Goal: Task Accomplishment & Management: Use online tool/utility

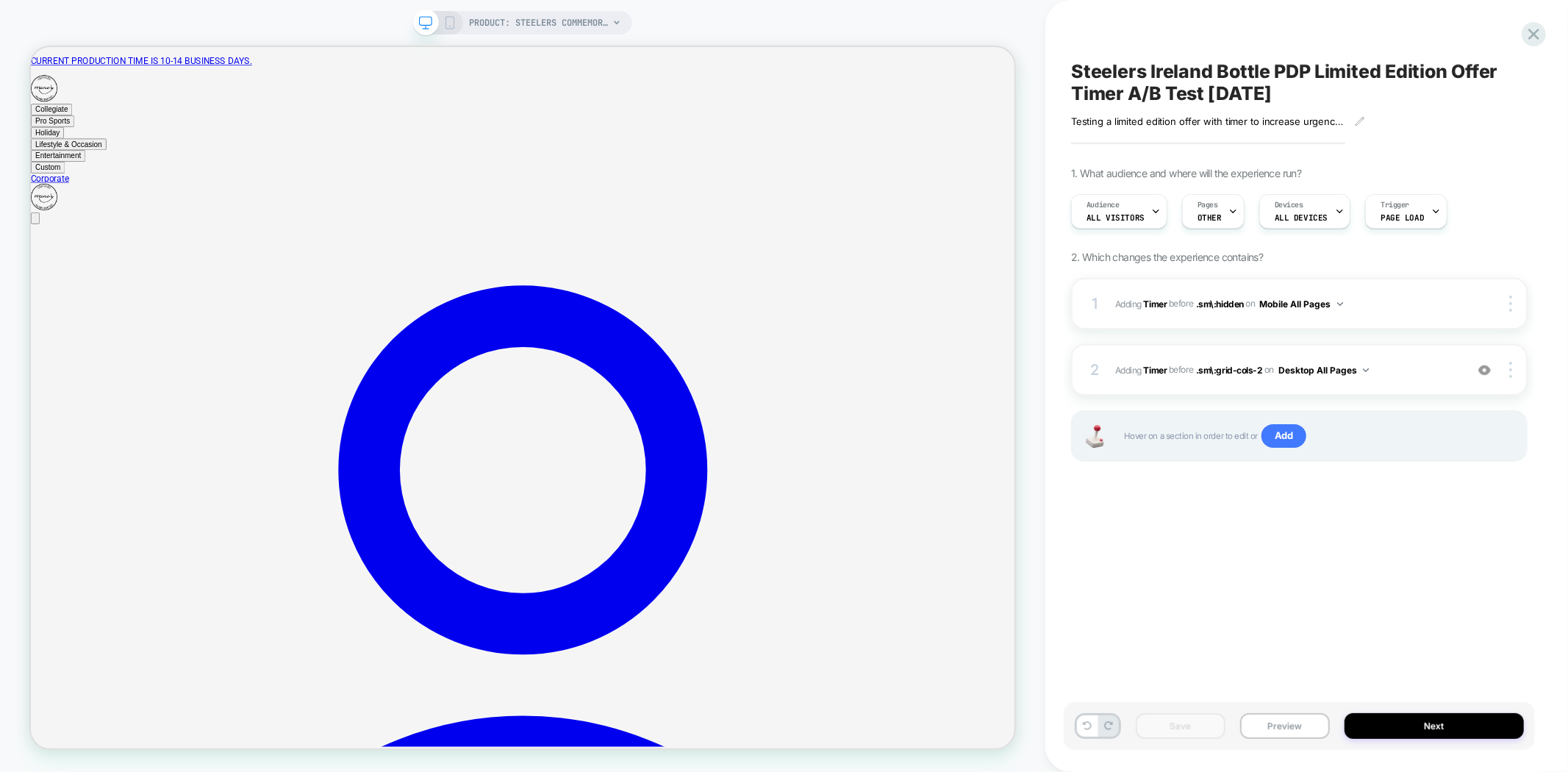
drag, startPoint x: 1422, startPoint y: 723, endPoint x: 1421, endPoint y: 602, distance: 121.0
click at [1421, 602] on div "Steelers Ireland Bottle PDP Limited Edition Offer Timer A/B Test 09.26.25 Testi…" at bounding box center [1306, 386] width 471 height 772
click at [1421, 602] on div "Steelers Ireland Bottle PDP Limited Edition Offer Timer A/B Test 09.26.25 Testi…" at bounding box center [1299, 386] width 471 height 743
click at [1342, 302] on img at bounding box center [1340, 304] width 6 height 4
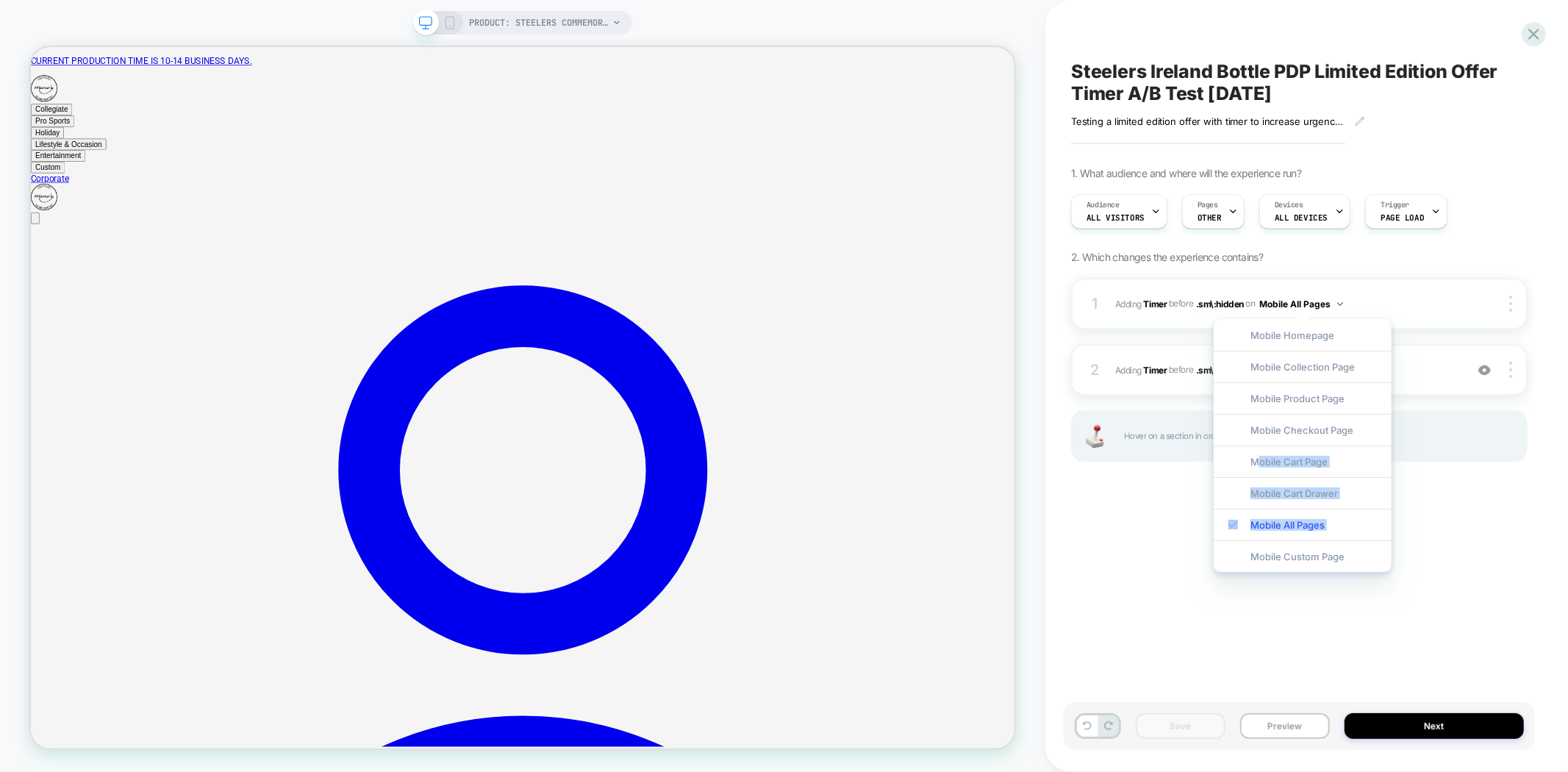
drag, startPoint x: 1230, startPoint y: 523, endPoint x: 1159, endPoint y: 550, distance: 76.0
click at [1177, 554] on body "PRODUCT: Steelers Commemorative Ireland Etched Wine Bottle PRODUCT: Steelers Co…" at bounding box center [784, 386] width 1568 height 772
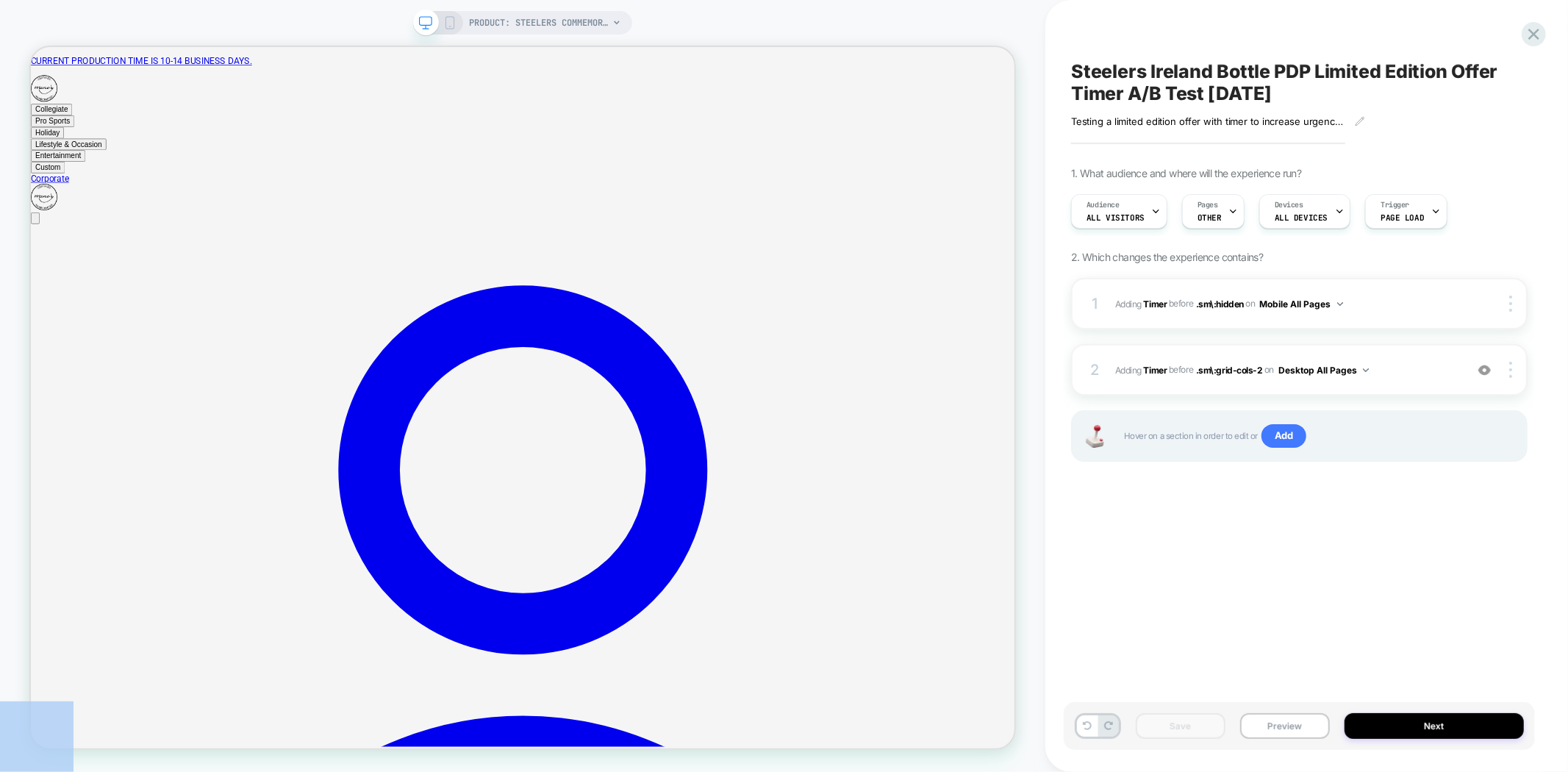
click at [1144, 513] on div "Steelers Ireland Bottle PDP Limited Edition Offer Timer A/B Test 09.26.25 Testi…" at bounding box center [1299, 386] width 471 height 743
click at [1229, 218] on div at bounding box center [1233, 211] width 10 height 33
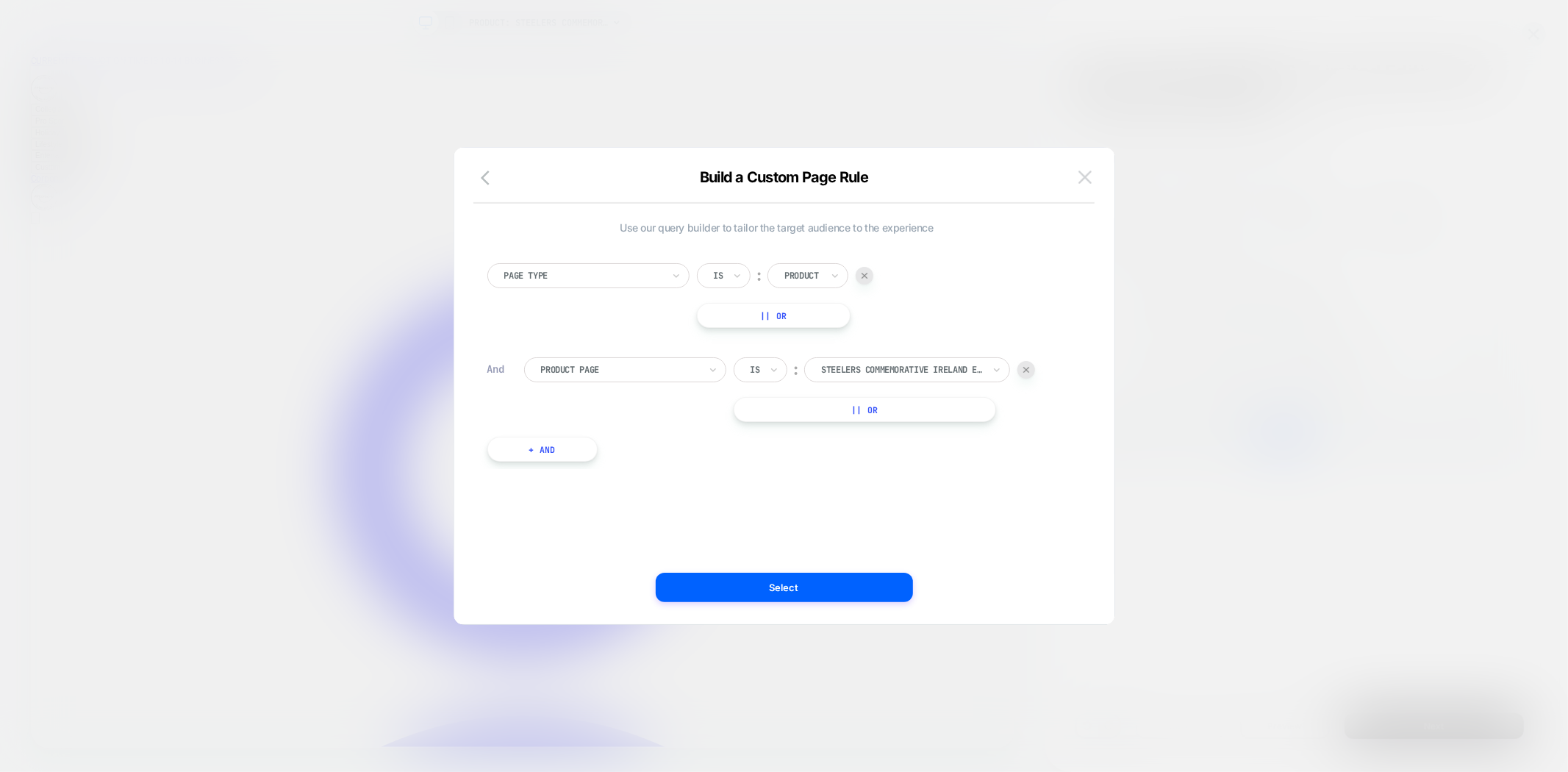
click at [1084, 173] on img at bounding box center [1085, 176] width 13 height 13
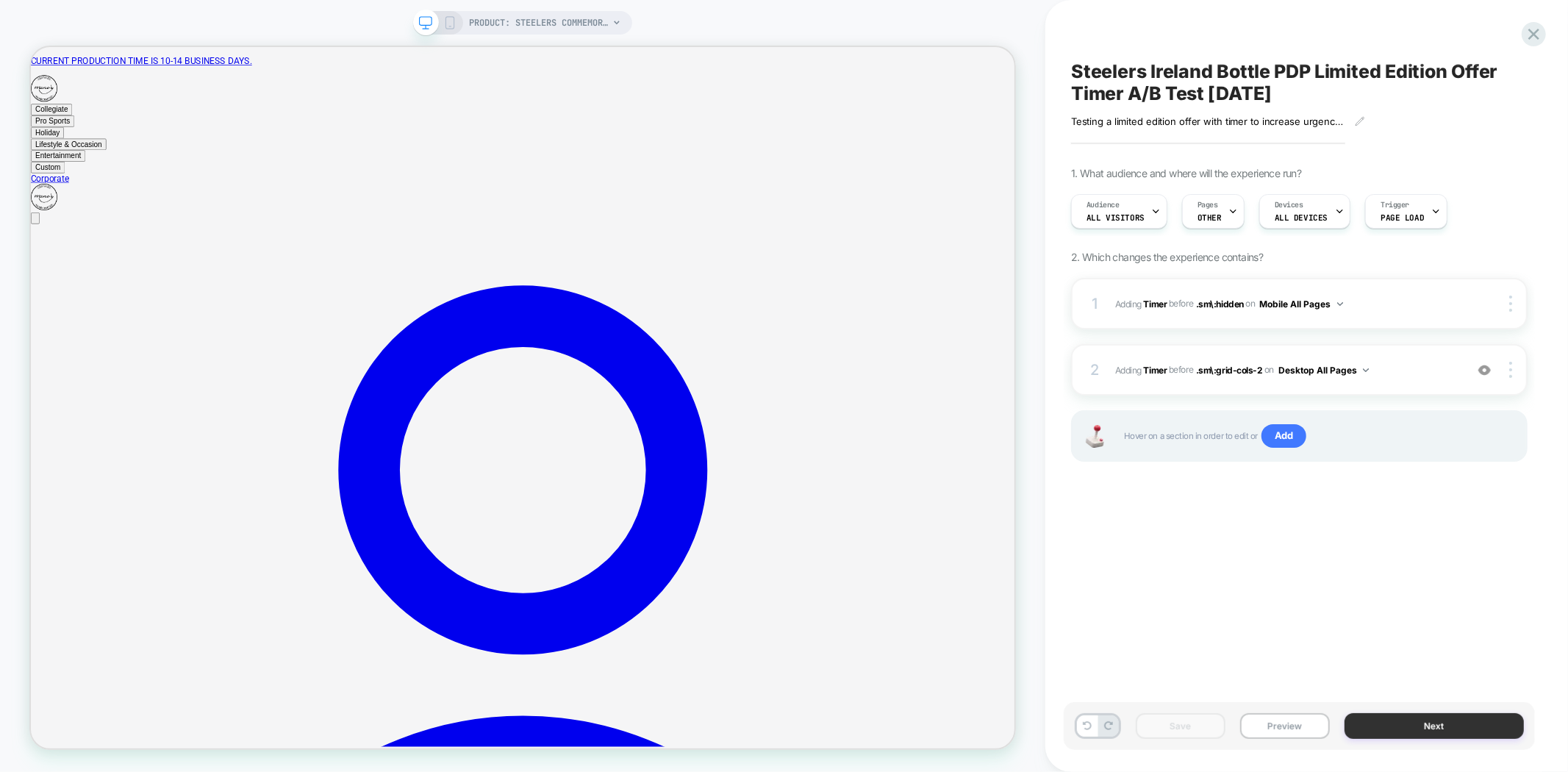
click at [1438, 722] on button "Next" at bounding box center [1434, 726] width 179 height 26
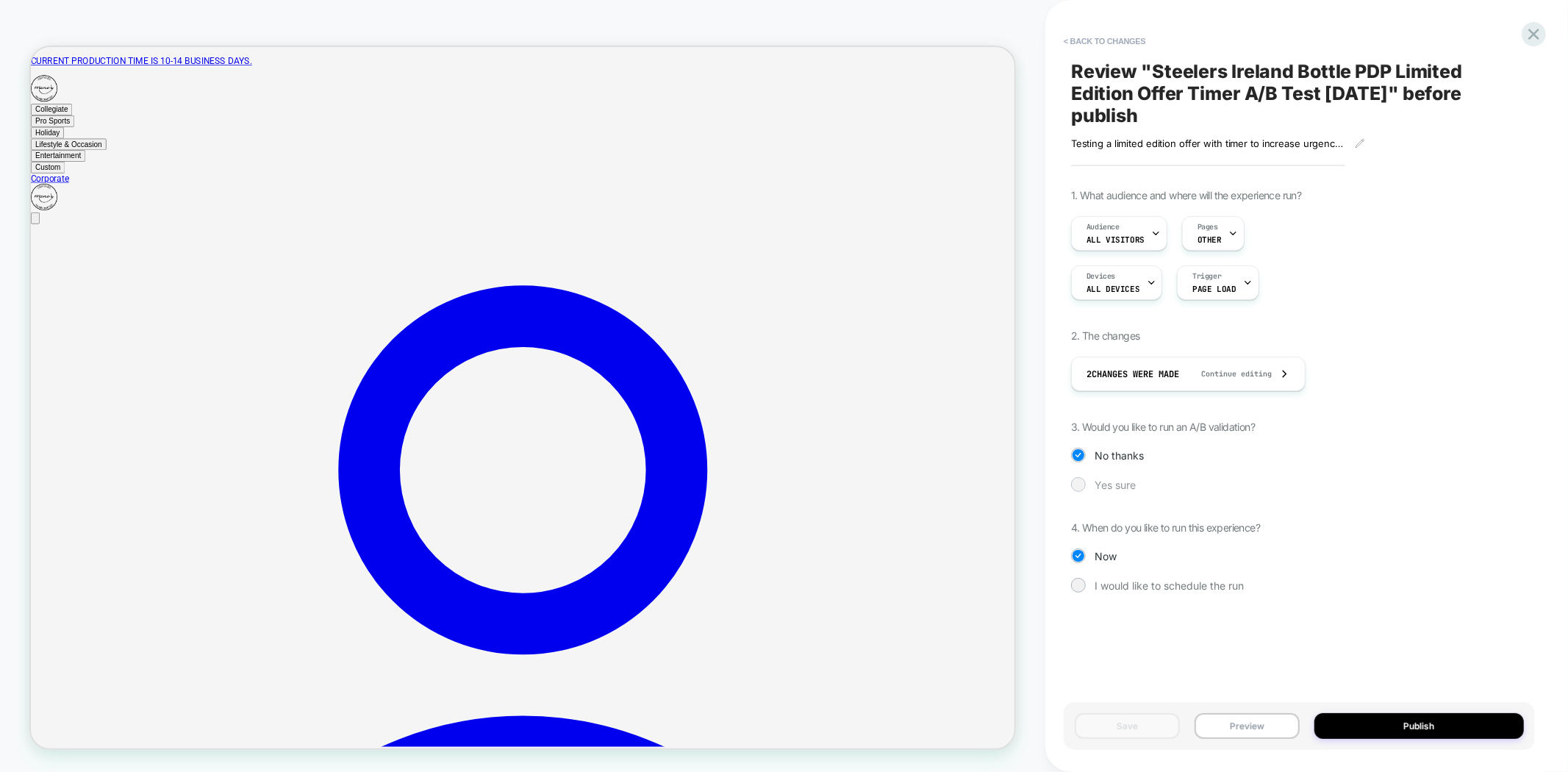
click at [1123, 485] on span "Yes sure" at bounding box center [1115, 484] width 41 height 13
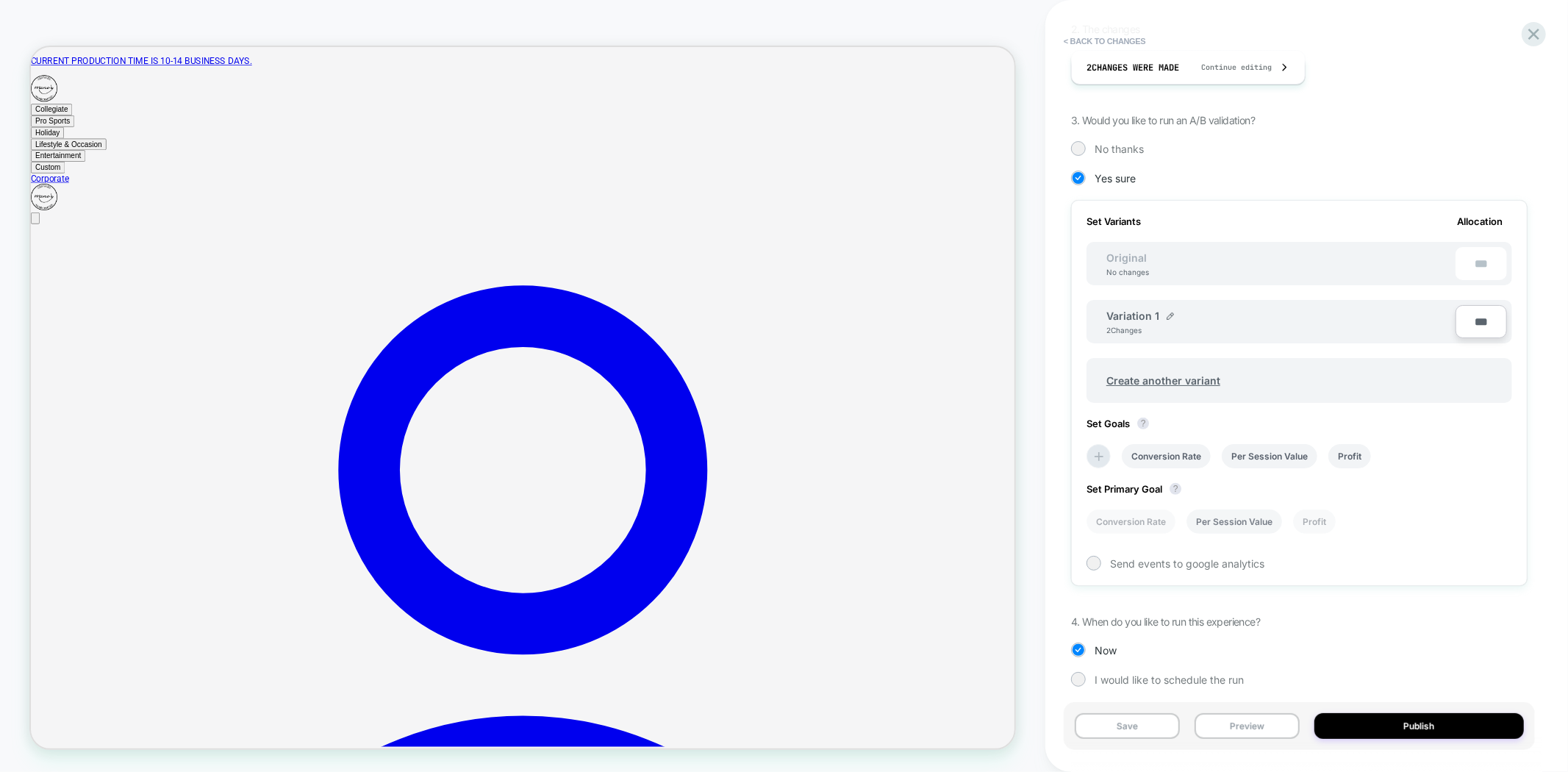
scroll to position [311, 0]
click at [1105, 445] on icon at bounding box center [1099, 452] width 15 height 15
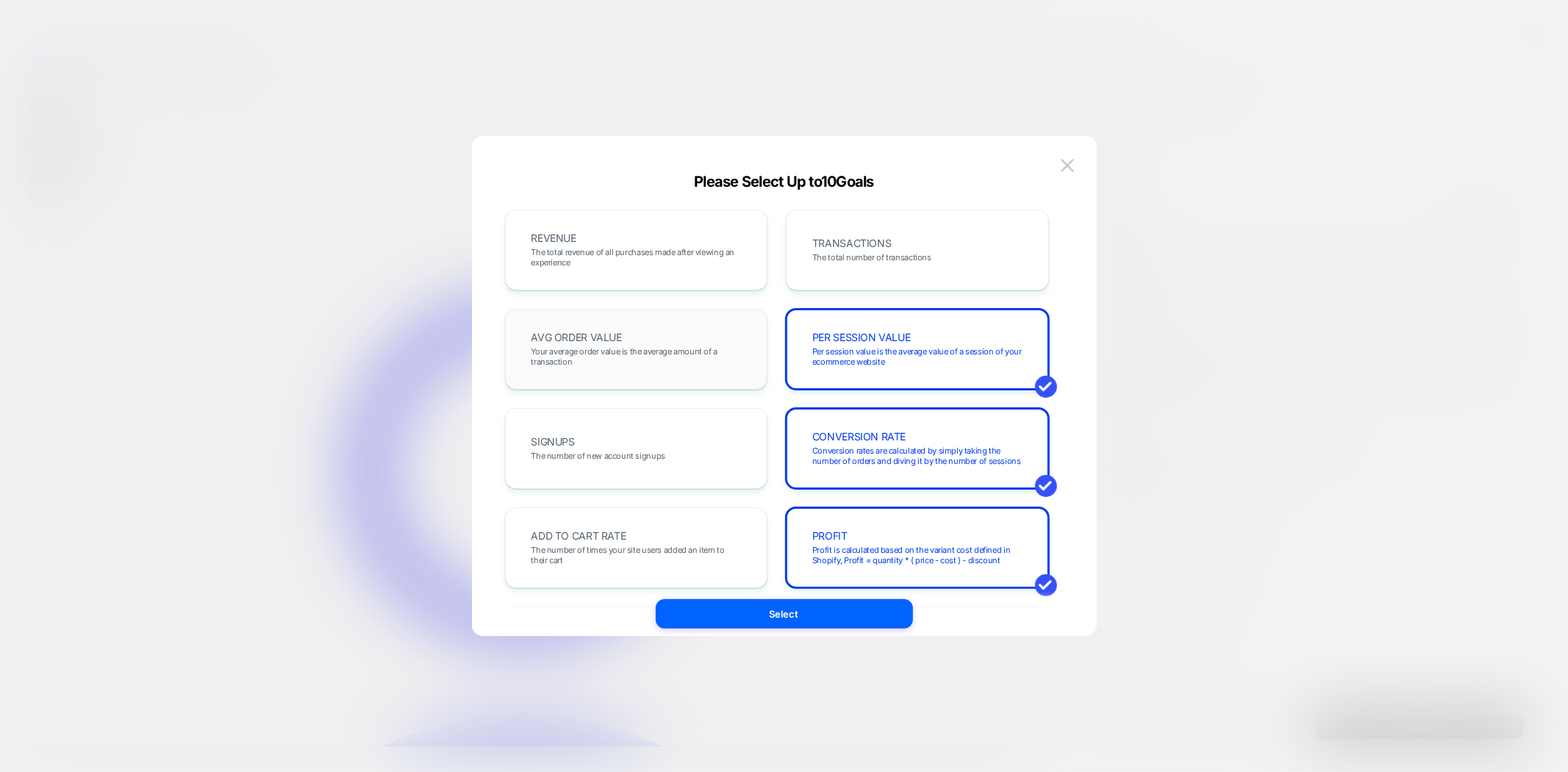
click at [667, 328] on div "AVG ORDER VALUE Your average order value is the average amount of a transaction" at bounding box center [636, 350] width 232 height 50
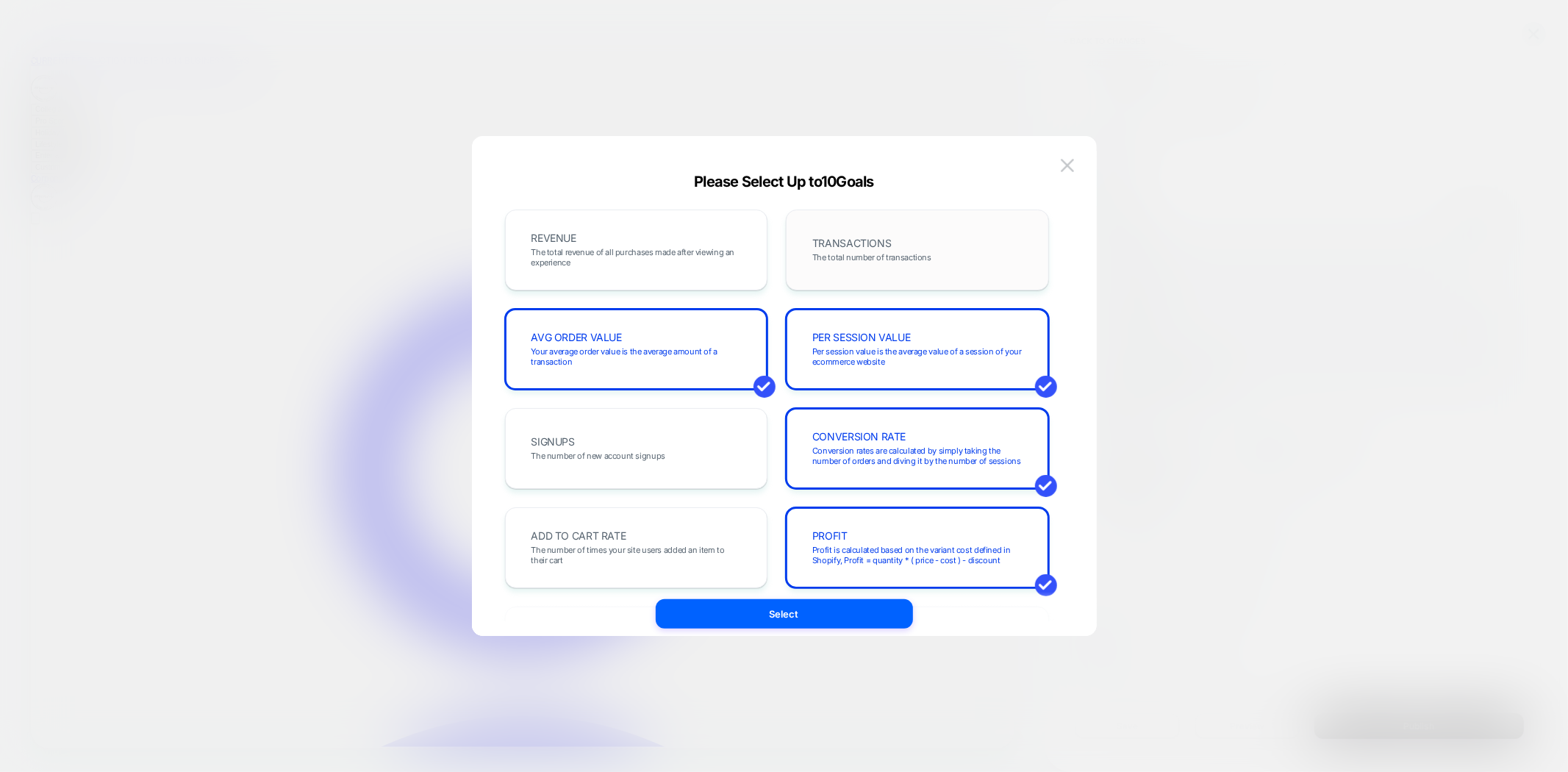
click at [853, 260] on span "The total number of transactions" at bounding box center [872, 257] width 119 height 10
click at [731, 251] on span "The total revenue of all purchases made after viewing an experience" at bounding box center [636, 257] width 210 height 21
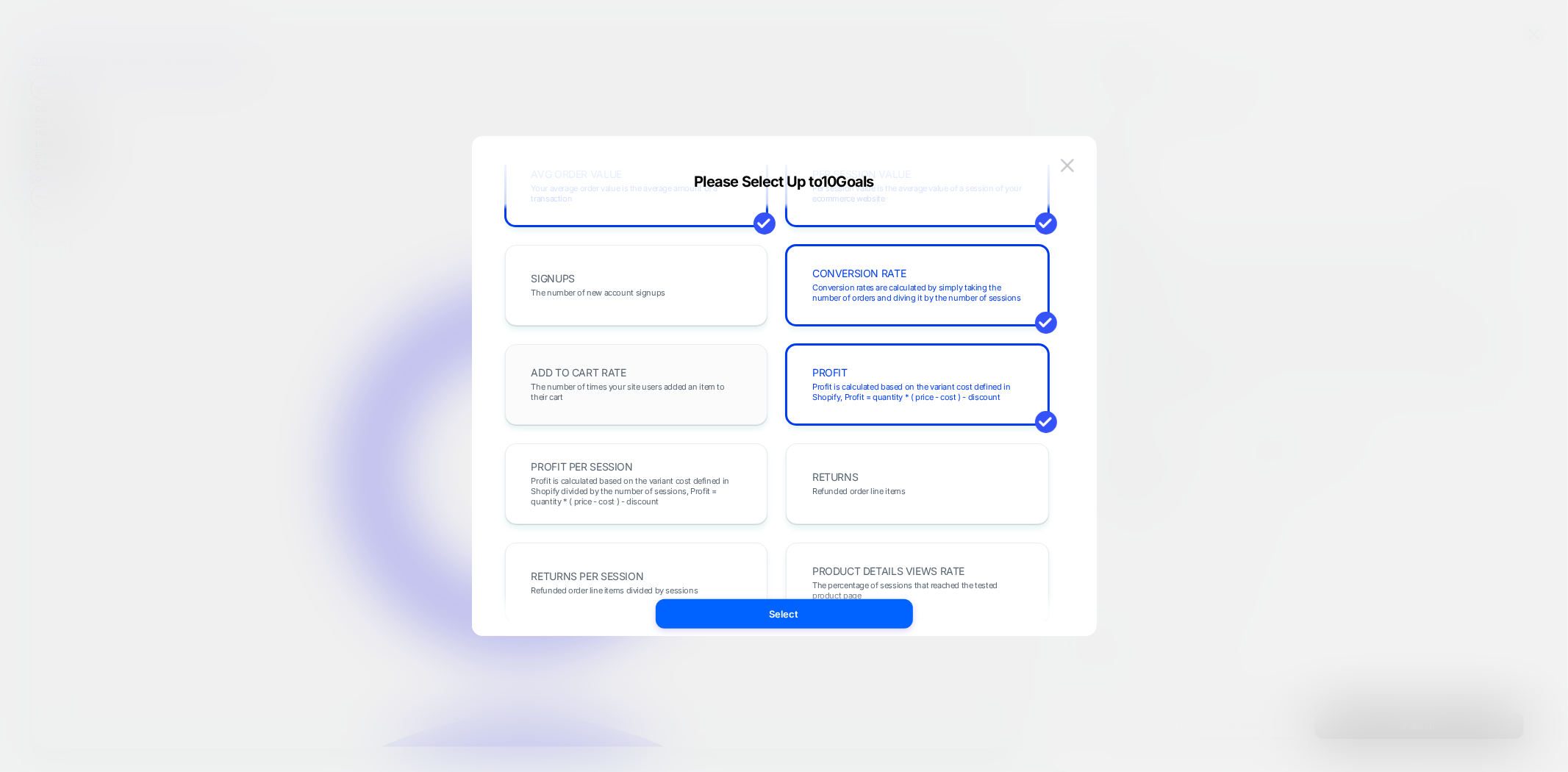
click at [708, 391] on span "The number of times your site users added an item to their cart" at bounding box center [636, 392] width 210 height 21
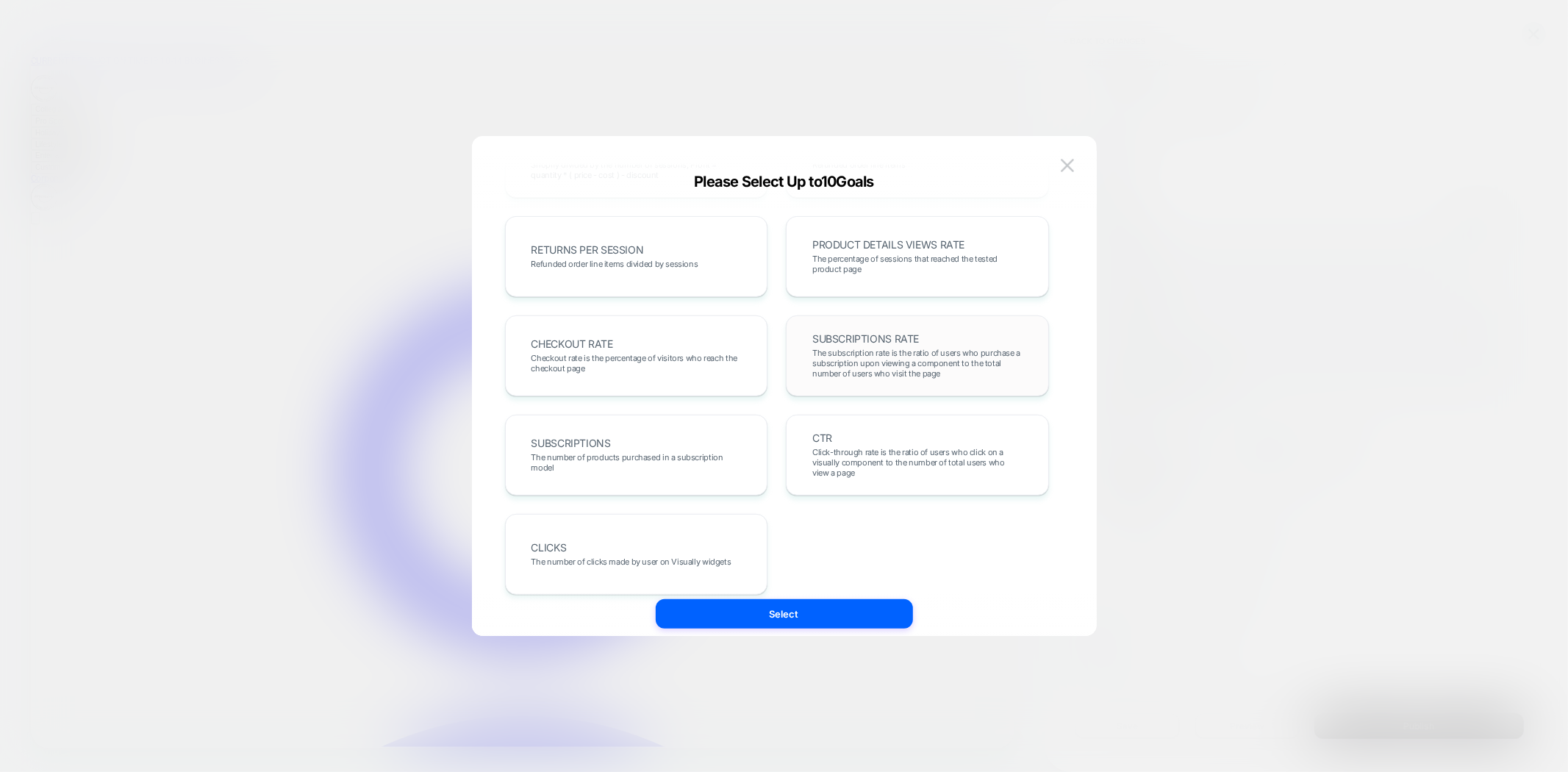
scroll to position [507, 0]
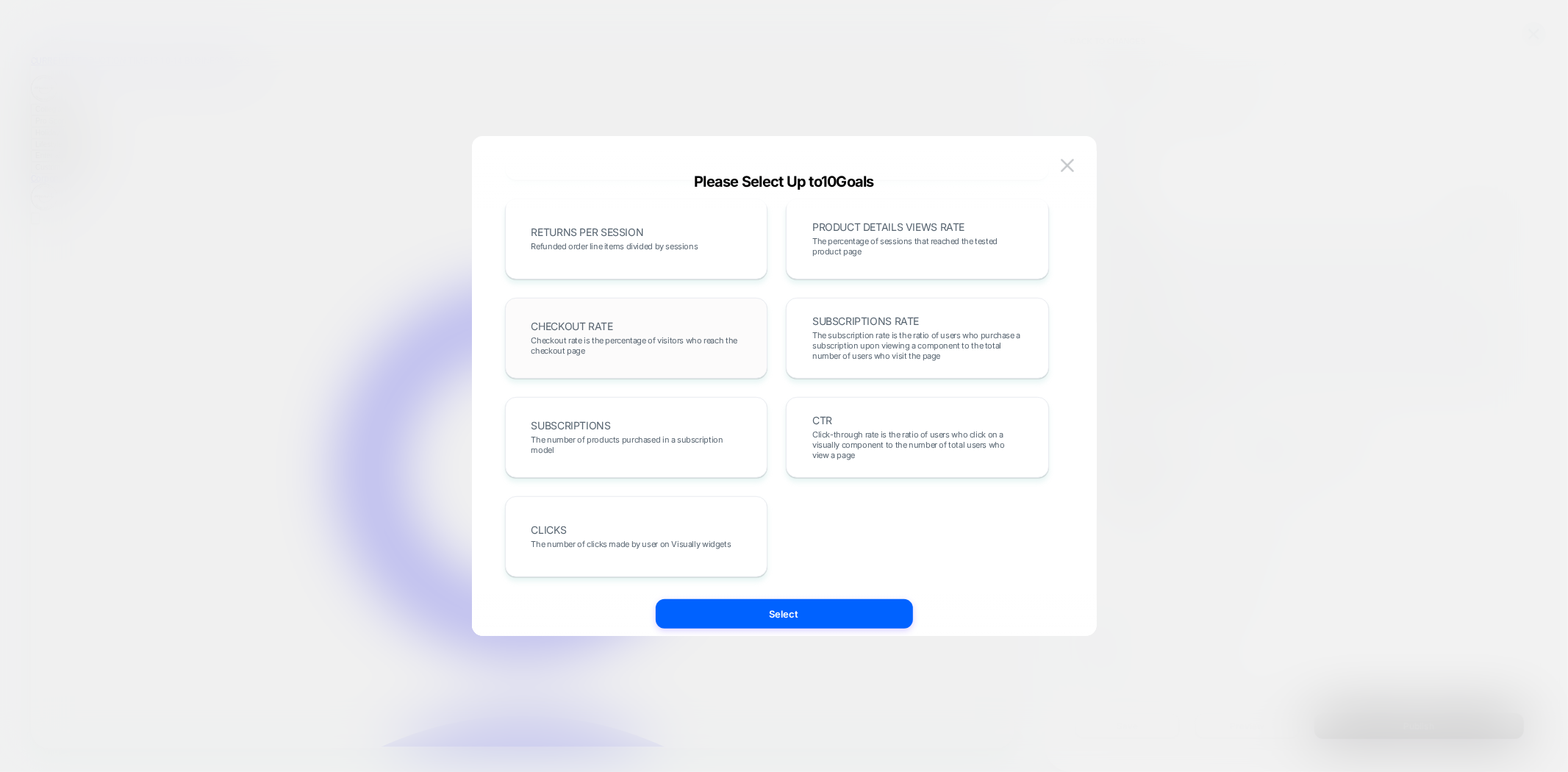
click at [696, 352] on span "Checkout rate is the percentage of visitors who reach the checkout page" at bounding box center [636, 346] width 210 height 21
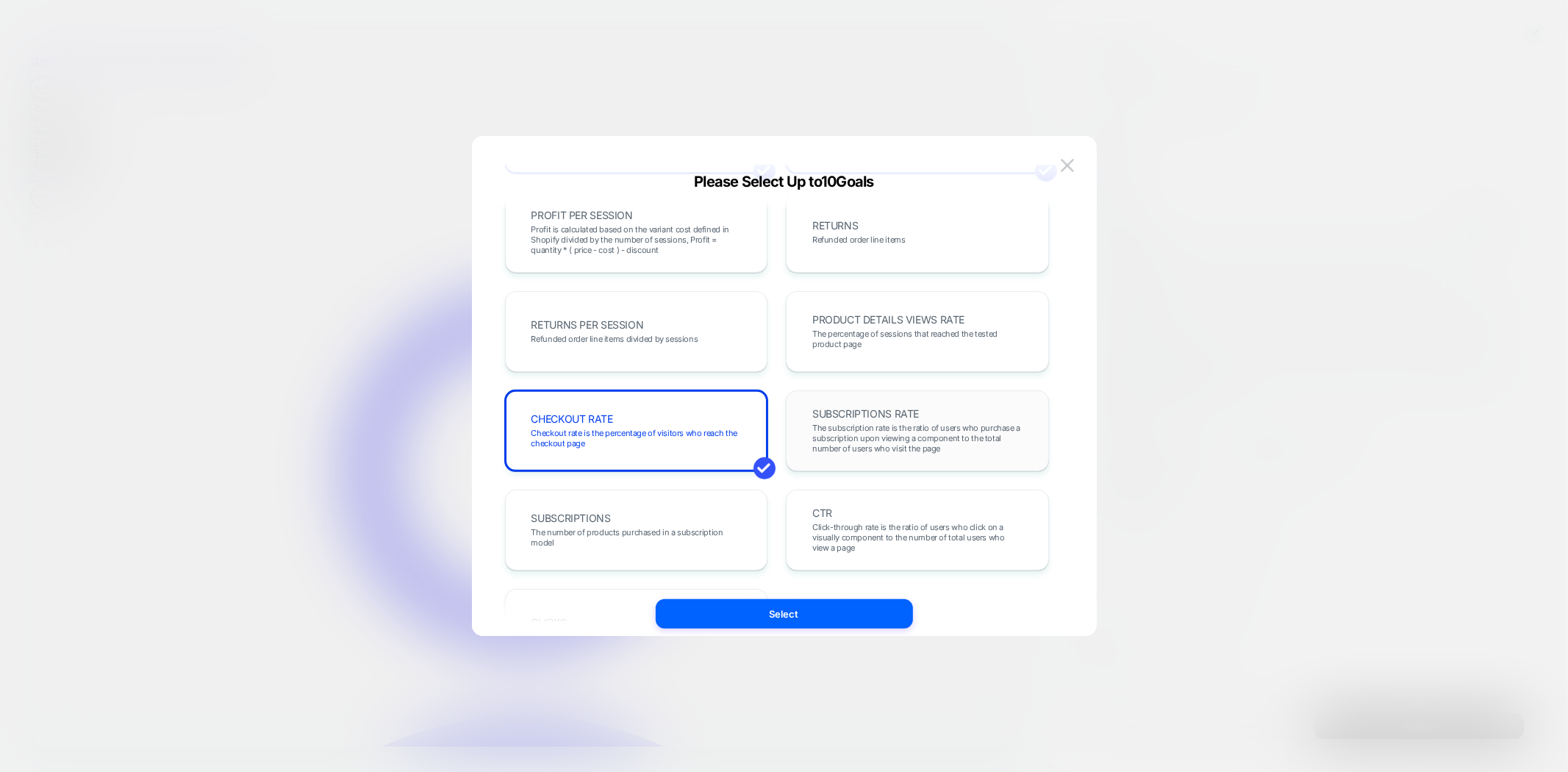
scroll to position [344, 0]
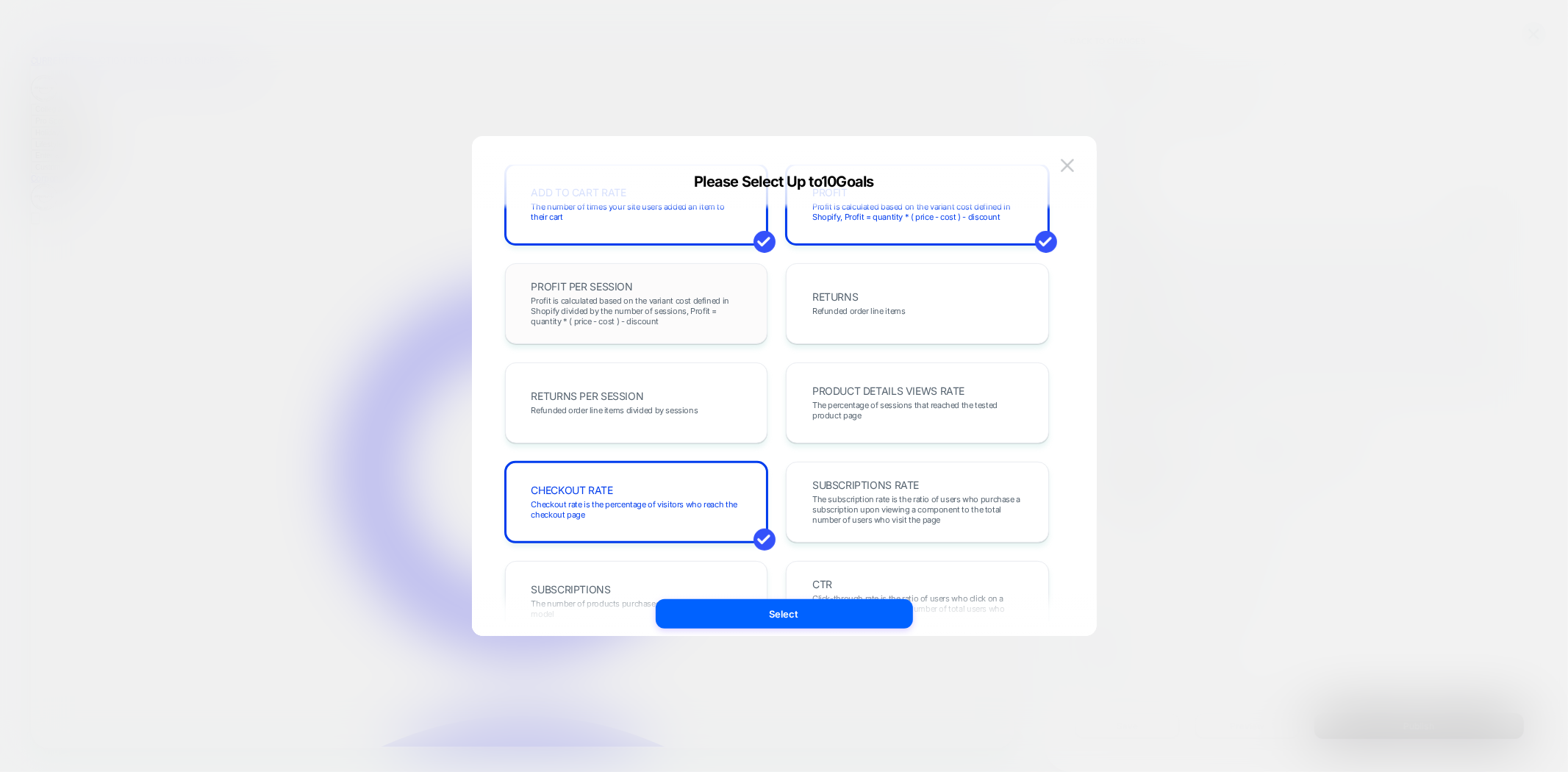
click at [686, 334] on div "PROFIT PER SESSION Profit is calculated based on the variant cost defined in Sh…" at bounding box center [636, 304] width 263 height 81
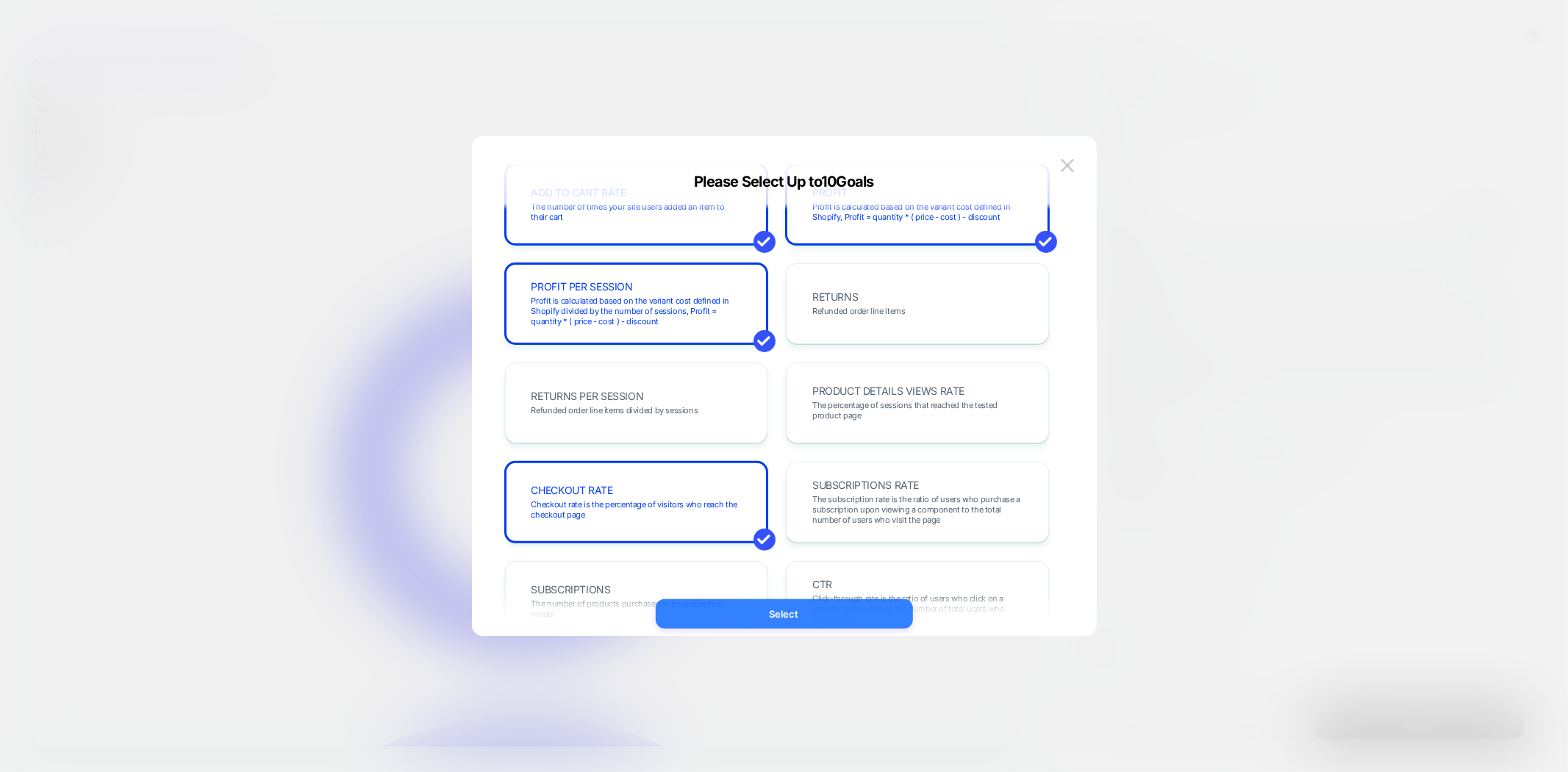
click at [806, 616] on button "Select" at bounding box center [784, 614] width 257 height 29
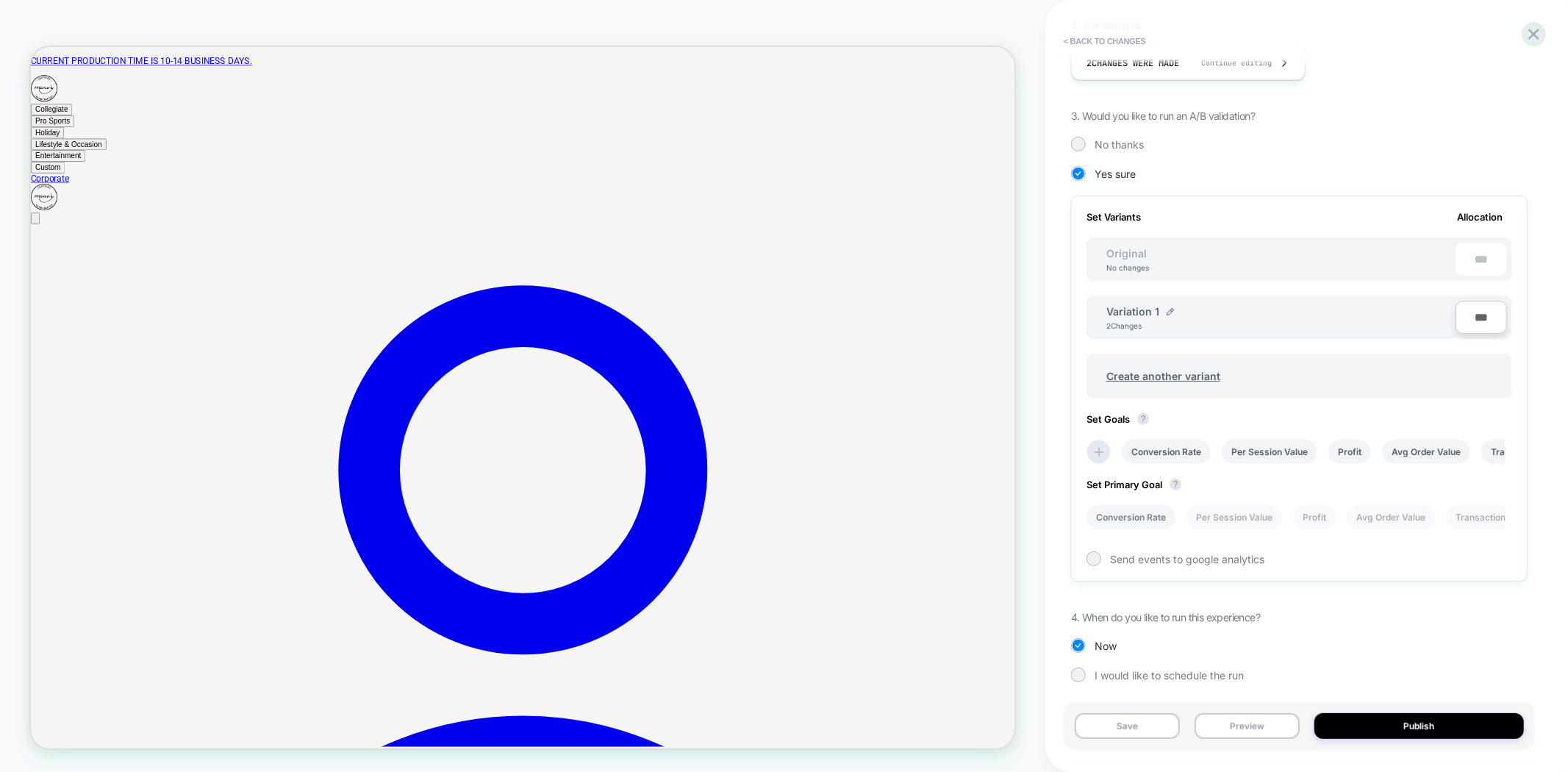
click at [1126, 506] on li "Conversion Rate" at bounding box center [1131, 517] width 89 height 24
click at [1148, 553] on span "Send events to google analytics" at bounding box center [1187, 559] width 154 height 13
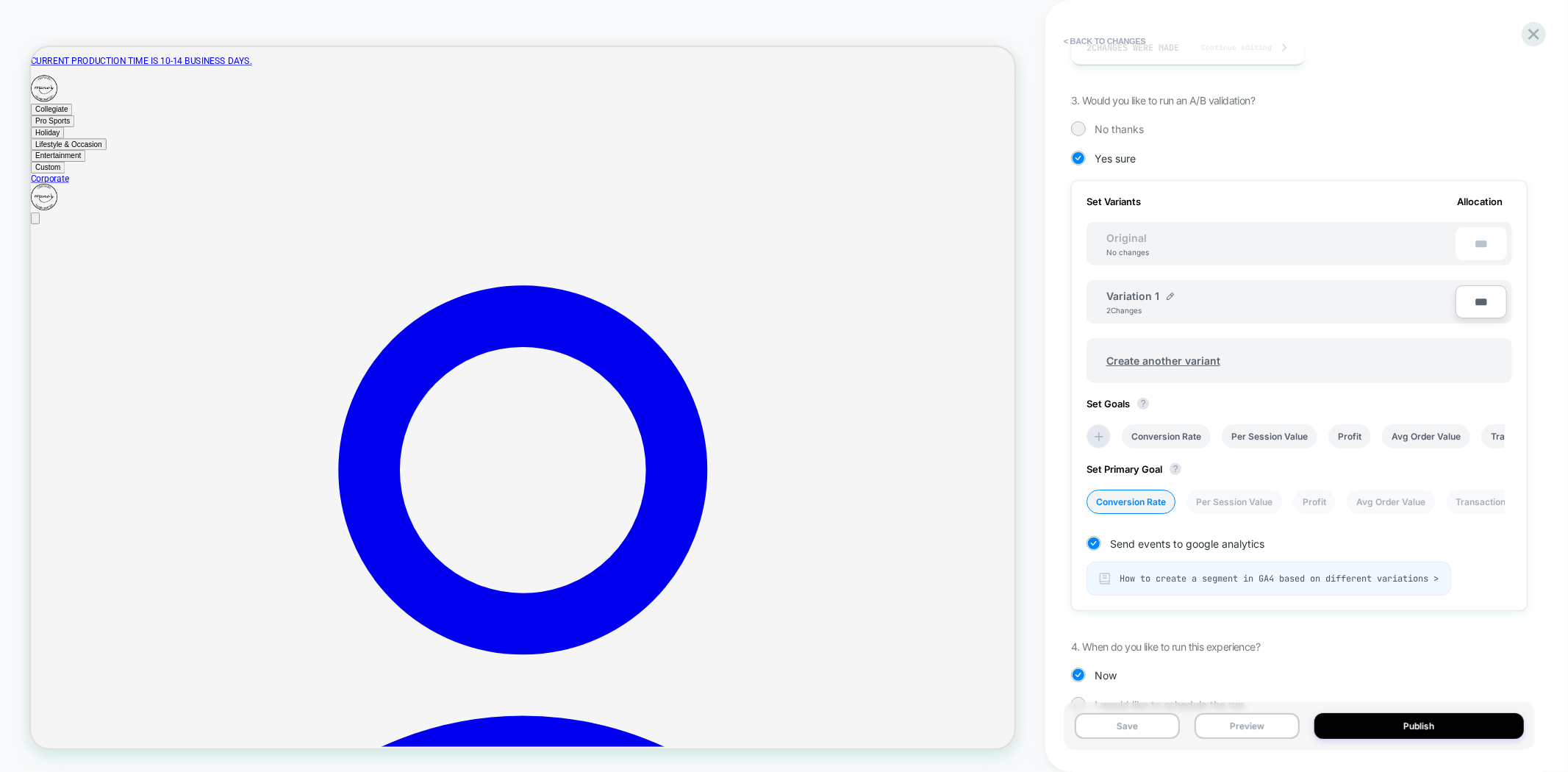
scroll to position [0, 0]
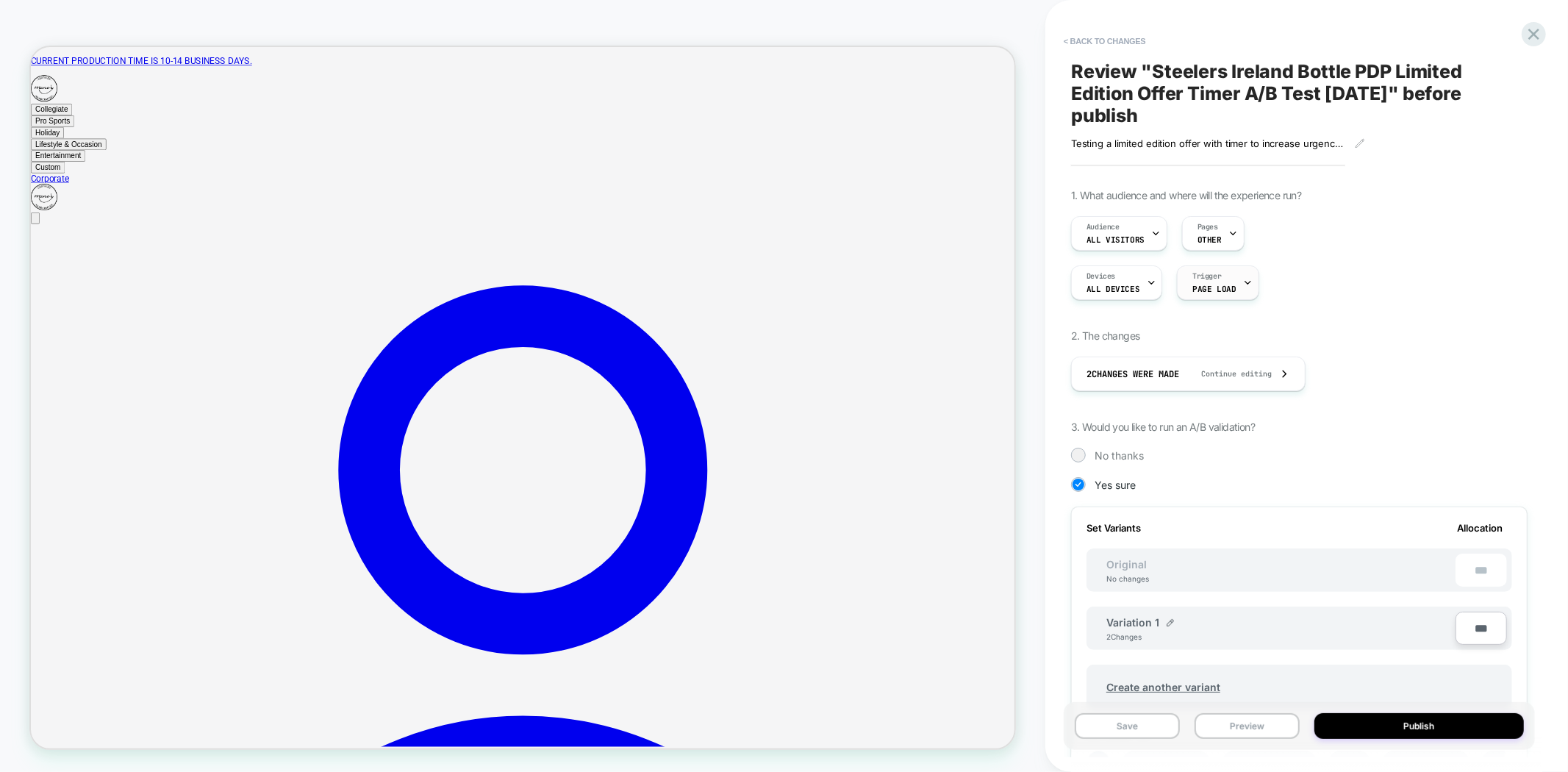
click at [1234, 294] on div "Trigger Page Load" at bounding box center [1214, 282] width 73 height 33
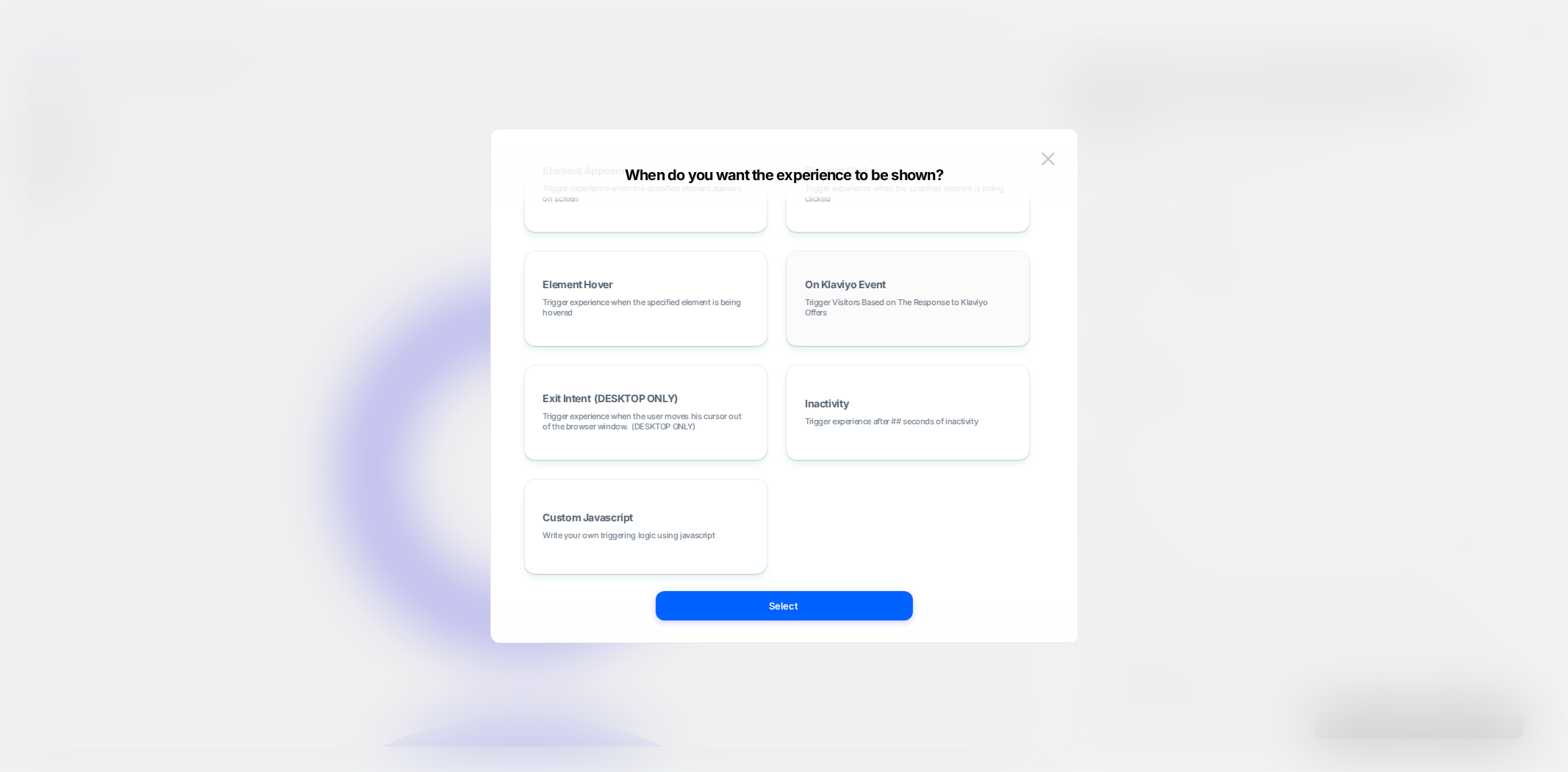
scroll to position [185, 0]
click at [1055, 165] on button at bounding box center [1048, 159] width 22 height 22
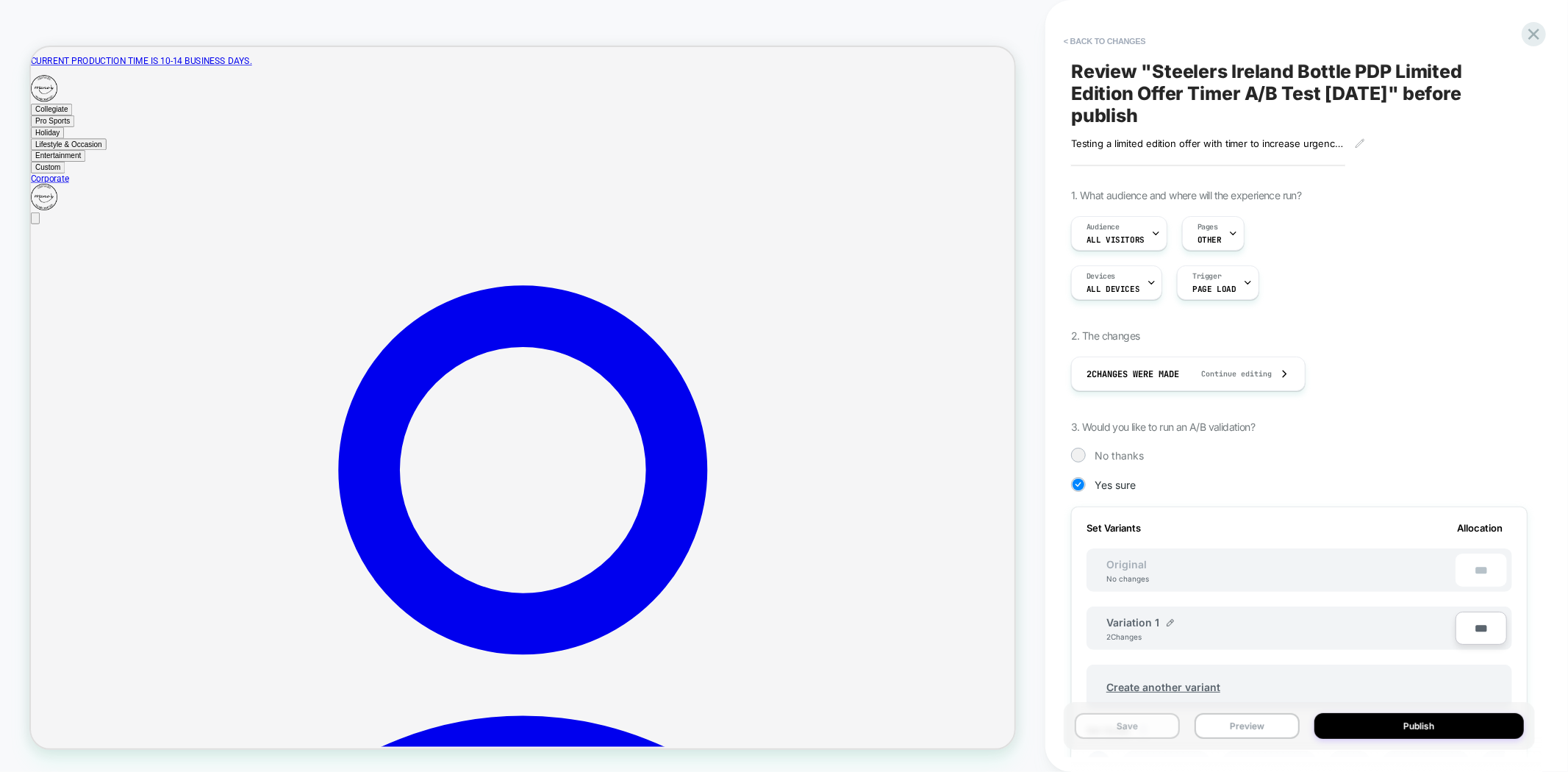
click at [1152, 726] on button "Save" at bounding box center [1127, 726] width 105 height 26
click at [1415, 726] on button "Publish" at bounding box center [1419, 726] width 210 height 26
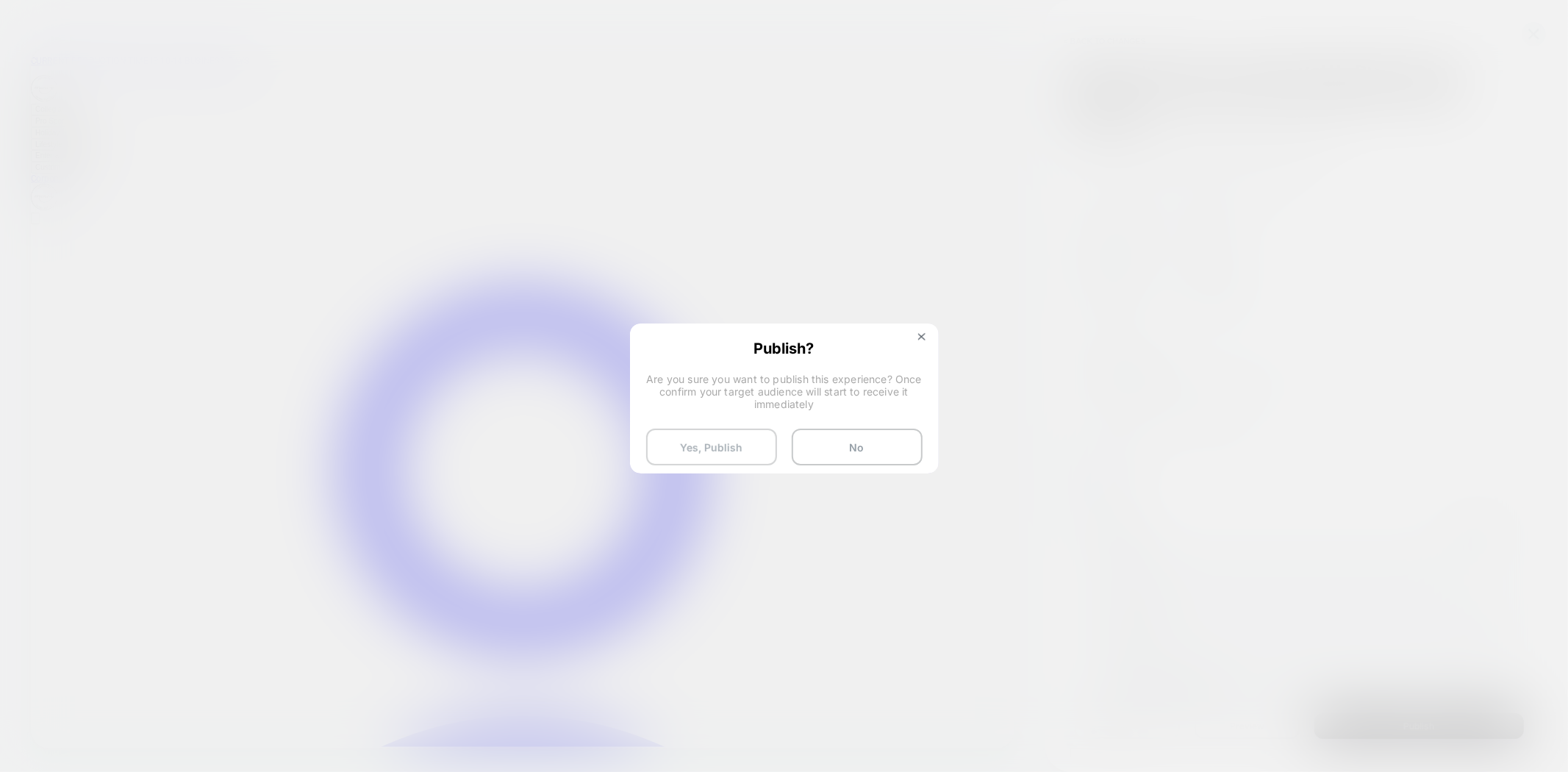
click at [722, 447] on button "Yes, Publish" at bounding box center [712, 447] width 131 height 37
click at [718, 447] on button "Yes, Publish" at bounding box center [712, 447] width 131 height 37
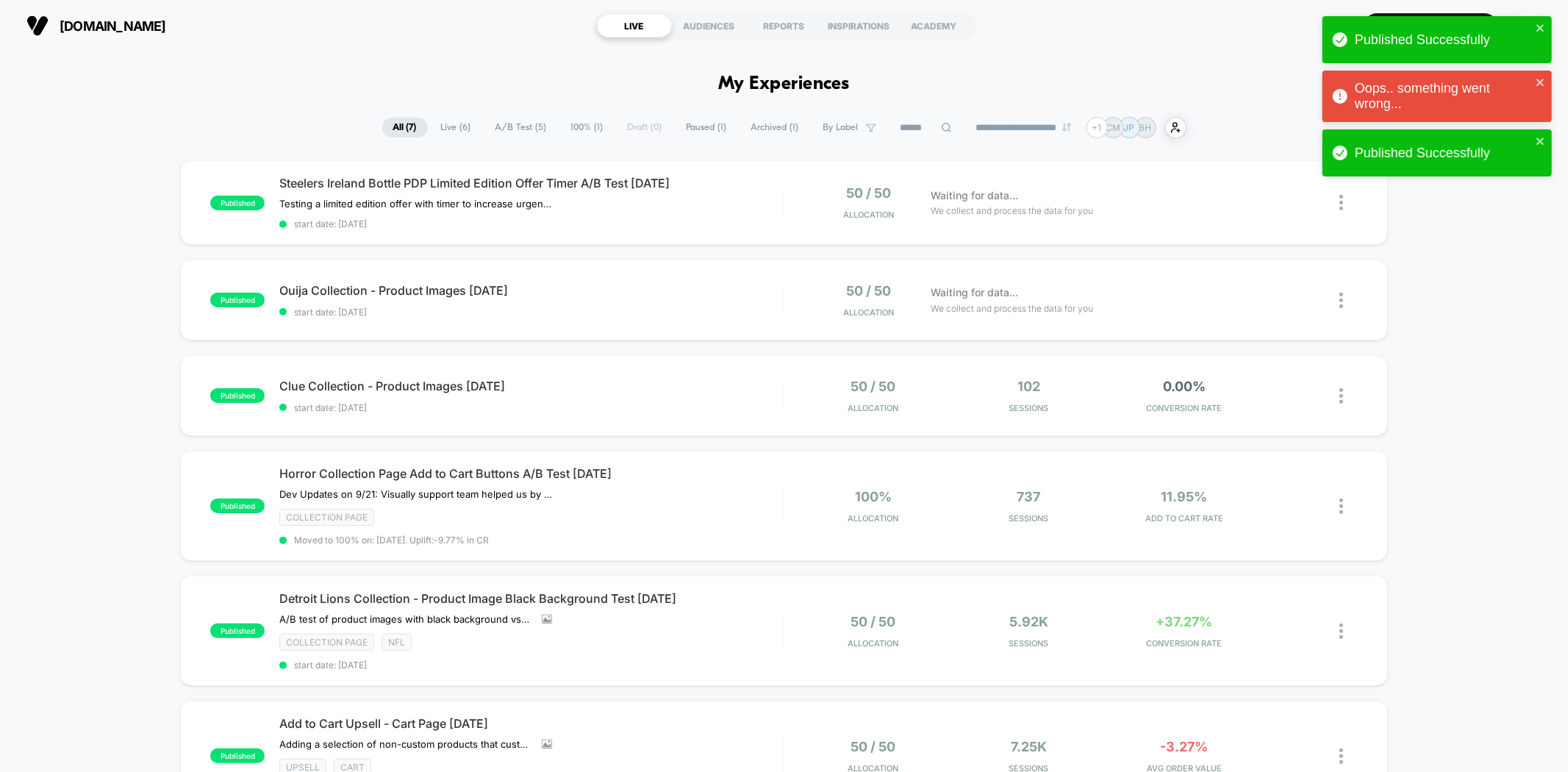
click at [1443, 94] on div "Oops.. something went wrong..." at bounding box center [1443, 97] width 176 height 31
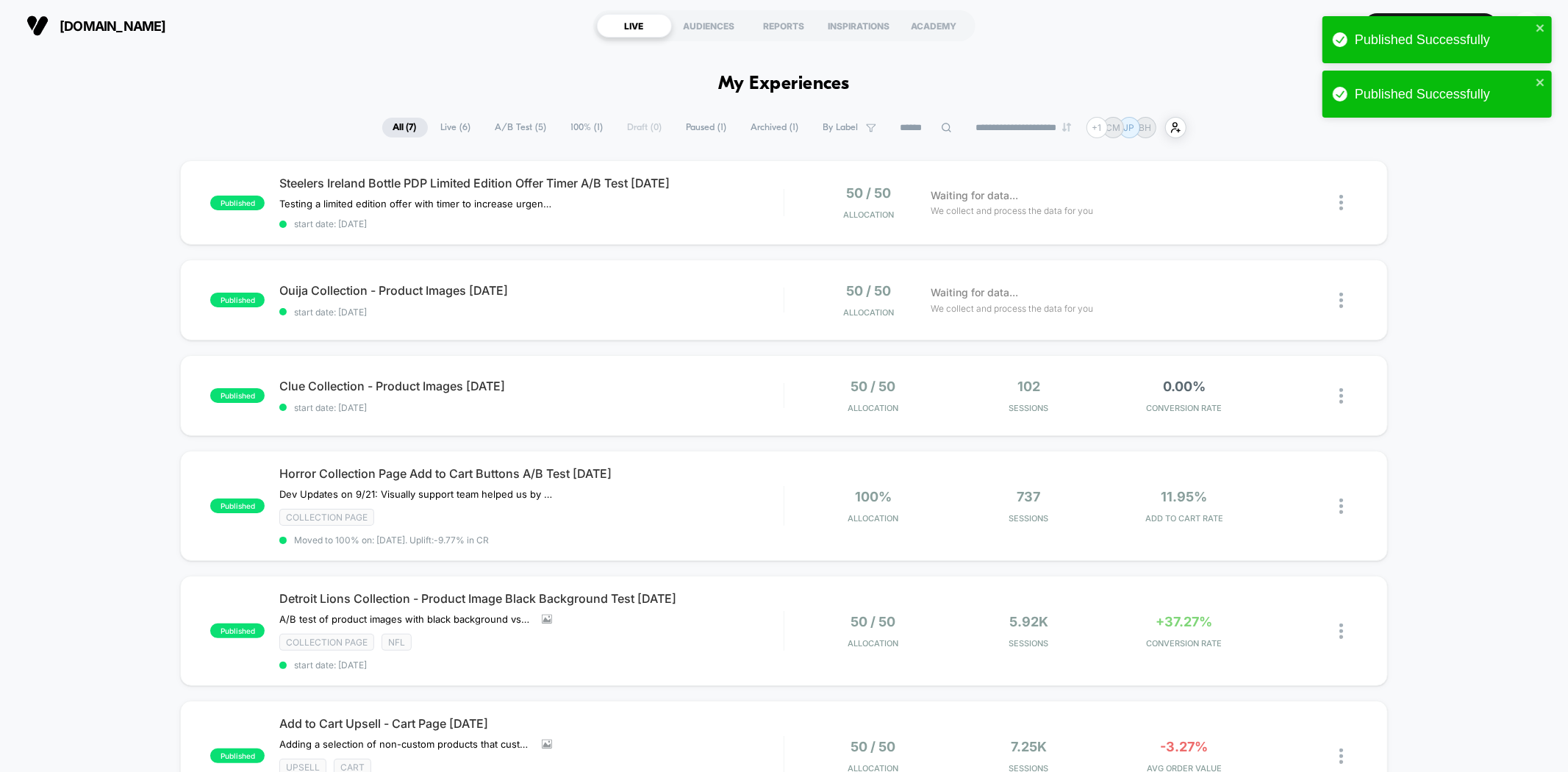
click at [1477, 231] on div "published Steelers Ireland Bottle PDP Limited Edition Offer Timer A/B Test [DAT…" at bounding box center [784, 585] width 1568 height 849
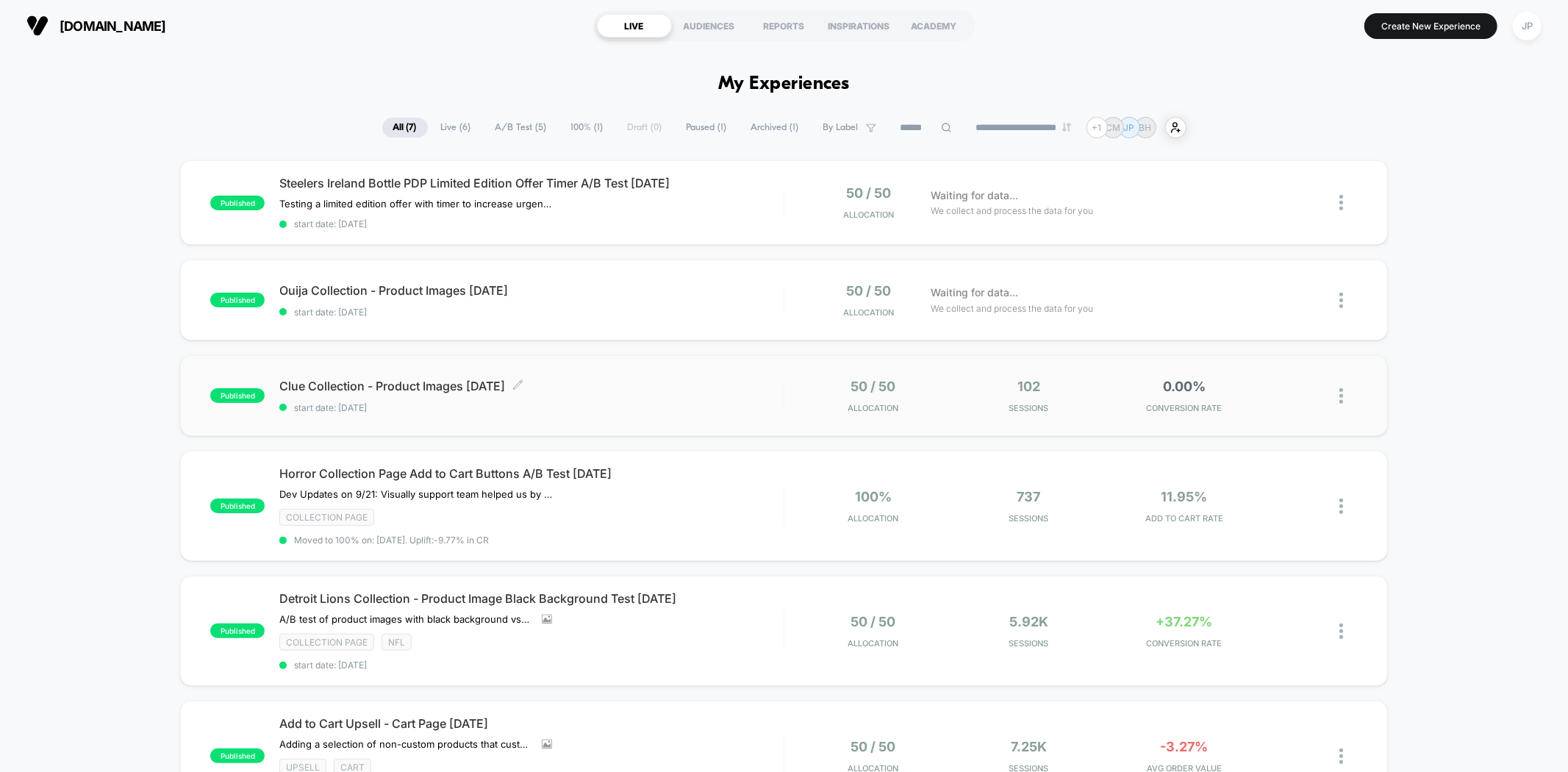
click at [732, 385] on span "Clue Collection - Product Images 09.23.25 Click to edit experience details" at bounding box center [531, 386] width 503 height 15
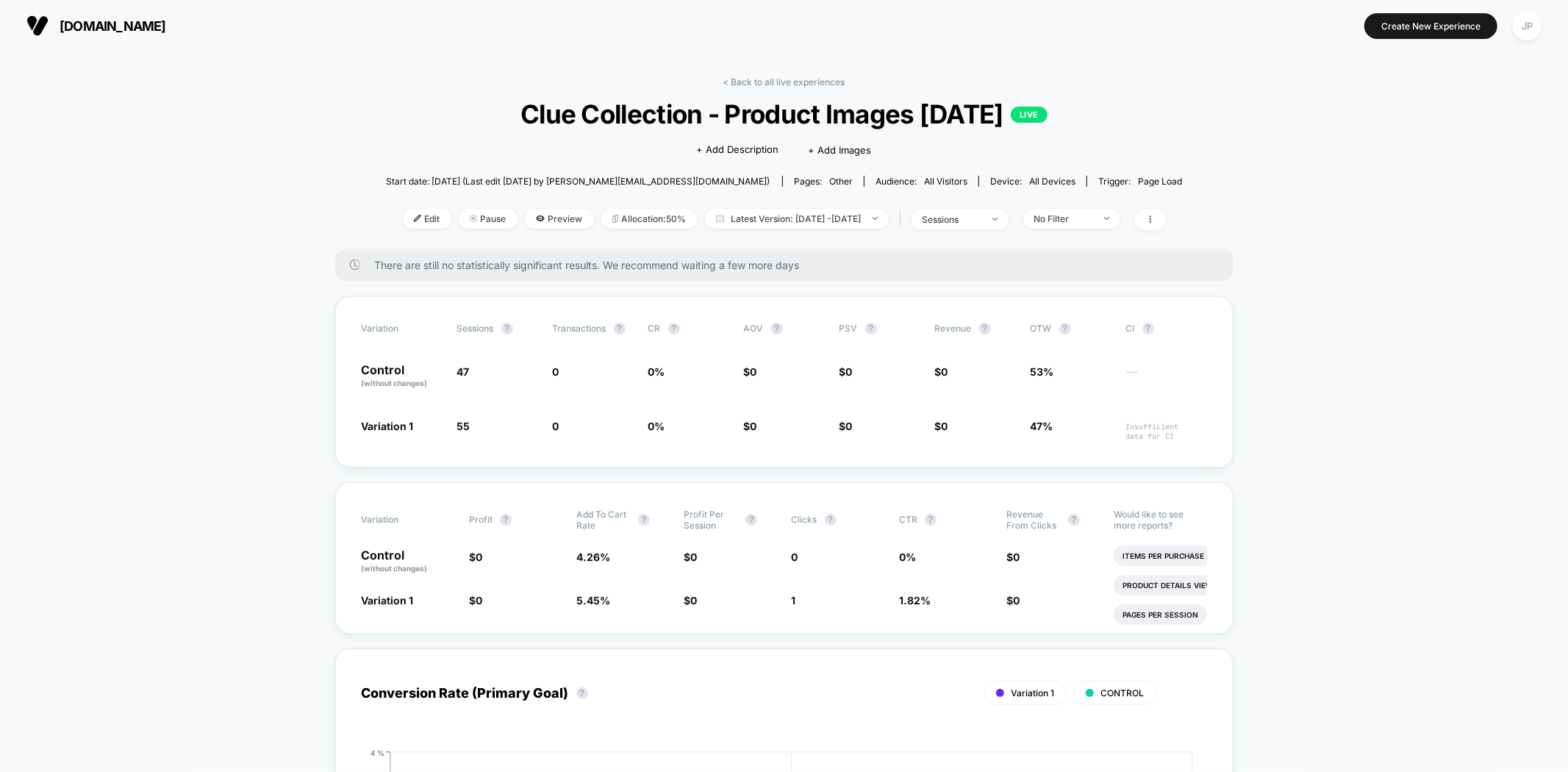
click at [790, 77] on link "< Back to all live experiences" at bounding box center [784, 82] width 122 height 11
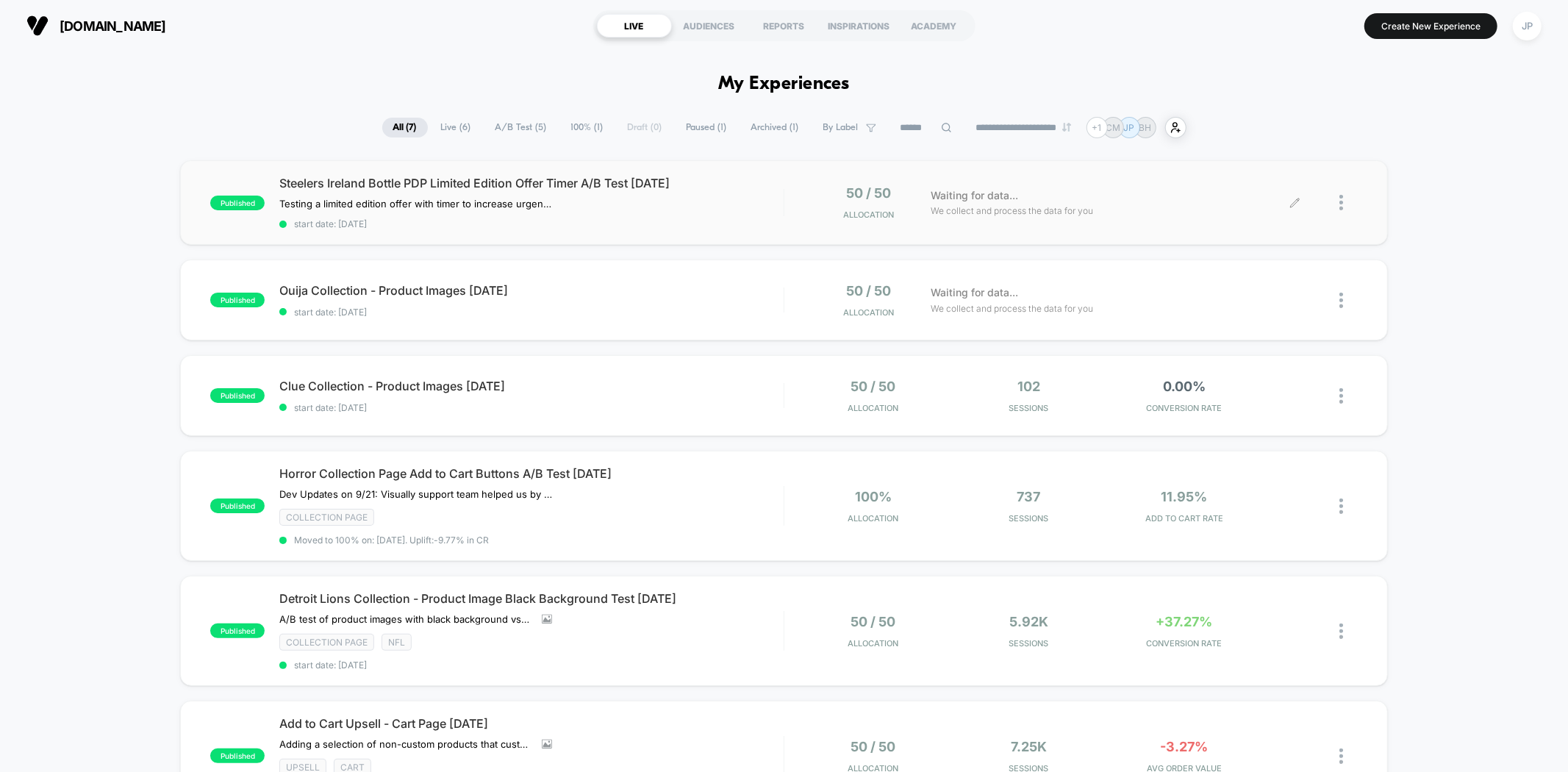
click at [1346, 196] on div at bounding box center [1348, 202] width 18 height 35
click at [1255, 218] on div "Preview Link" at bounding box center [1266, 220] width 133 height 33
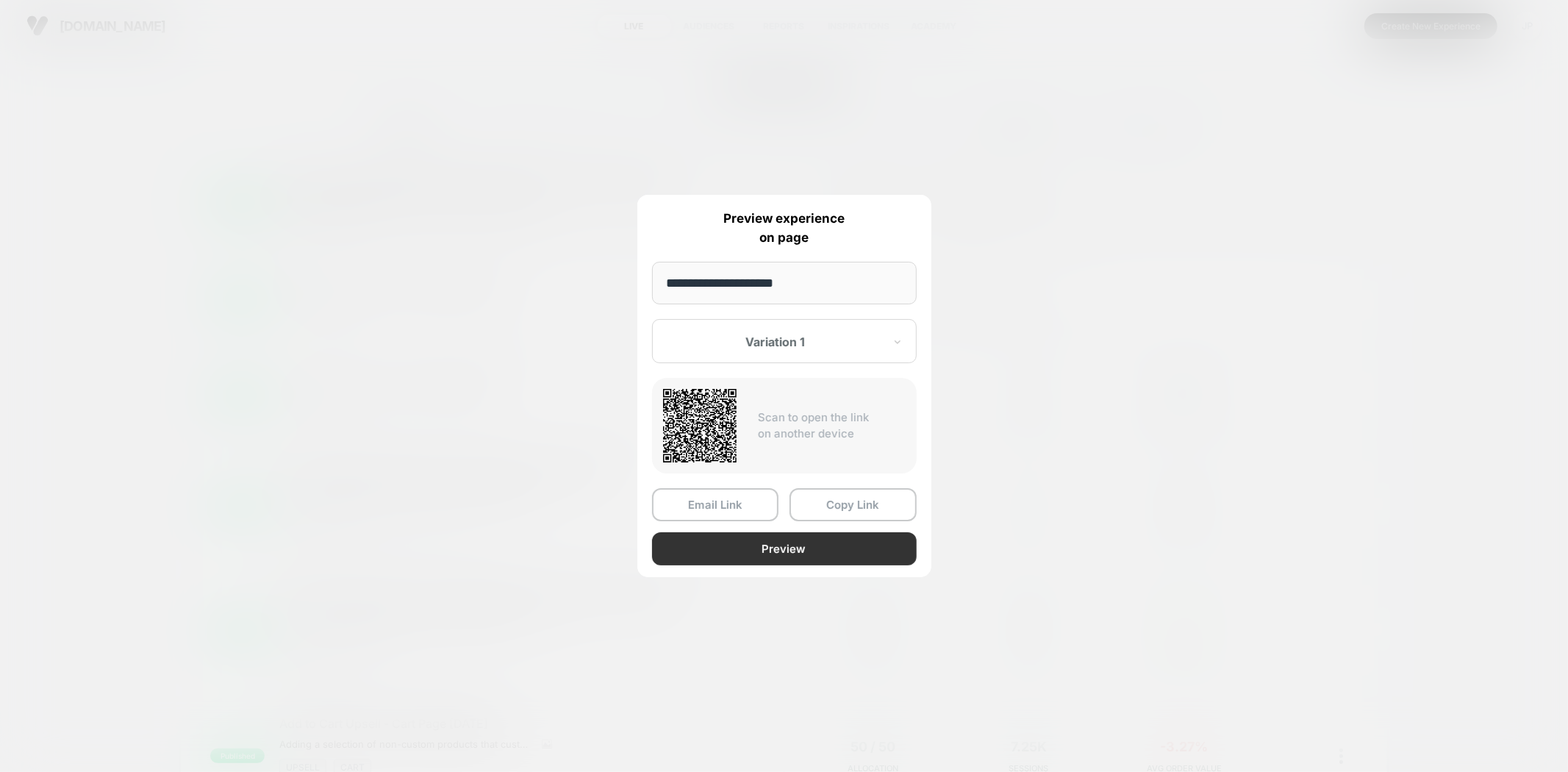
click at [790, 546] on button "Preview" at bounding box center [784, 549] width 265 height 33
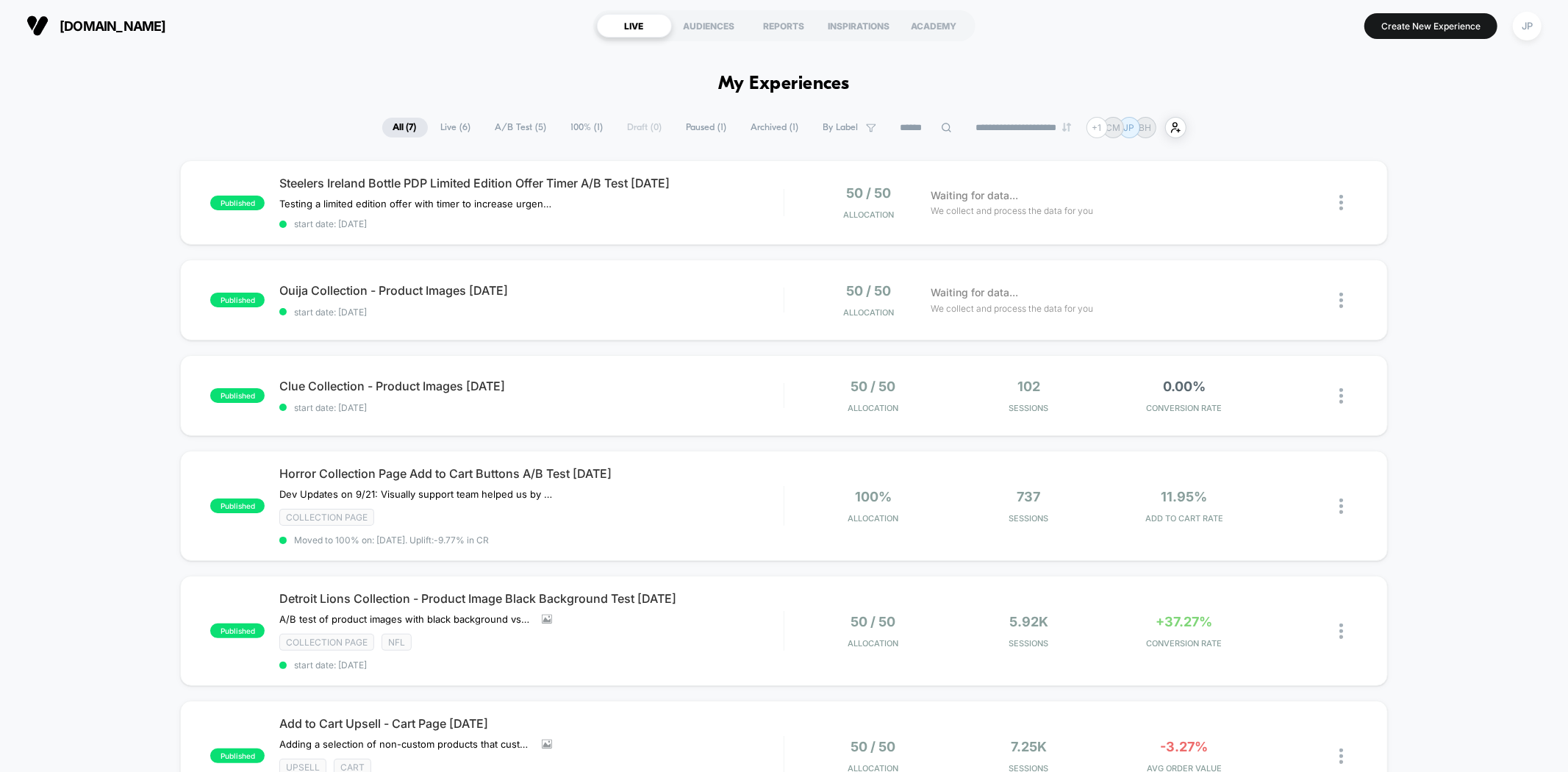
click at [1482, 206] on div "published Steelers Ireland Bottle PDP Limited Edition Offer Timer A/B Test [DAT…" at bounding box center [784, 585] width 1568 height 849
click at [1493, 276] on div "published Steelers Ireland Bottle PDP Limited Edition Offer Timer A/B Test [DAT…" at bounding box center [784, 585] width 1568 height 849
click at [93, 197] on div "published Steelers Ireland Bottle PDP Limited Edition Offer Timer A/B Test [DAT…" at bounding box center [784, 585] width 1568 height 849
click at [91, 121] on div "**********" at bounding box center [784, 128] width 1568 height 21
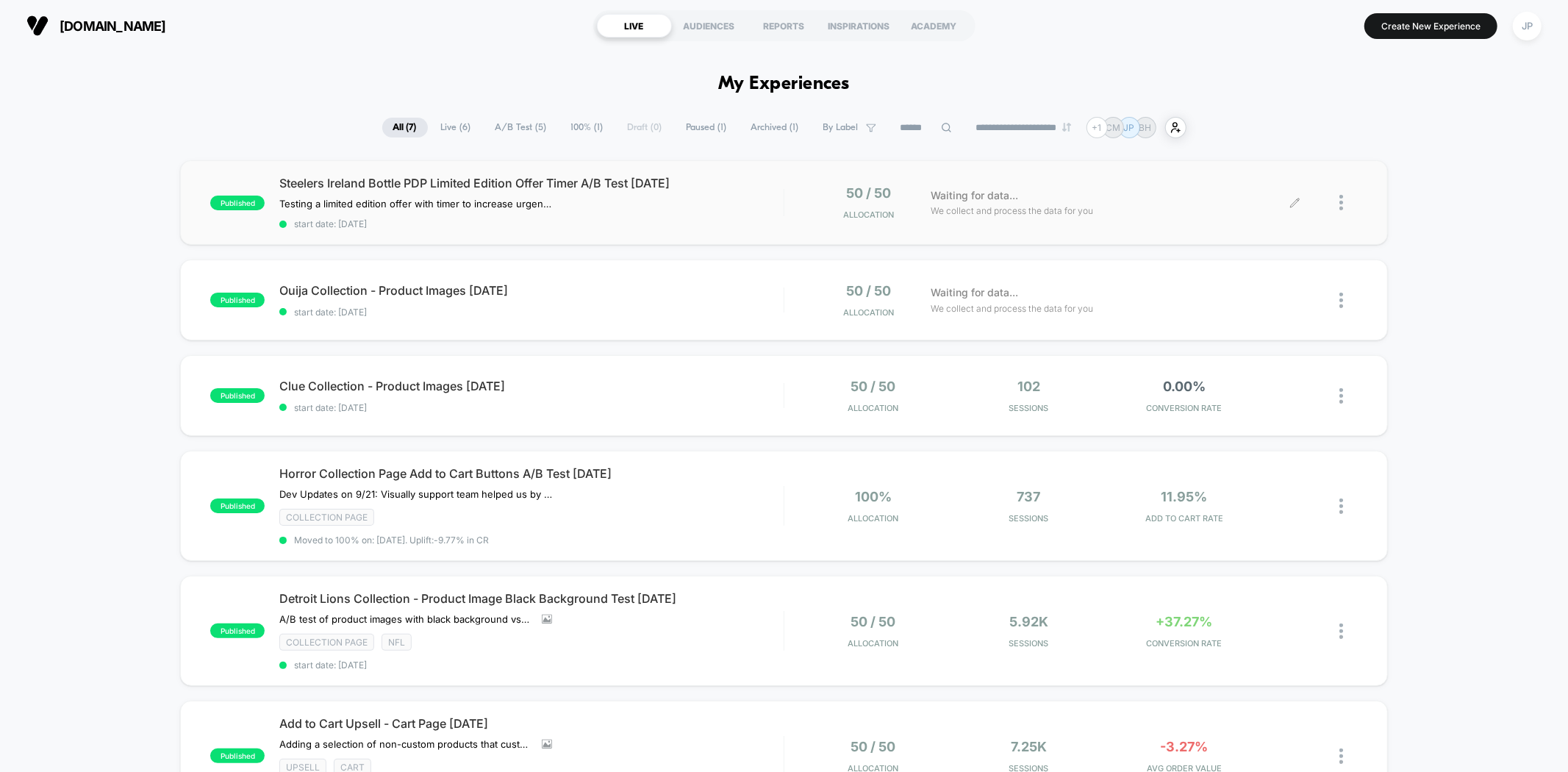
click at [1342, 199] on img at bounding box center [1341, 202] width 4 height 15
click at [1261, 220] on div "Preview Link" at bounding box center [1266, 220] width 133 height 33
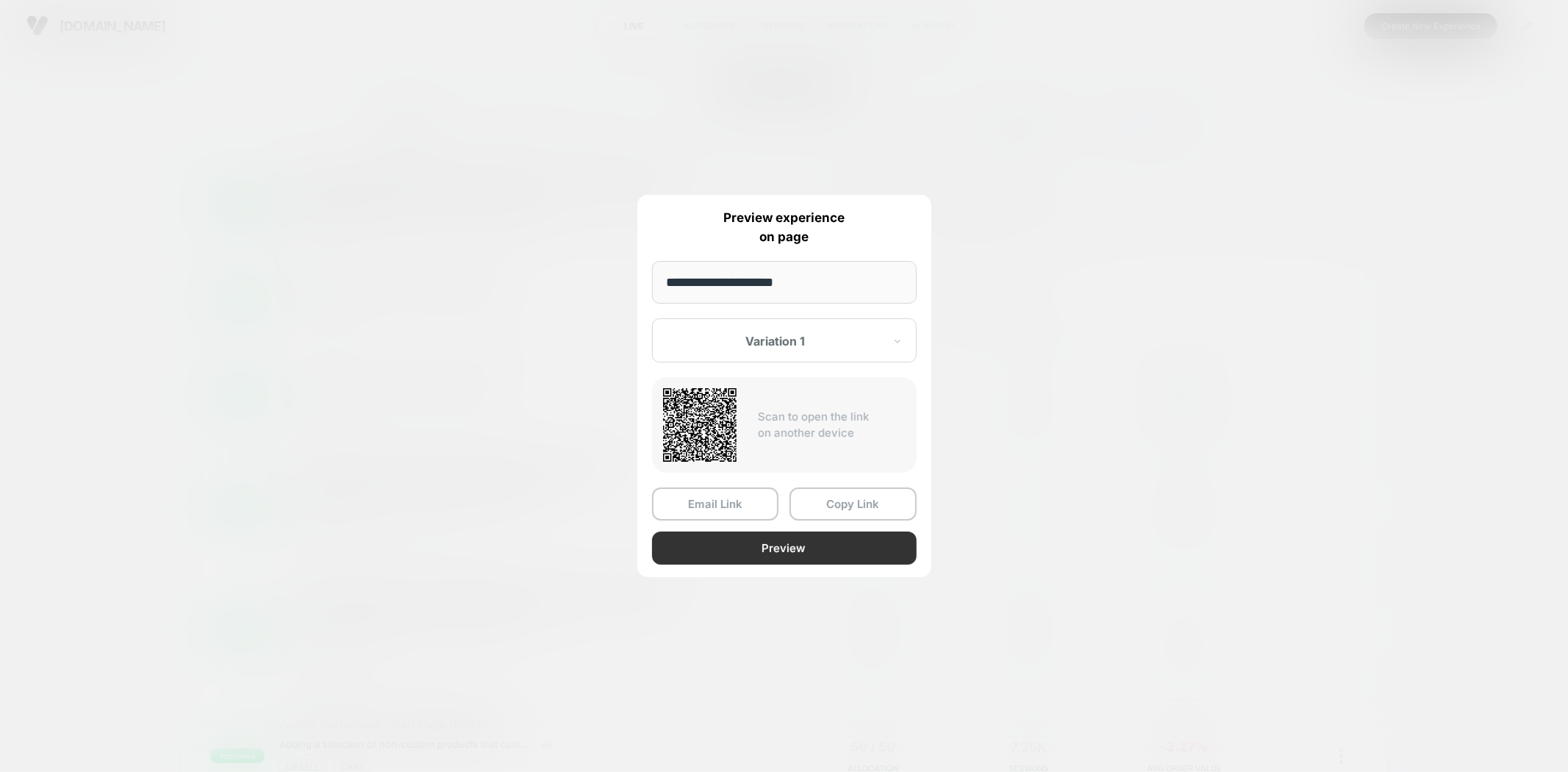
click at [773, 538] on button "Preview" at bounding box center [784, 548] width 265 height 33
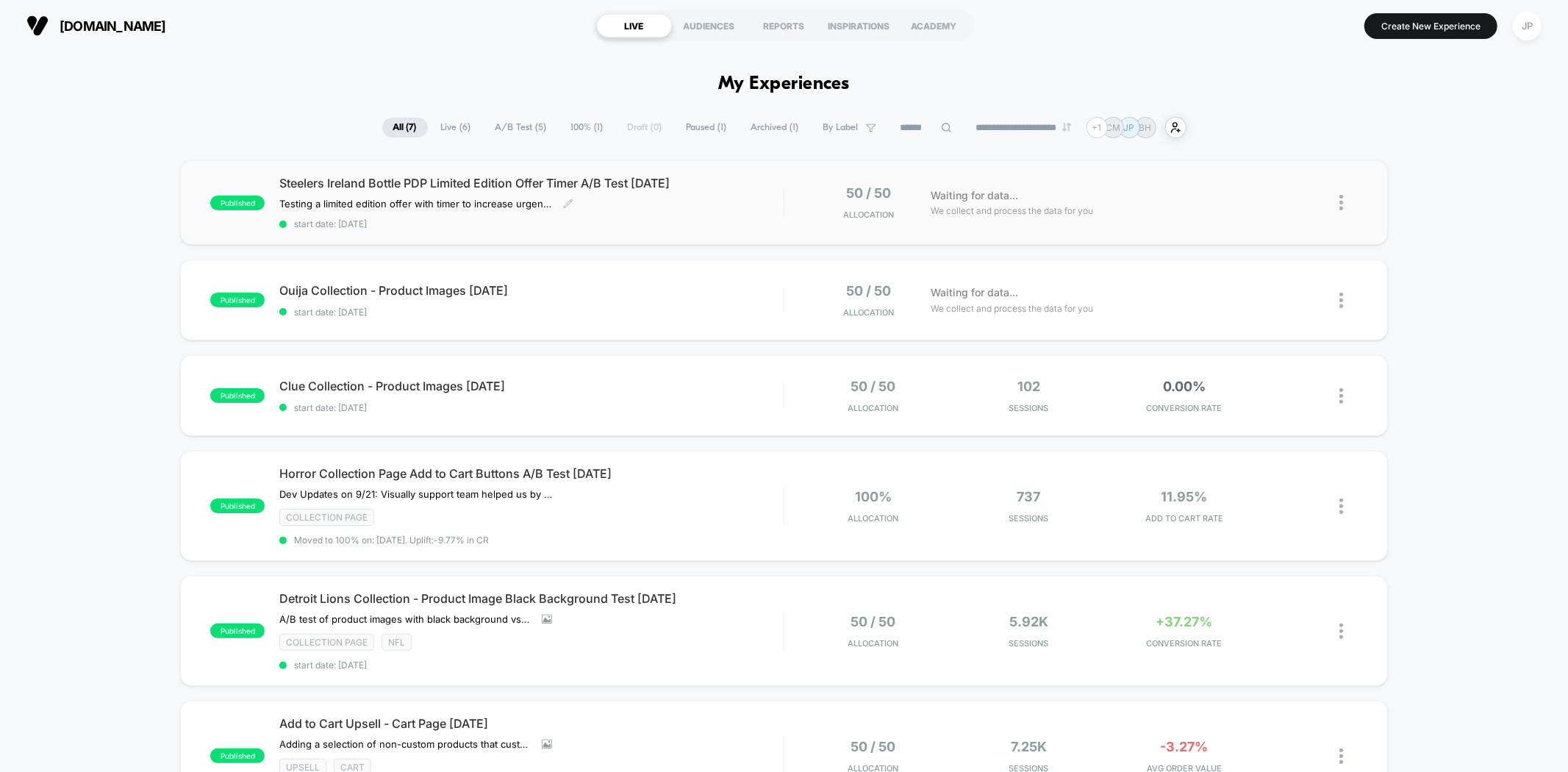
click at [561, 204] on div "Testing a limited edition offer with timer to increase urgency for customers to…" at bounding box center [426, 204] width 294 height 12
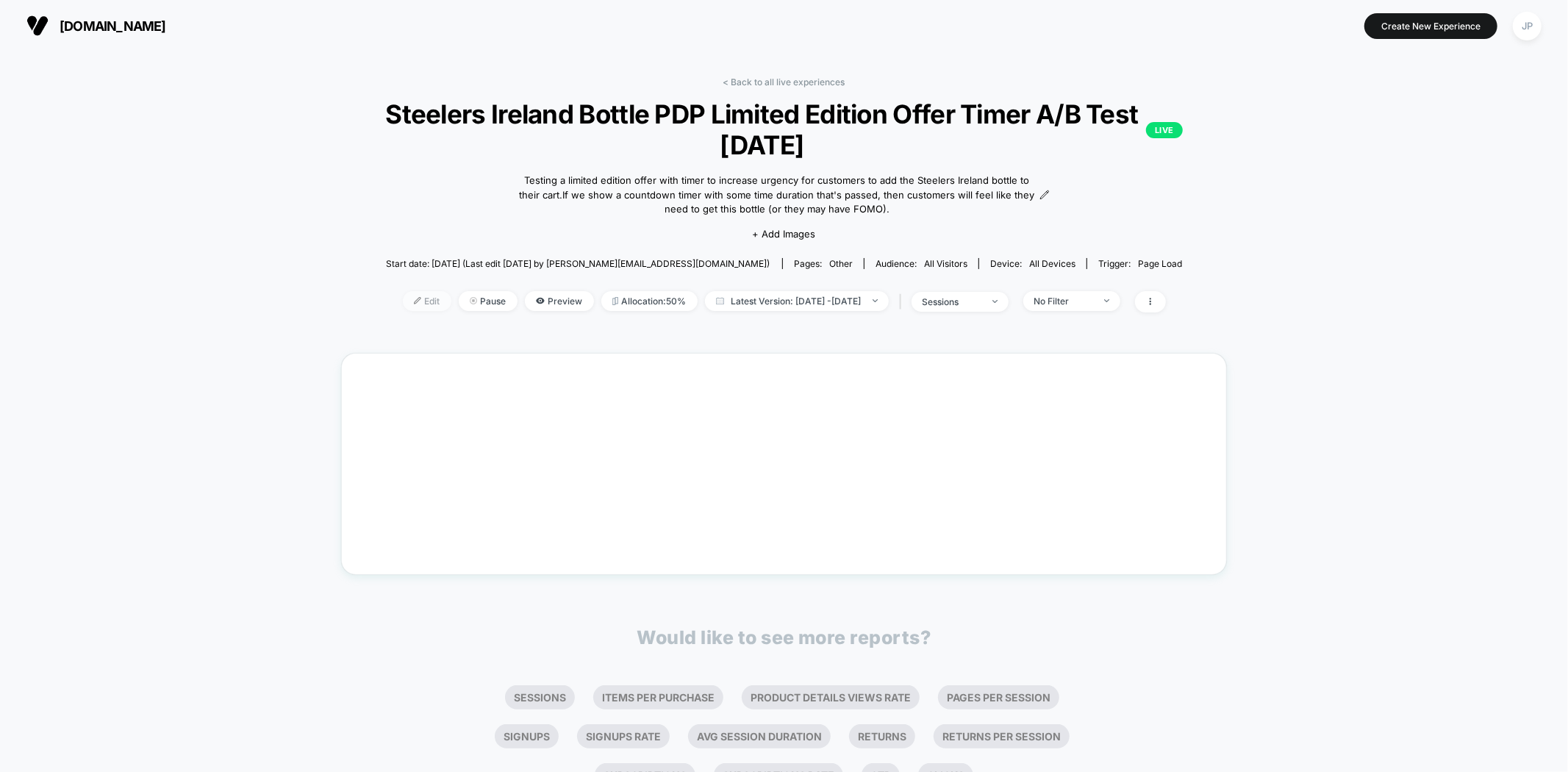
click at [403, 303] on span "Edit" at bounding box center [428, 301] width 49 height 20
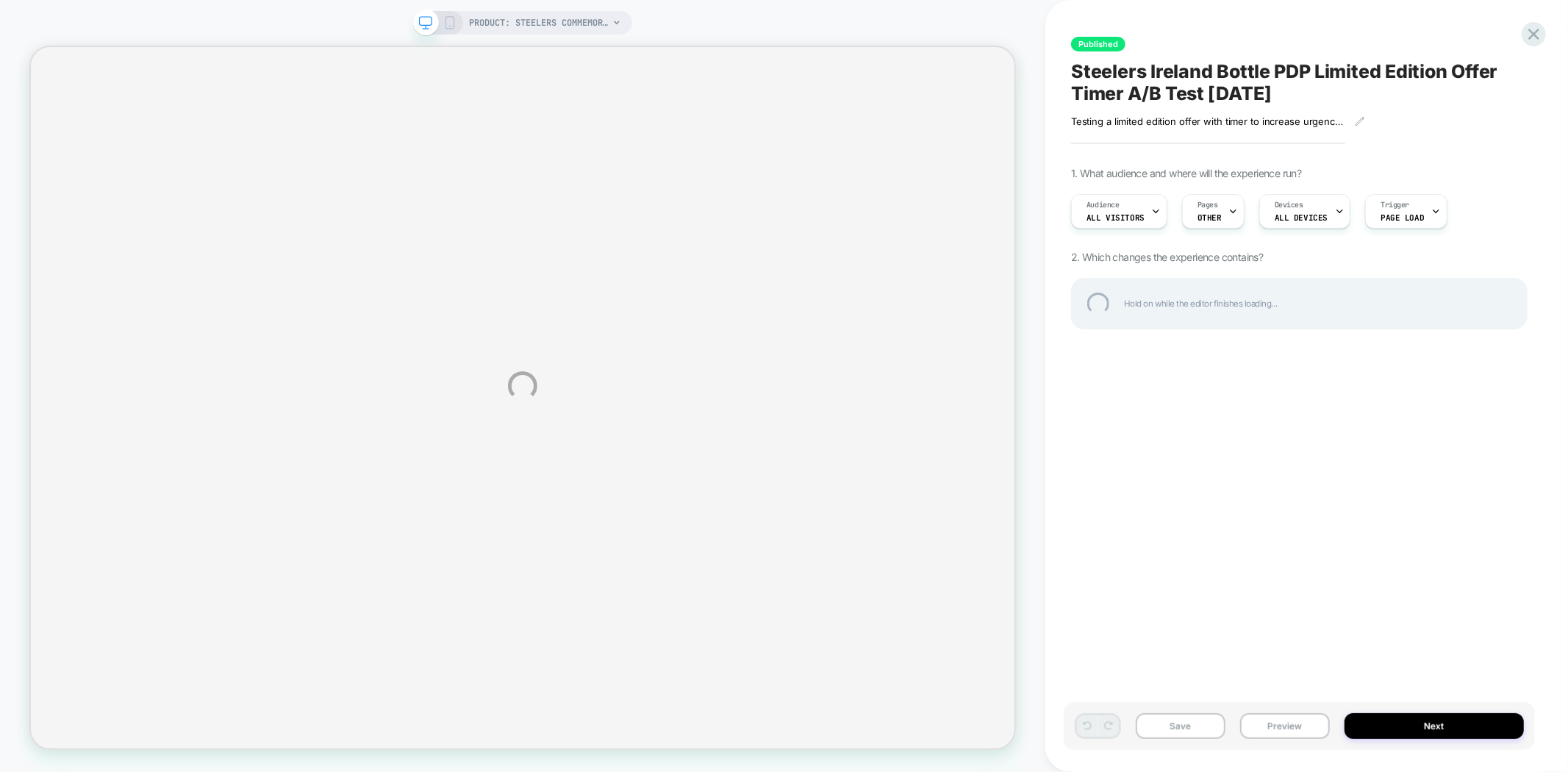
click at [1062, 241] on div "PRODUCT: Steelers Commemorative Ireland Etched Wine Bottle PRODUCT: Steelers Co…" at bounding box center [784, 386] width 1568 height 772
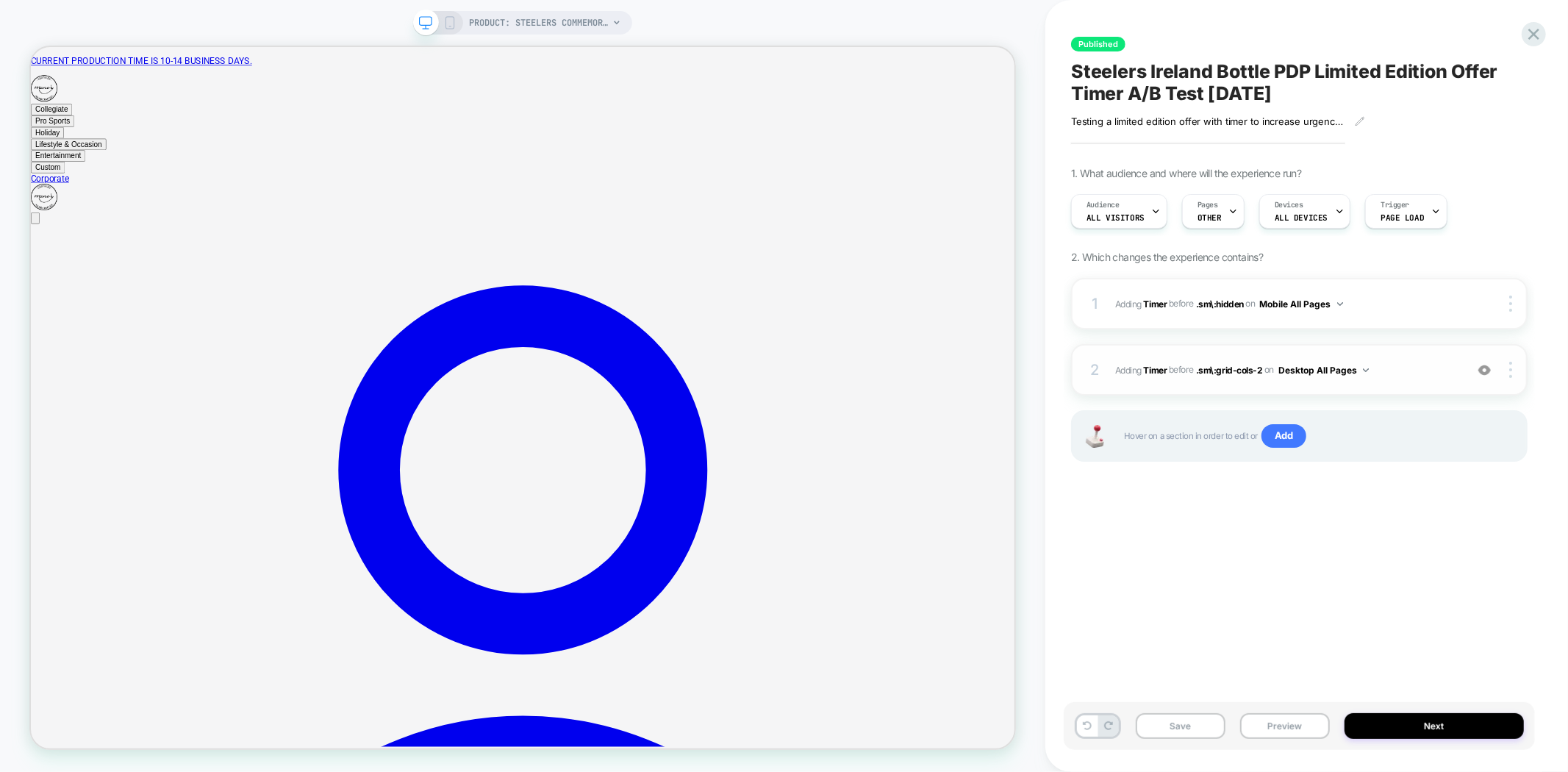
click at [1392, 371] on span "#_loomi_addon_1758905586772 Adding Timer BEFORE .sm\:grid-cols-2 .sm\:grid-cols…" at bounding box center [1286, 370] width 343 height 18
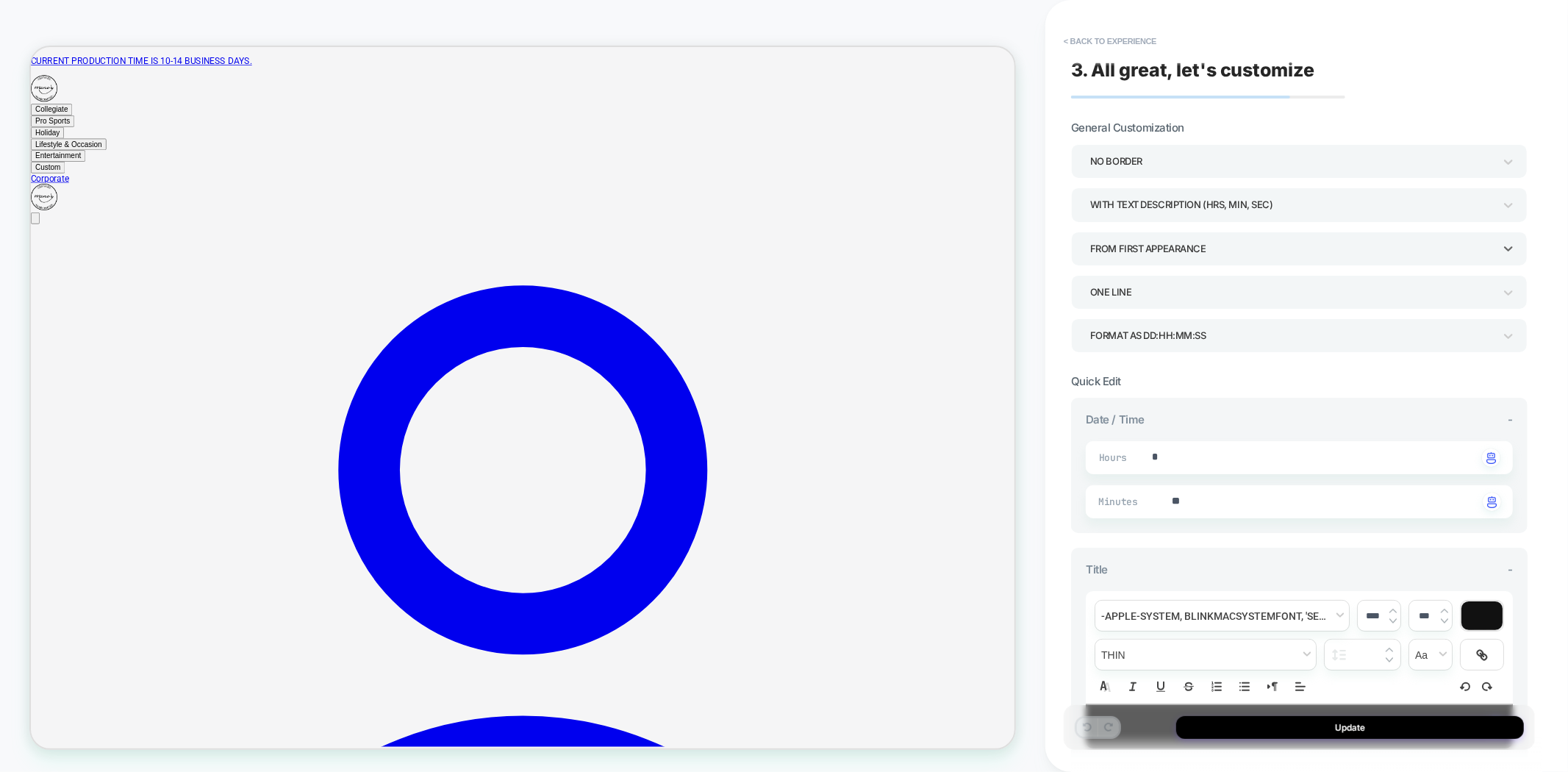
click at [1210, 247] on div "FROM FIRST APPEARANCE" at bounding box center [1292, 248] width 404 height 20
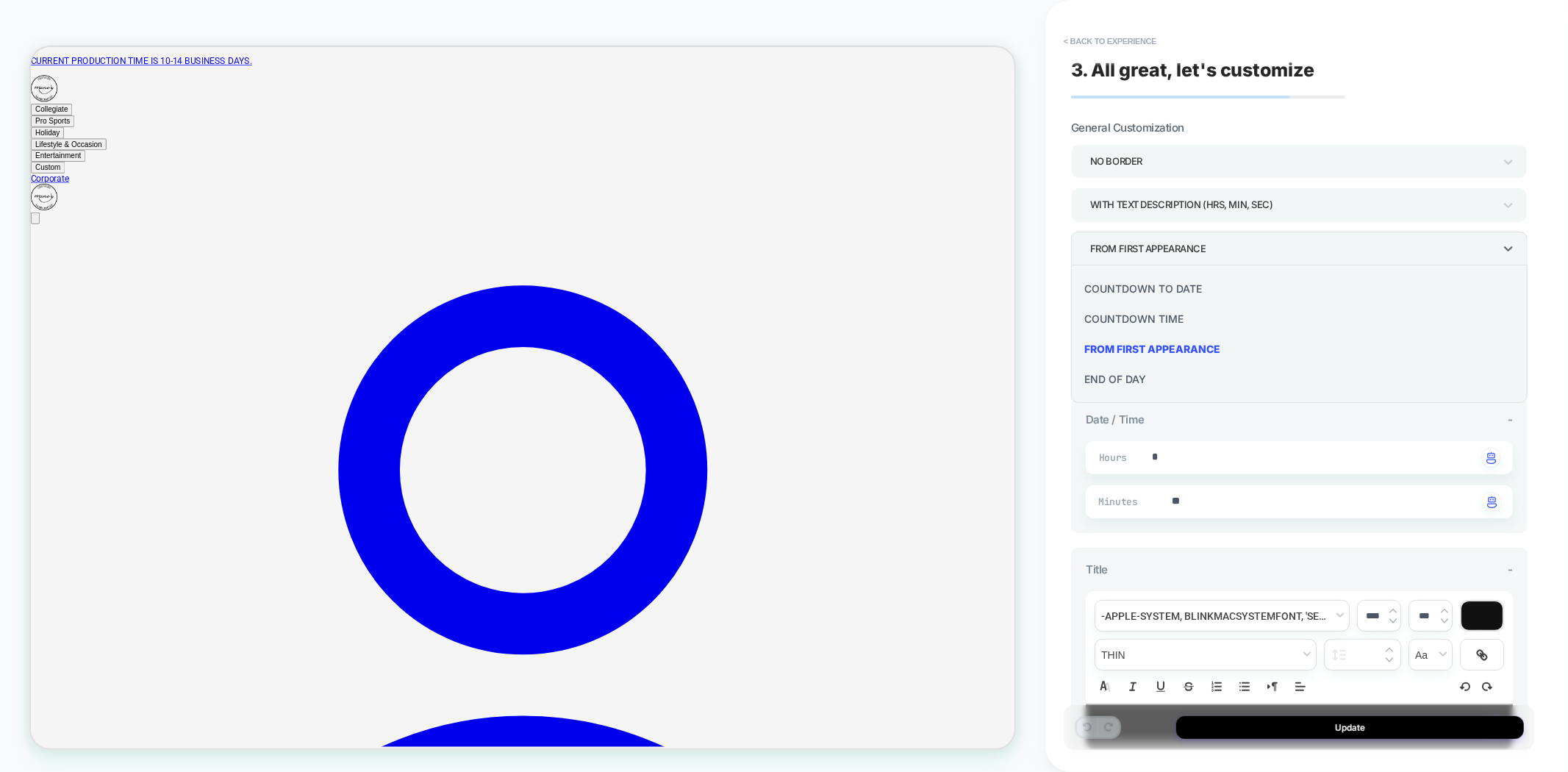
click at [1143, 314] on div "COUNTDOWN TIME" at bounding box center [1299, 319] width 445 height 30
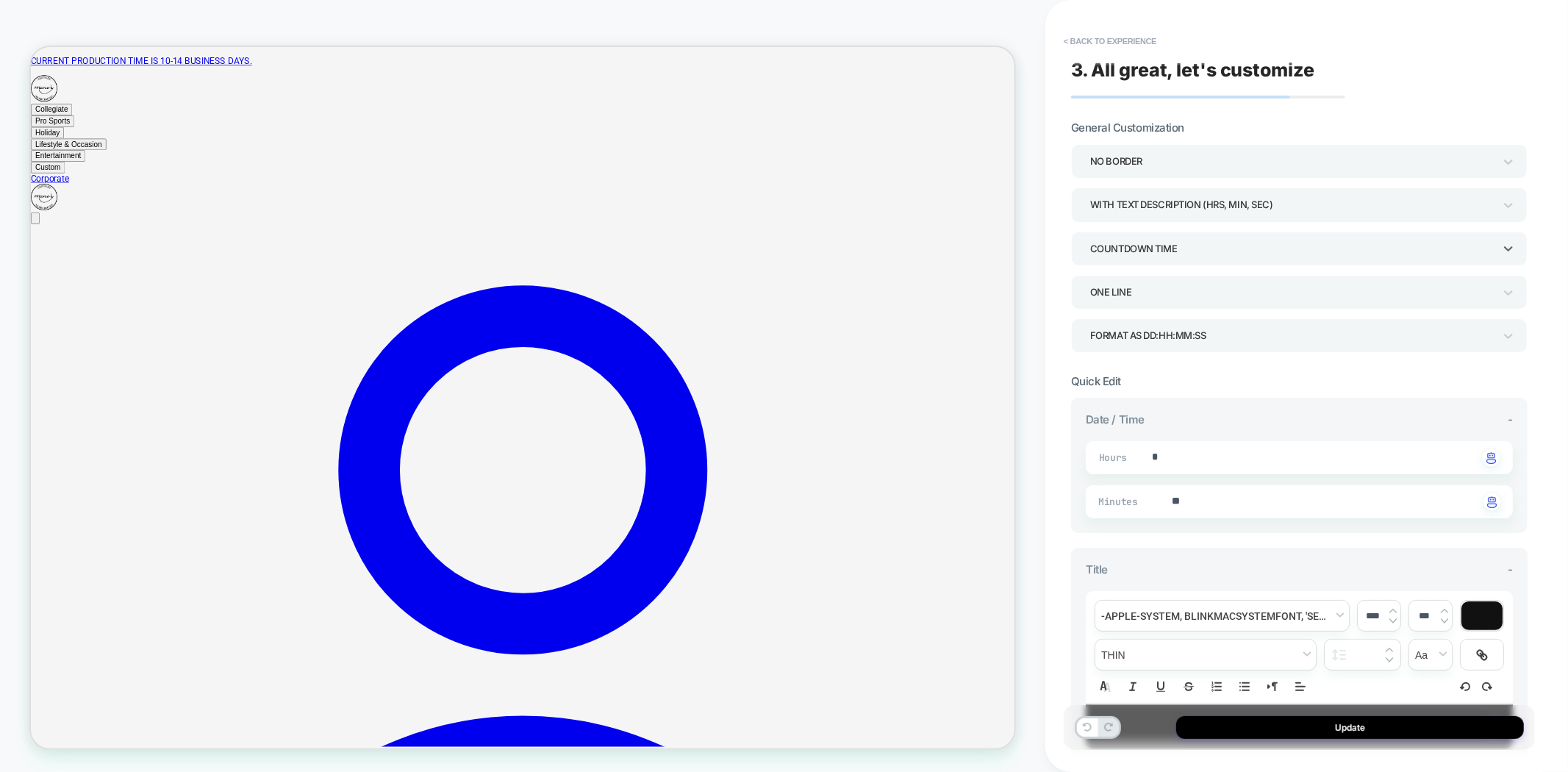
click at [1222, 375] on section "**********" at bounding box center [1299, 675] width 456 height 600
click at [1286, 202] on div "WITH TEXT DESCRIPTION (HRS, MIN, SEC)" at bounding box center [1292, 204] width 404 height 20
click at [1261, 199] on div at bounding box center [784, 386] width 1568 height 772
click at [1201, 334] on div "Format as DD:HH:MM:SS" at bounding box center [1292, 335] width 404 height 20
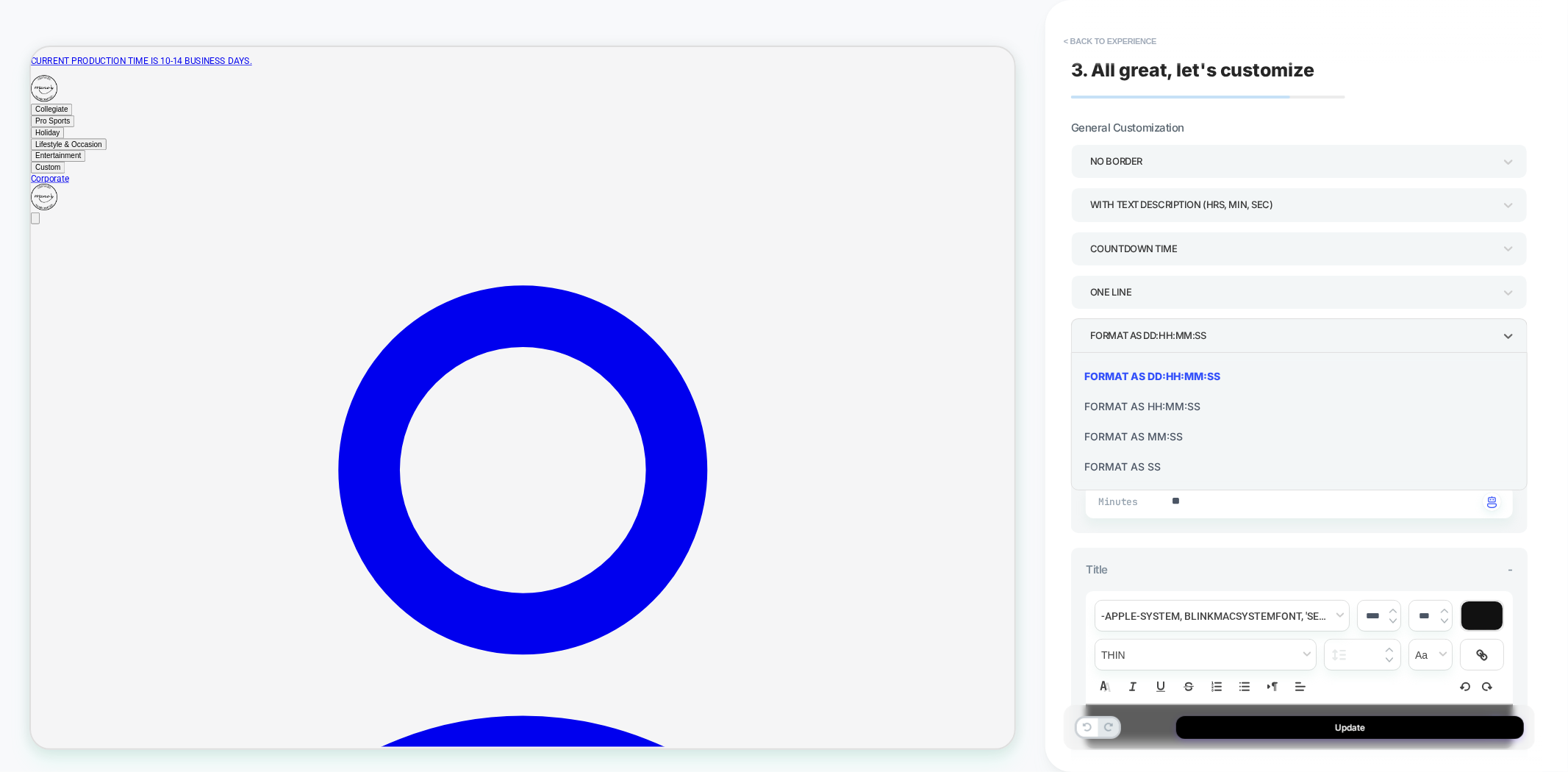
click at [1173, 406] on div "Format as HH:MM:SS" at bounding box center [1299, 406] width 445 height 30
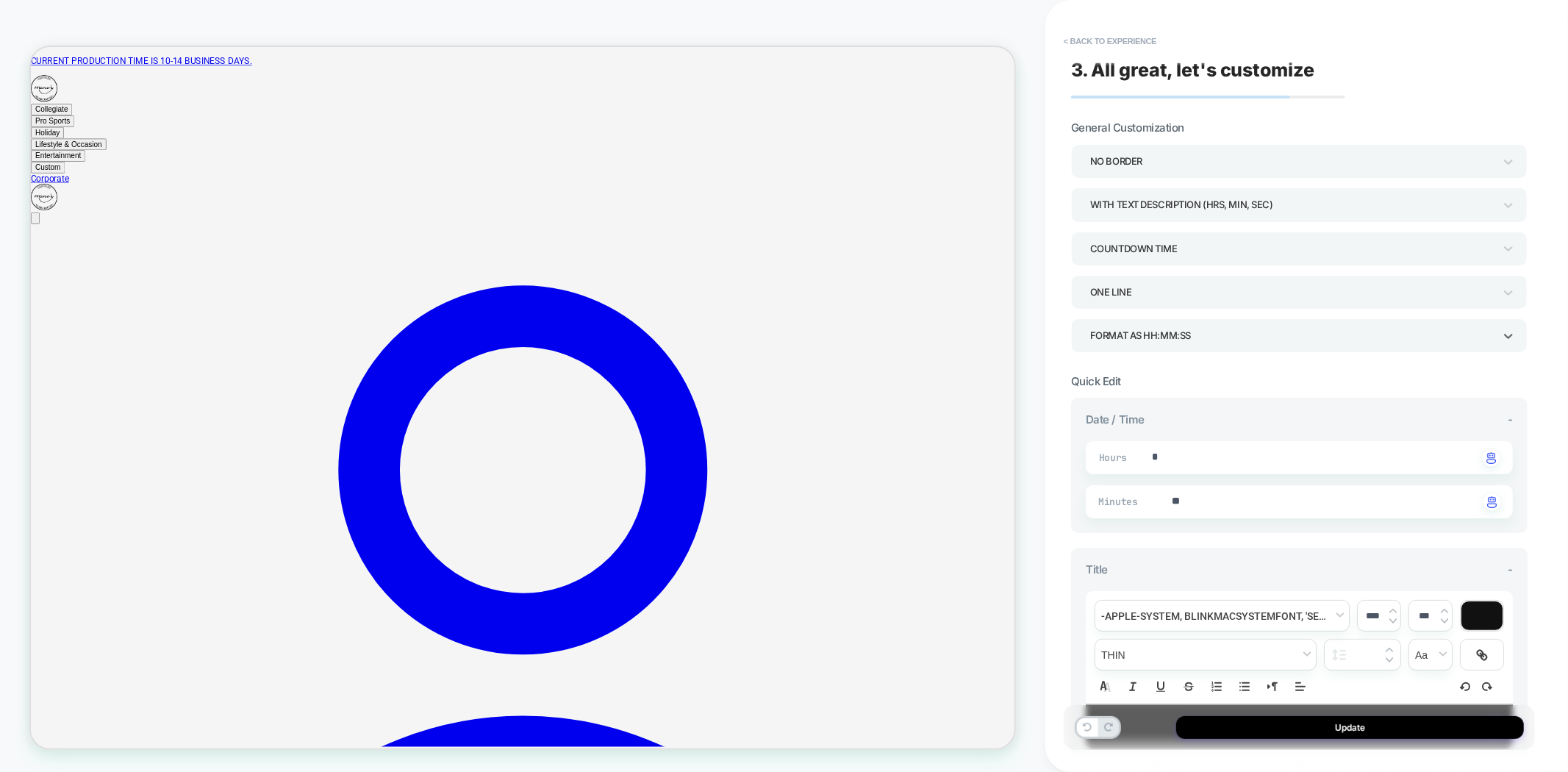
click at [1219, 379] on section "**********" at bounding box center [1299, 675] width 456 height 600
click at [1335, 725] on button "Update" at bounding box center [1351, 727] width 348 height 23
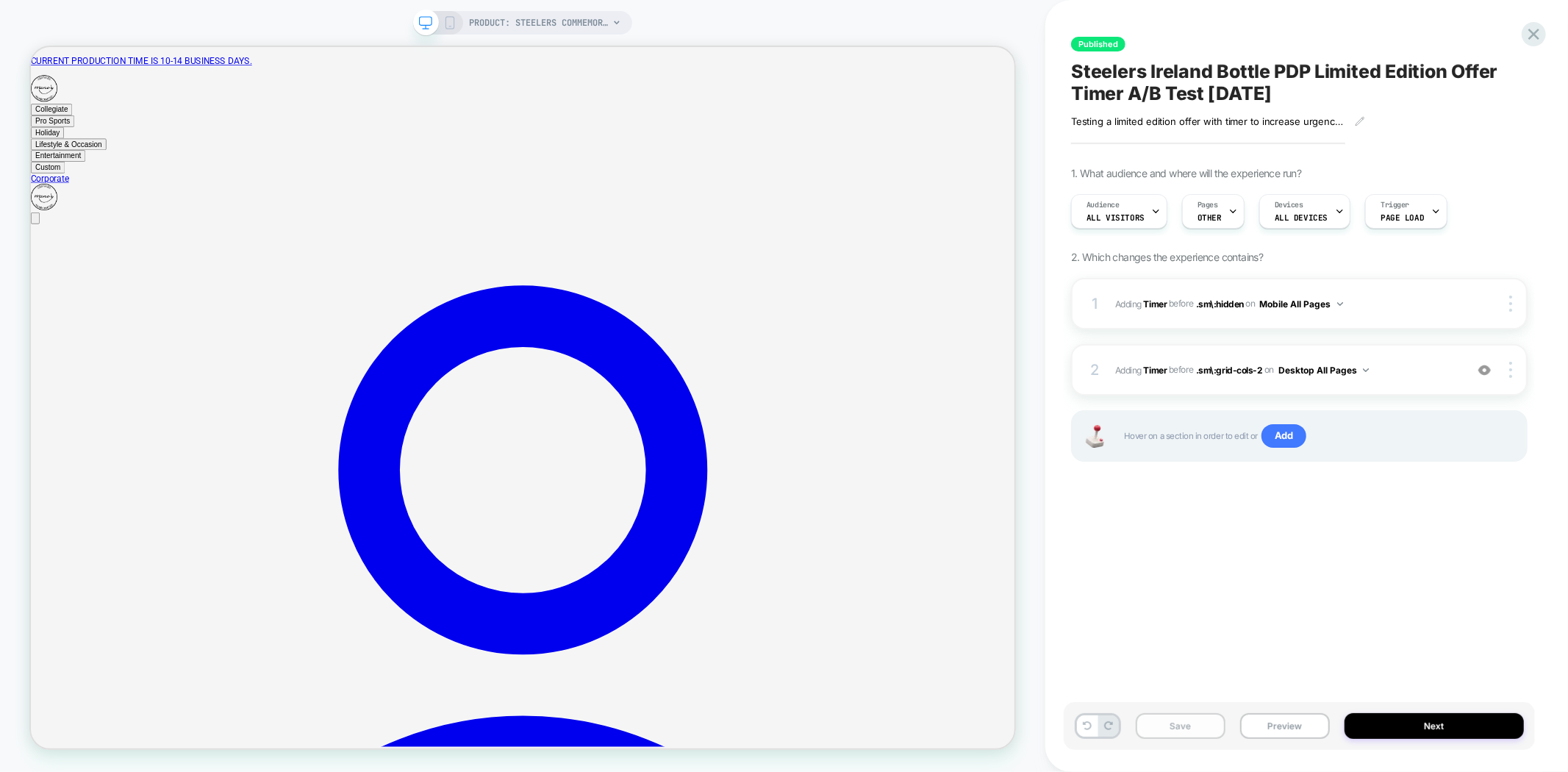
click at [1185, 725] on button "Save" at bounding box center [1181, 726] width 90 height 26
click at [1398, 307] on span "#_loomi_addon_1758904501307 Adding Timer BEFORE .sm\:hidden .sm\:hidden on Mobi…" at bounding box center [1286, 304] width 343 height 18
click at [1395, 306] on span "#_loomi_addon_1758904501307 Adding Timer BEFORE .sm\:hidden .sm\:hidden on Mobi…" at bounding box center [1286, 304] width 343 height 18
click at [459, 18] on div "PRODUCT: Steelers Commemorative Ireland Etched Wine Bottle" at bounding box center [523, 23] width 219 height 24
click at [453, 17] on div "PRODUCT: Steelers Commemorative Ireland Etched Wine Bottle" at bounding box center [523, 23] width 219 height 24
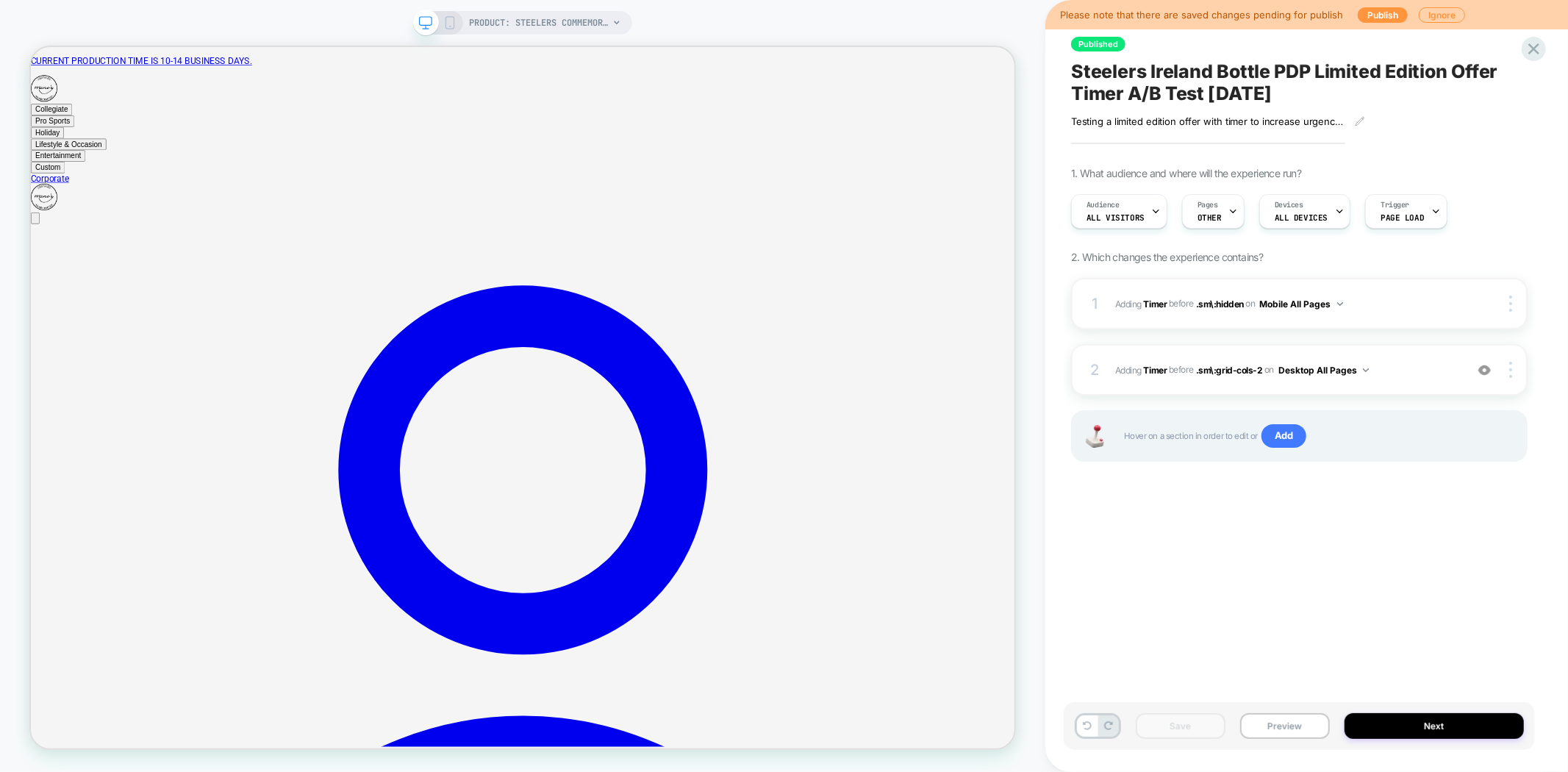
click at [453, 24] on icon at bounding box center [450, 23] width 13 height 13
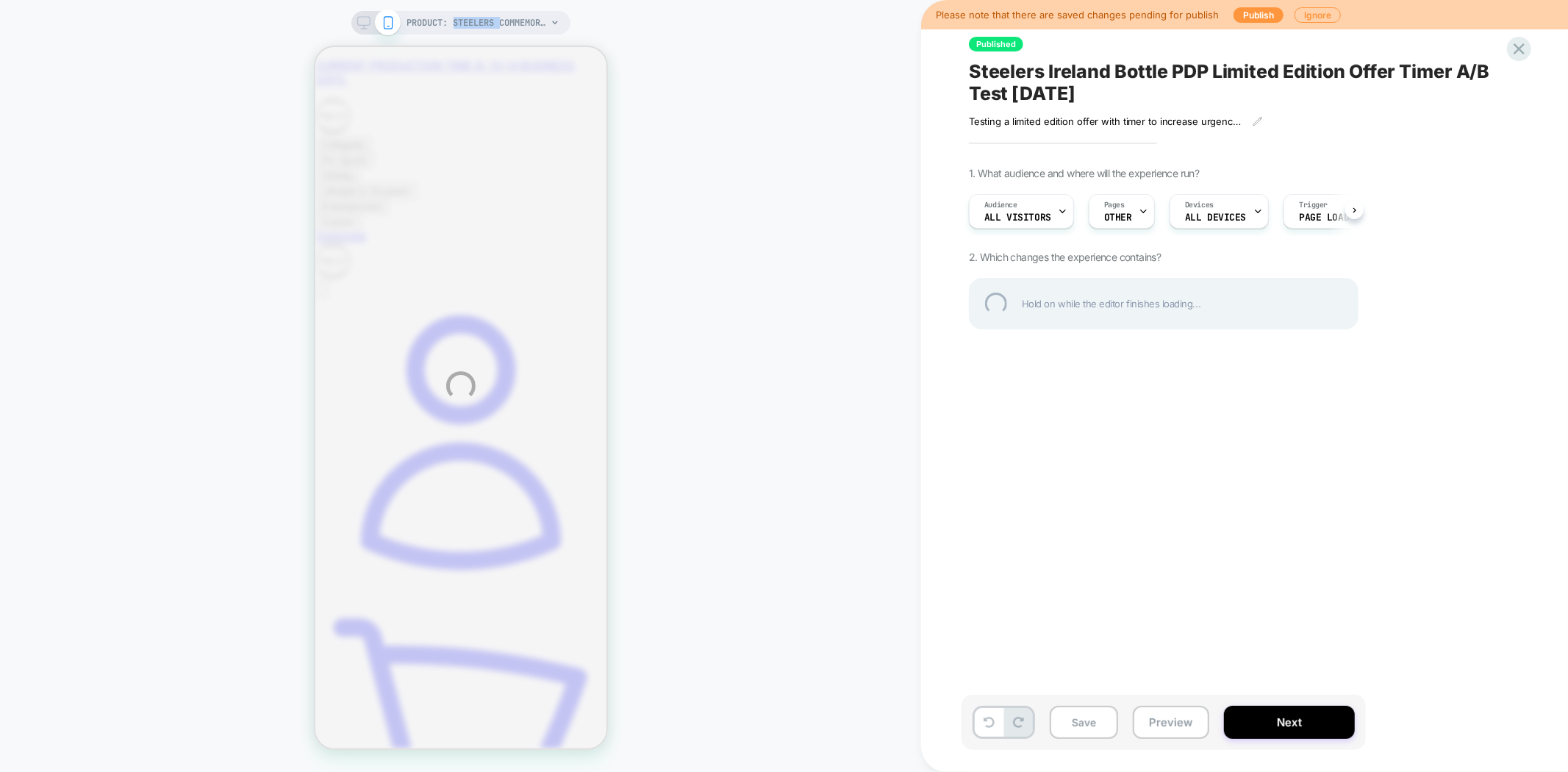
click at [453, 24] on div "PRODUCT: Steelers Commemorative Ireland Etched Wine Bottle PRODUCT: Steelers Co…" at bounding box center [784, 386] width 1568 height 772
click at [1366, 112] on div "PRODUCT: Steelers Commemorative Ireland Etched Wine Bottle PRODUCT: Steelers Co…" at bounding box center [784, 386] width 1568 height 772
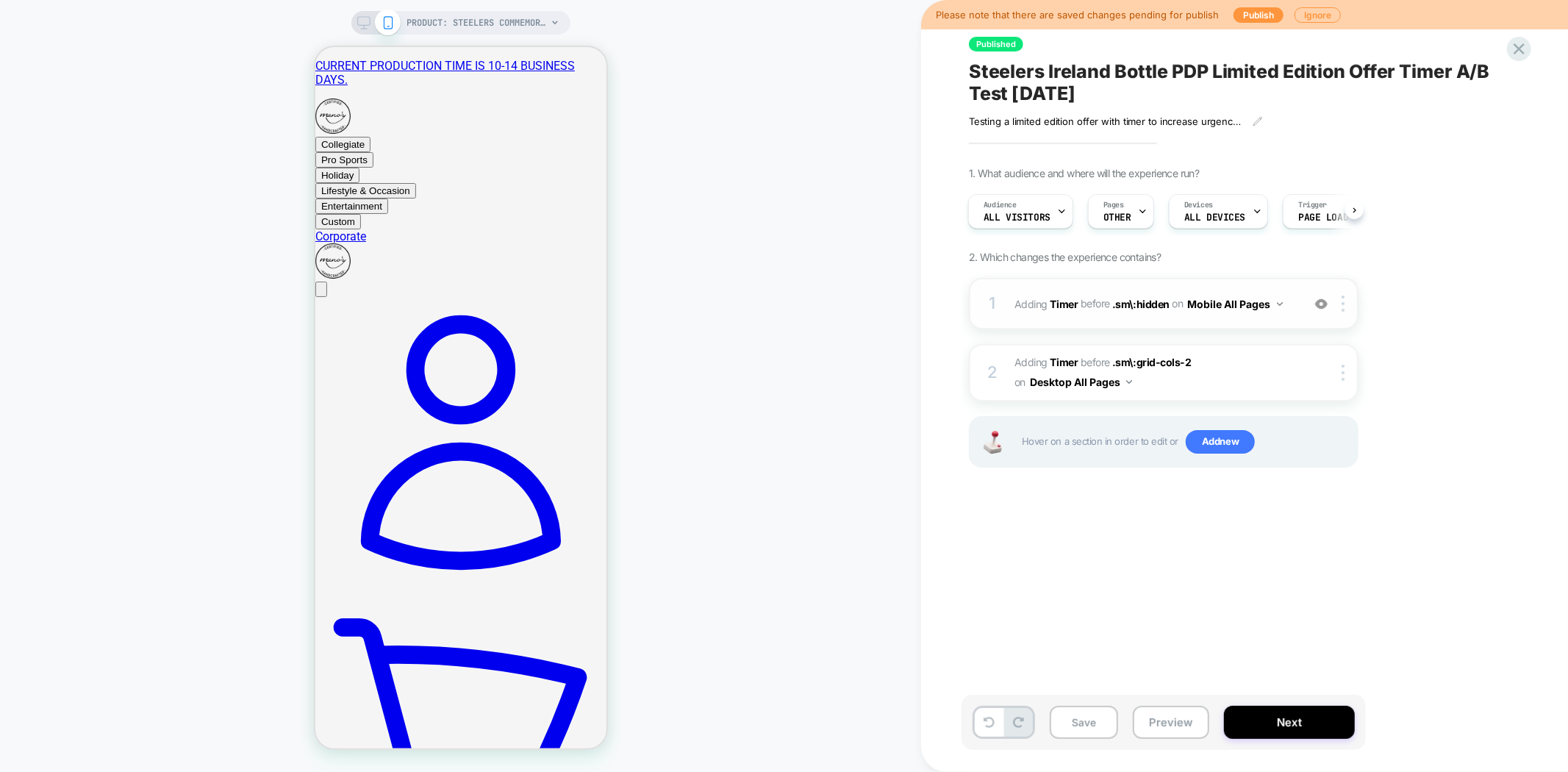
click at [1199, 317] on div "1 #_loomi_addon_1758904501307 Adding Timer BEFORE .sm\:hidden .sm\:hidden on Mo…" at bounding box center [1164, 304] width 390 height 52
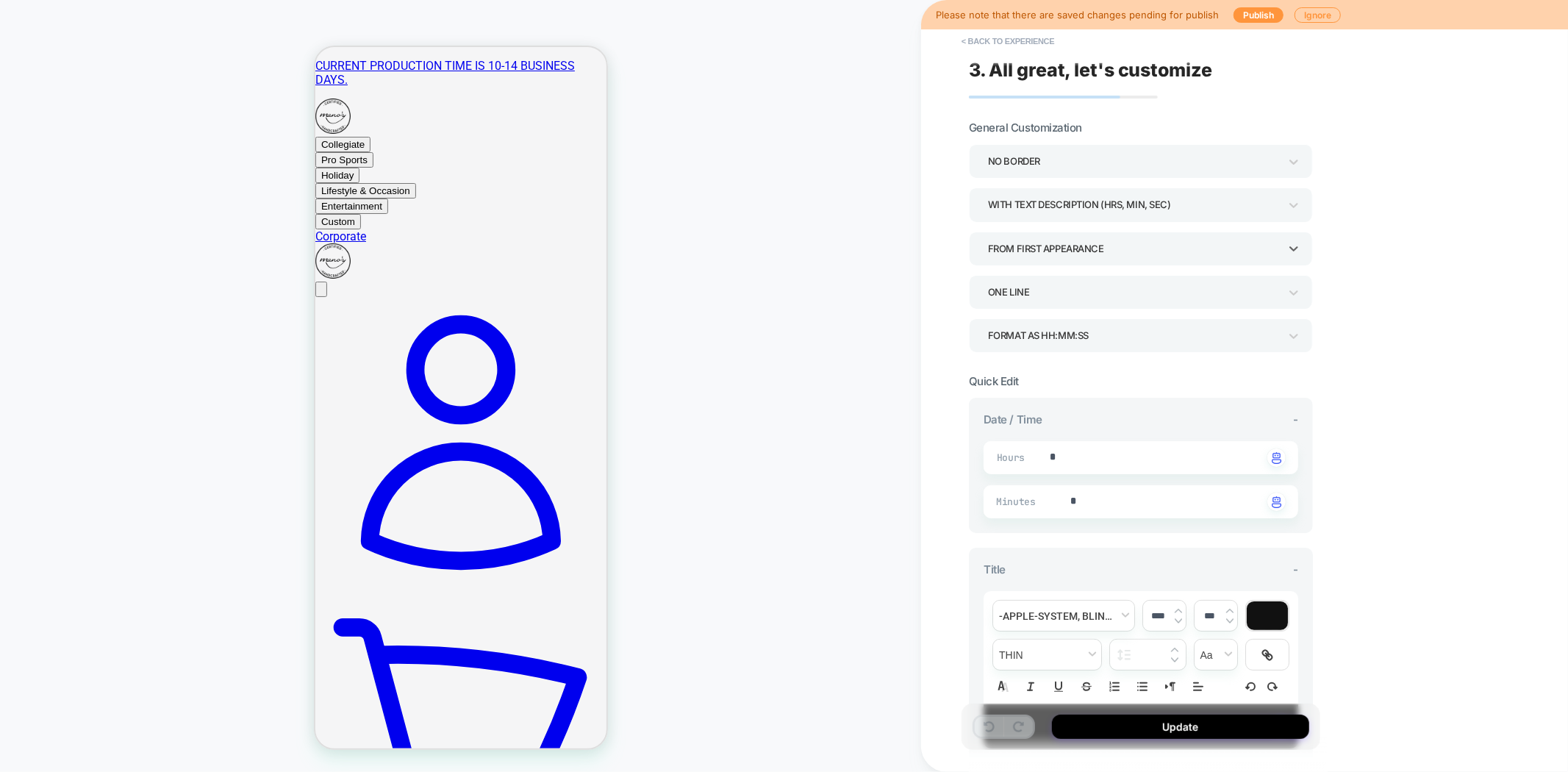
click at [1140, 246] on div "FROM FIRST APPEARANCE" at bounding box center [1133, 248] width 291 height 20
click at [1134, 315] on div "COUNTDOWN TIME" at bounding box center [1141, 319] width 332 height 30
click at [1157, 365] on div "**********" at bounding box center [1141, 559] width 344 height 877
type textarea "*"
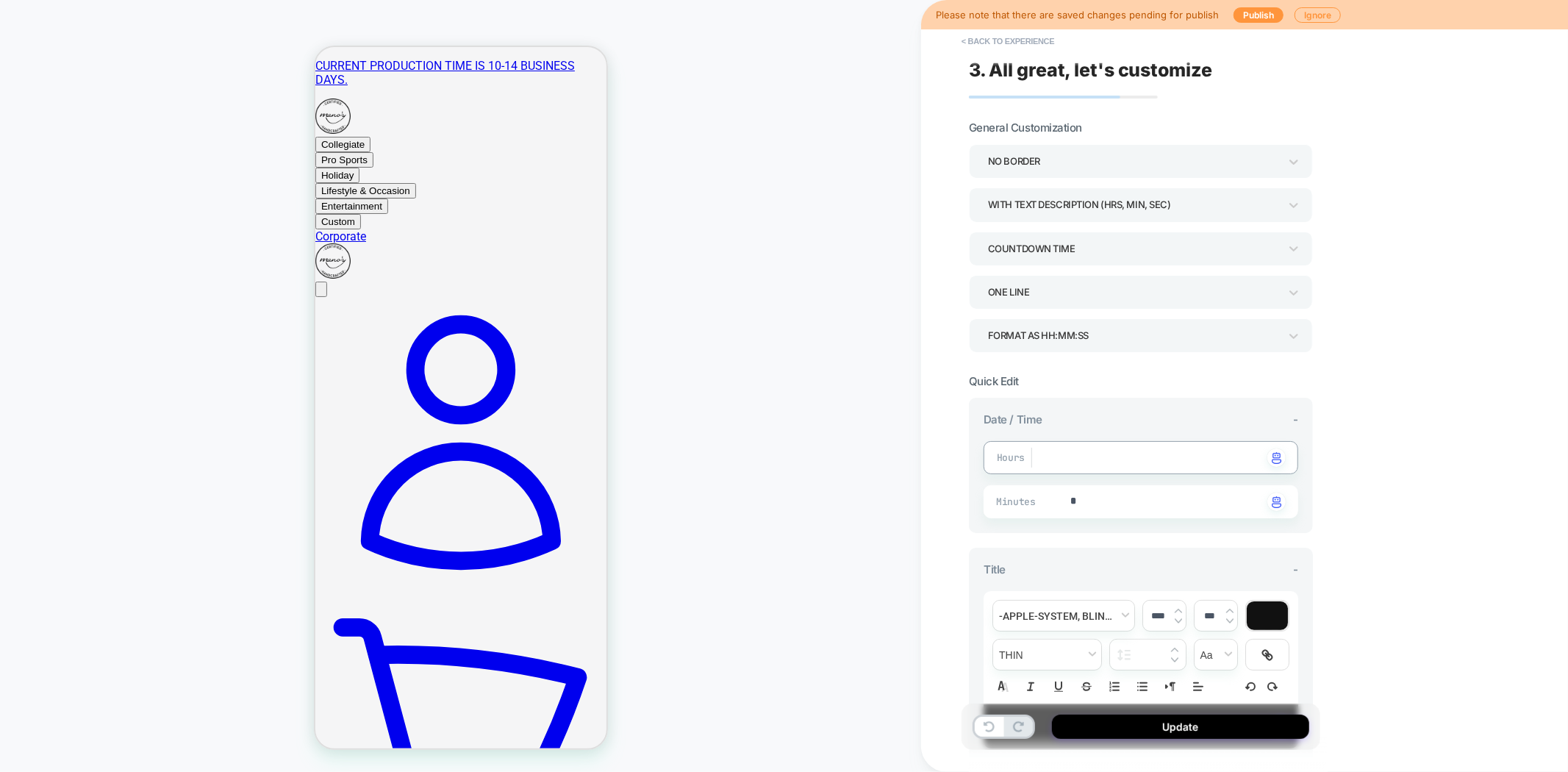
type textarea "*"
type textarea "**"
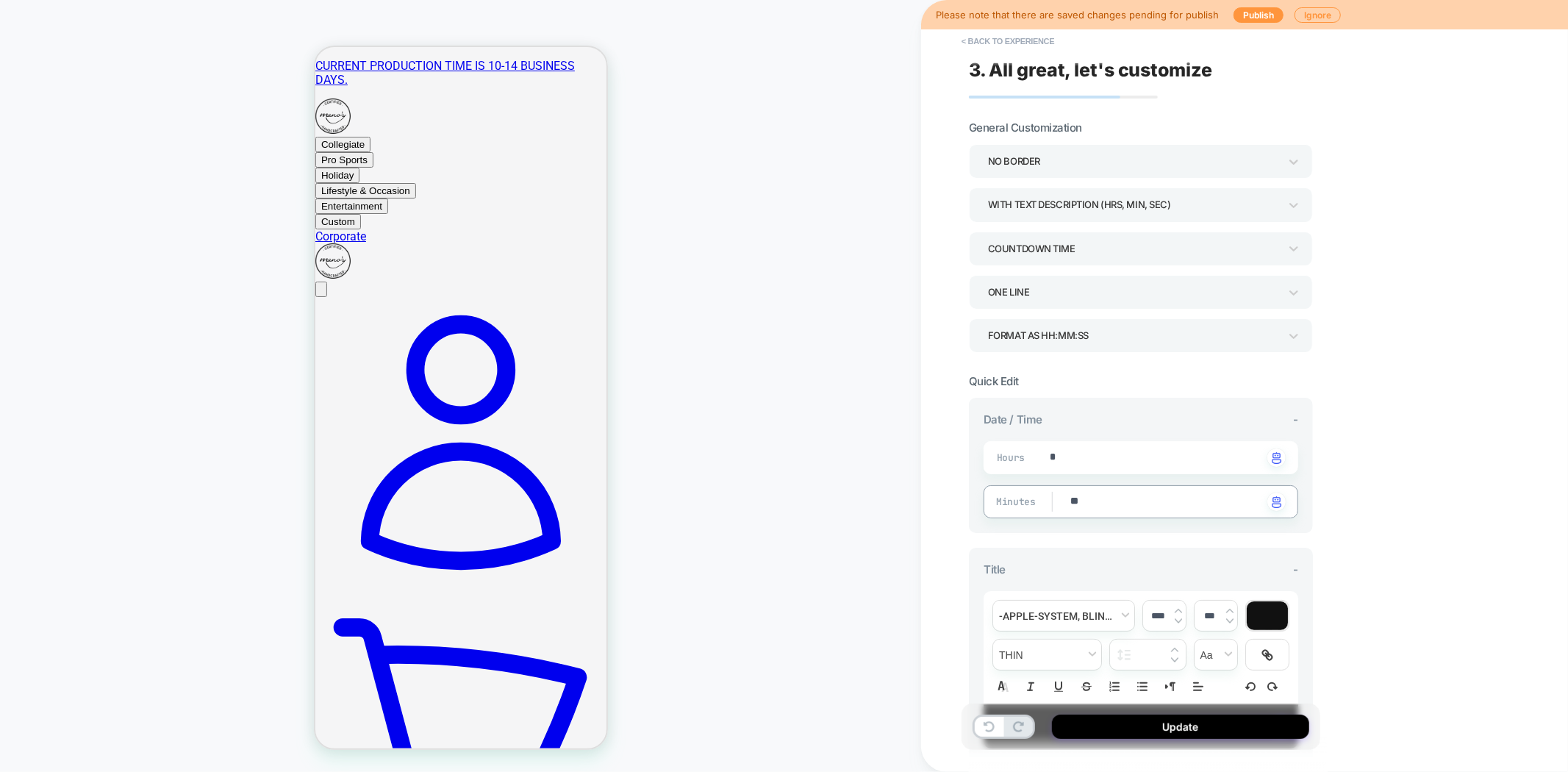
type textarea "*"
type textarea "**"
click at [958, 512] on div "**********" at bounding box center [1245, 386] width 647 height 772
click at [1186, 726] on button "Update" at bounding box center [1180, 726] width 257 height 24
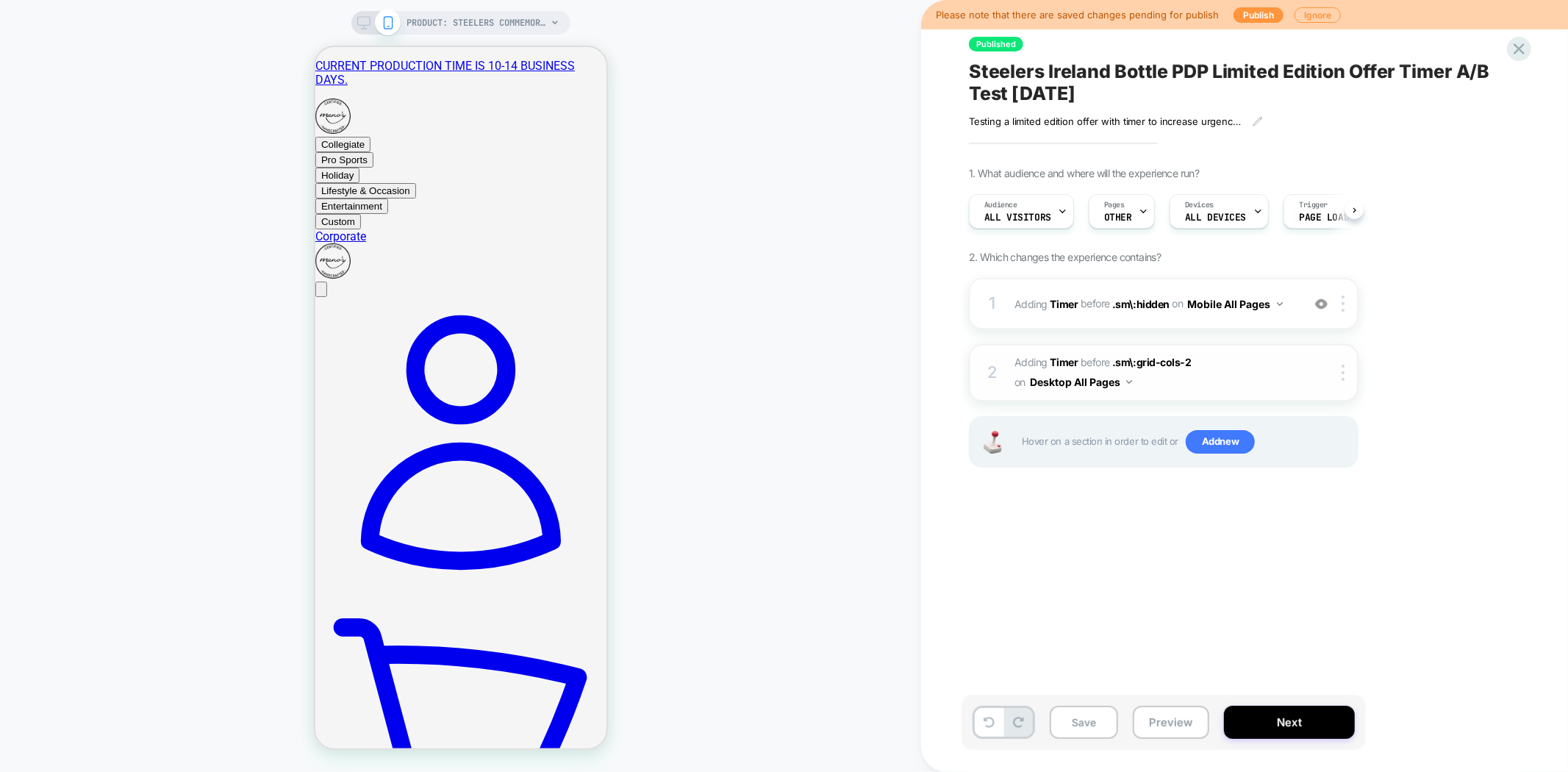
scroll to position [0, 1]
click at [1130, 723] on div "Save Preview Next" at bounding box center [1164, 723] width 405 height 55
click at [1095, 723] on button "Save" at bounding box center [1084, 722] width 69 height 33
click at [1274, 725] on button "Next" at bounding box center [1290, 722] width 131 height 33
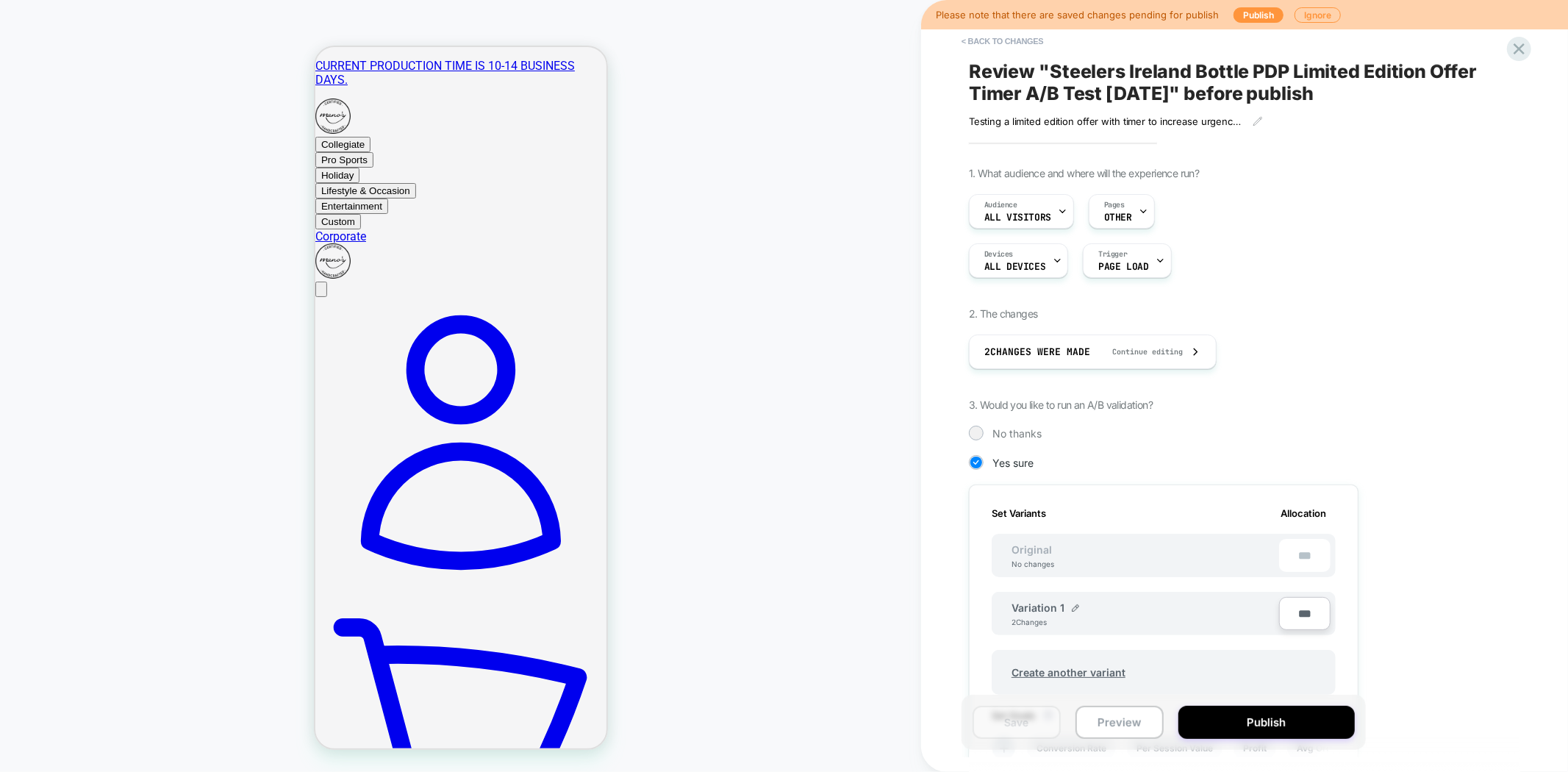
scroll to position [0, 1]
click at [1126, 726] on button "Preview" at bounding box center [1120, 722] width 88 height 33
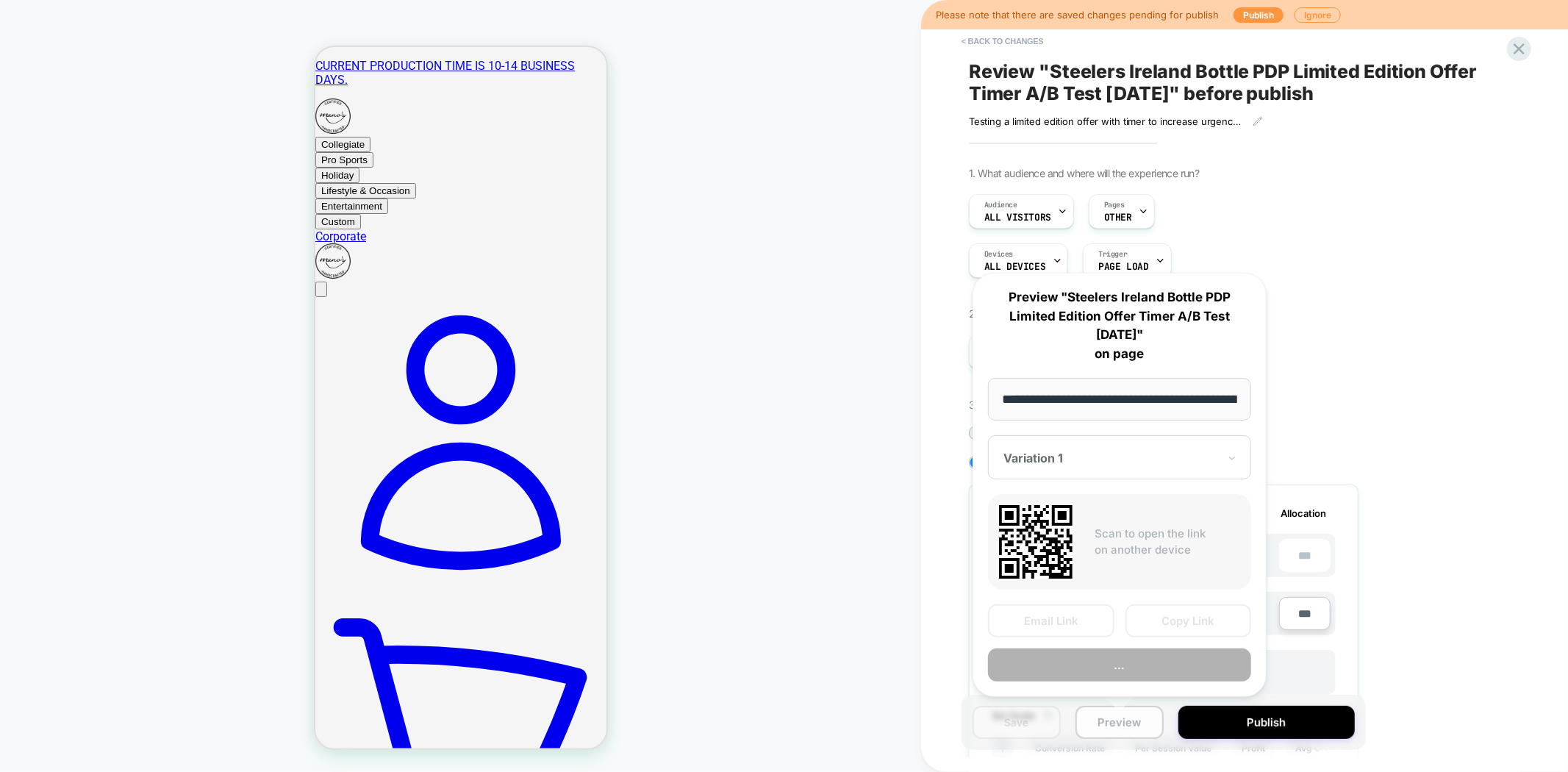
scroll to position [0, 381]
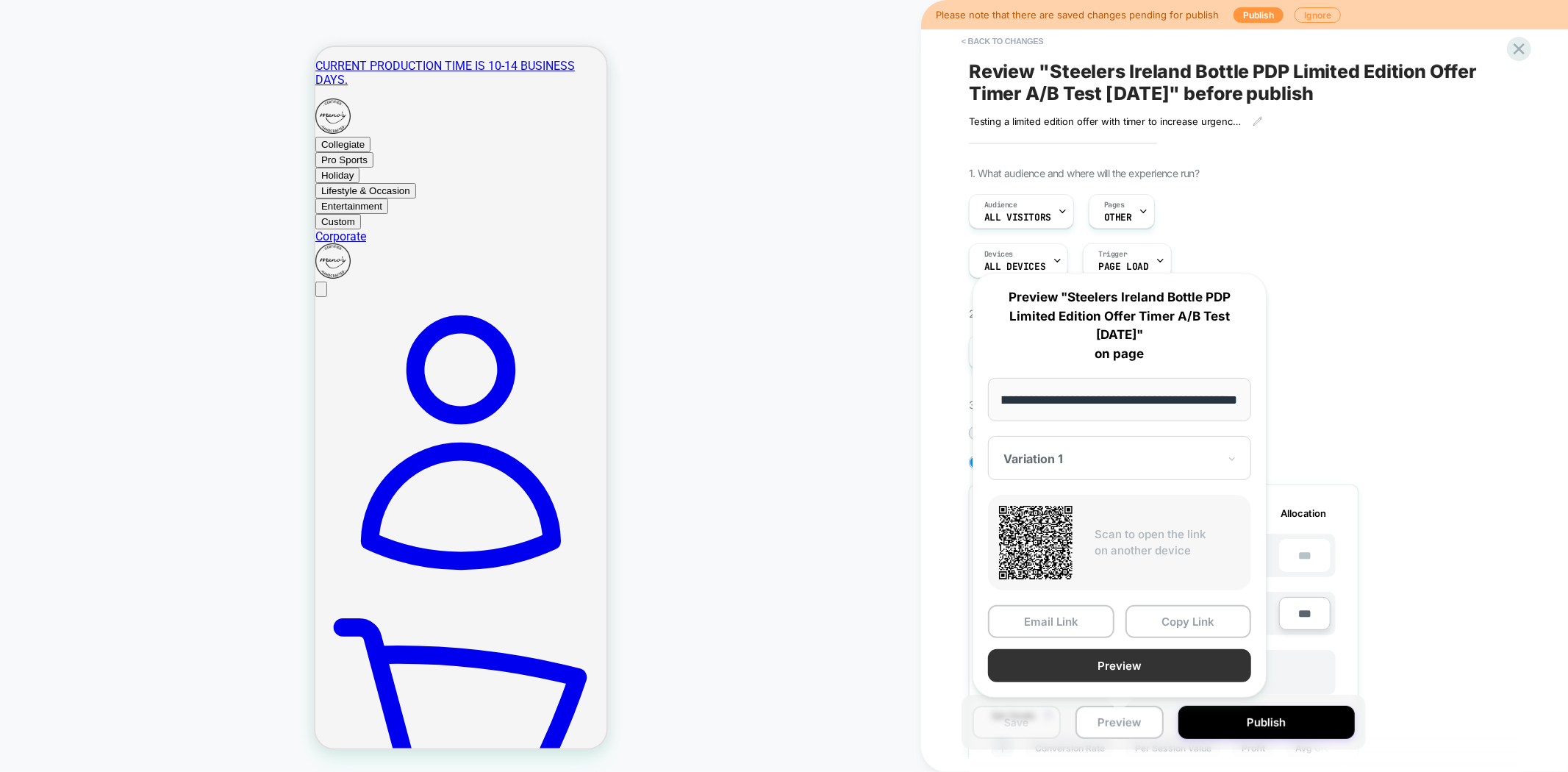
click at [1110, 656] on button "Preview" at bounding box center [1119, 666] width 263 height 33
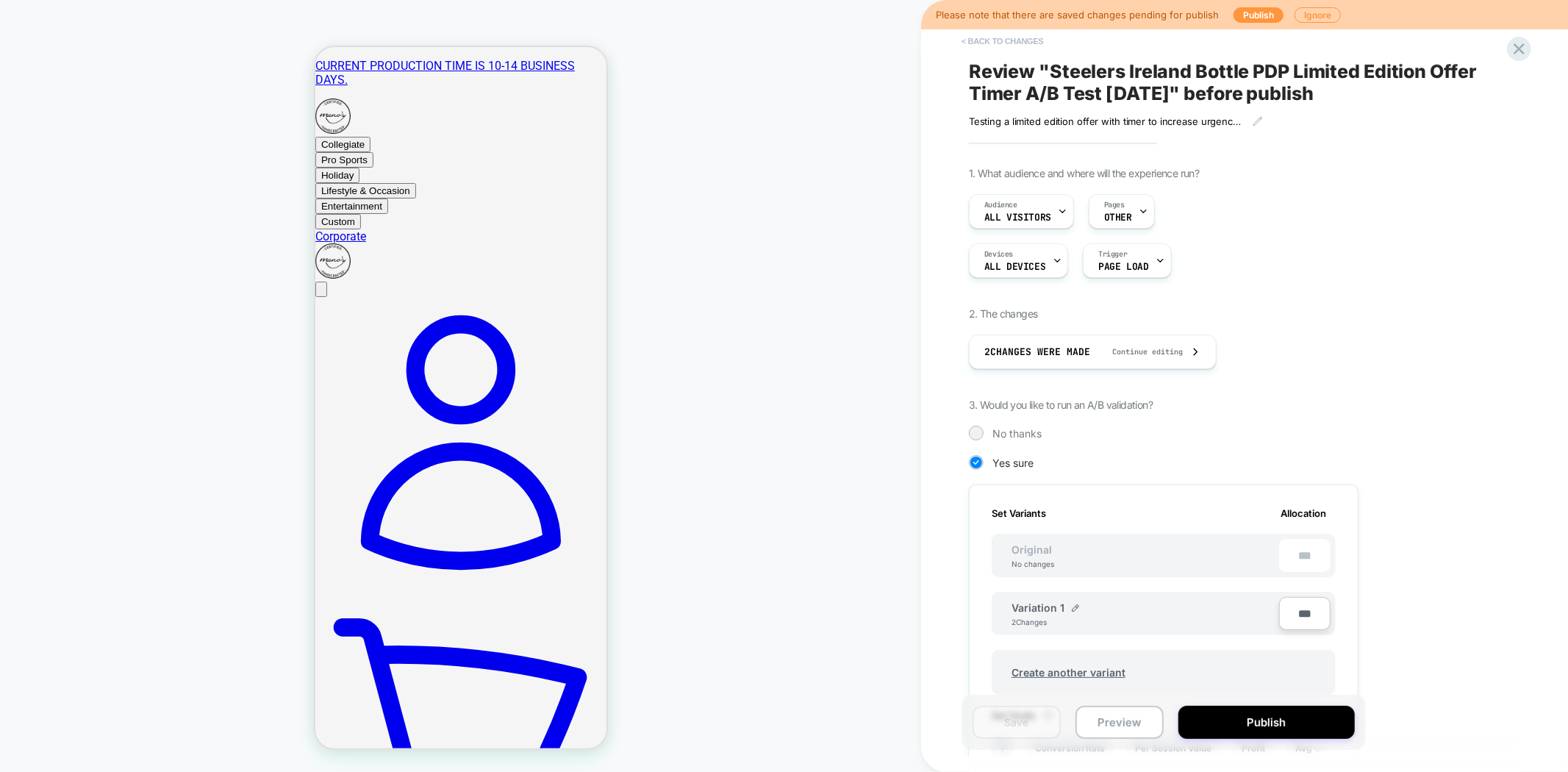
click at [994, 42] on button "< Back to changes" at bounding box center [1003, 41] width 97 height 24
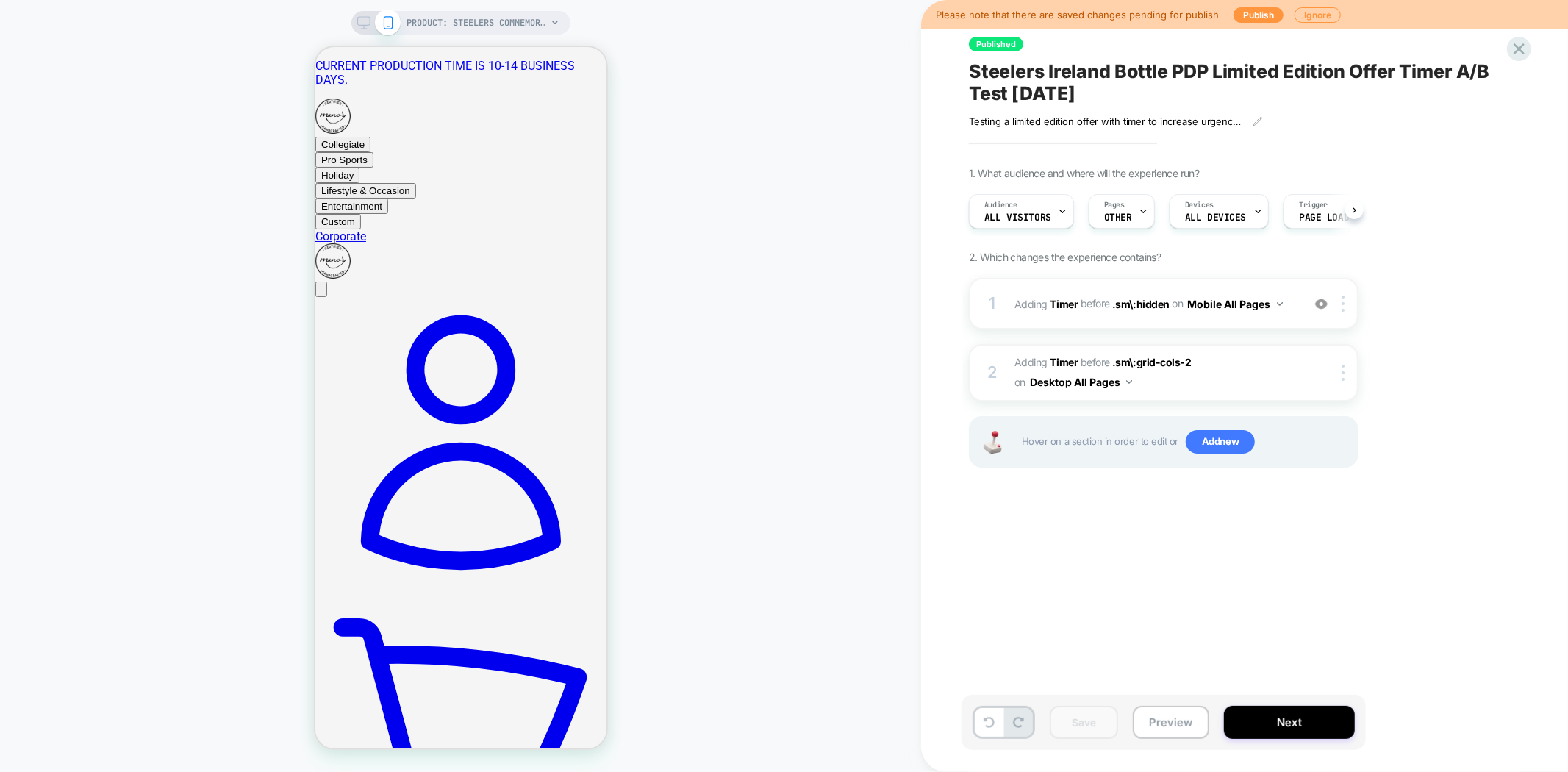
scroll to position [0, 1]
click at [1017, 320] on div "1 #_loomi_addon_1758904501307 Adding Timer BEFORE .sm\:hidden .sm\:hidden on Mo…" at bounding box center [1164, 304] width 390 height 52
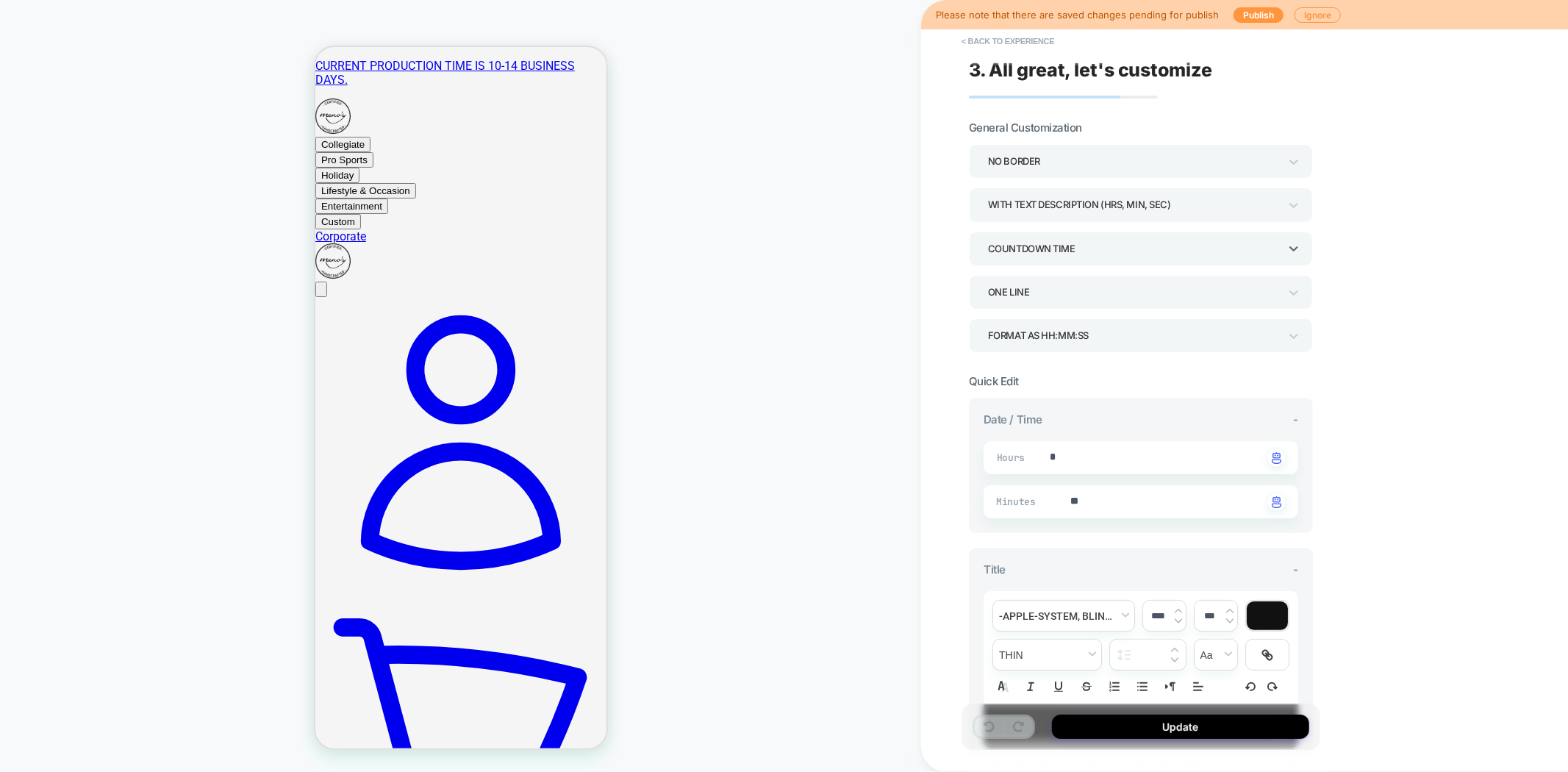
click at [1171, 245] on div "COUNTDOWN TIME" at bounding box center [1133, 248] width 291 height 20
click at [1018, 385] on div "END OF DAY" at bounding box center [1141, 379] width 332 height 30
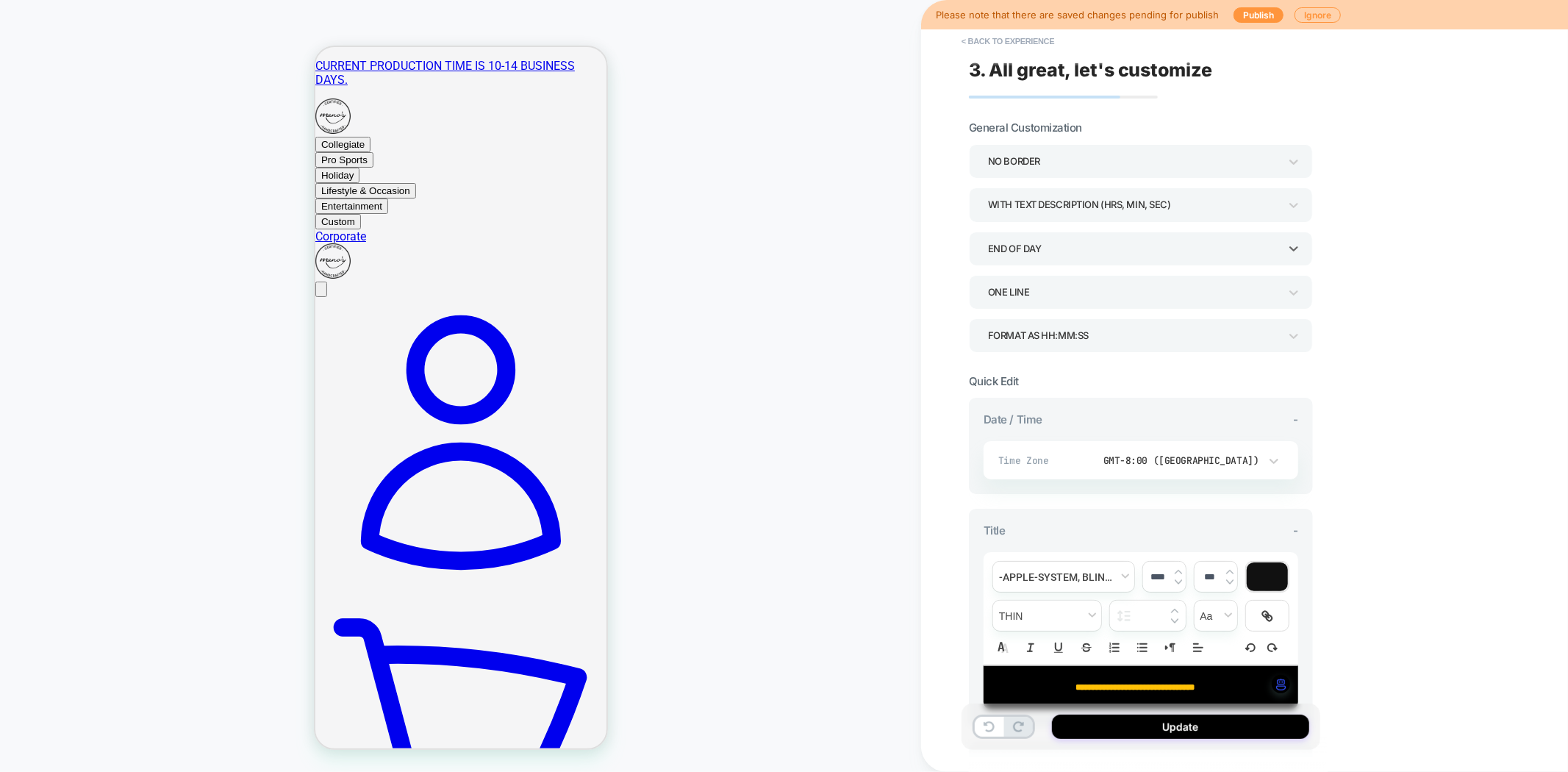
click at [940, 285] on div "**********" at bounding box center [1245, 386] width 647 height 772
click at [1214, 464] on div "GMT-8:00 ([GEOGRAPHIC_DATA])" at bounding box center [1172, 460] width 174 height 13
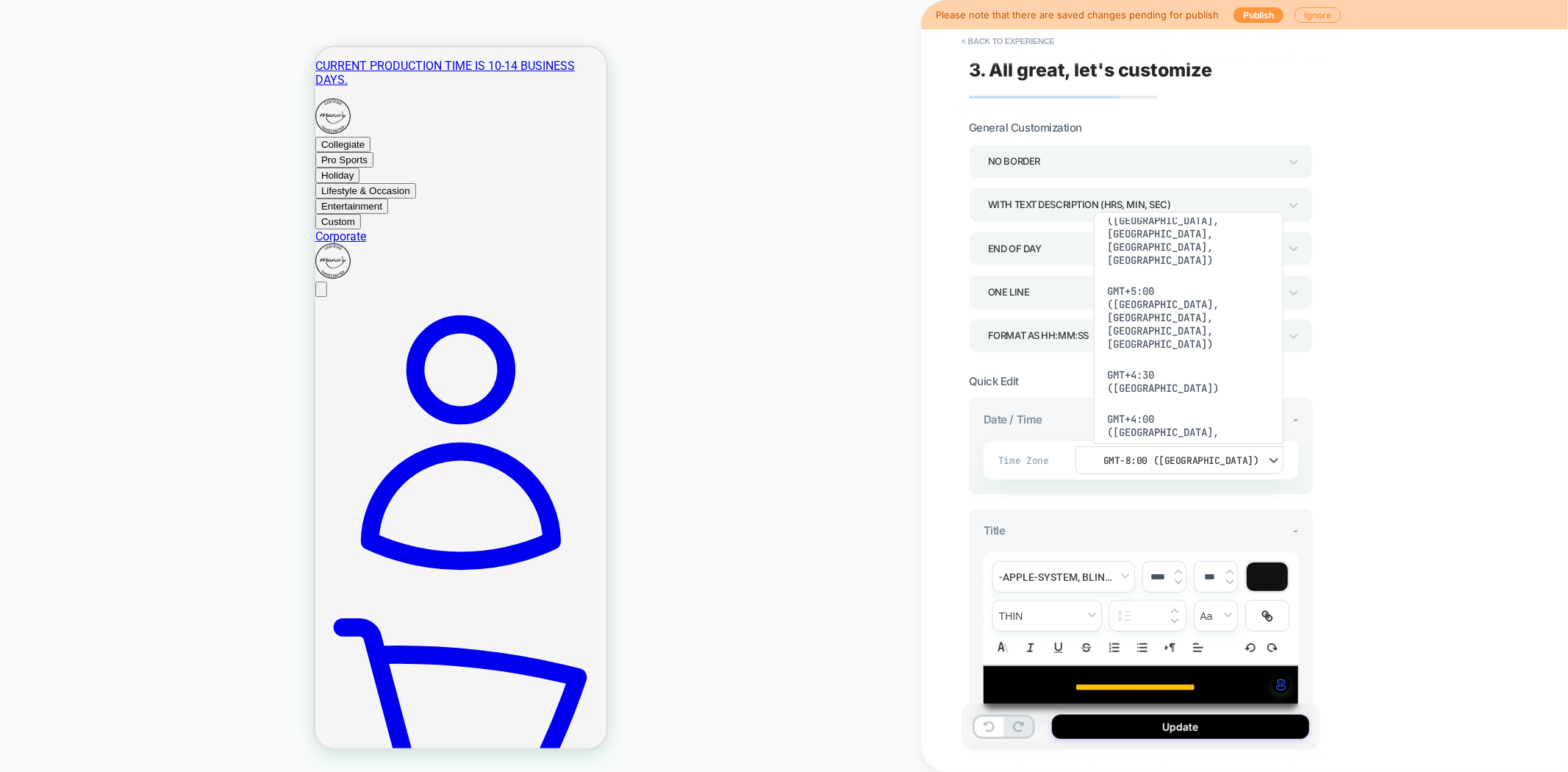
scroll to position [1144, 0]
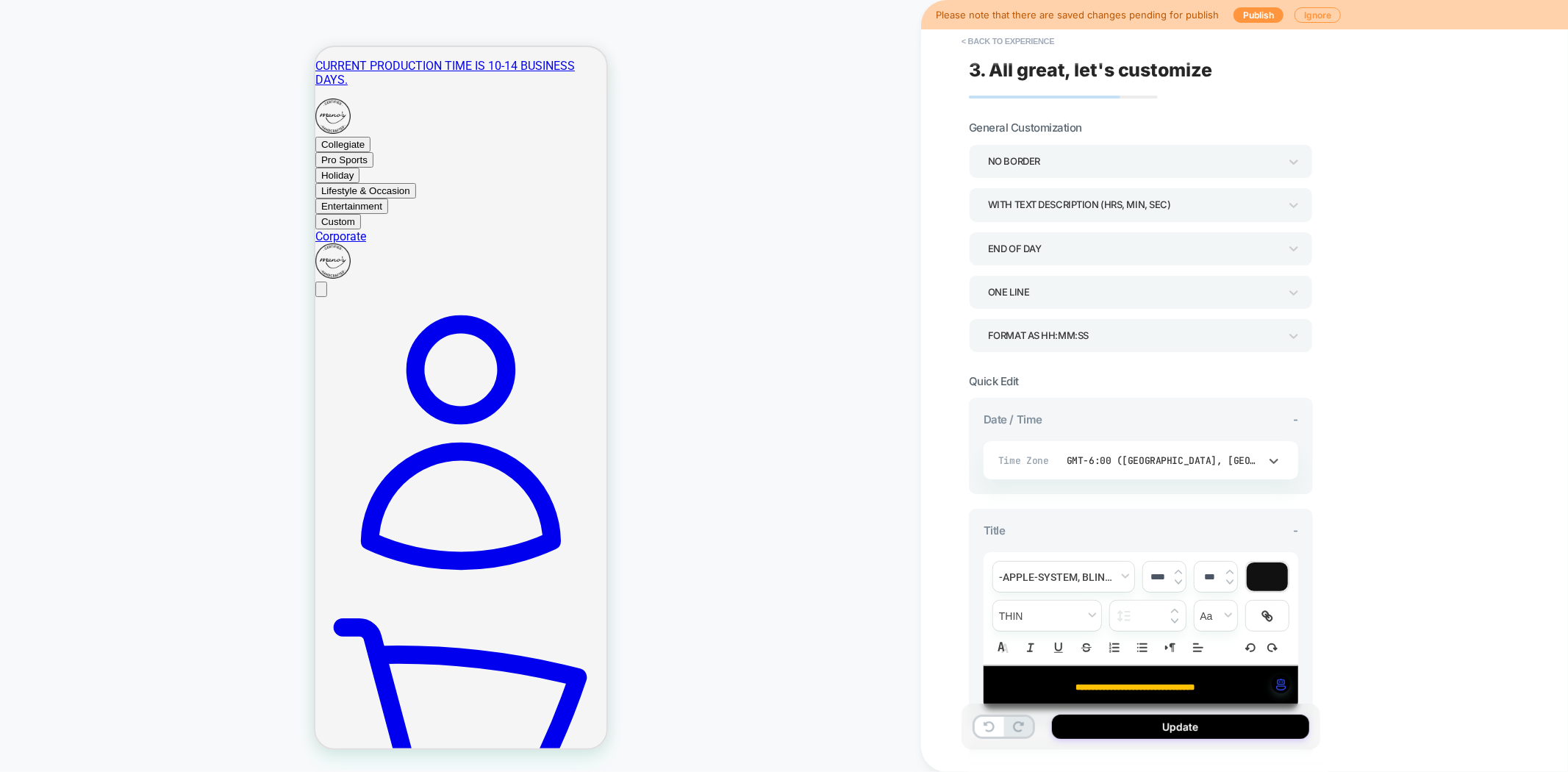
click at [1171, 375] on section "**********" at bounding box center [1141, 655] width 344 height 561
click at [1174, 726] on button "Update" at bounding box center [1180, 726] width 257 height 24
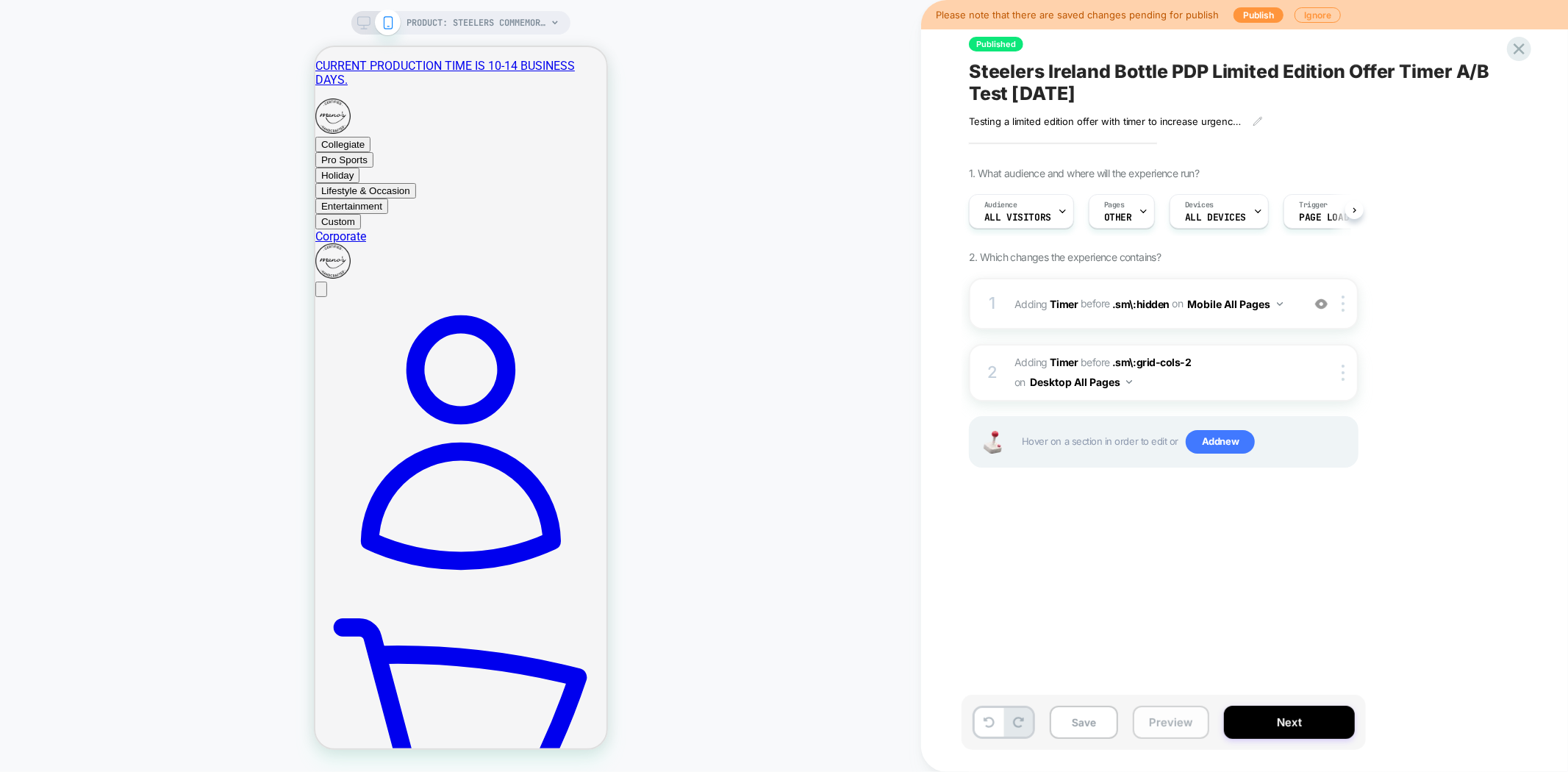
scroll to position [0, 1]
click at [362, 29] on rect at bounding box center [363, 29] width 7 height 1
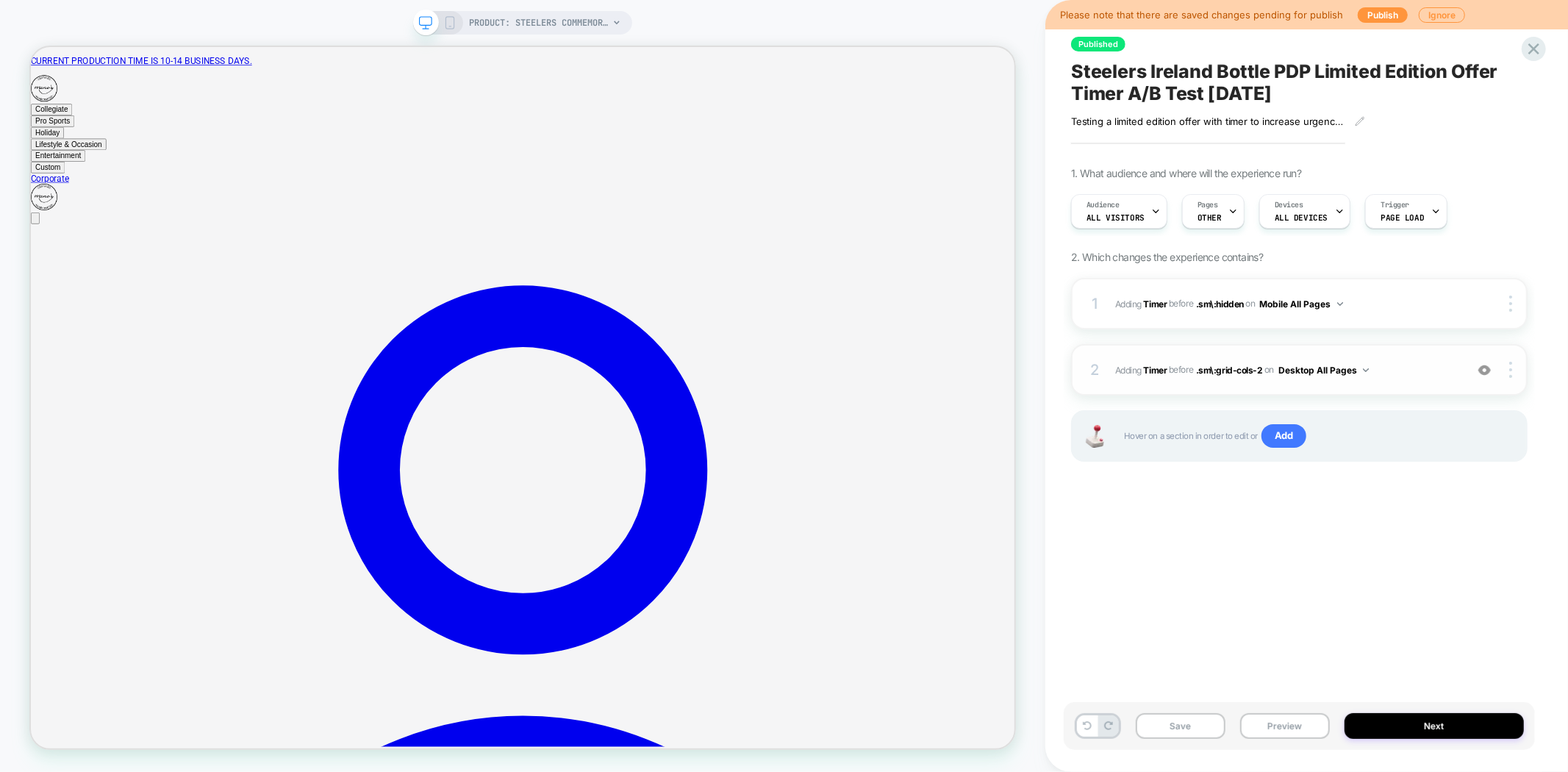
click at [1393, 372] on span "#_loomi_addon_1758905586772 Adding Timer BEFORE .sm\:grid-cols-2 .sm\:grid-cols…" at bounding box center [1286, 370] width 343 height 18
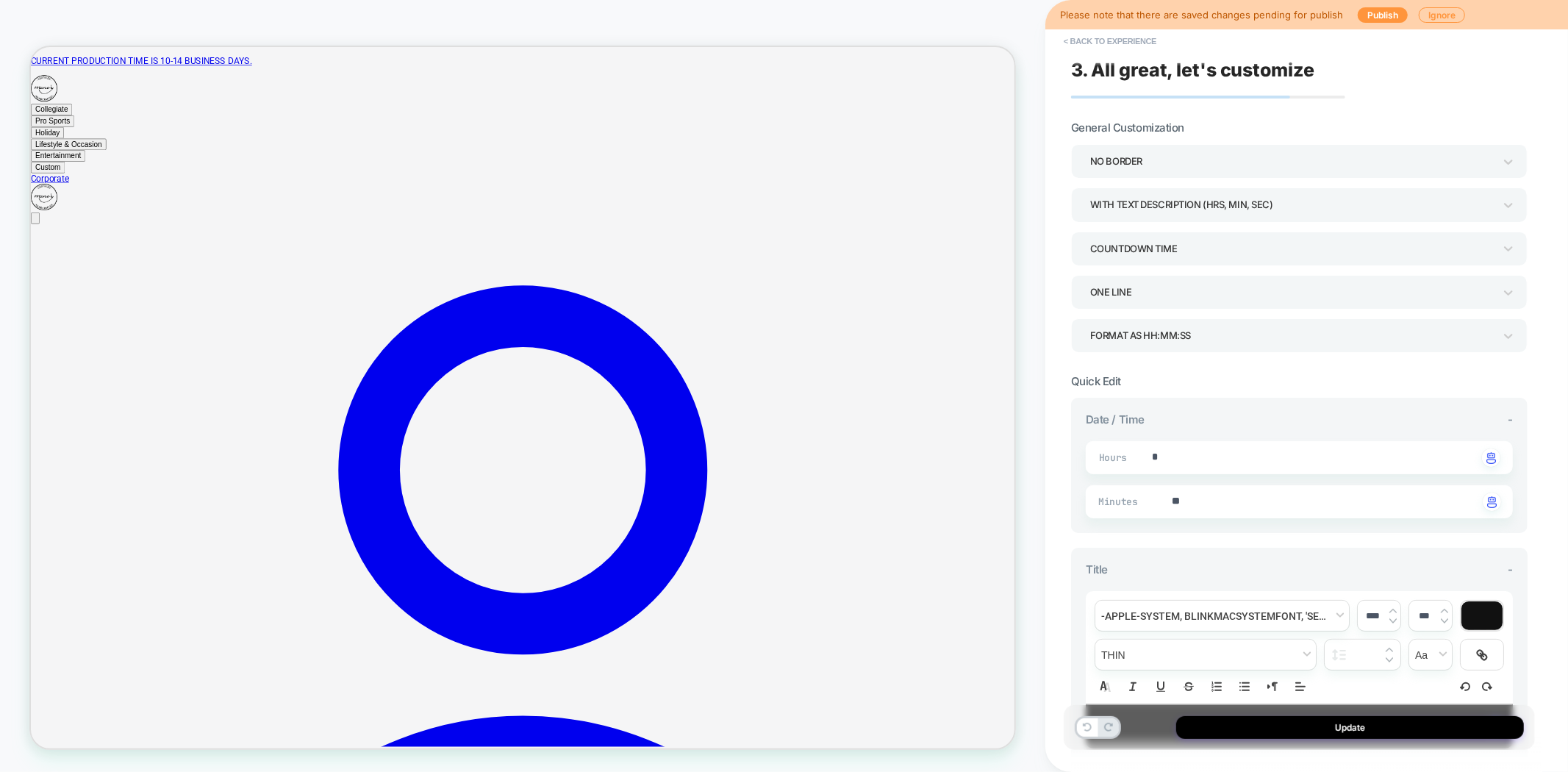
type textarea "*"
click at [1221, 240] on div "COUNTDOWN TIME" at bounding box center [1292, 248] width 404 height 20
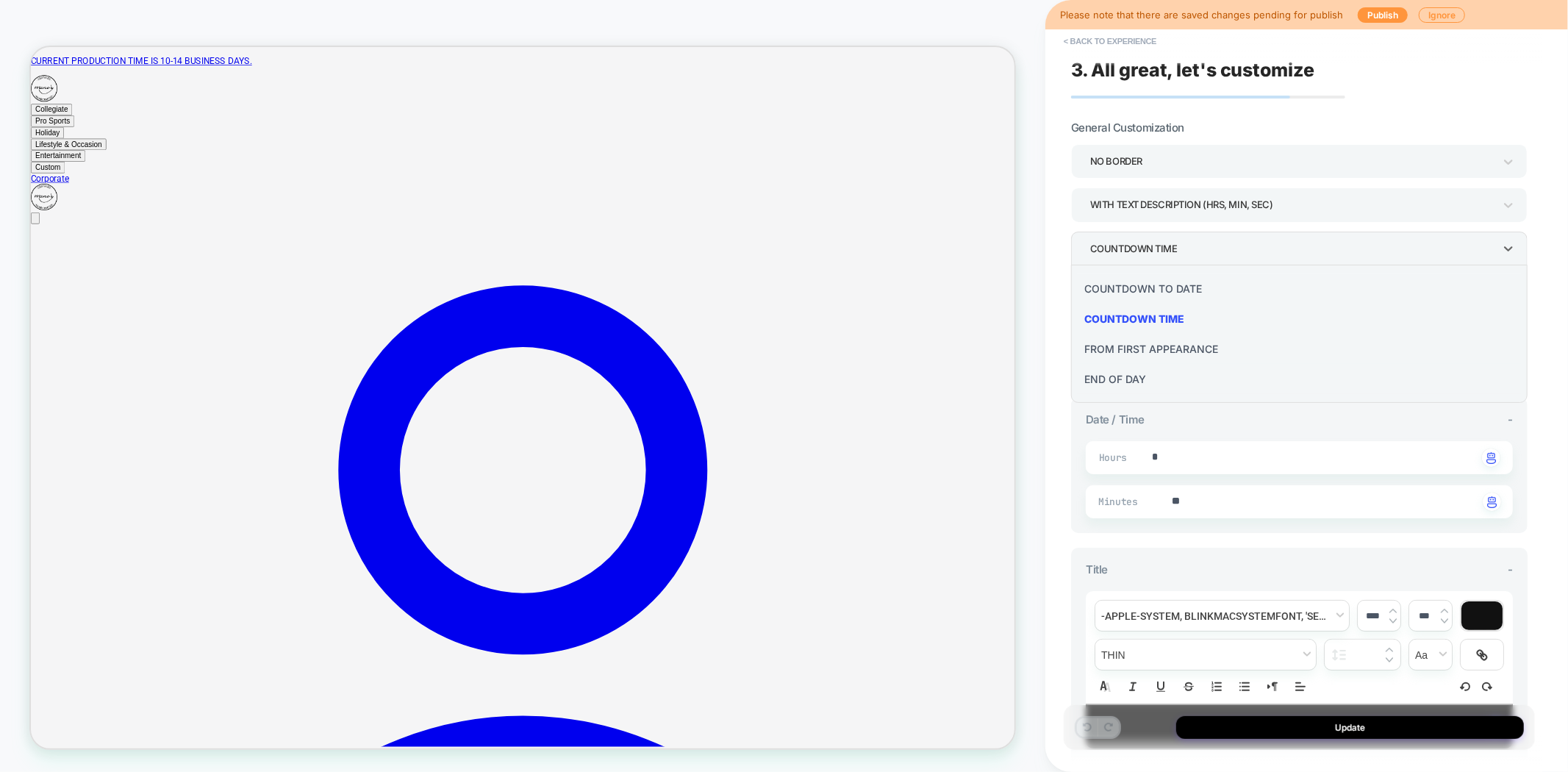
click at [1149, 374] on div "END OF DAY" at bounding box center [1299, 379] width 445 height 30
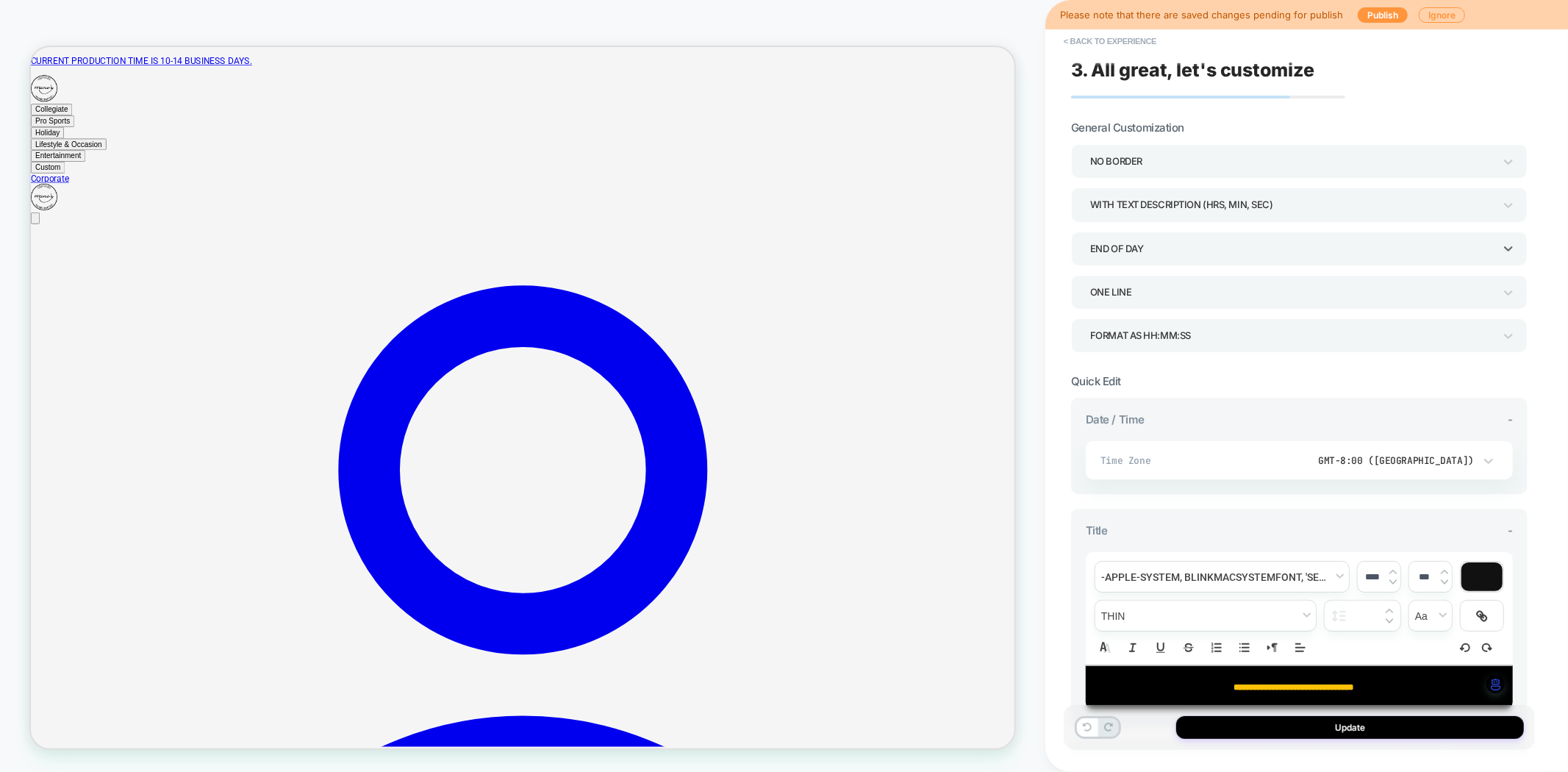
scroll to position [82, 0]
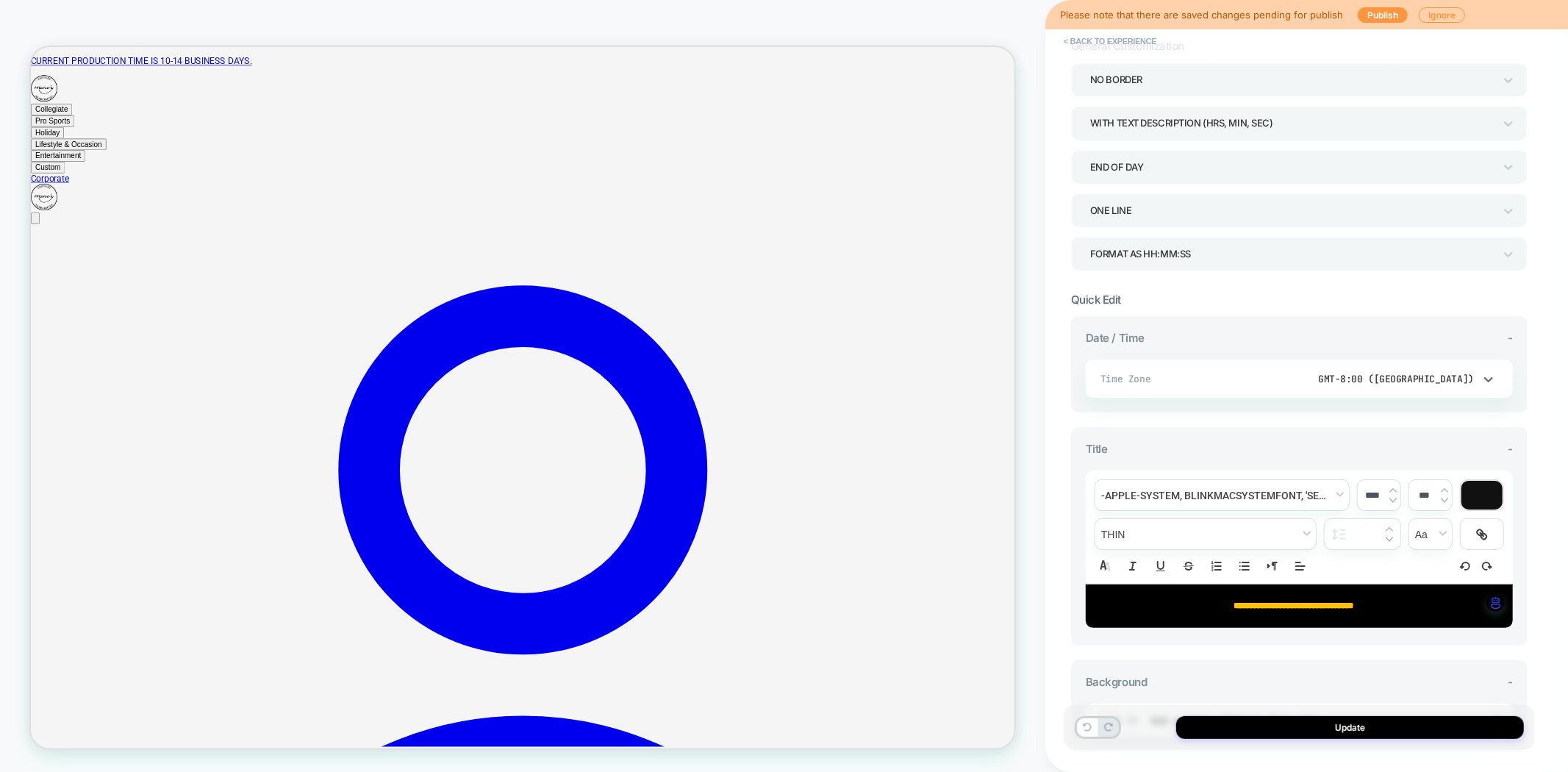
click at [1387, 388] on div "GMT-8:00 ([GEOGRAPHIC_DATA])" at bounding box center [1367, 379] width 264 height 28
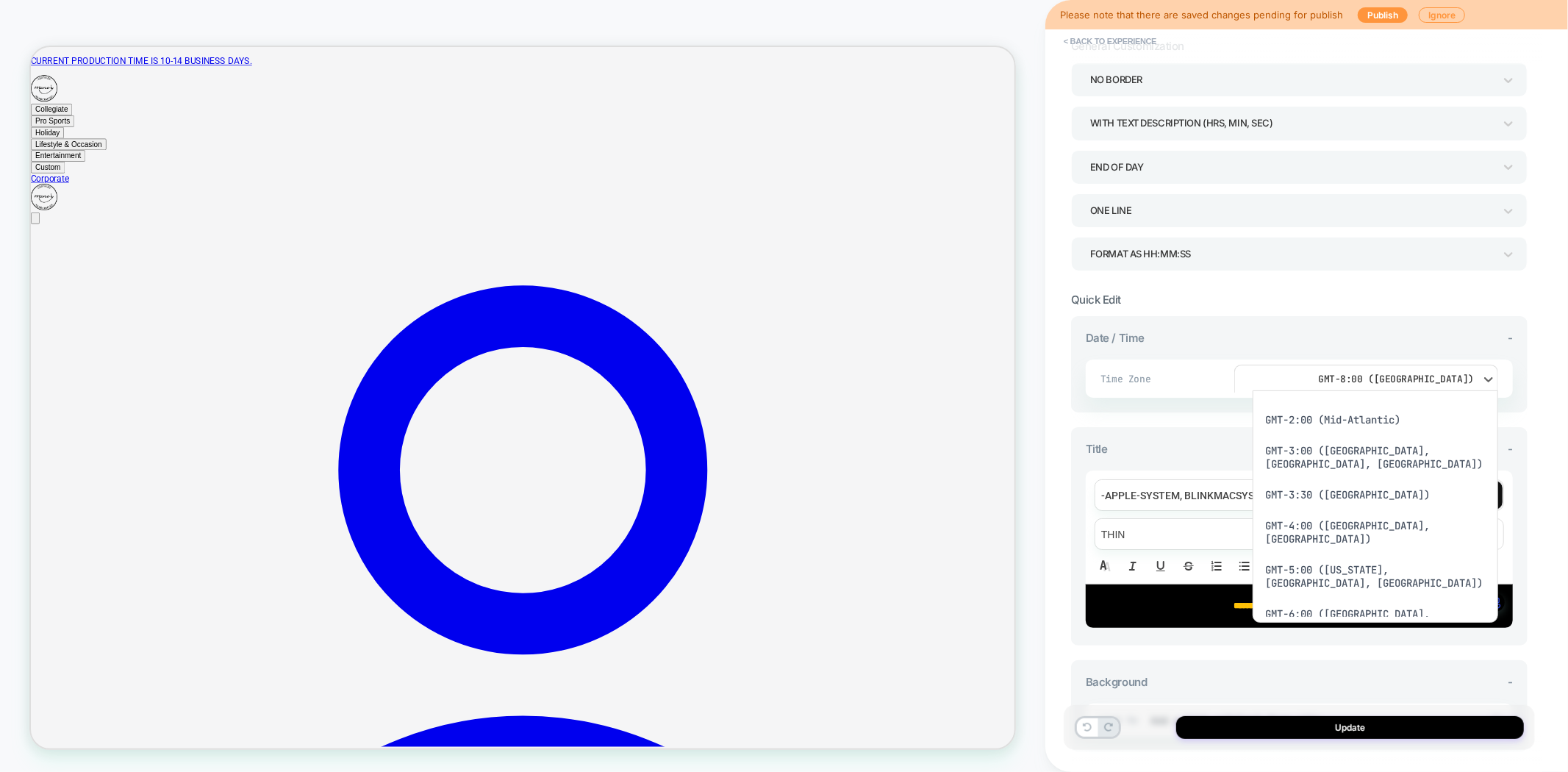
scroll to position [1005, 0]
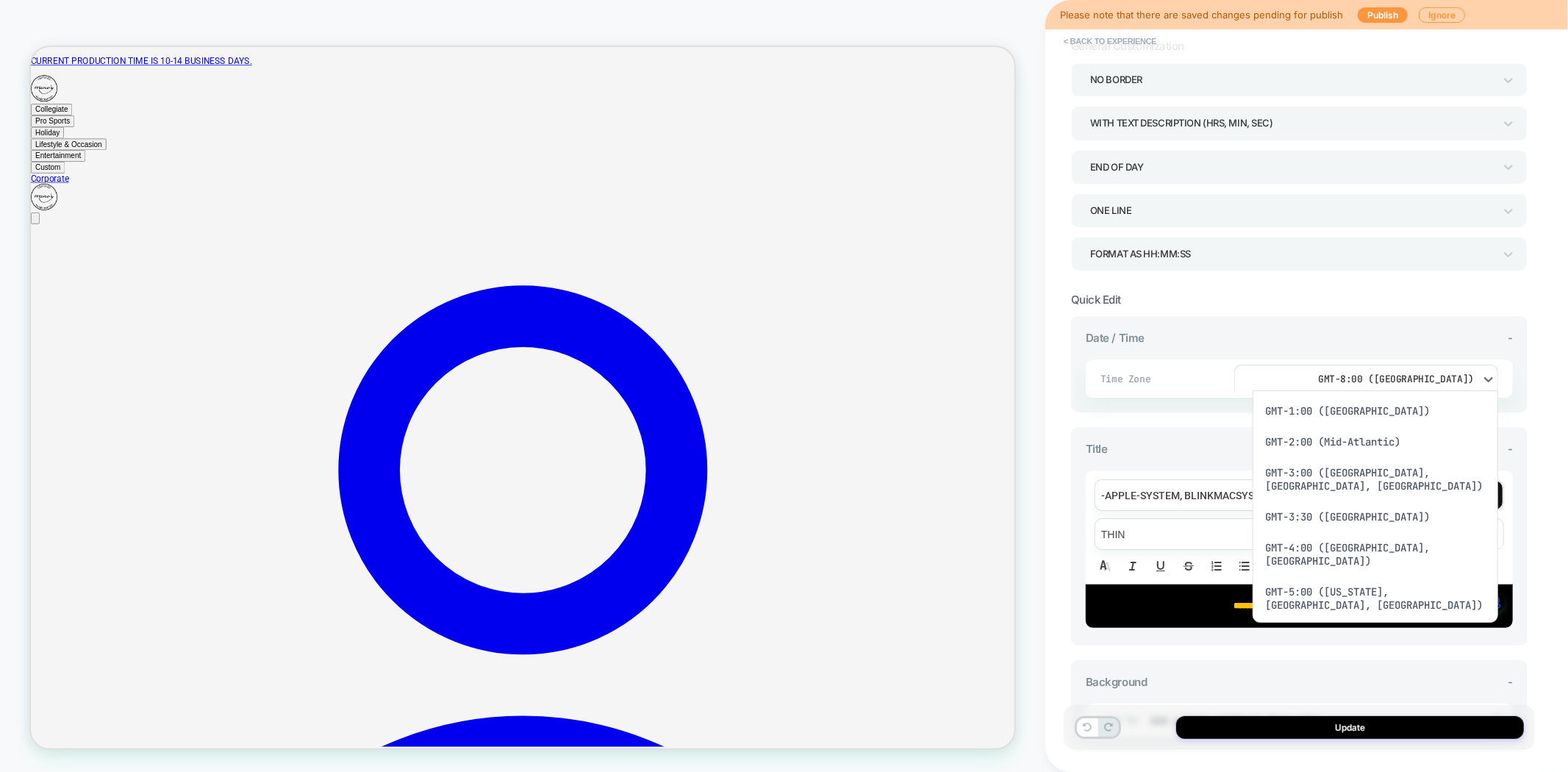
click at [1369, 621] on div "GMT-6:00 ([GEOGRAPHIC_DATA], [GEOGRAPHIC_DATA])" at bounding box center [1376, 643] width 234 height 44
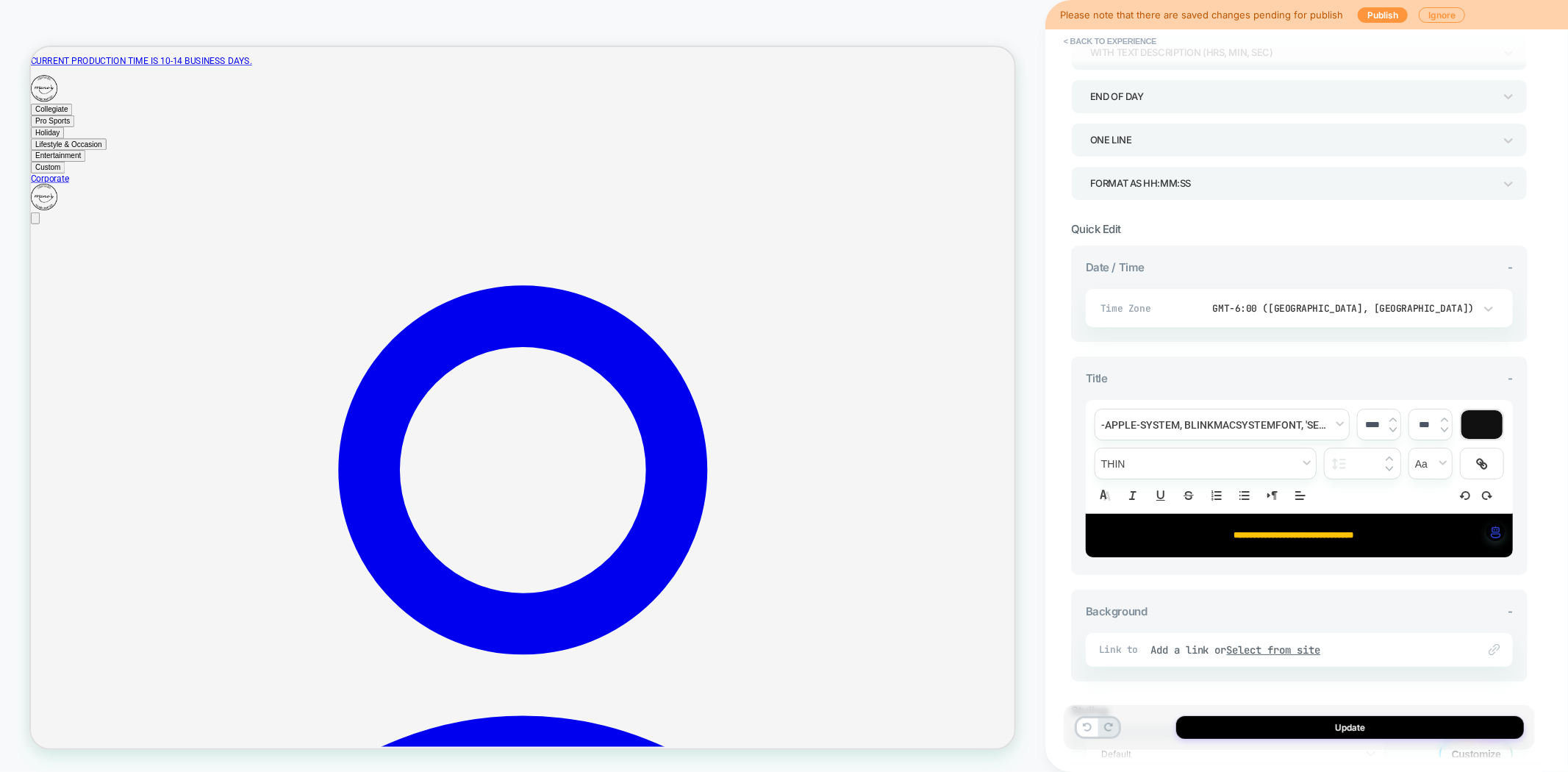
scroll to position [245, 0]
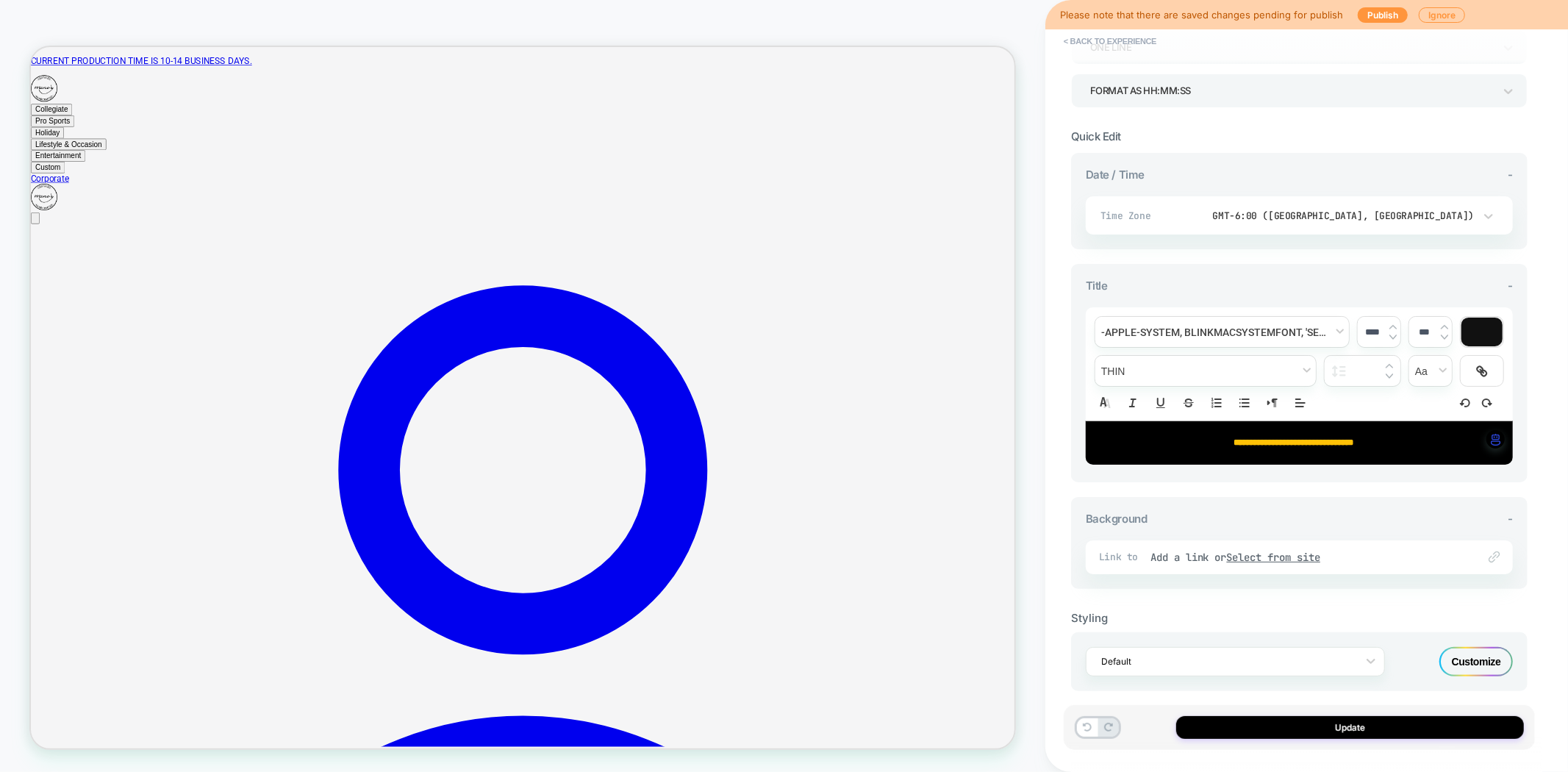
click at [1298, 444] on span "**********" at bounding box center [1295, 442] width 120 height 9
click at [1298, 444] on p "**********" at bounding box center [1294, 442] width 387 height 13
click at [1370, 334] on input "****" at bounding box center [1373, 332] width 30 height 11
click at [1394, 324] on img at bounding box center [1393, 327] width 7 height 6
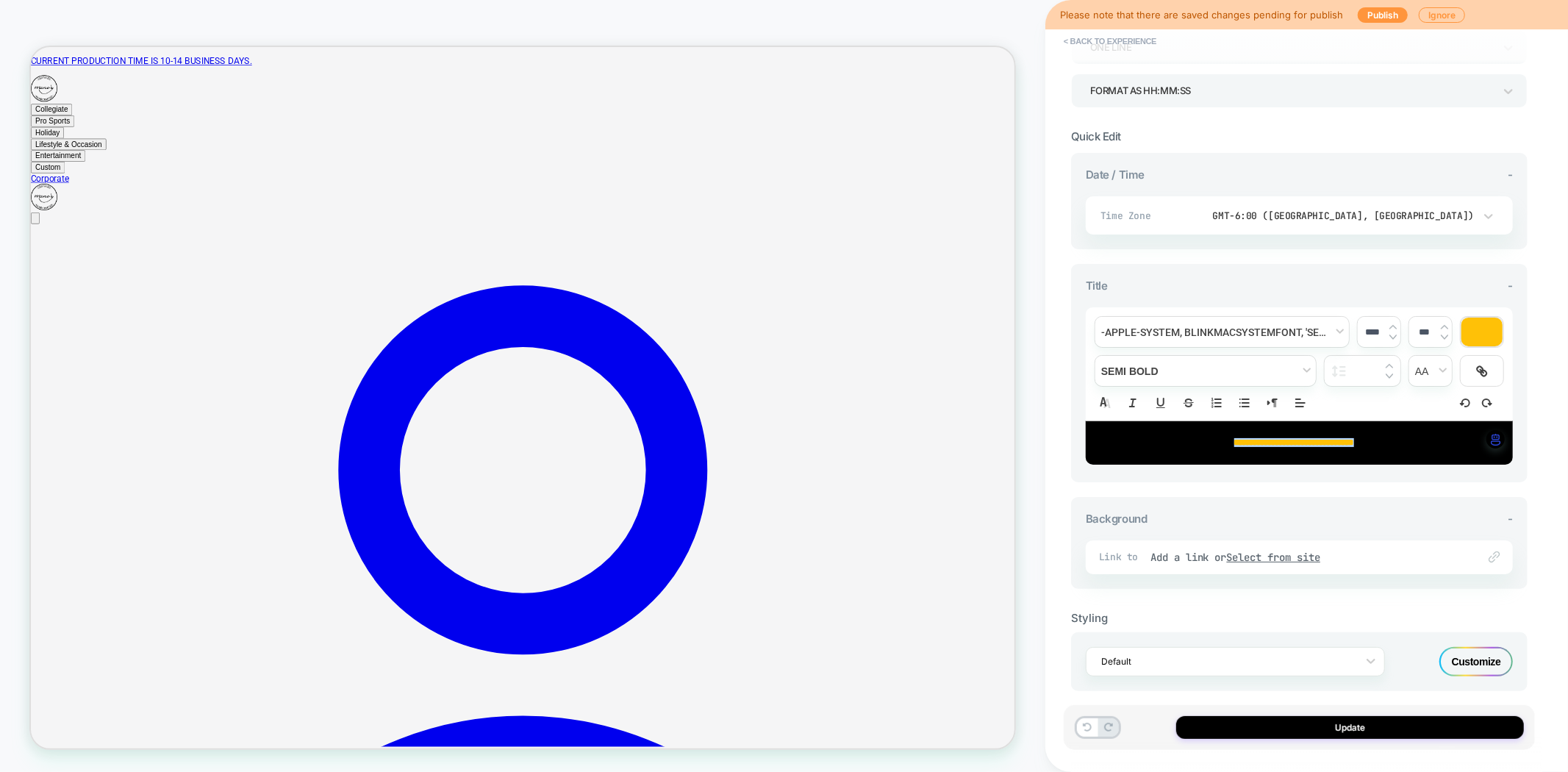
click at [1394, 324] on img at bounding box center [1393, 327] width 7 height 6
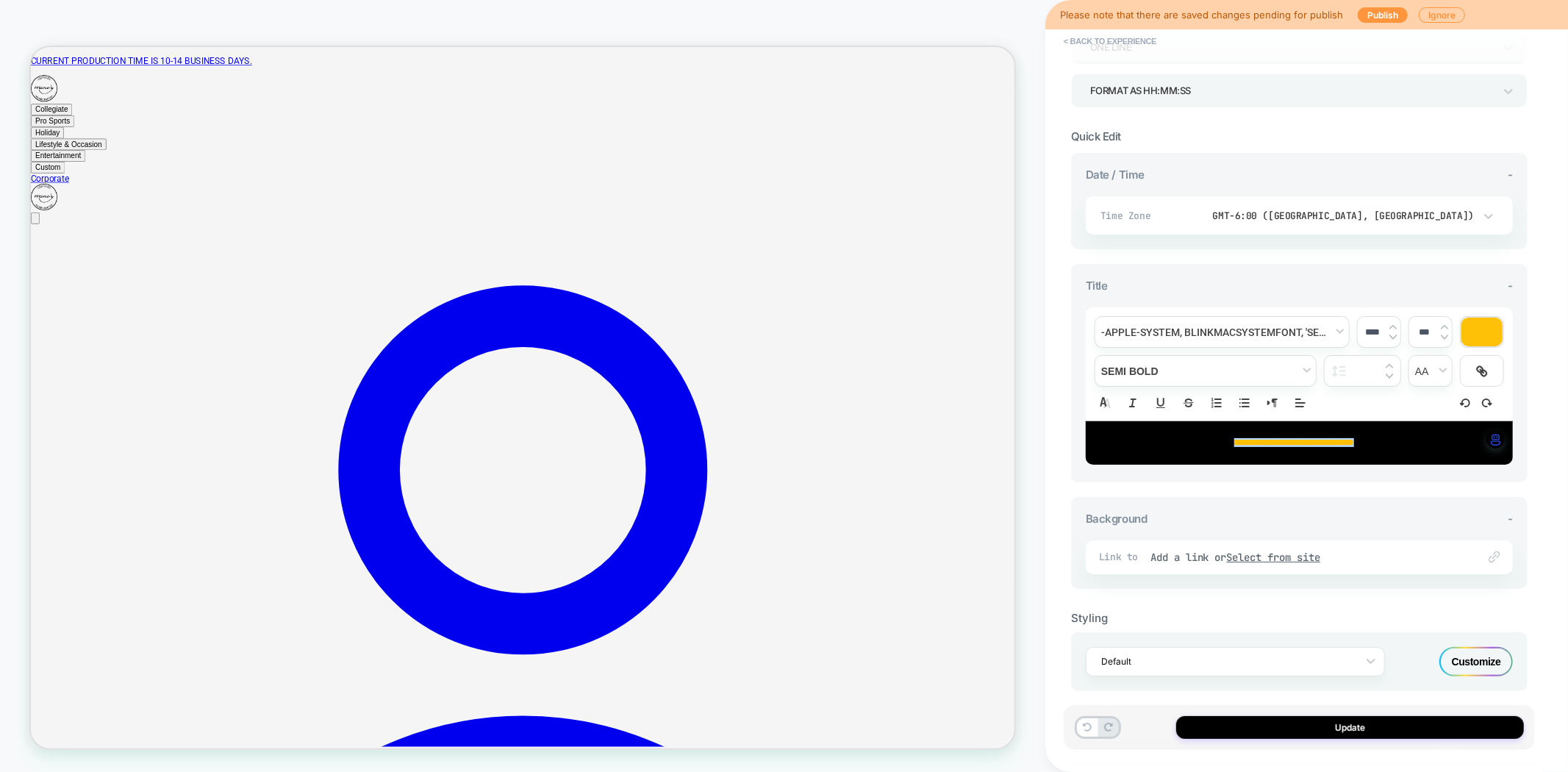
click at [1394, 324] on img at bounding box center [1393, 327] width 7 height 6
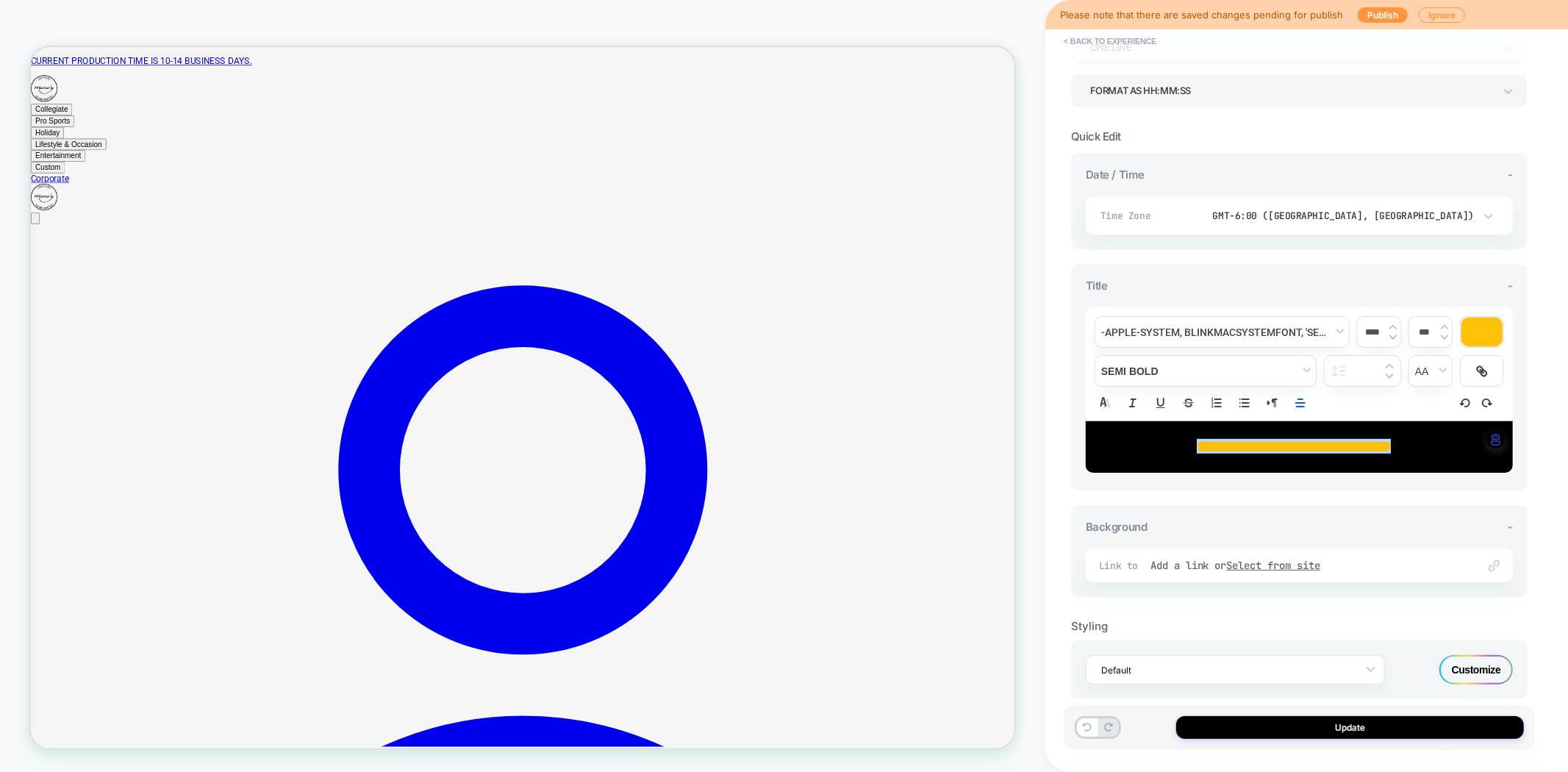
click at [1065, 280] on div "**********" at bounding box center [1299, 386] width 471 height 743
click at [1365, 333] on input "****" at bounding box center [1373, 332] width 30 height 11
drag, startPoint x: 1365, startPoint y: 333, endPoint x: 1372, endPoint y: 328, distance: 8.6
click at [1372, 328] on input "****" at bounding box center [1373, 332] width 30 height 11
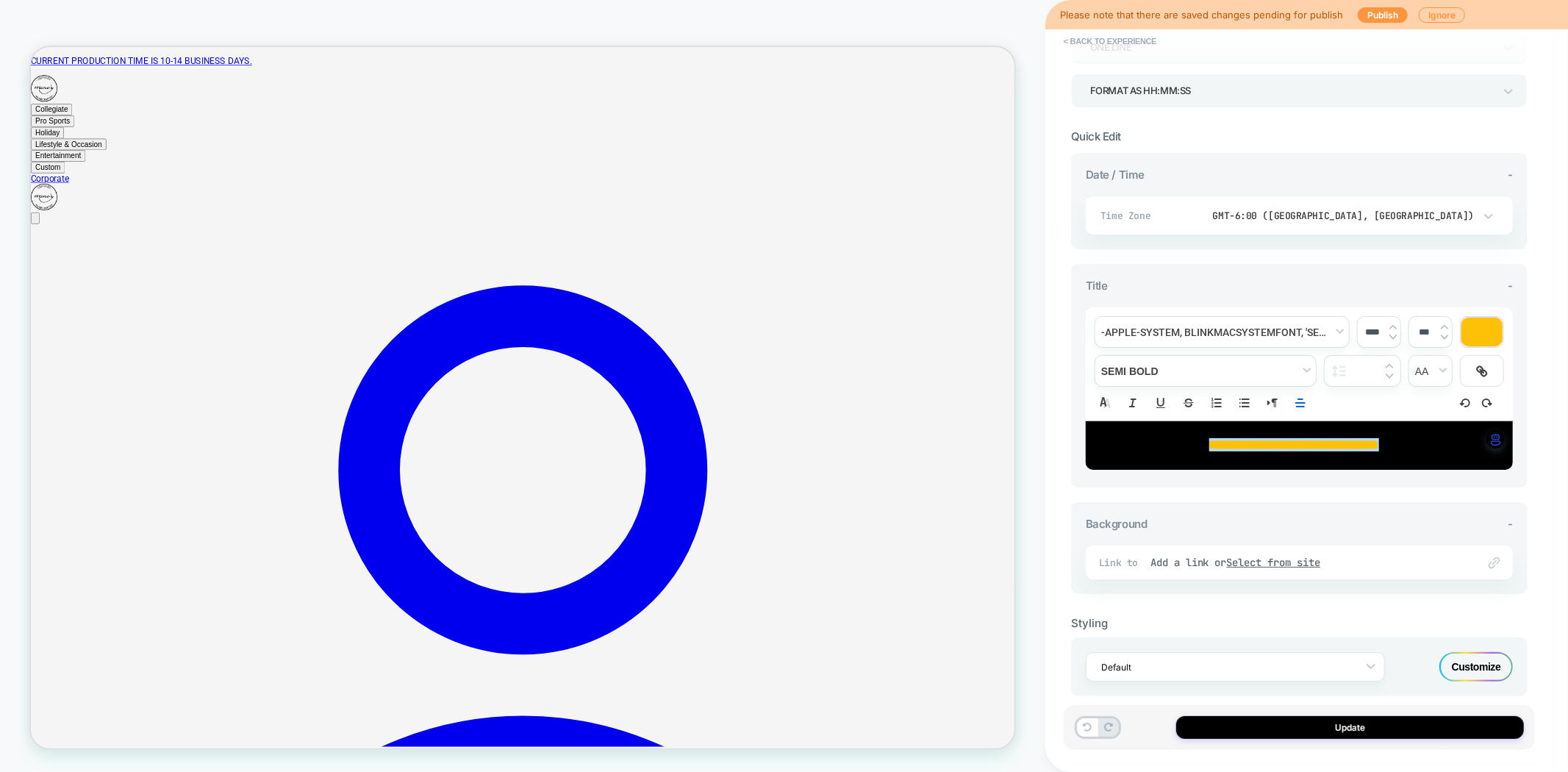
click at [1372, 330] on input "****" at bounding box center [1373, 332] width 30 height 11
click at [1393, 335] on img at bounding box center [1393, 337] width 7 height 6
type input "****"
click at [1443, 336] on div "***" at bounding box center [1431, 332] width 43 height 30
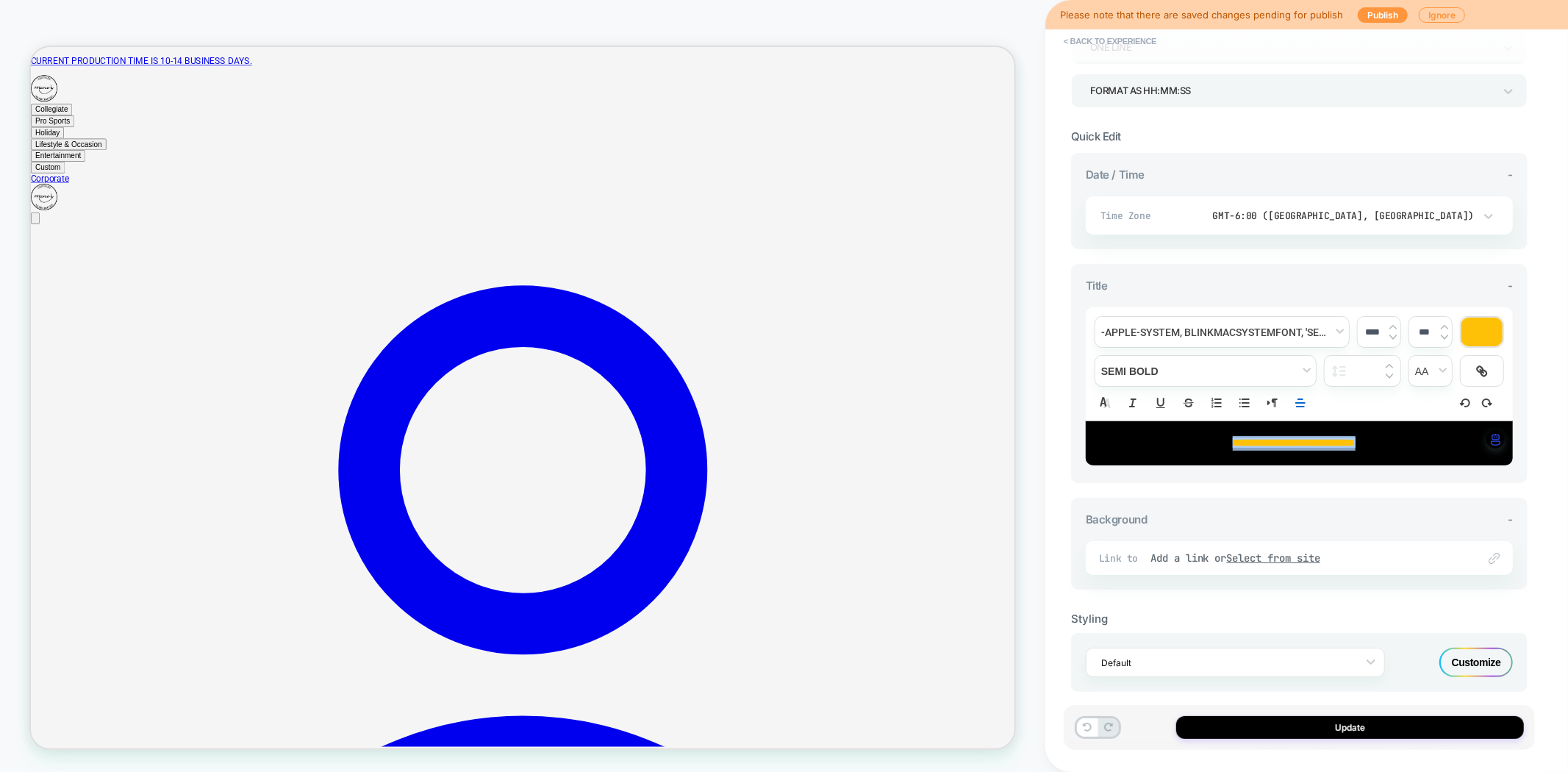
click at [1445, 324] on img at bounding box center [1445, 327] width 7 height 6
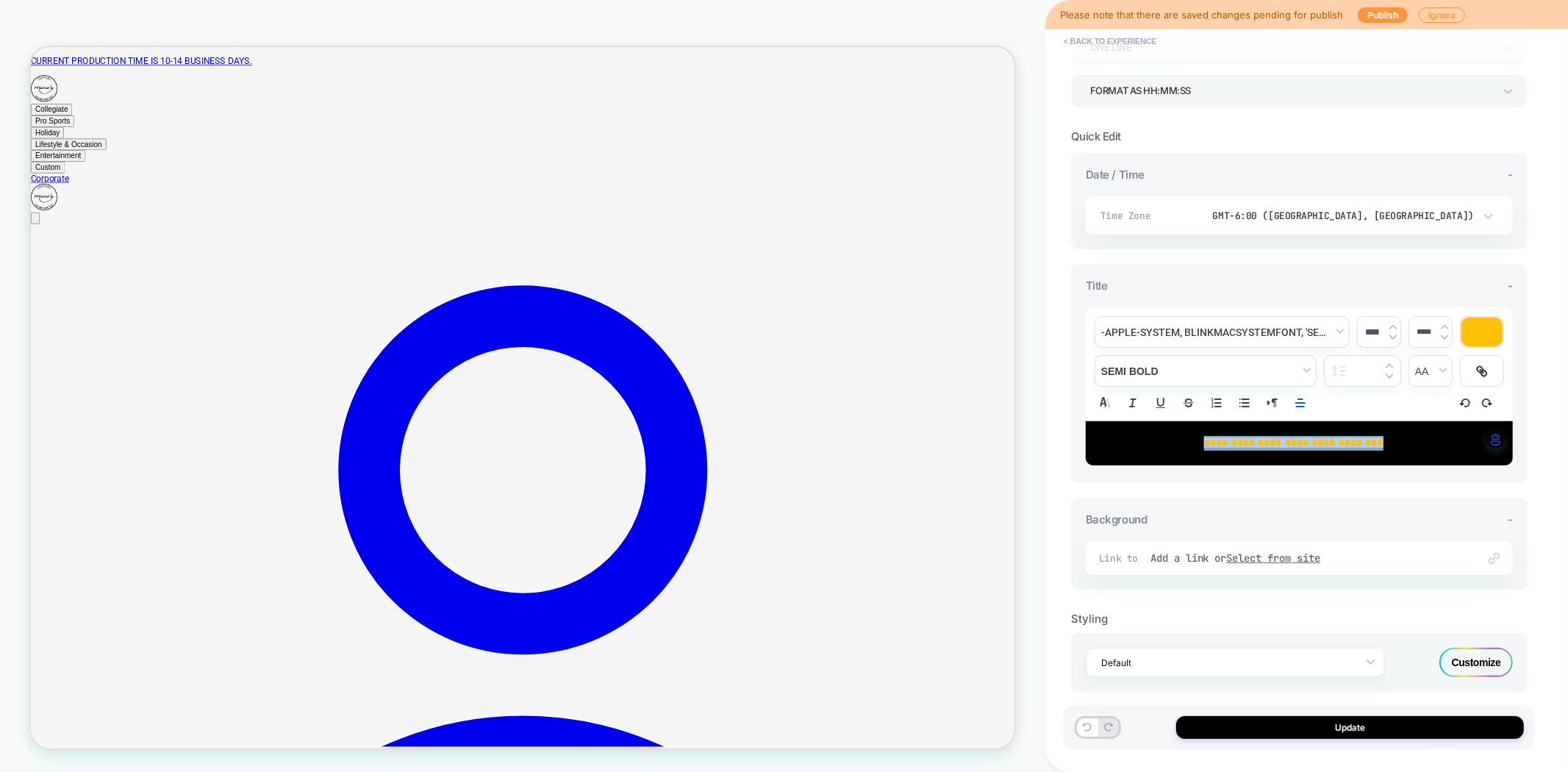
type input "*****"
click at [1445, 336] on div "*****" at bounding box center [1431, 332] width 43 height 30
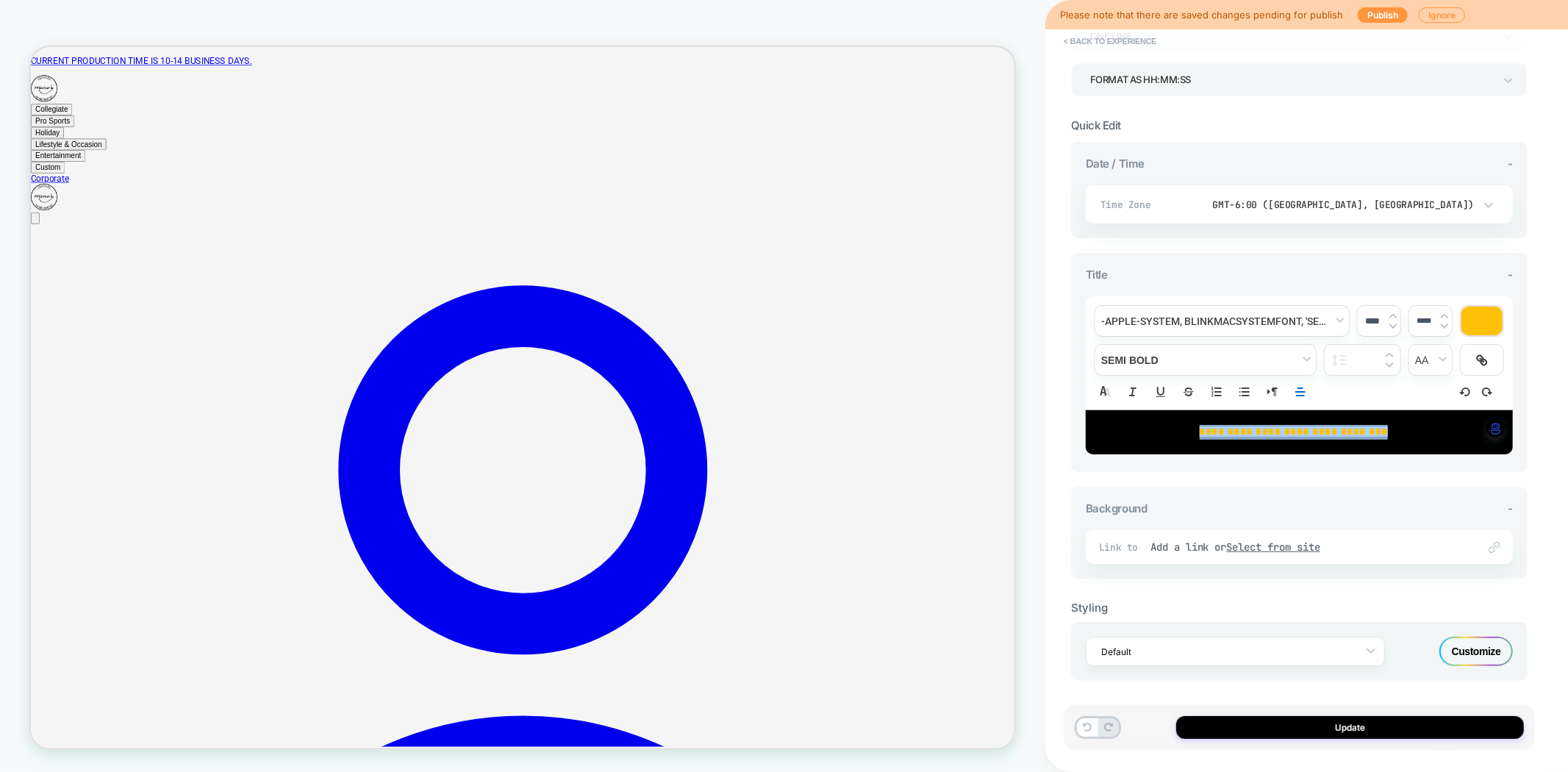
click at [1149, 467] on div "**********" at bounding box center [1299, 362] width 456 height 219
click at [1272, 434] on p "**********" at bounding box center [1294, 432] width 387 height 15
click at [1317, 431] on span "**********" at bounding box center [1295, 431] width 189 height 10
click at [1353, 460] on div "**********" at bounding box center [1299, 362] width 456 height 219
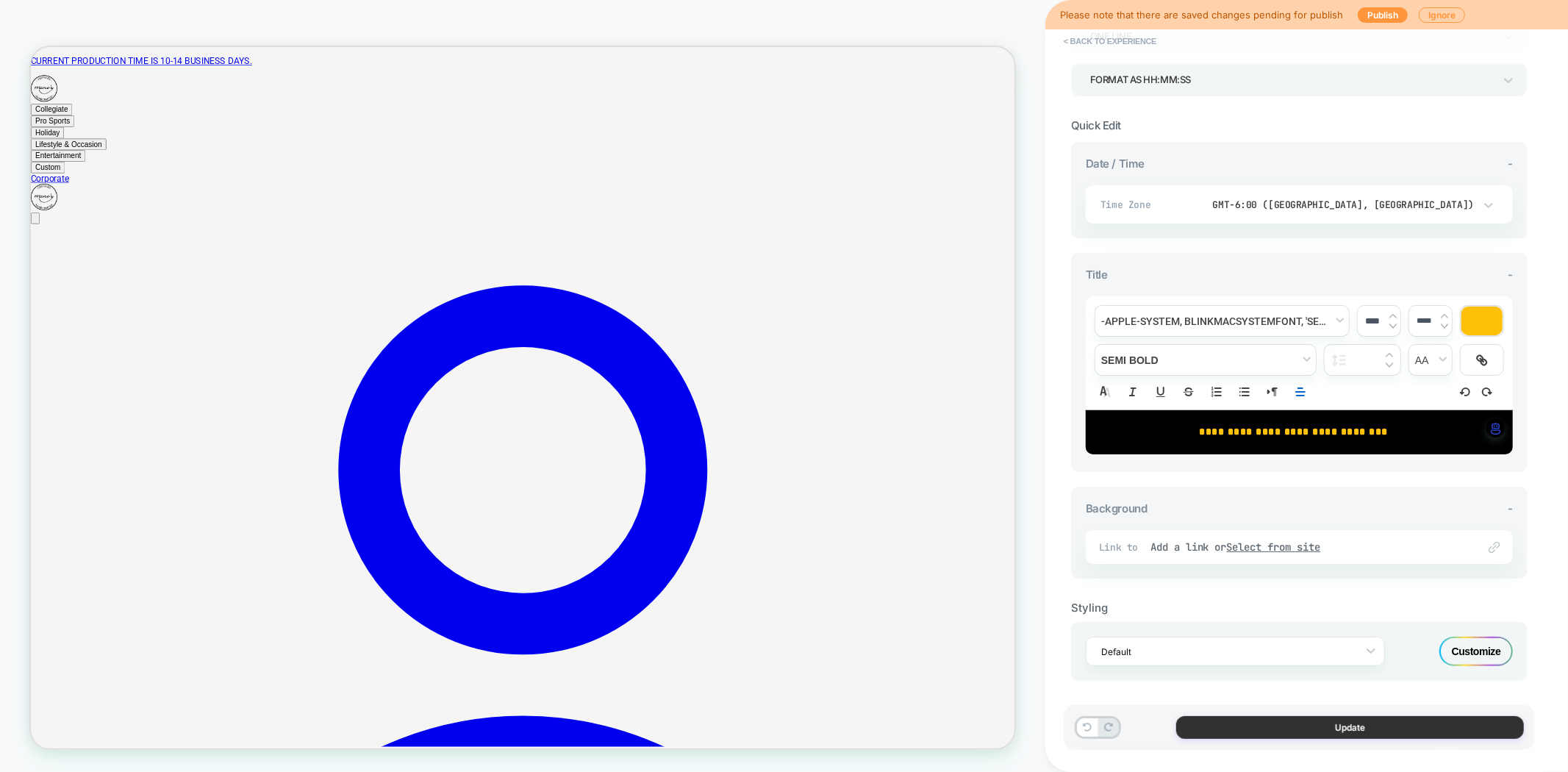
click at [1339, 726] on button "Update" at bounding box center [1351, 727] width 348 height 23
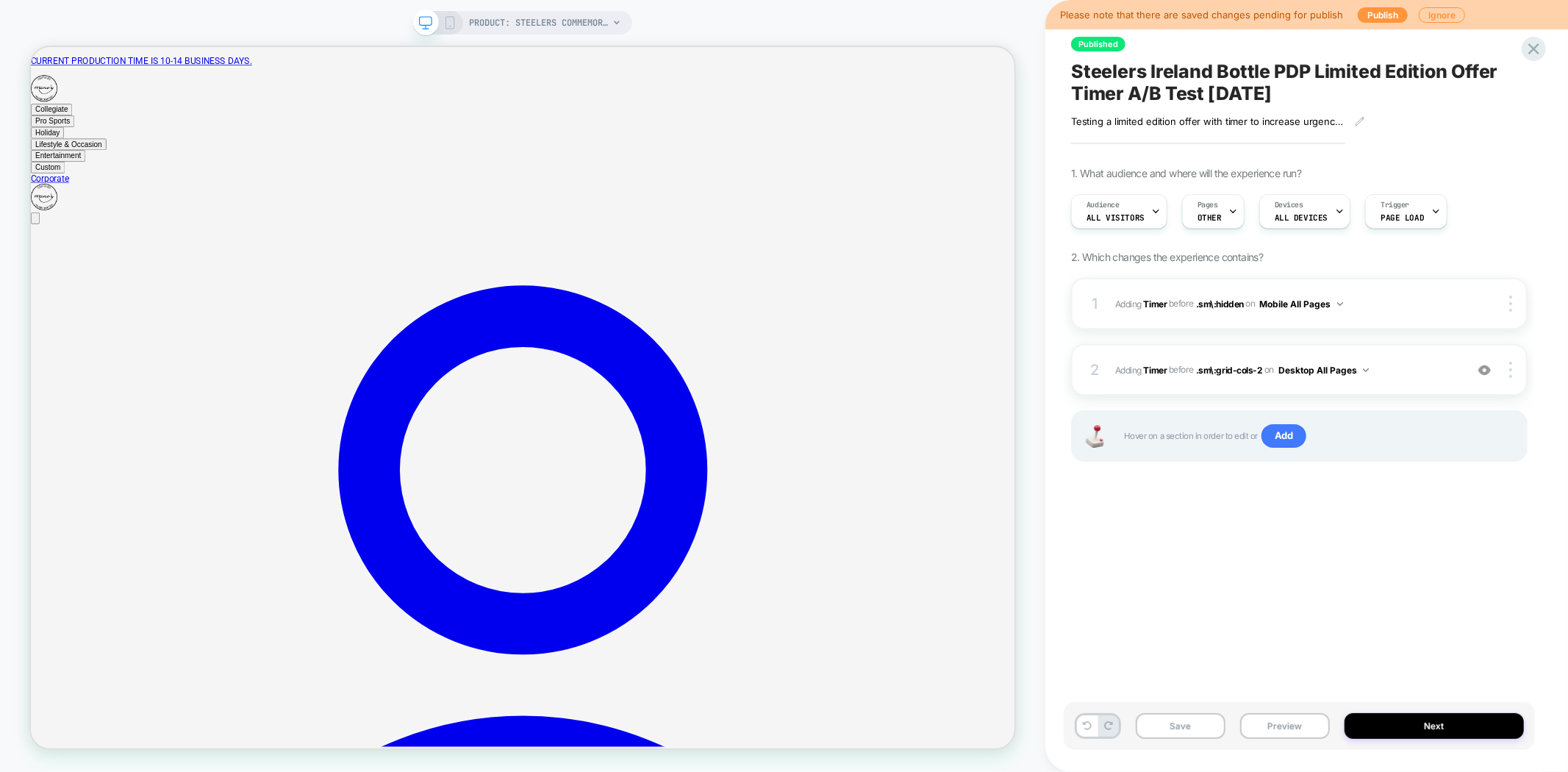
drag, startPoint x: 1123, startPoint y: 785, endPoint x: 1042, endPoint y: 872, distance: 118.9
drag, startPoint x: 1073, startPoint y: 919, endPoint x: 1574, endPoint y: 945, distance: 501.7
click at [1186, 722] on button "Save" at bounding box center [1181, 726] width 90 height 26
click at [451, 26] on icon at bounding box center [450, 23] width 13 height 13
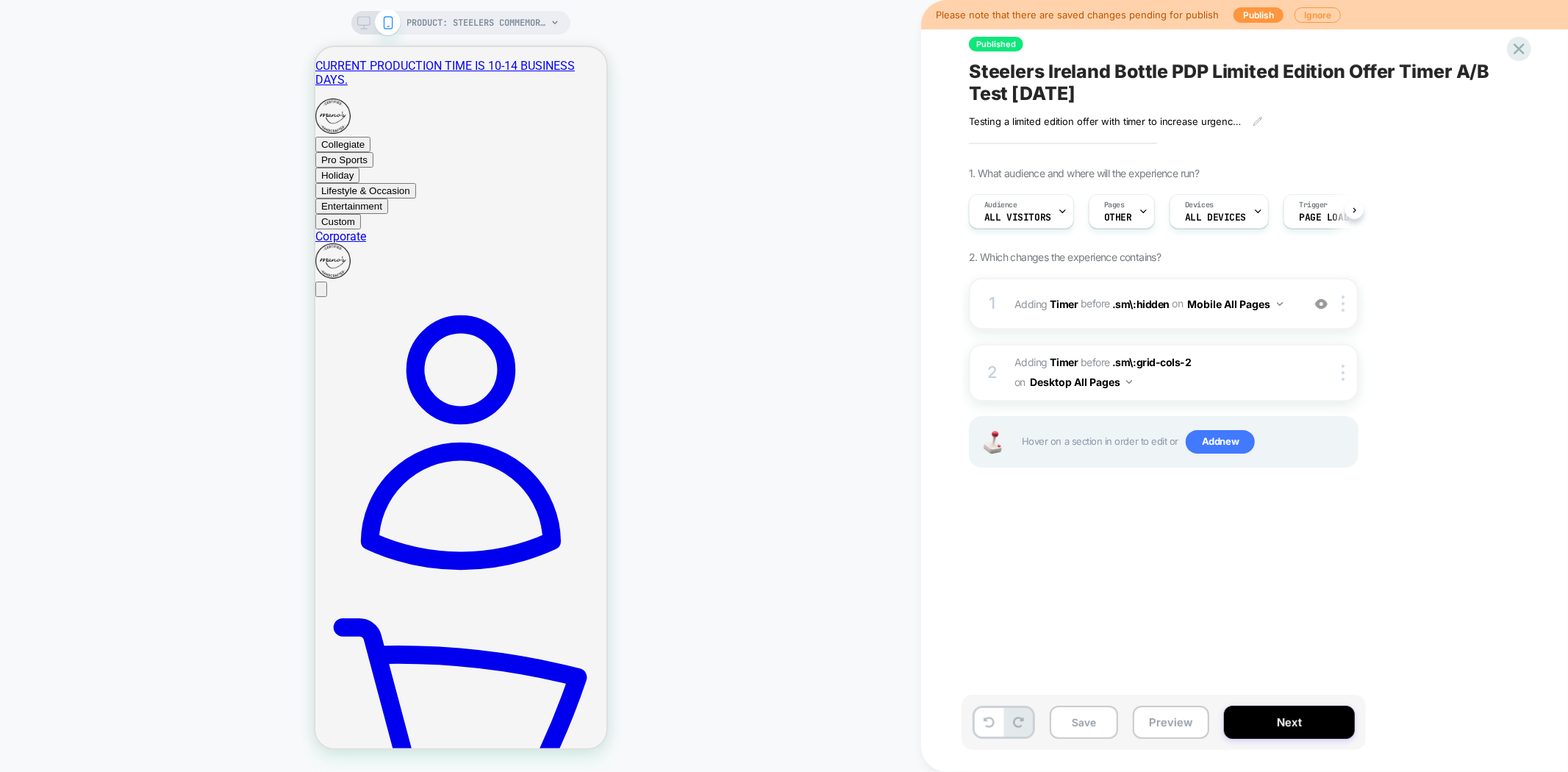
scroll to position [0, 1]
click at [1280, 319] on div "1 #_loomi_addon_1758904501307 Adding Timer BEFORE .sm\:hidden .sm\:hidden on Mo…" at bounding box center [1164, 304] width 390 height 52
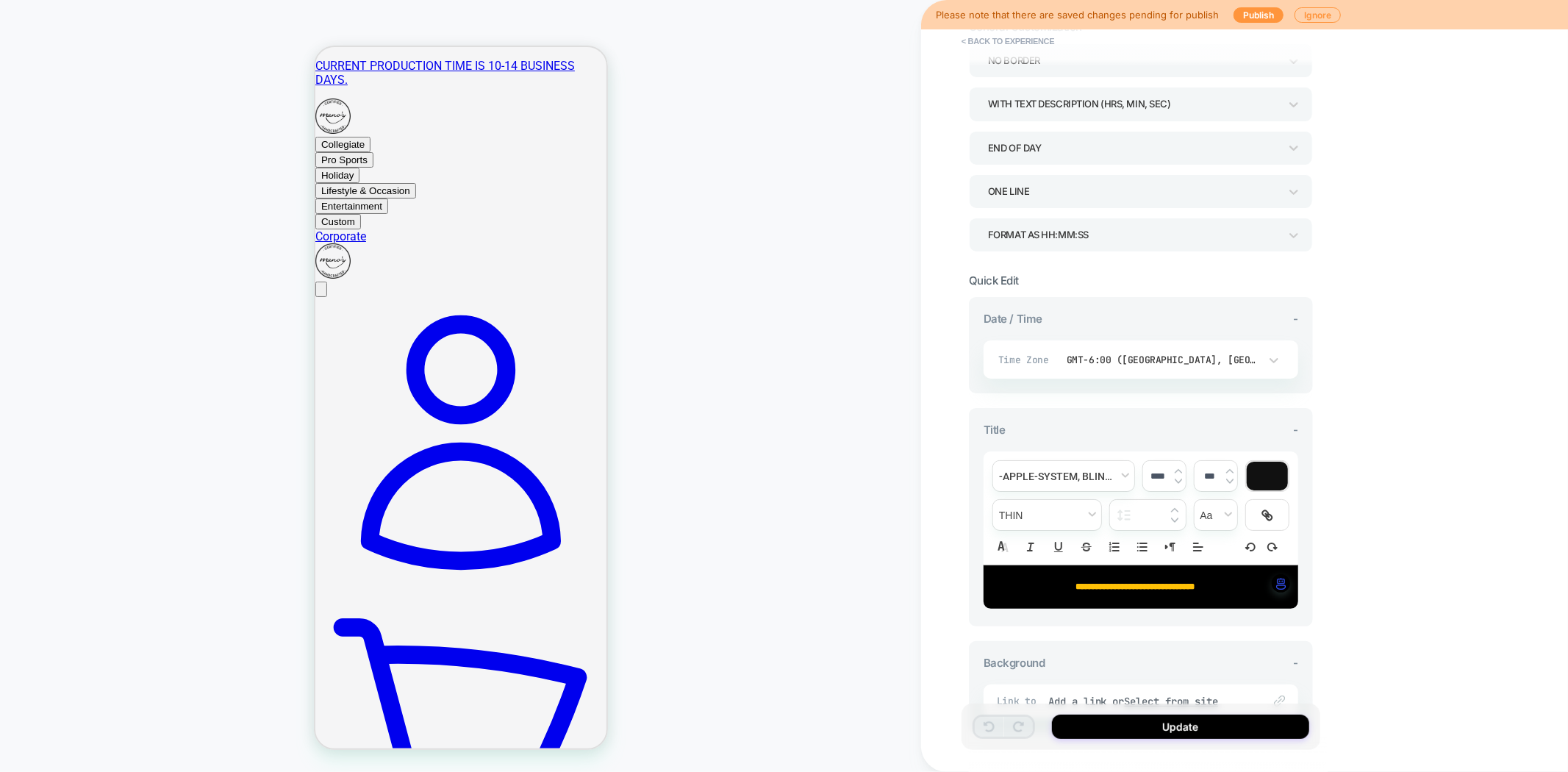
scroll to position [245, 0]
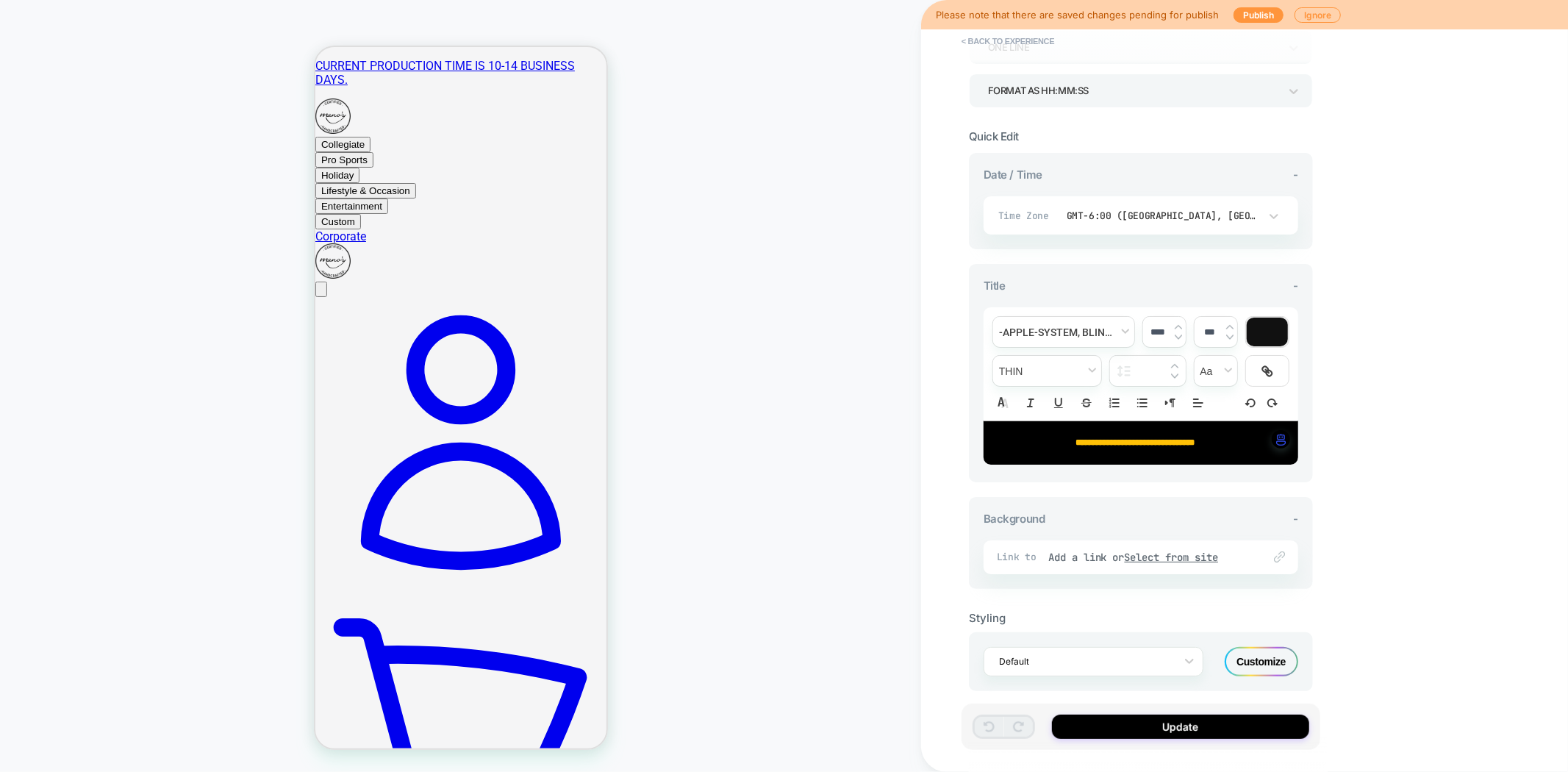
click at [1230, 324] on img at bounding box center [1230, 327] width 7 height 6
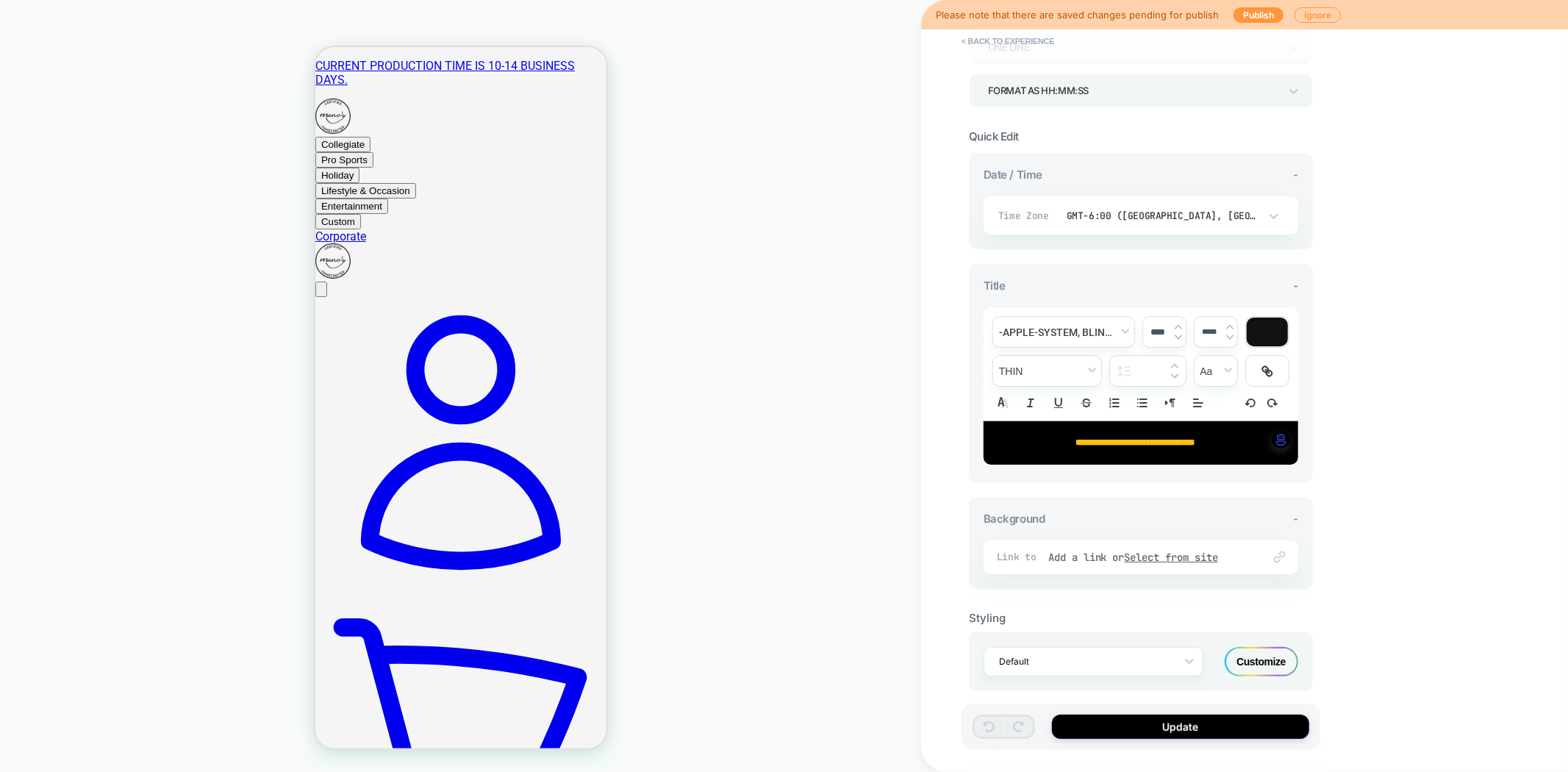
type input "*****"
type input "****"
click at [1160, 442] on span "**********" at bounding box center [1135, 442] width 120 height 9
click at [1160, 442] on span "**********" at bounding box center [1118, 442] width 84 height 9
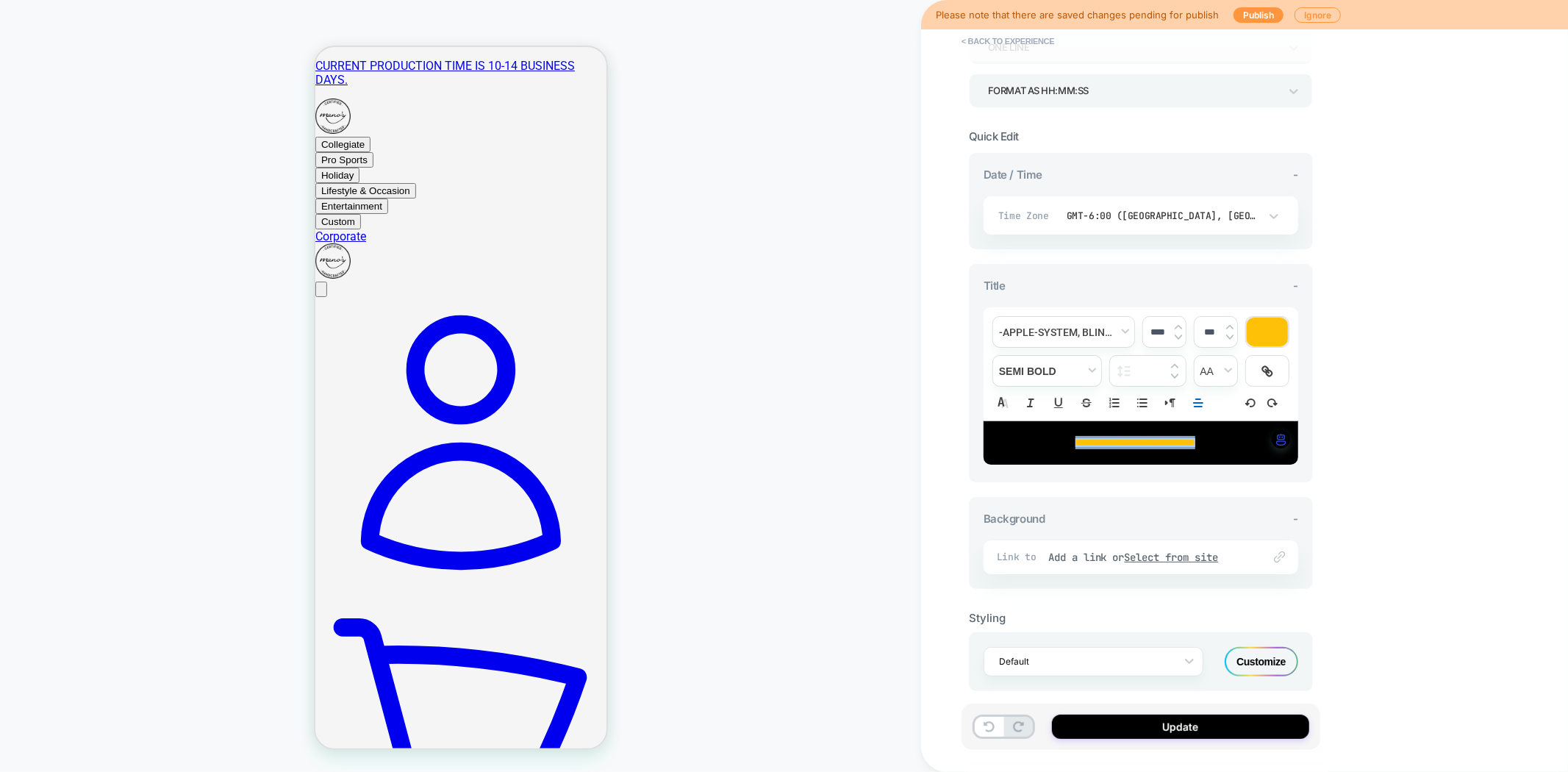
click at [1232, 324] on img at bounding box center [1230, 327] width 7 height 6
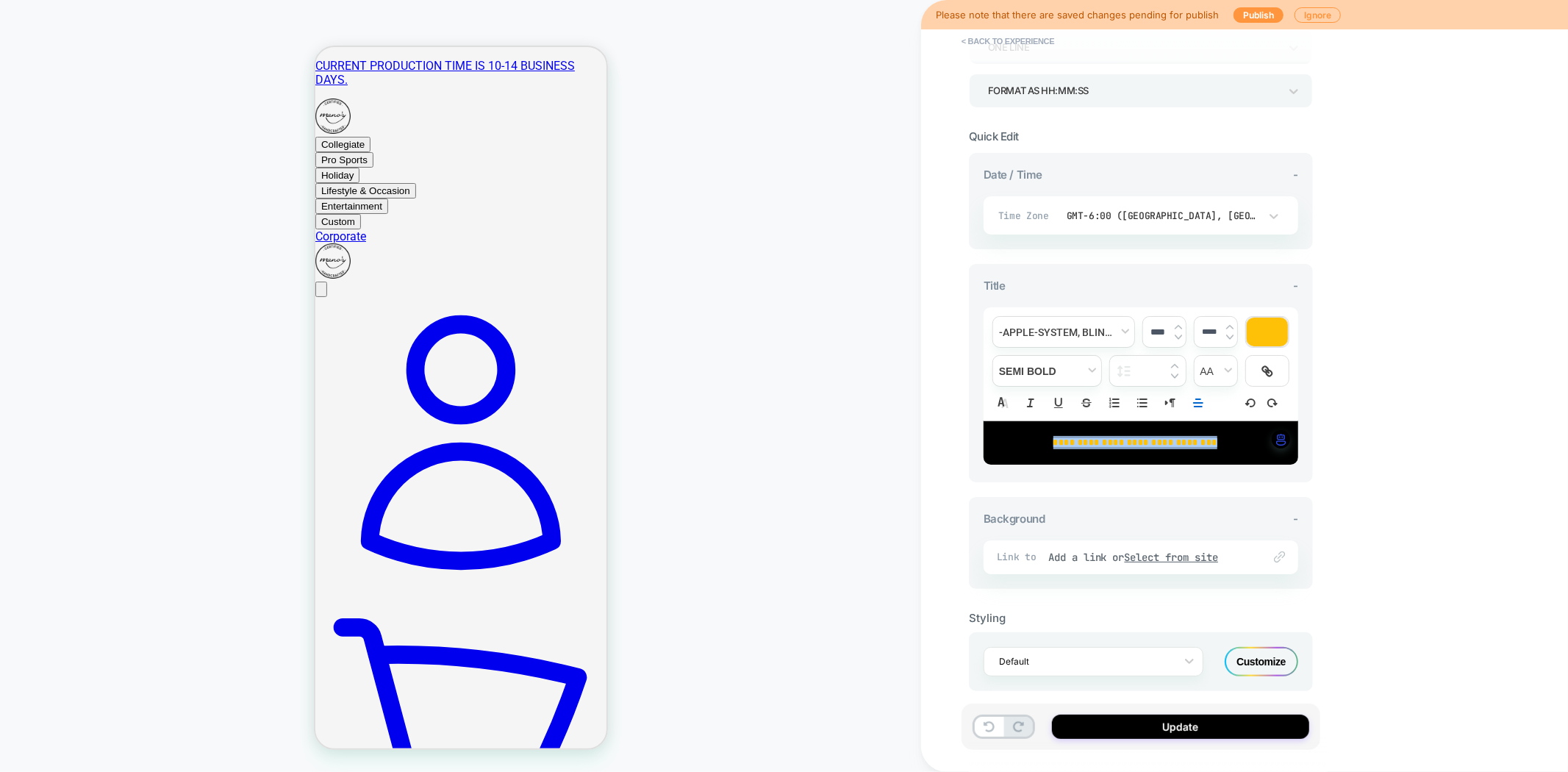
click at [1230, 335] on img at bounding box center [1230, 337] width 7 height 6
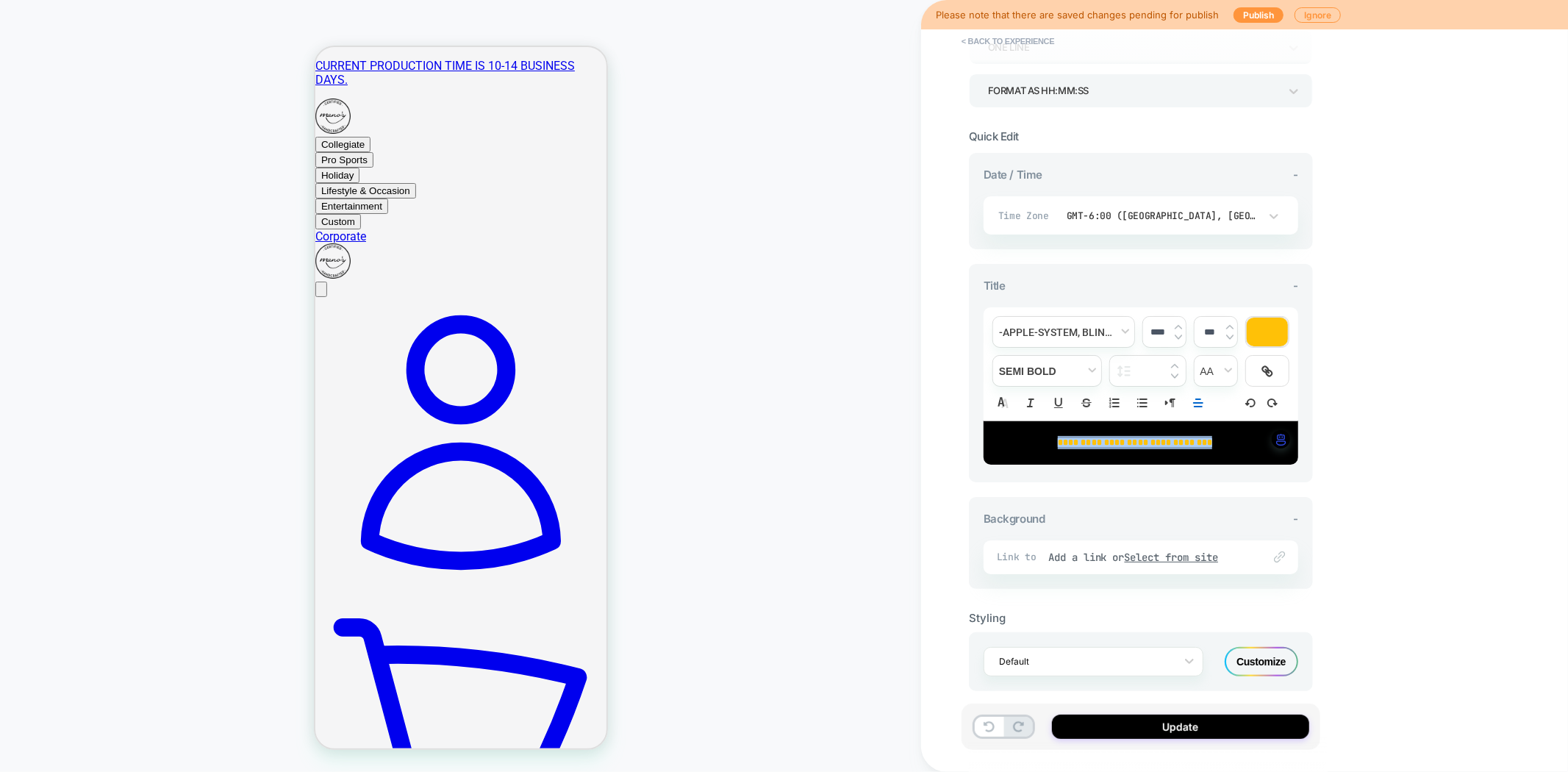
click at [1230, 335] on img at bounding box center [1230, 337] width 7 height 6
click at [1229, 326] on img at bounding box center [1230, 327] width 7 height 6
type input "***"
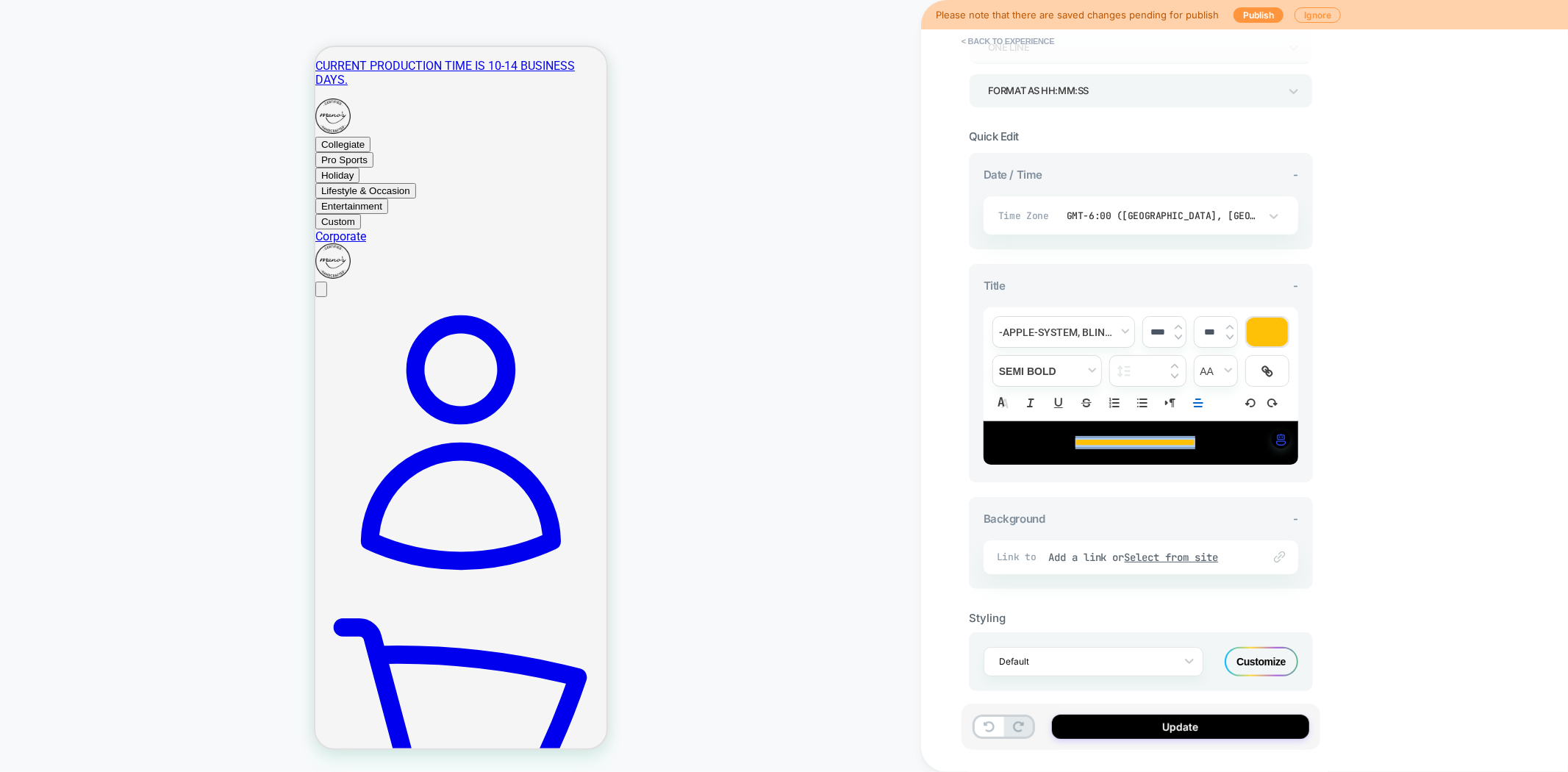
click at [1181, 325] on img at bounding box center [1179, 327] width 7 height 6
click at [1181, 334] on img at bounding box center [1179, 337] width 7 height 6
type input "****"
click at [962, 315] on div "**********" at bounding box center [1141, 386] width 359 height 743
click at [1079, 425] on div "**********" at bounding box center [1140, 442] width 315 height 43
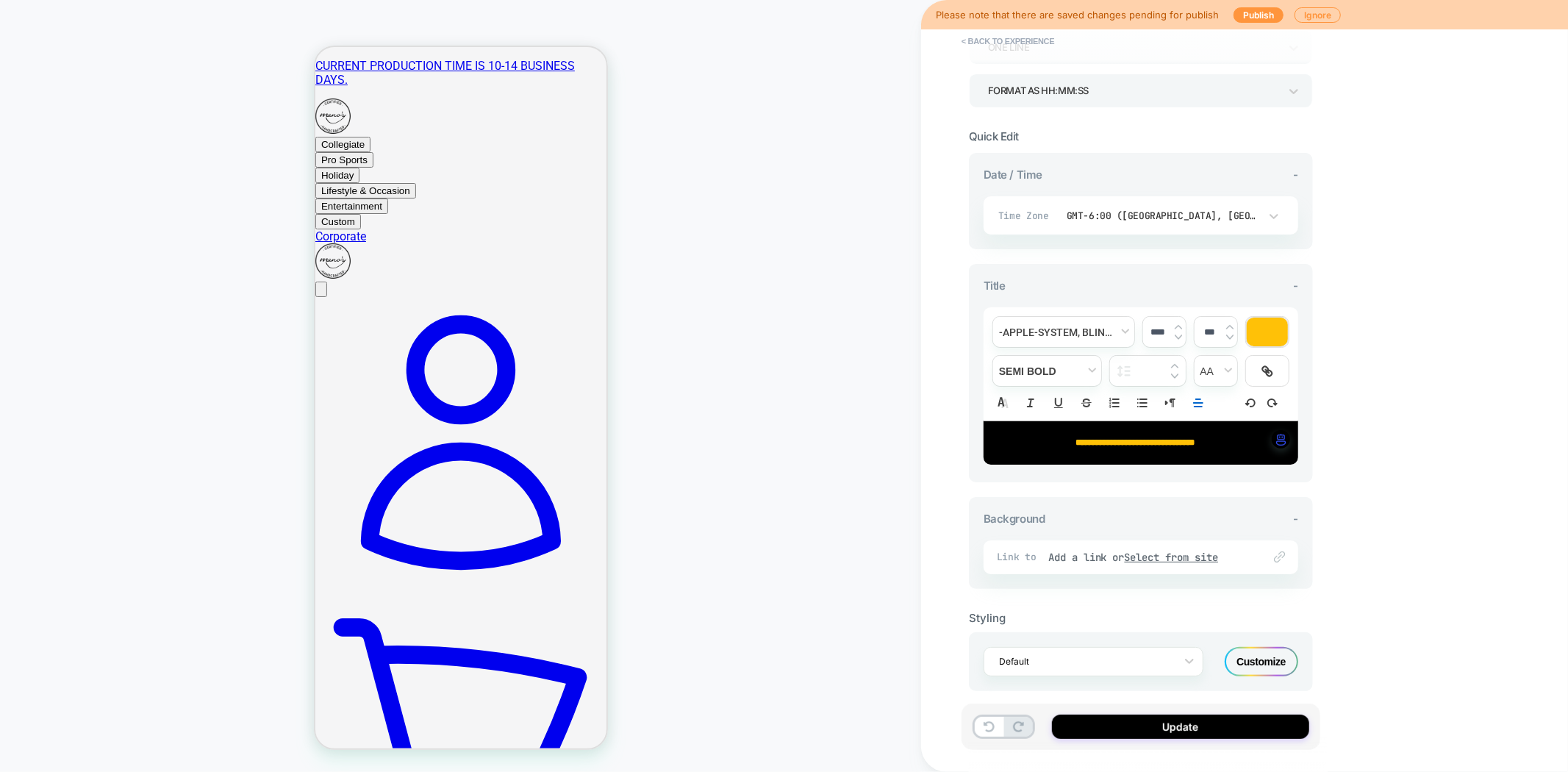
click at [1076, 438] on span "**********" at bounding box center [1135, 442] width 120 height 9
click at [1163, 723] on button "Update" at bounding box center [1180, 726] width 257 height 24
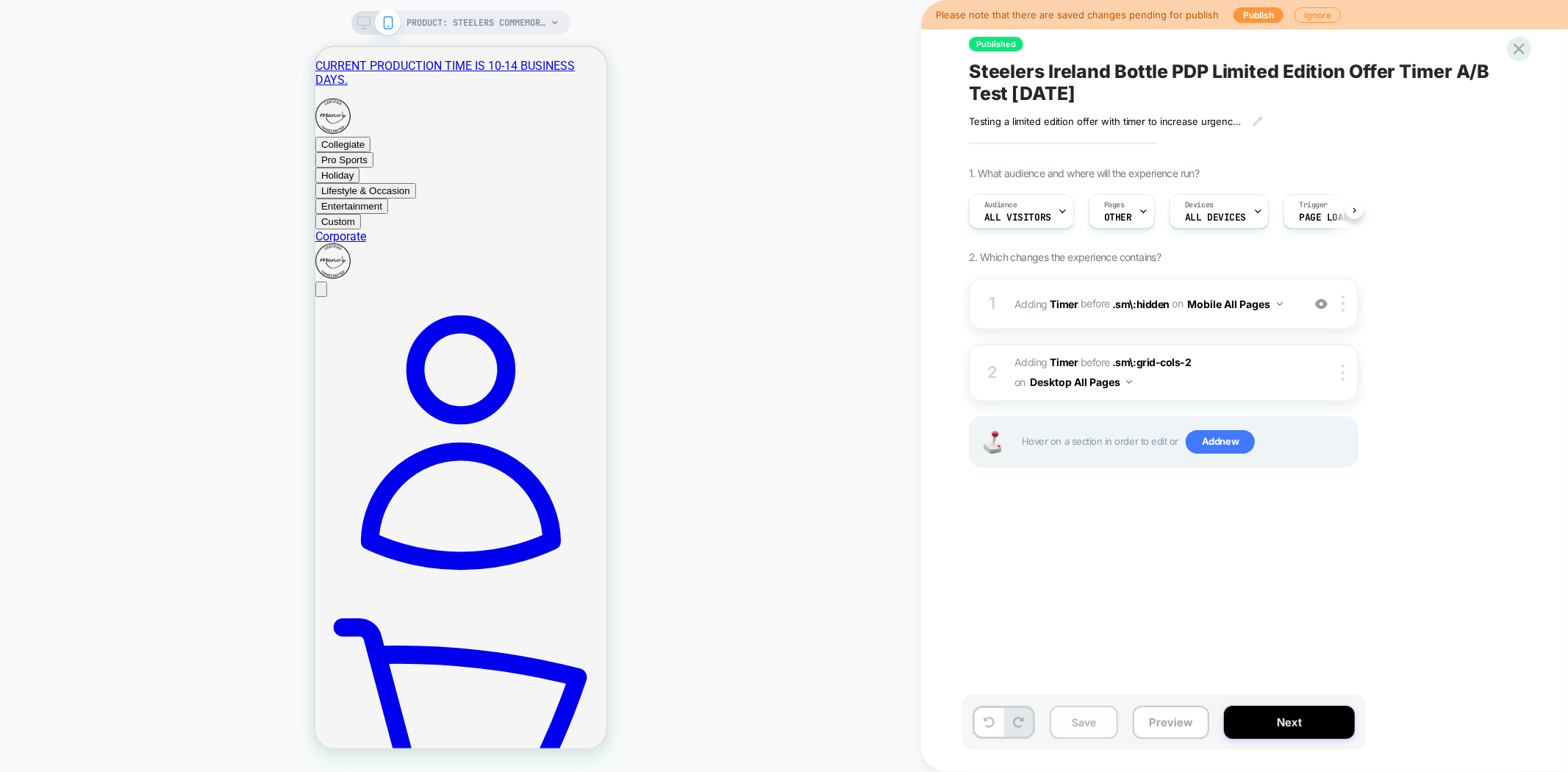
click at [1051, 723] on button "Save" at bounding box center [1084, 722] width 69 height 33
click at [1264, 722] on button "Next" at bounding box center [1290, 722] width 131 height 33
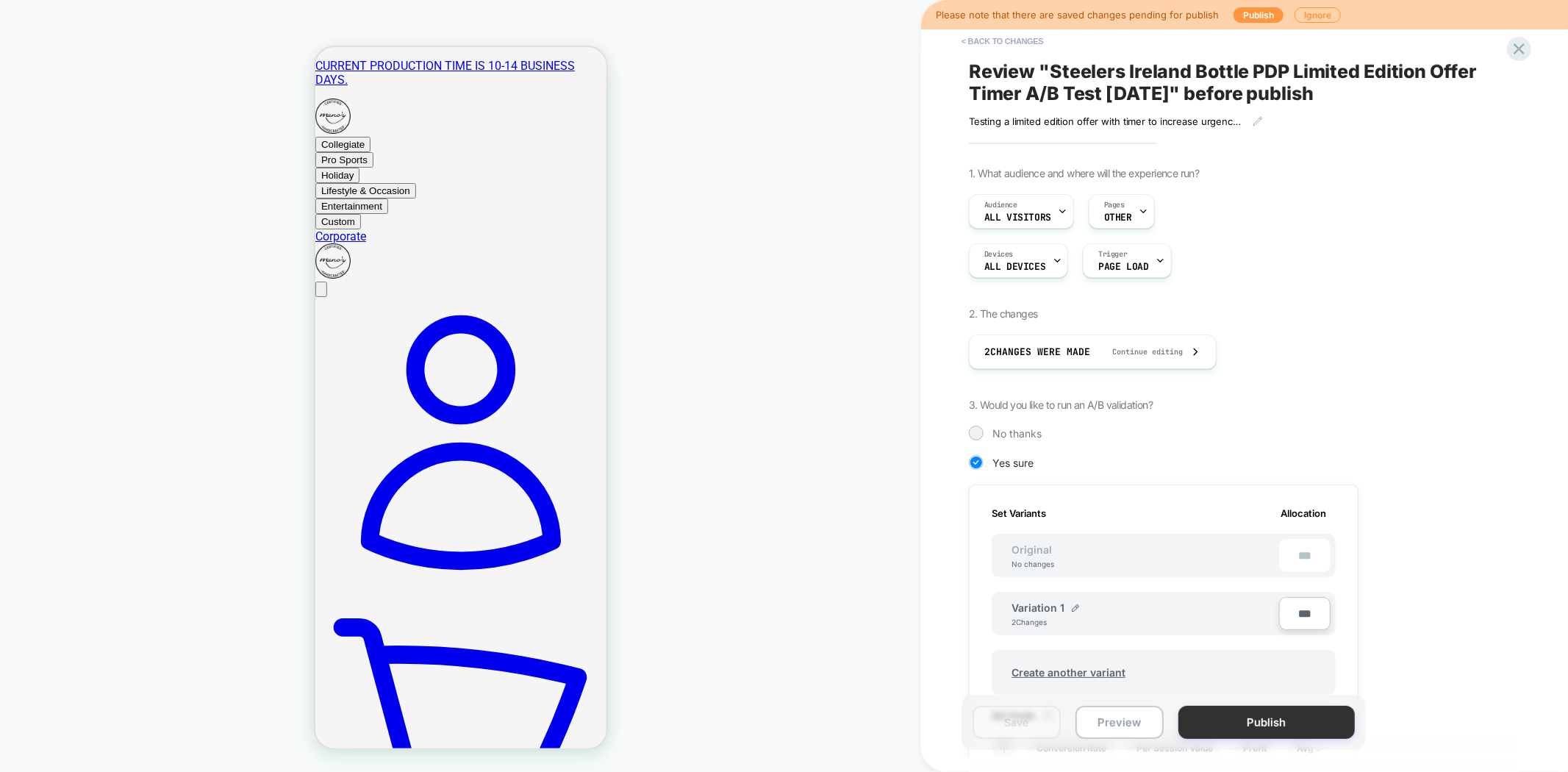
scroll to position [0, 1]
click at [1265, 722] on button "Publish" at bounding box center [1266, 722] width 176 height 33
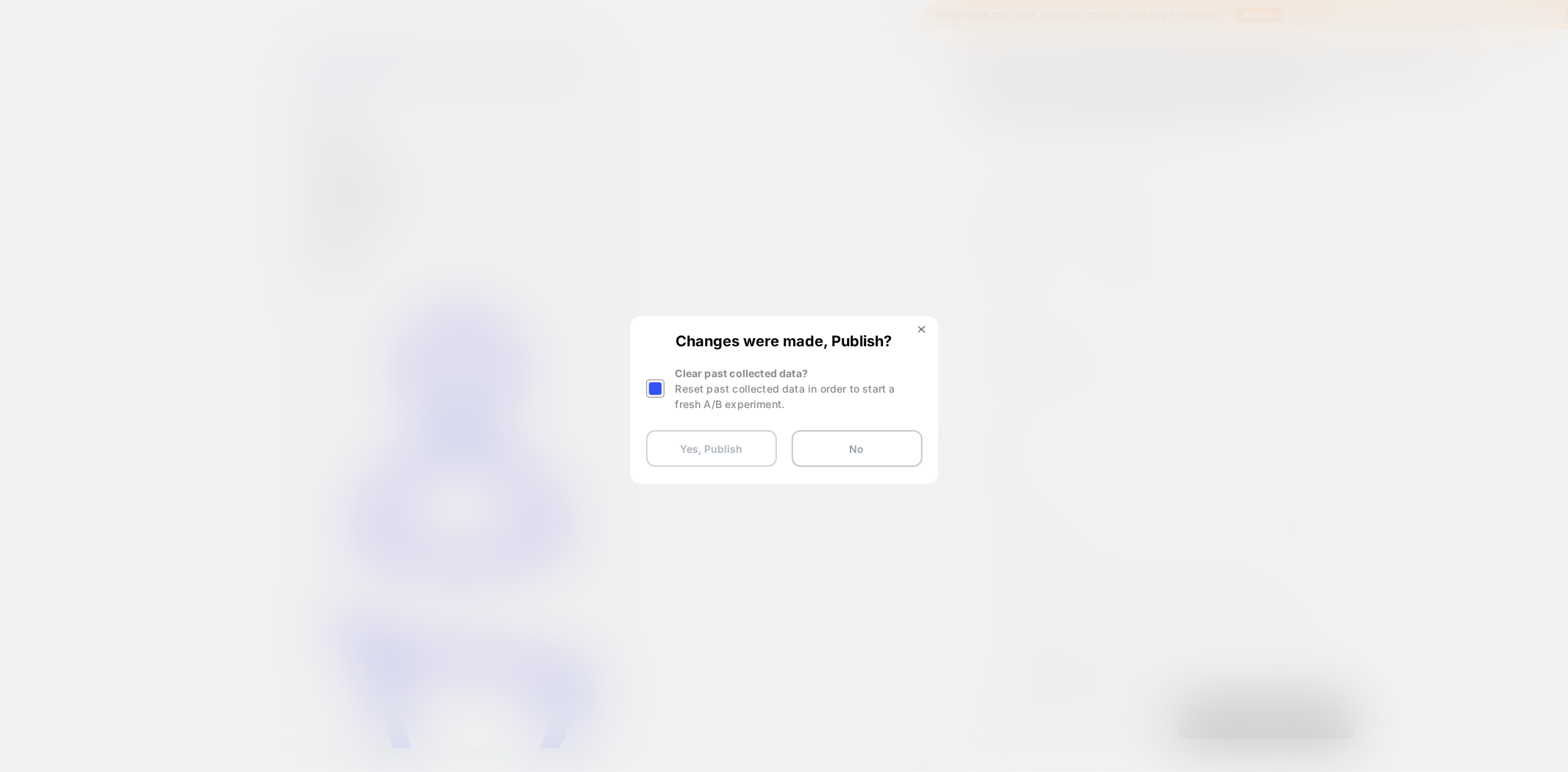
click at [723, 443] on button "Yes, Publish" at bounding box center [712, 448] width 131 height 37
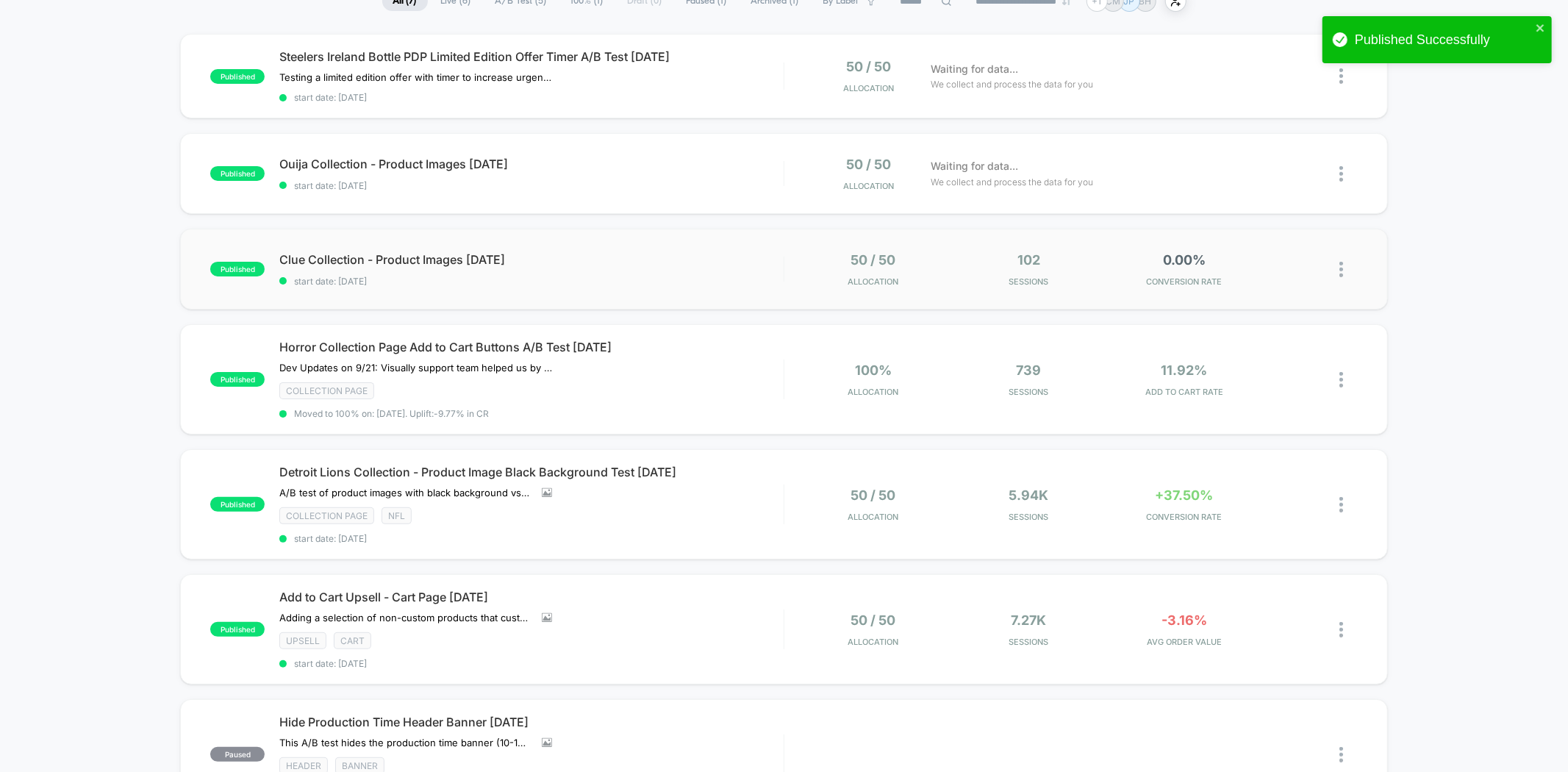
scroll to position [163, 0]
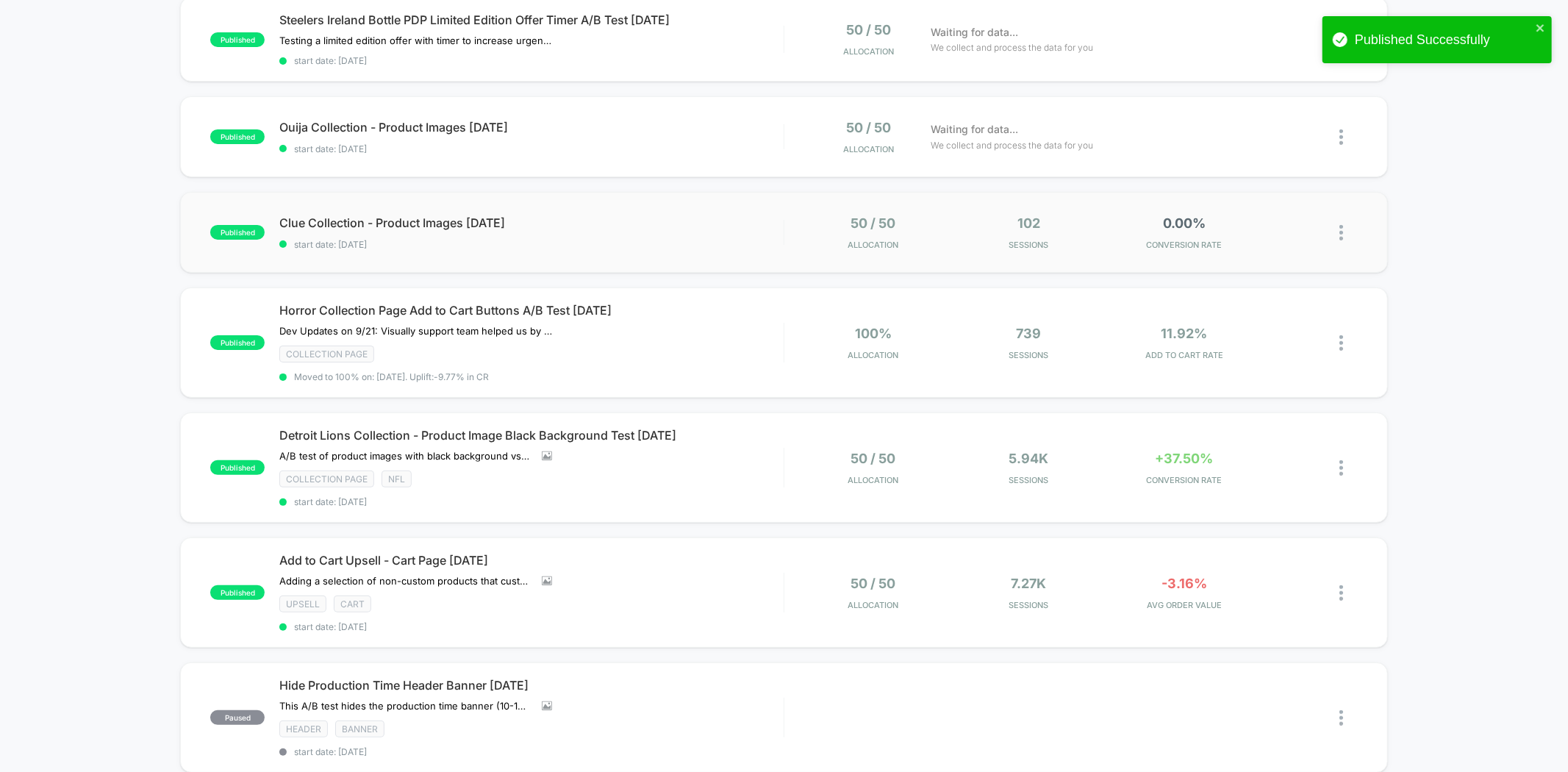
click at [1107, 248] on div "published Clue Collection - Product Images [DATE] start date: [DATE] 50 / 50 Al…" at bounding box center [784, 232] width 1208 height 81
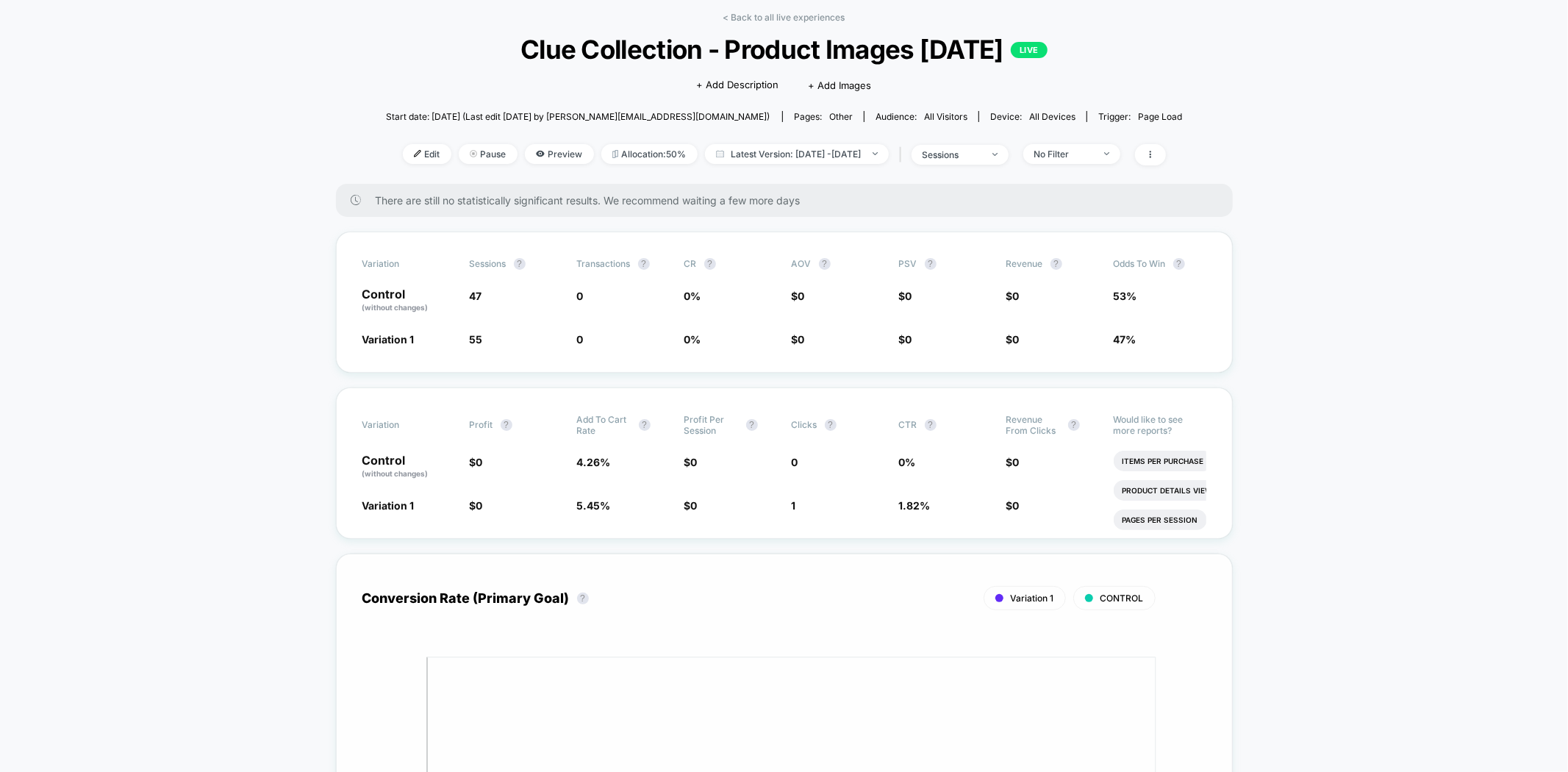
scroll to position [245, 0]
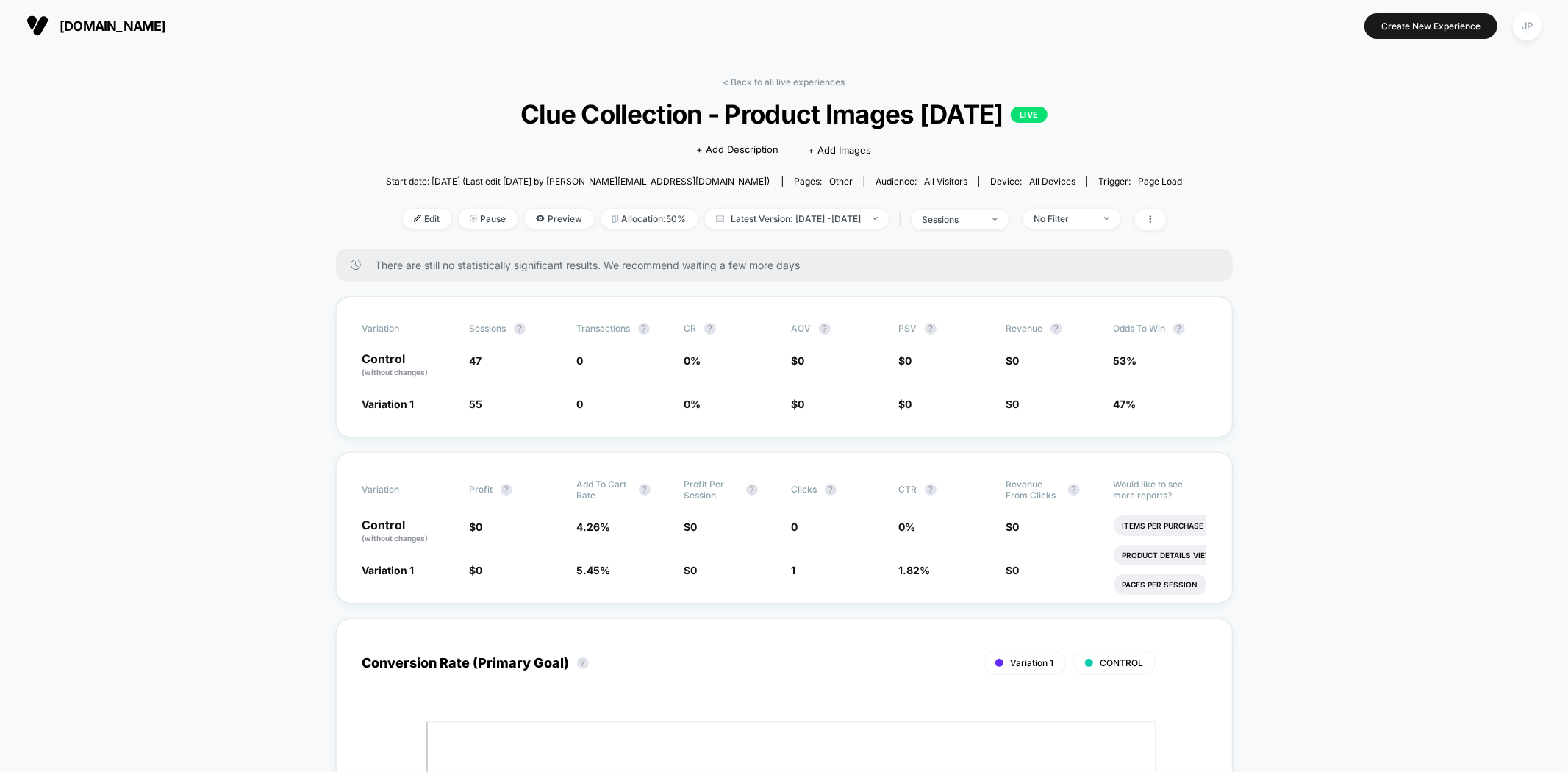
click at [543, 221] on span "Preview" at bounding box center [560, 218] width 69 height 20
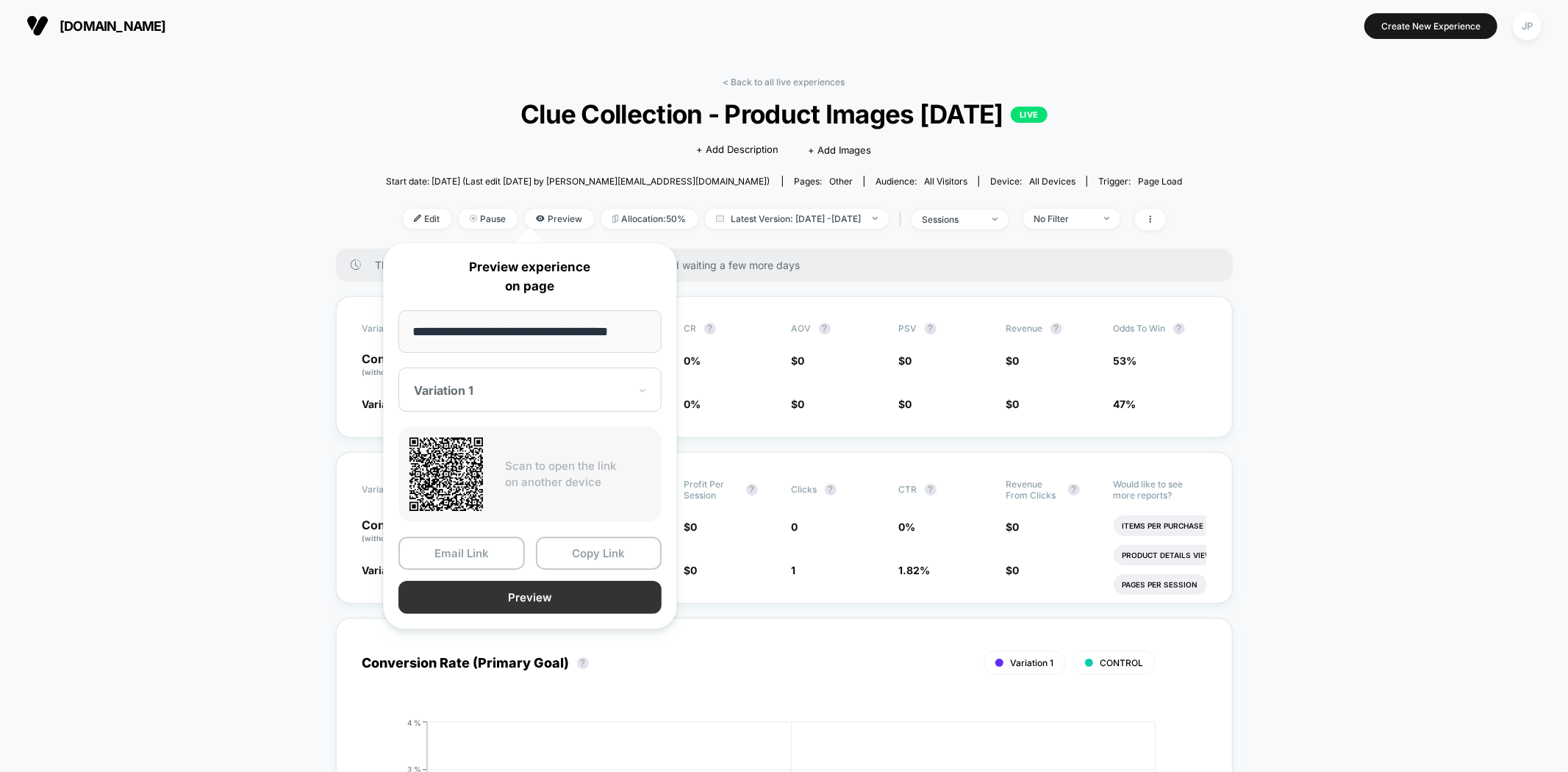
click at [554, 596] on button "Preview" at bounding box center [530, 597] width 263 height 33
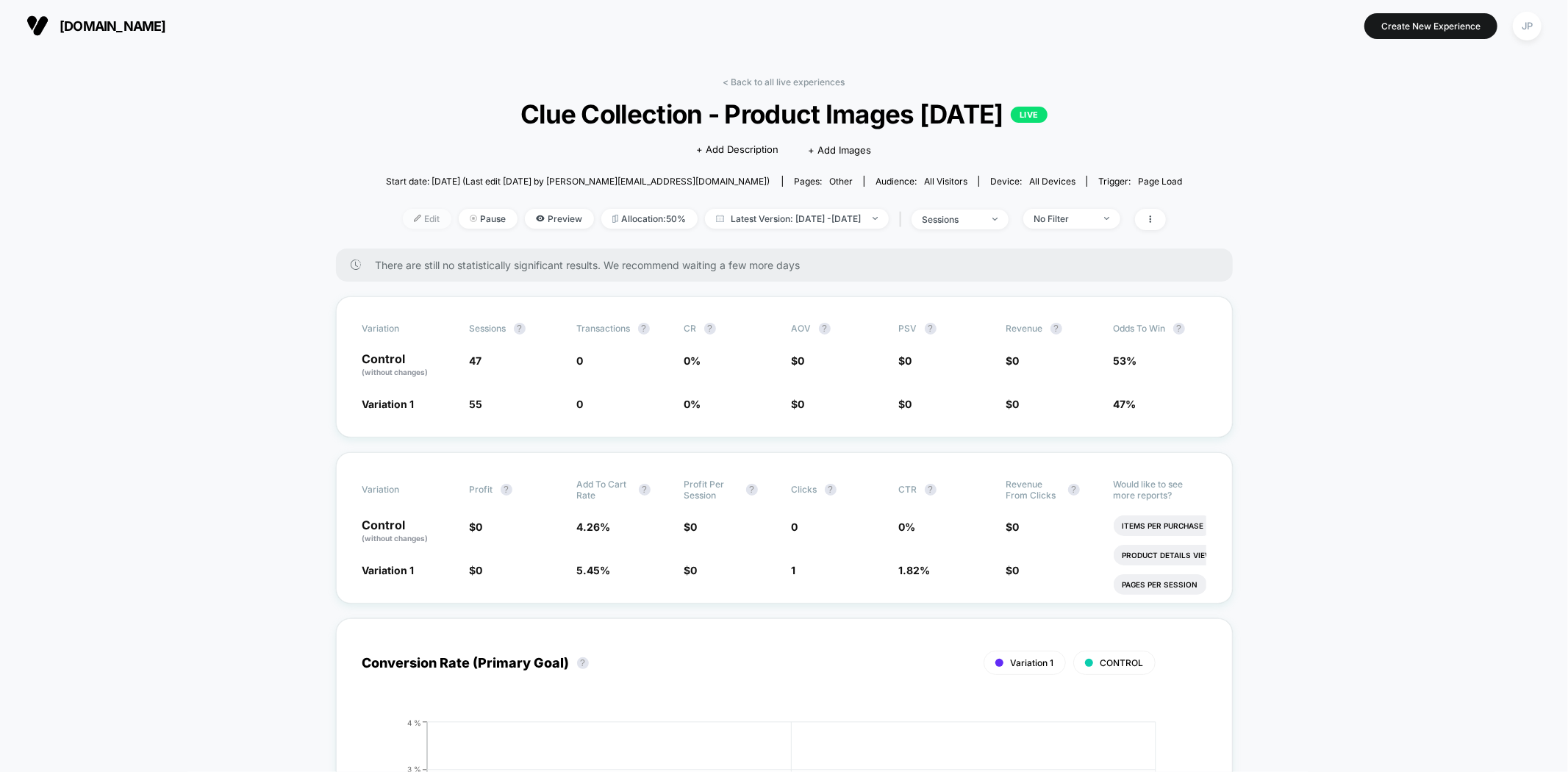
click at [406, 223] on span "Edit" at bounding box center [428, 218] width 49 height 20
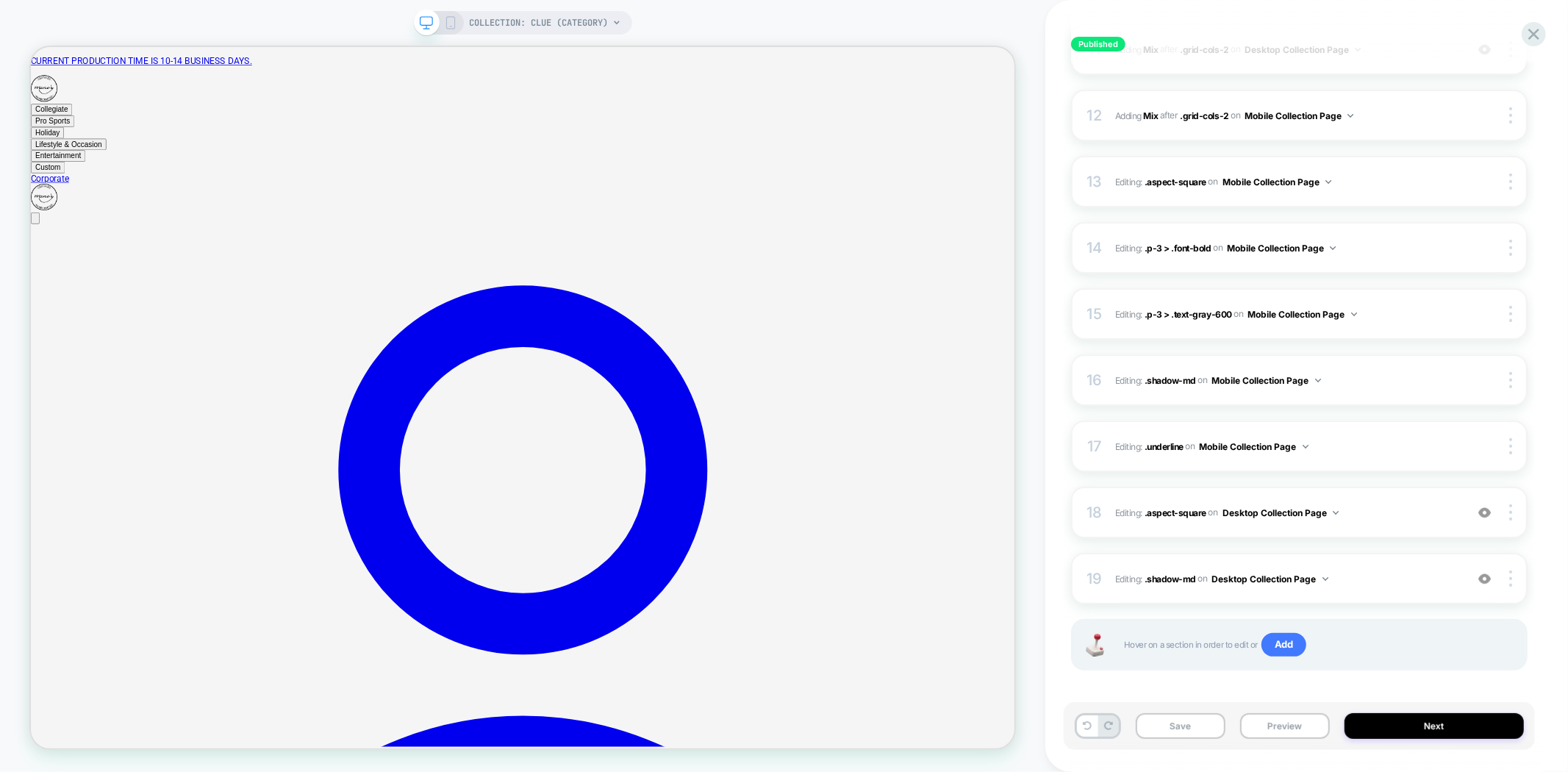
scroll to position [902, 0]
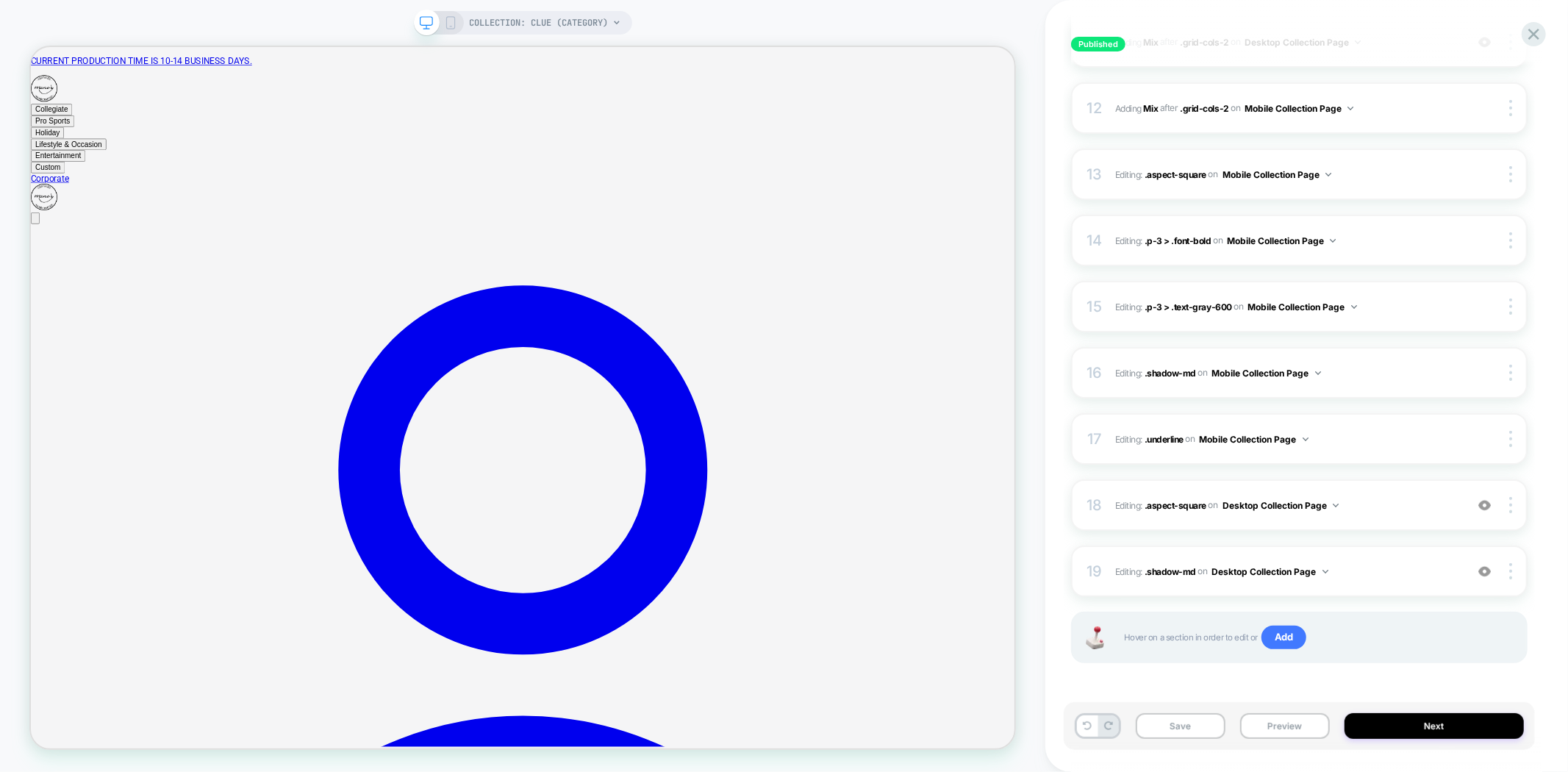
drag, startPoint x: 1206, startPoint y: 642, endPoint x: 1177, endPoint y: 639, distance: 29.2
click at [1177, 639] on span "Hover on a section in order to edit or Add" at bounding box center [1318, 638] width 388 height 24
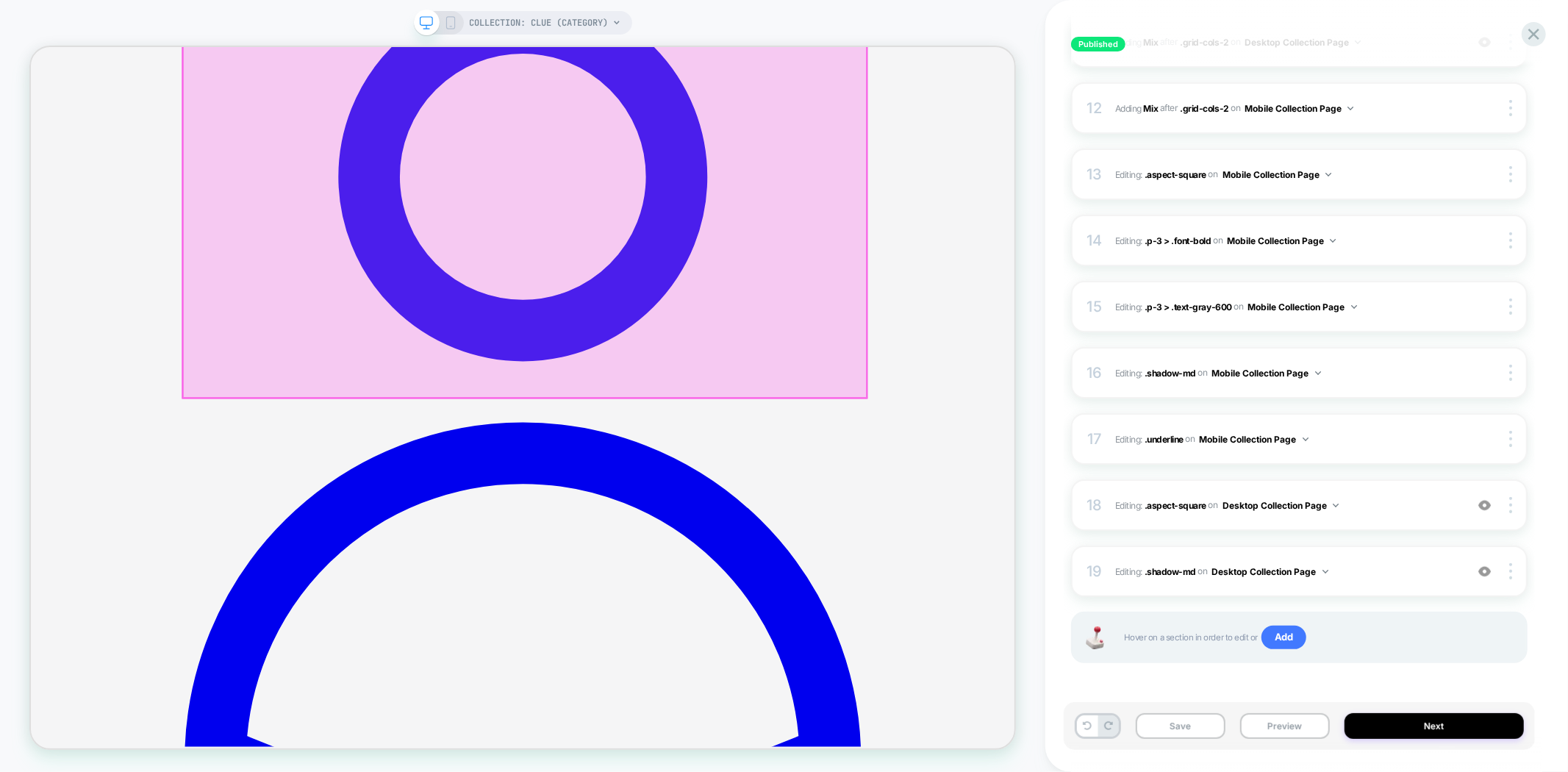
scroll to position [571, 0]
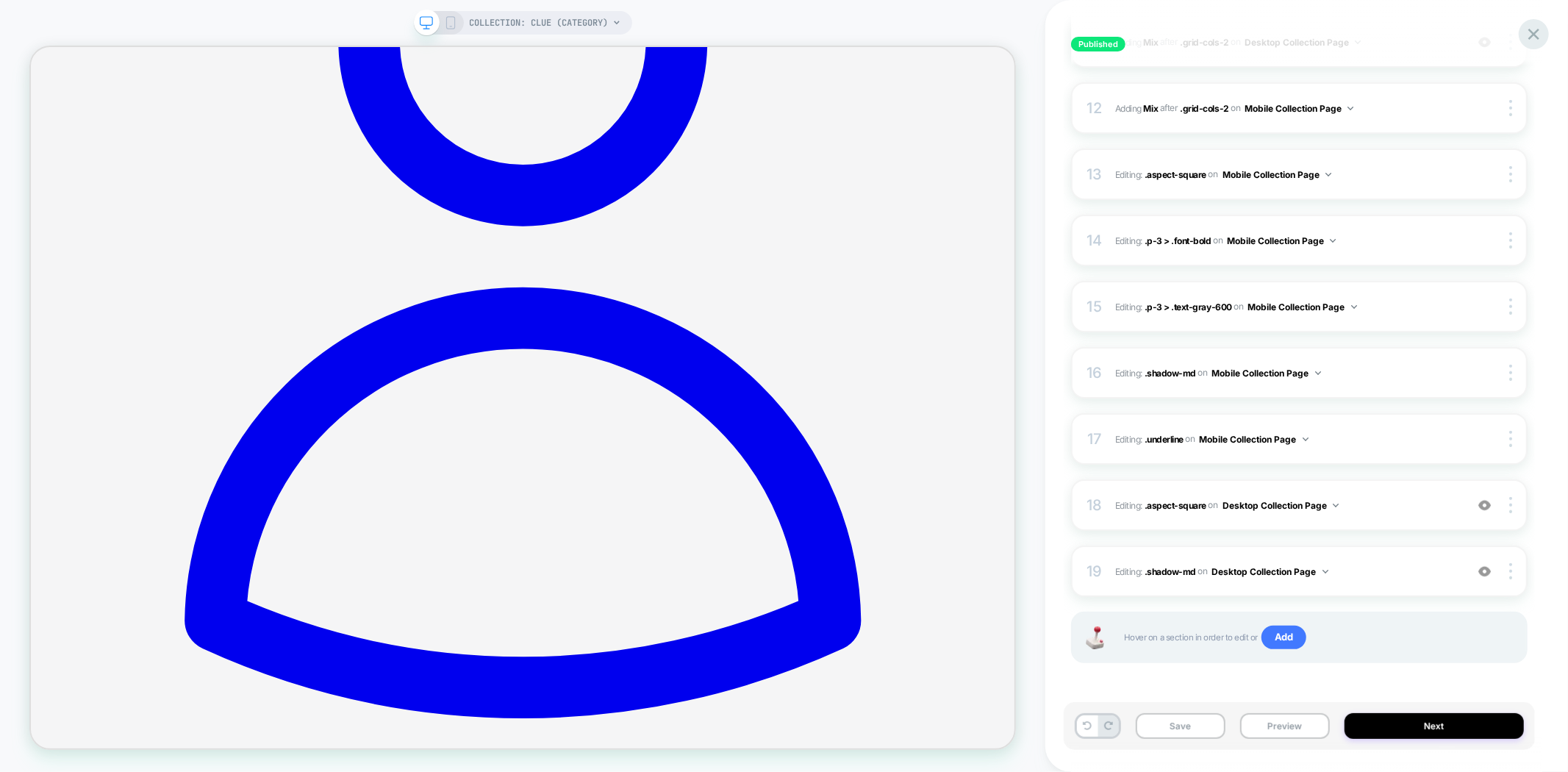
click at [1540, 35] on icon at bounding box center [1534, 34] width 20 height 20
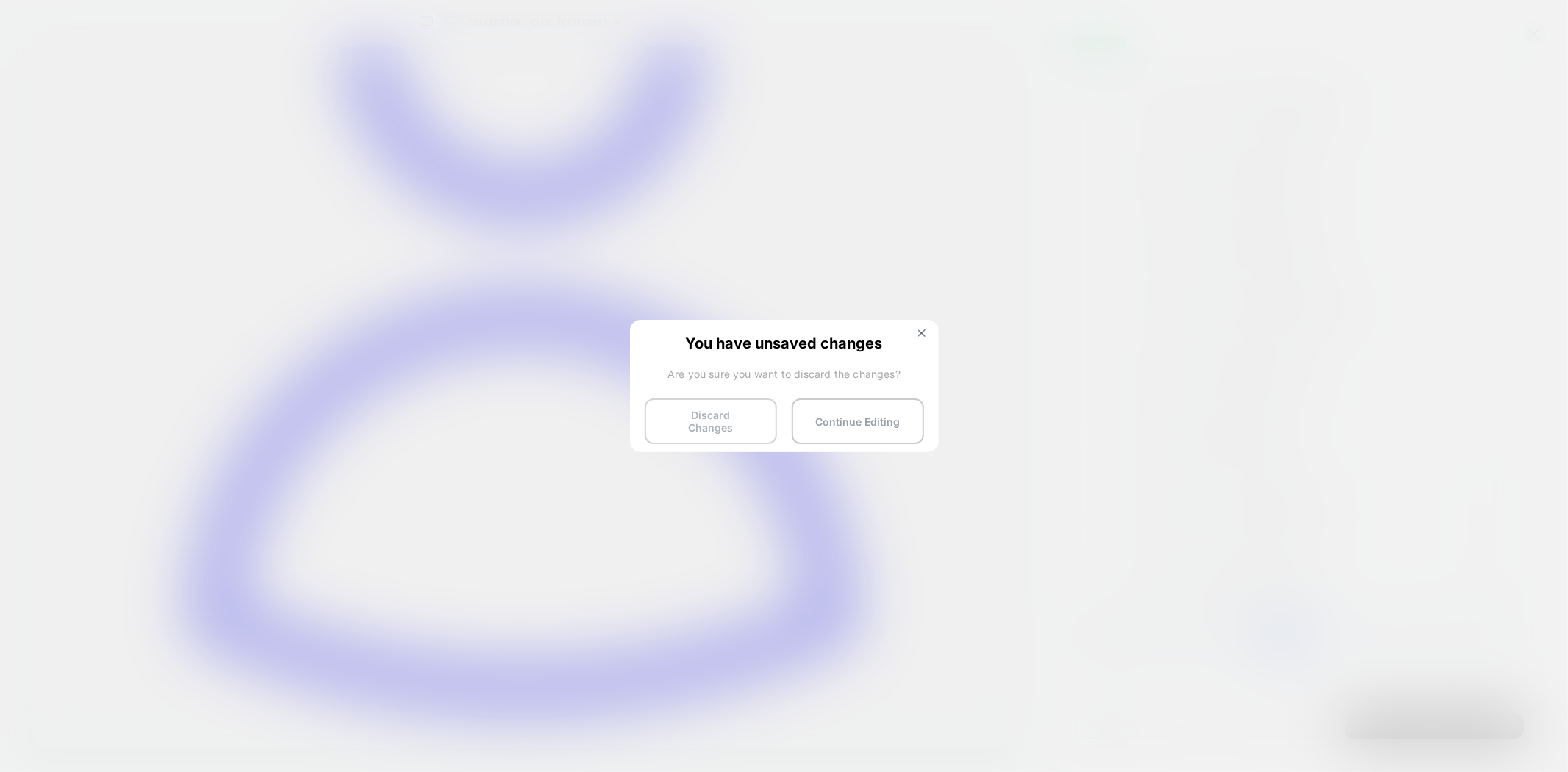
click at [700, 414] on button "Discard Changes" at bounding box center [711, 422] width 133 height 46
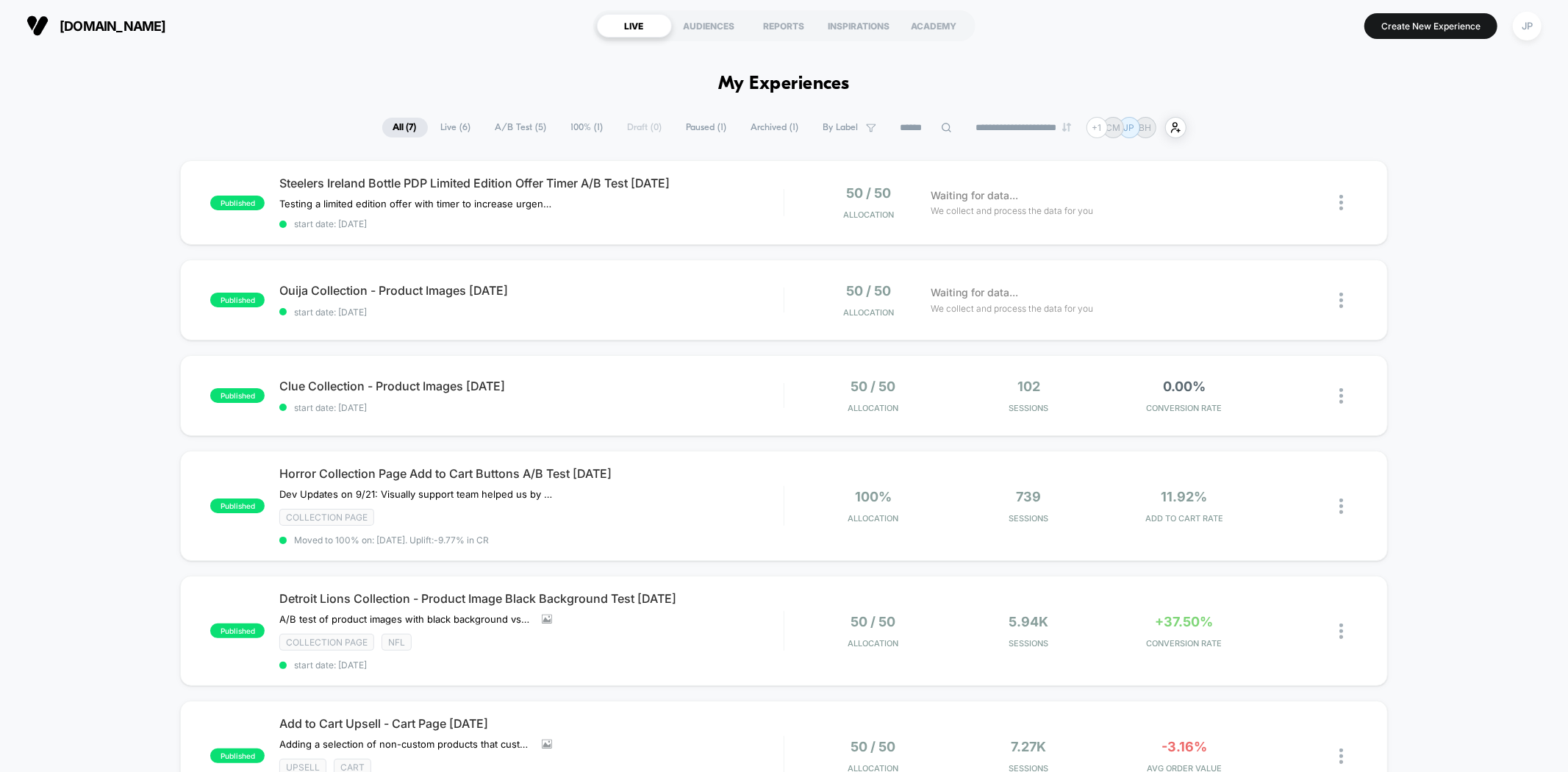
click at [1463, 303] on div "published Steelers Ireland Bottle PDP Limited Edition Offer Timer A/B Test [DAT…" at bounding box center [784, 585] width 1568 height 849
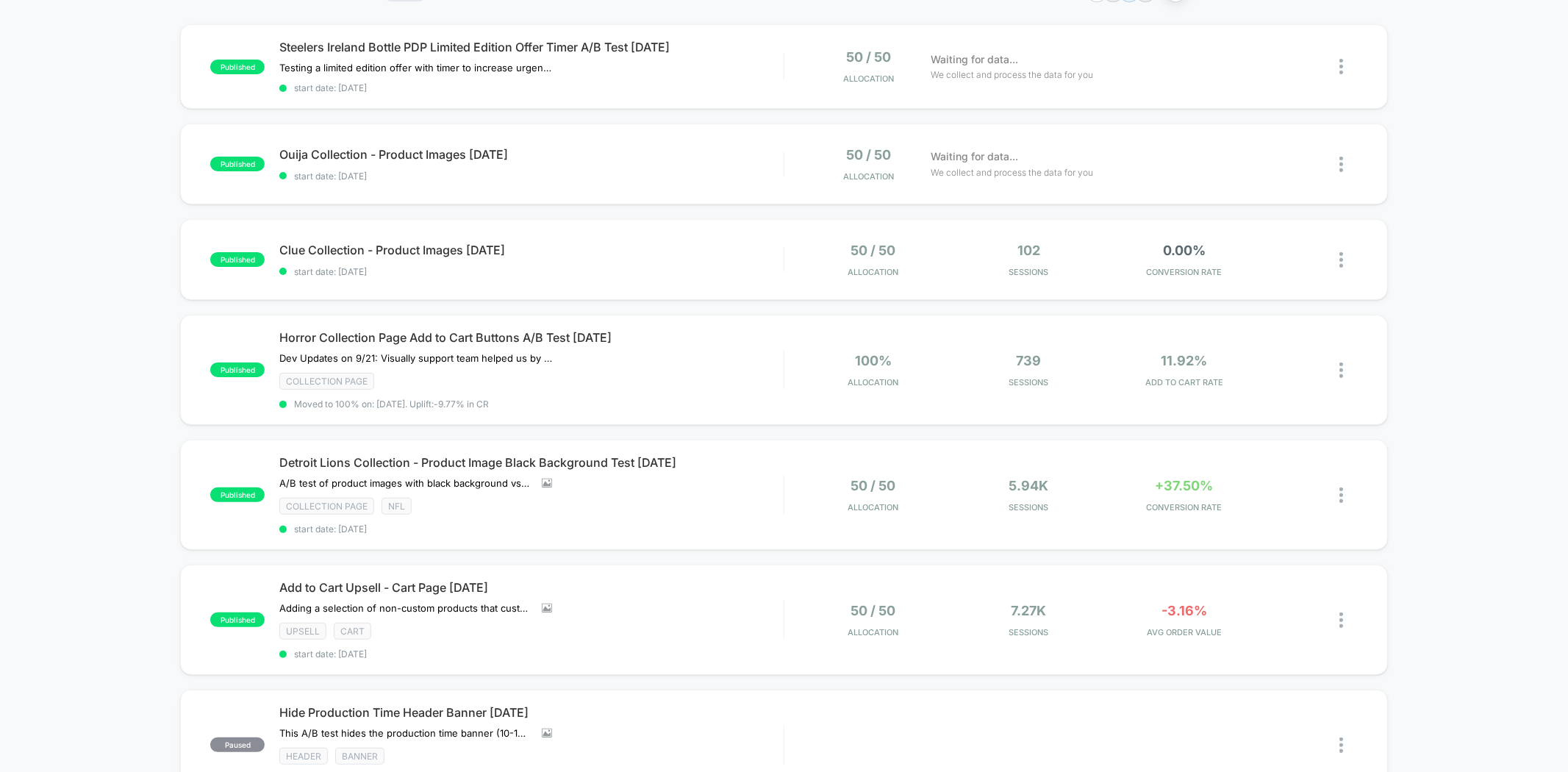
scroll to position [163, 0]
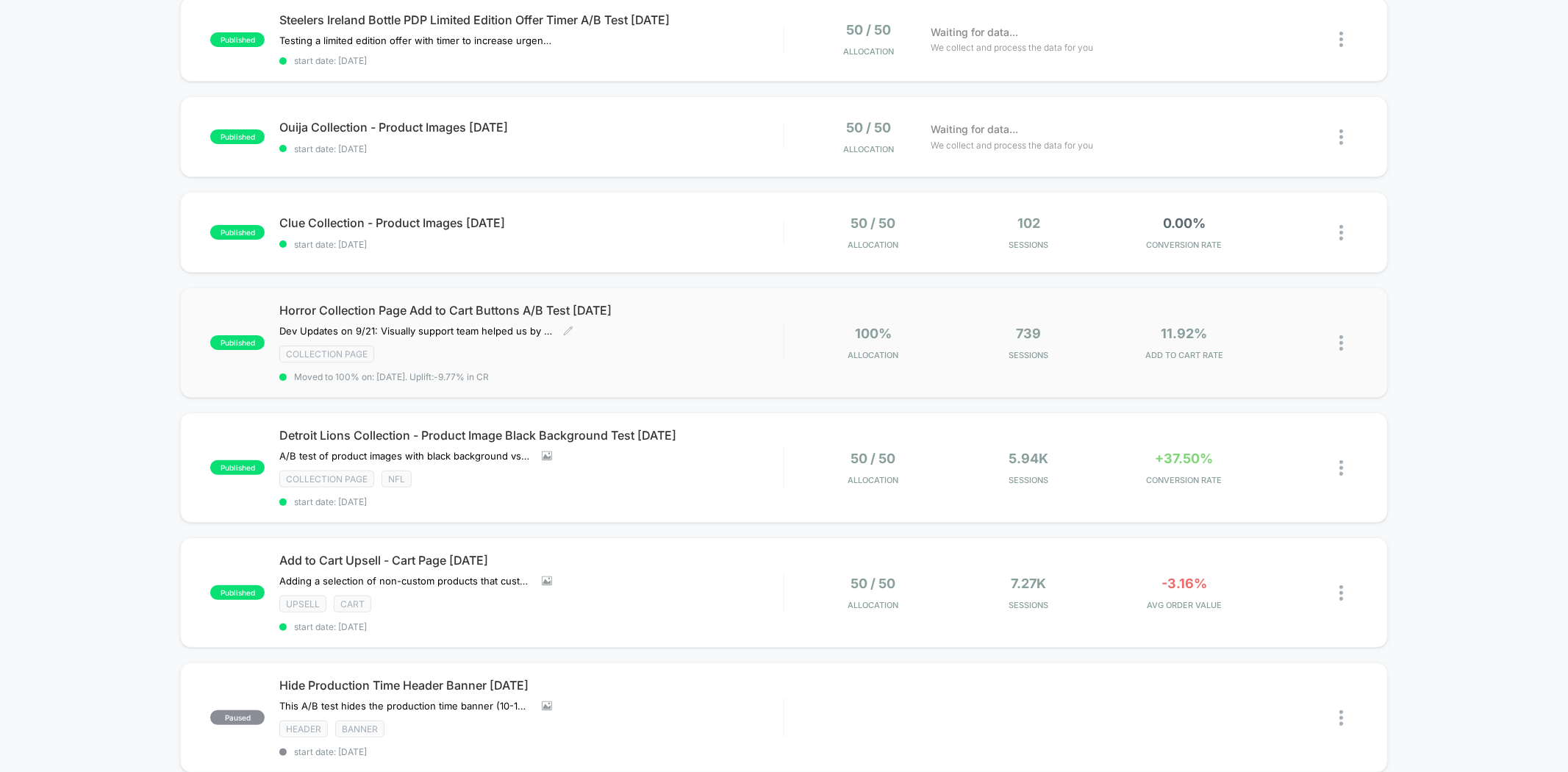
click at [750, 324] on div "Horror Collection Page Add to Cart Buttons A/B Test [DATE] Dev Updates on 9/21:…" at bounding box center [531, 343] width 503 height 80
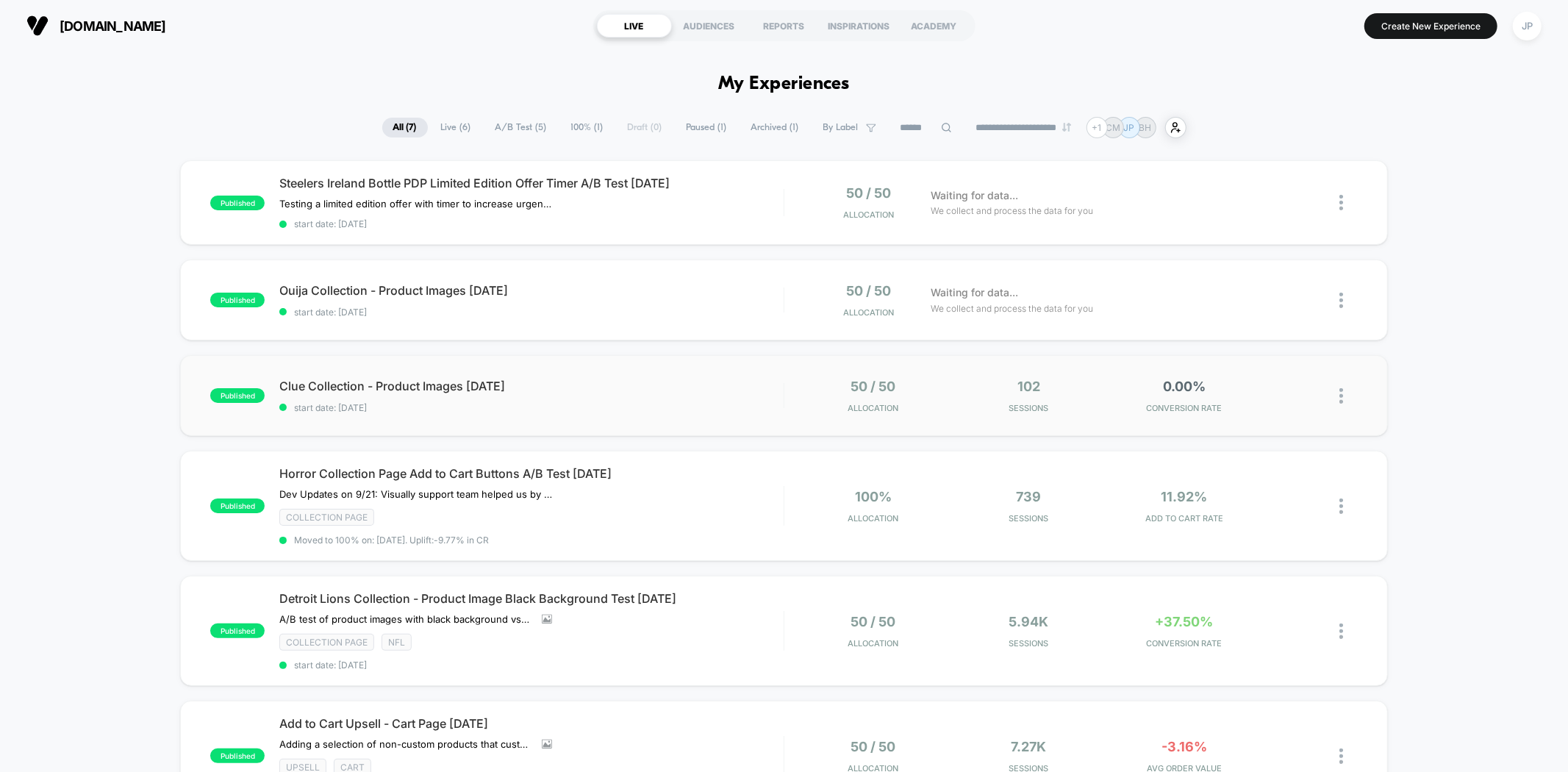
click at [653, 358] on div "published Clue Collection - Product Images [DATE] start date: [DATE] 50 / 50 Al…" at bounding box center [784, 396] width 1208 height 81
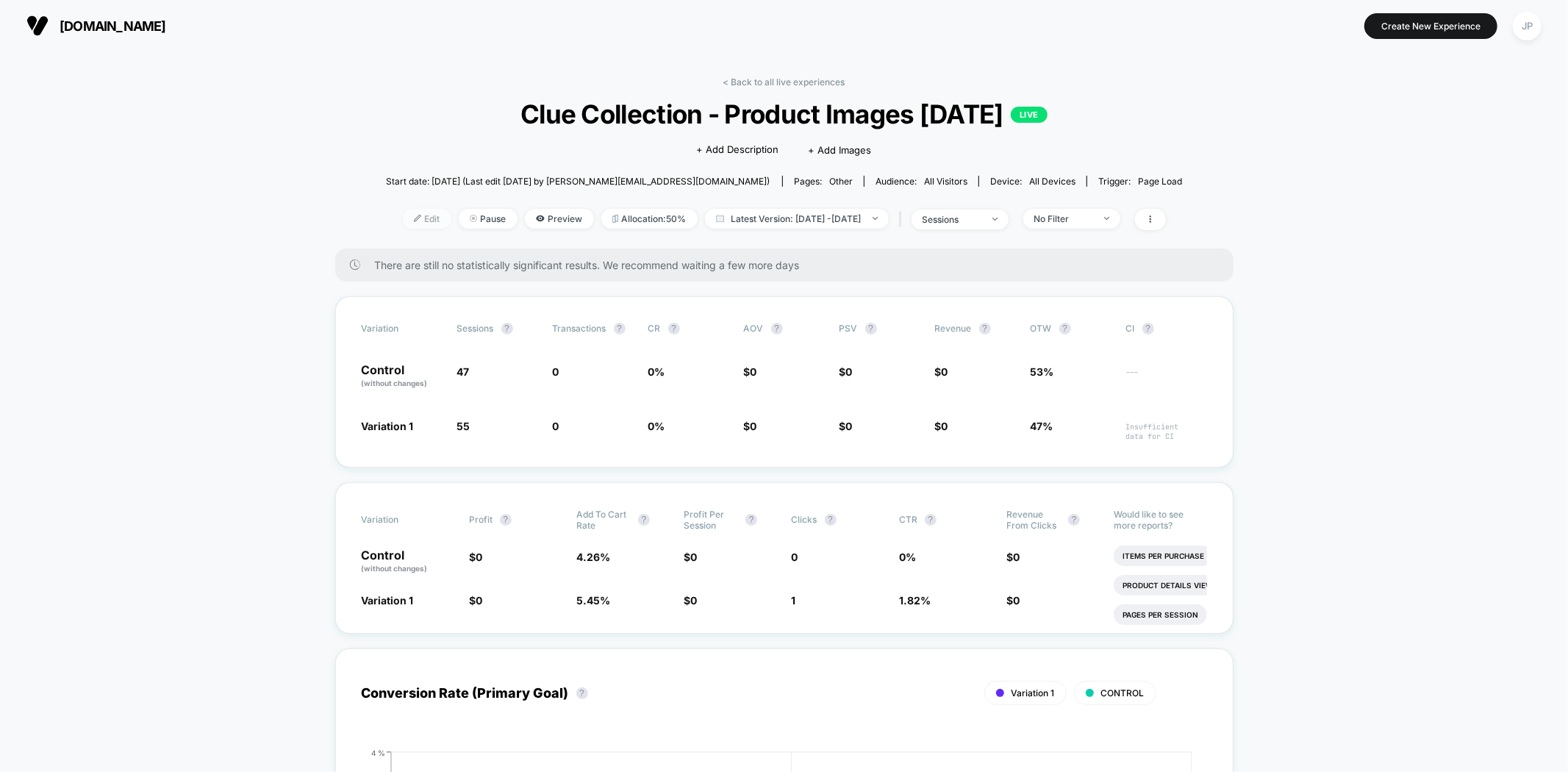
click at [415, 216] on span "Edit" at bounding box center [428, 218] width 49 height 20
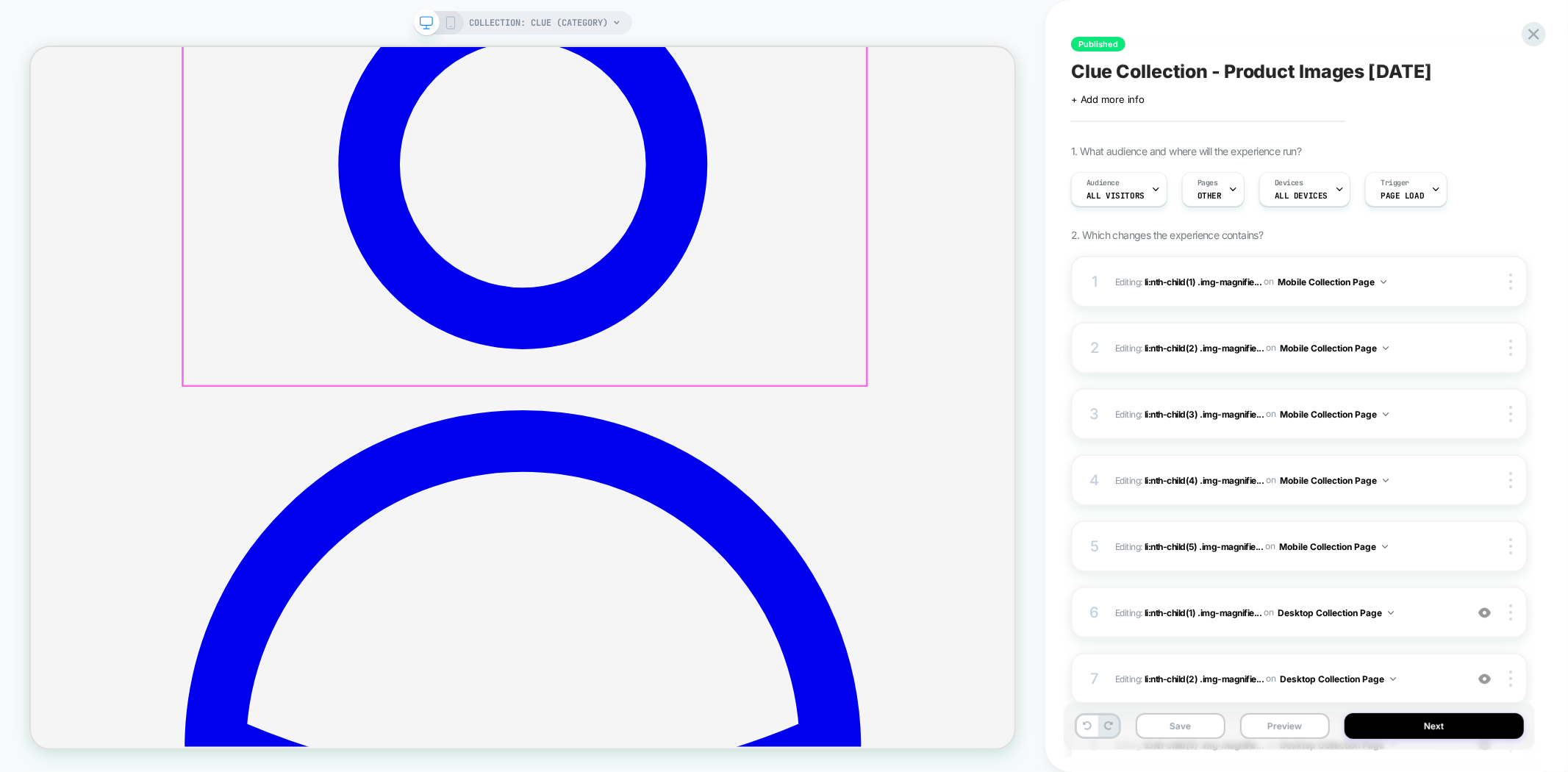
scroll to position [408, 0]
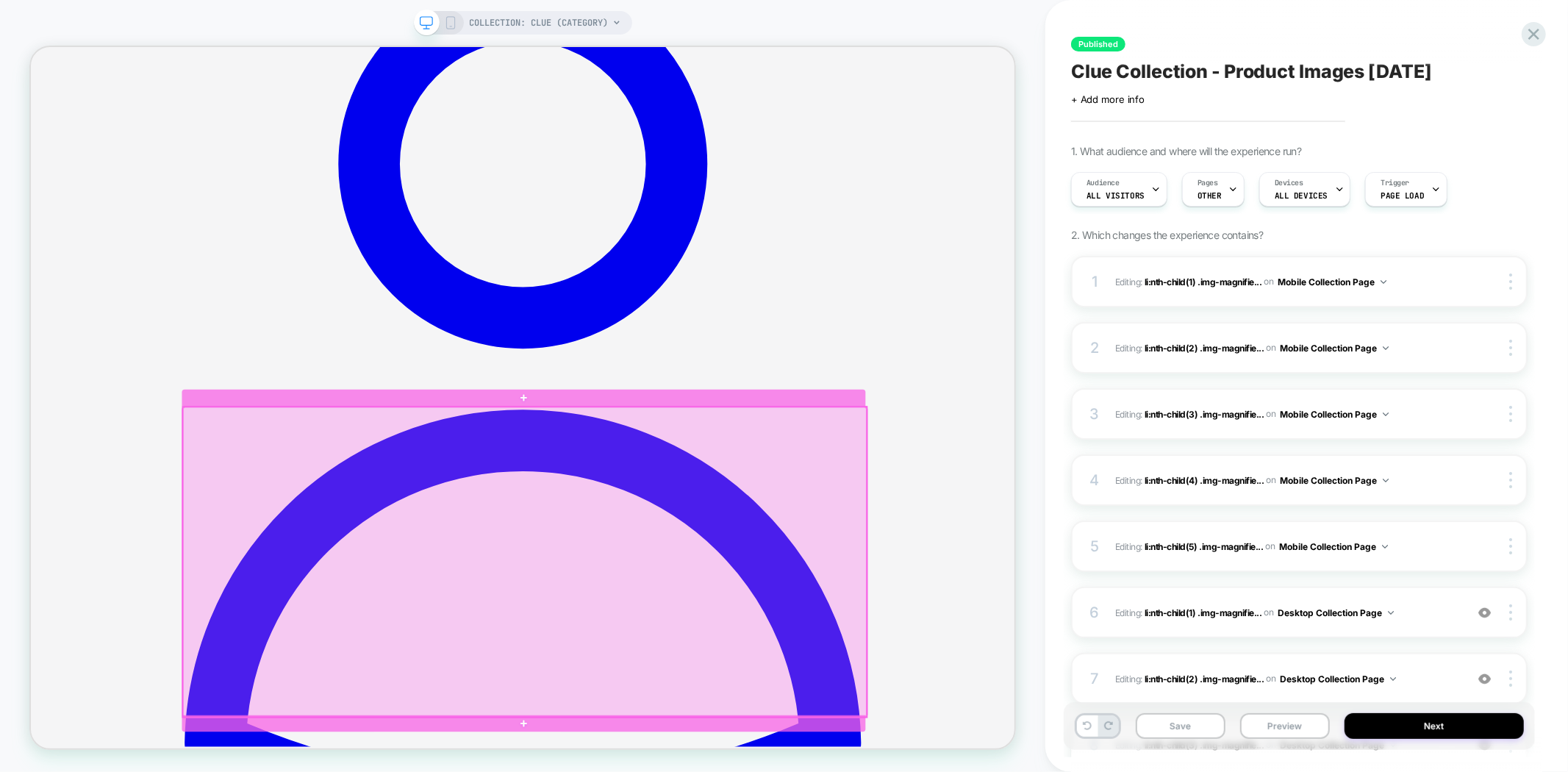
click at [675, 771] on div at bounding box center [689, 733] width 912 height 414
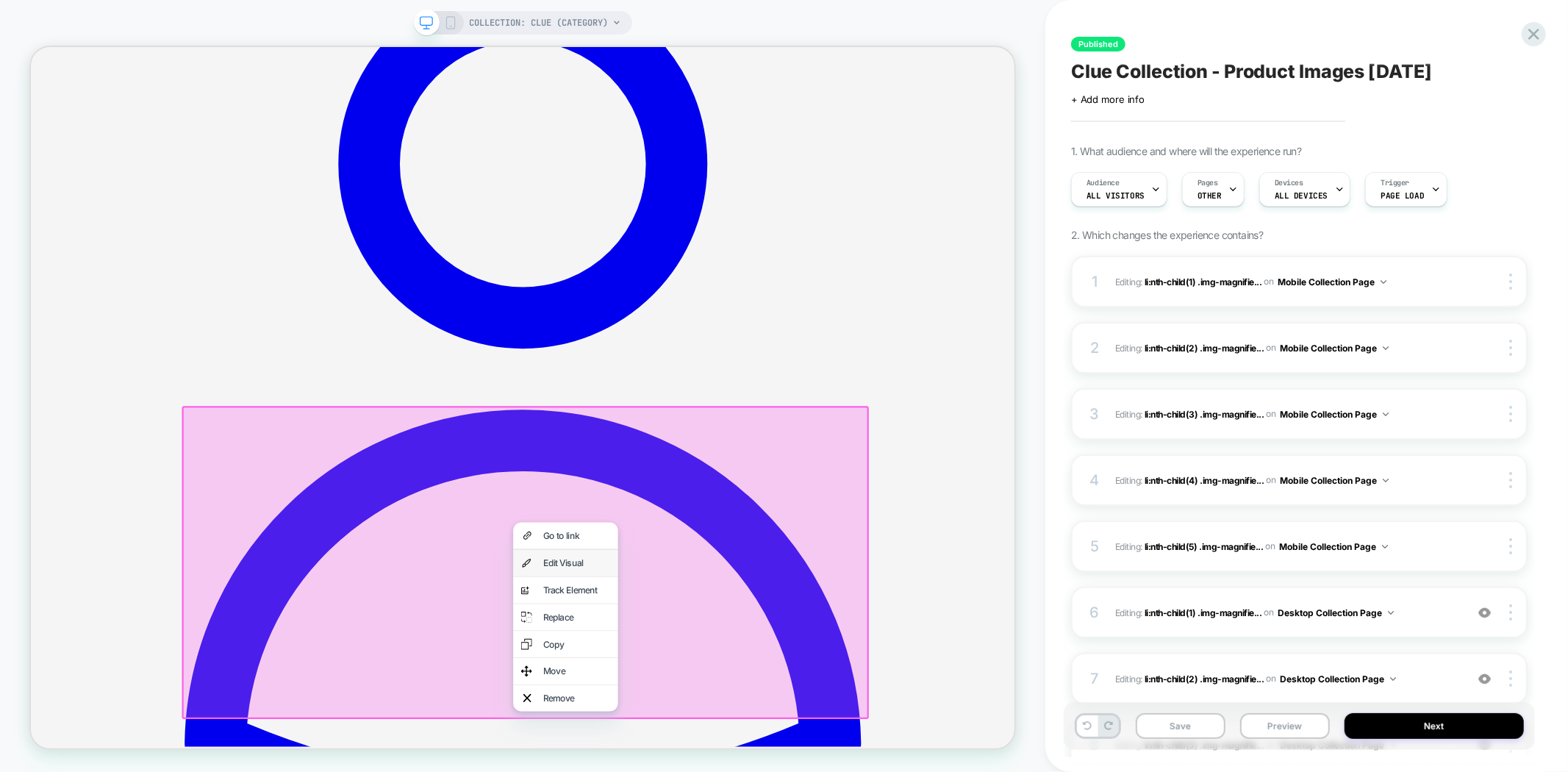
click at [732, 733] on div "Edit Visual" at bounding box center [759, 734] width 90 height 15
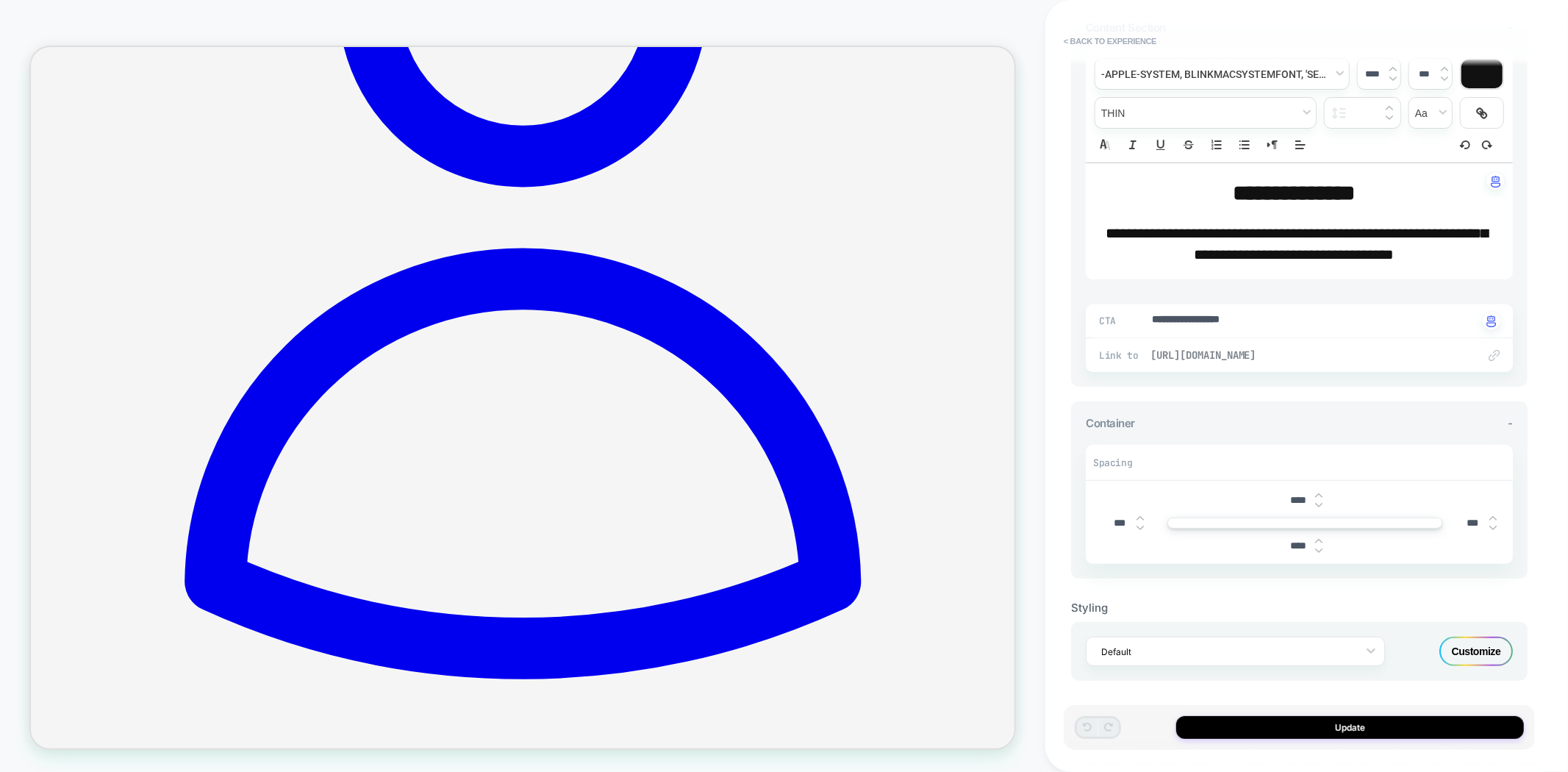
scroll to position [626, 0]
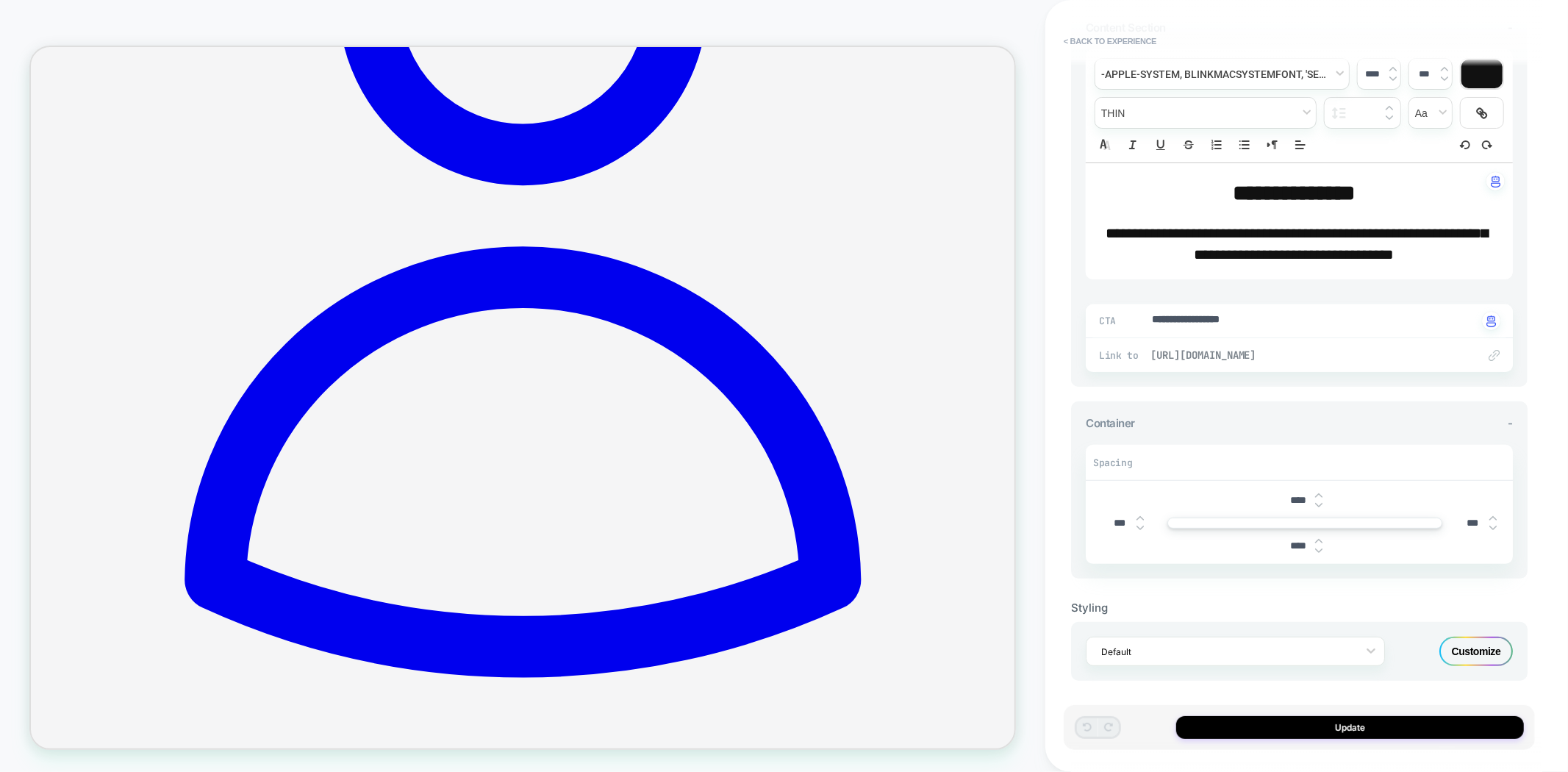
click at [1328, 350] on span "[URL][DOMAIN_NAME]" at bounding box center [1307, 355] width 313 height 13
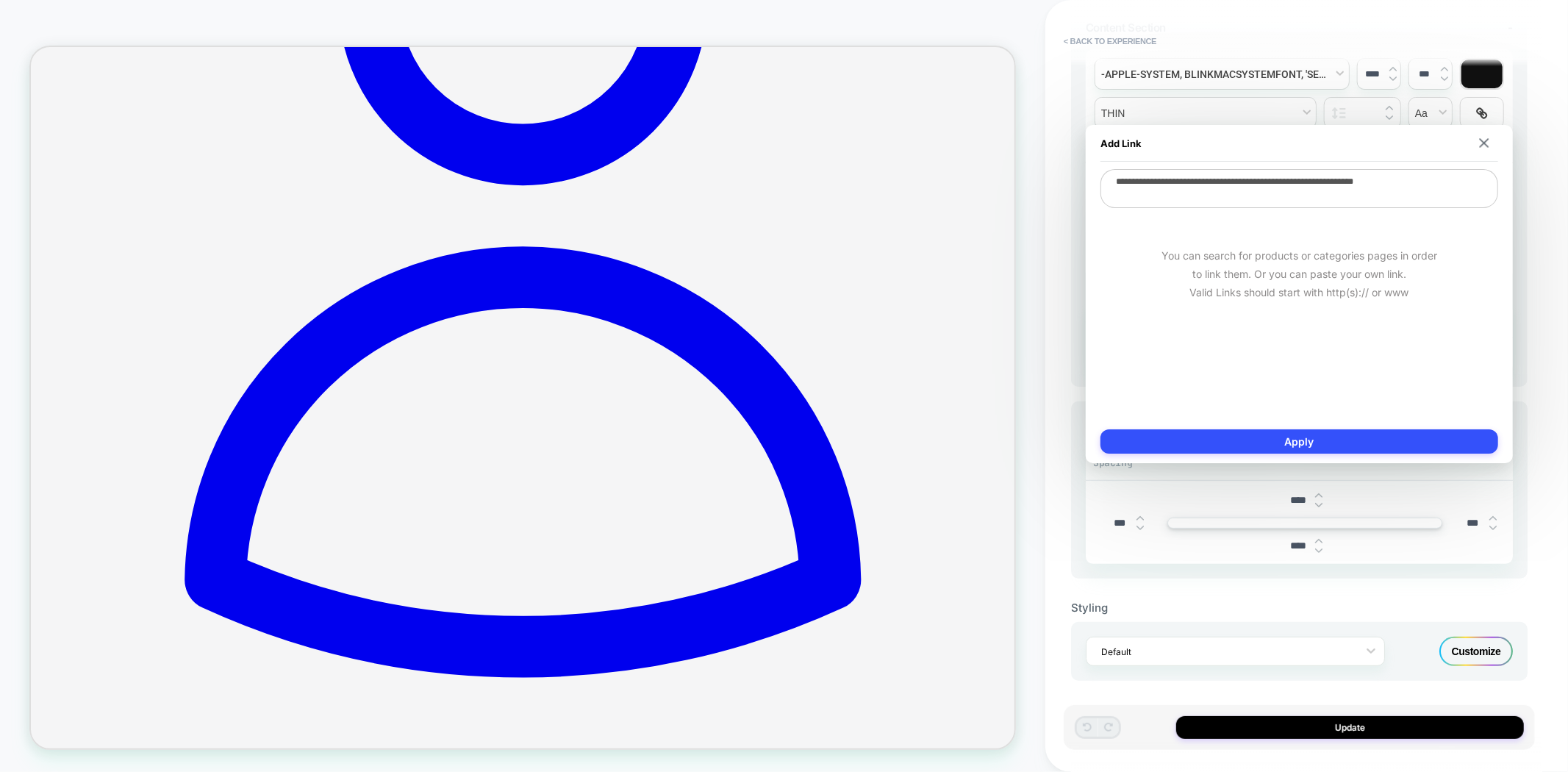
click at [1401, 187] on textarea "**********" at bounding box center [1300, 188] width 398 height 39
drag, startPoint x: 1422, startPoint y: 199, endPoint x: 1487, endPoint y: 201, distance: 65.0
click at [1487, 201] on textarea "**********" at bounding box center [1300, 188] width 398 height 39
click at [1445, 192] on textarea "**********" at bounding box center [1300, 188] width 398 height 39
click at [1484, 147] on div "Add Link" at bounding box center [1300, 144] width 398 height 37
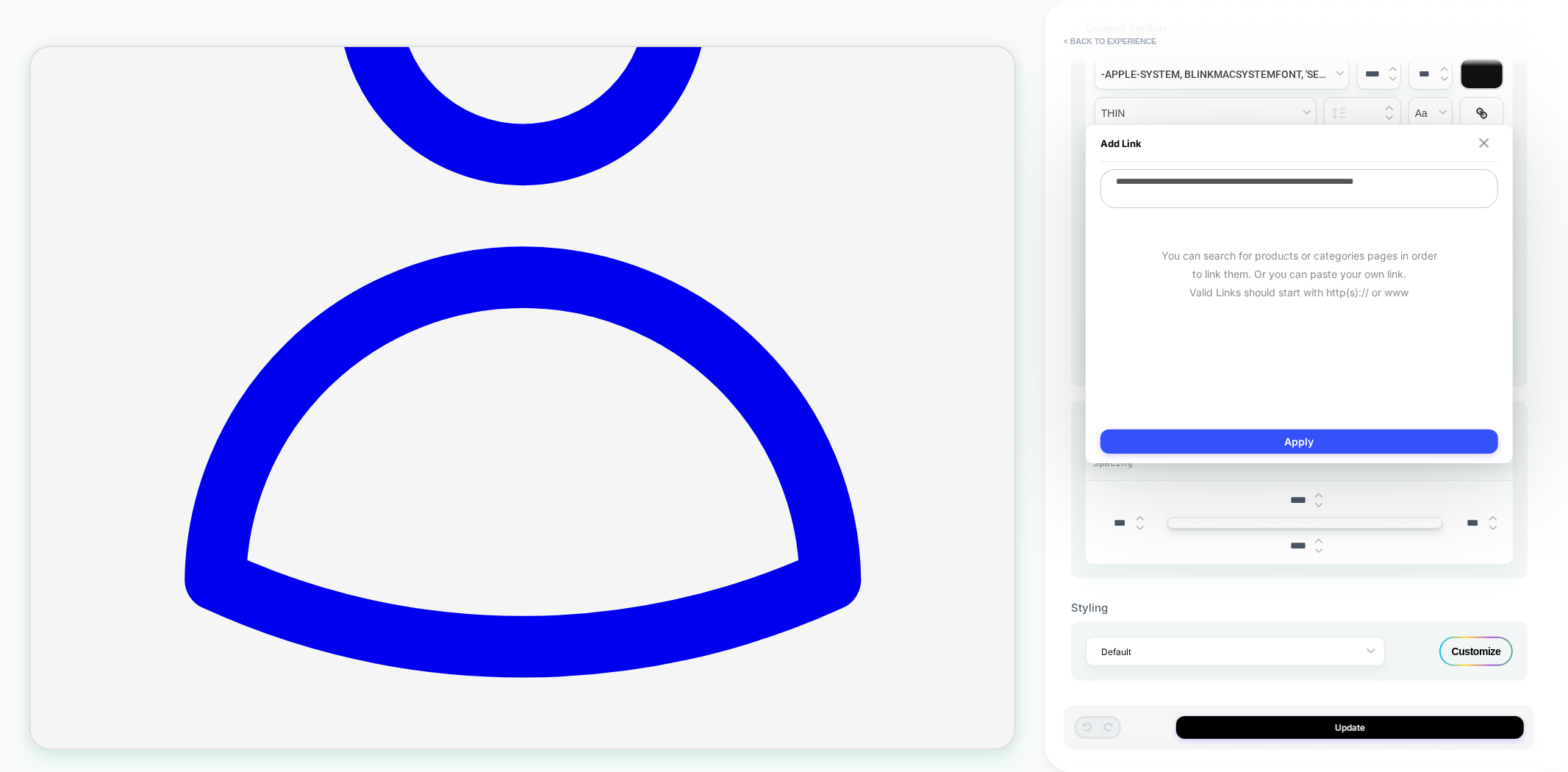
click at [1483, 143] on img at bounding box center [1485, 143] width 10 height 10
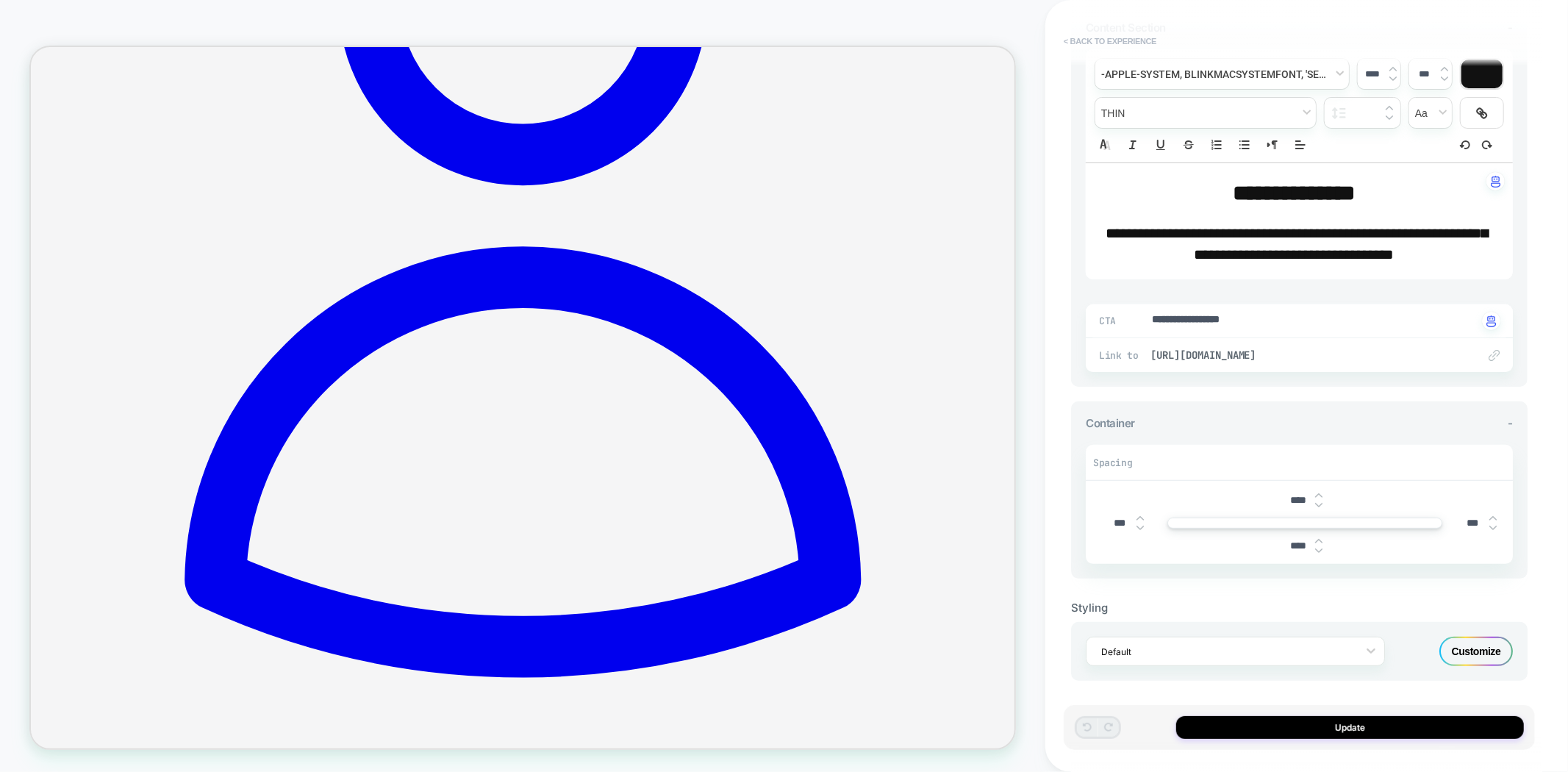
click at [1083, 44] on button "< Back to experience" at bounding box center [1110, 41] width 108 height 24
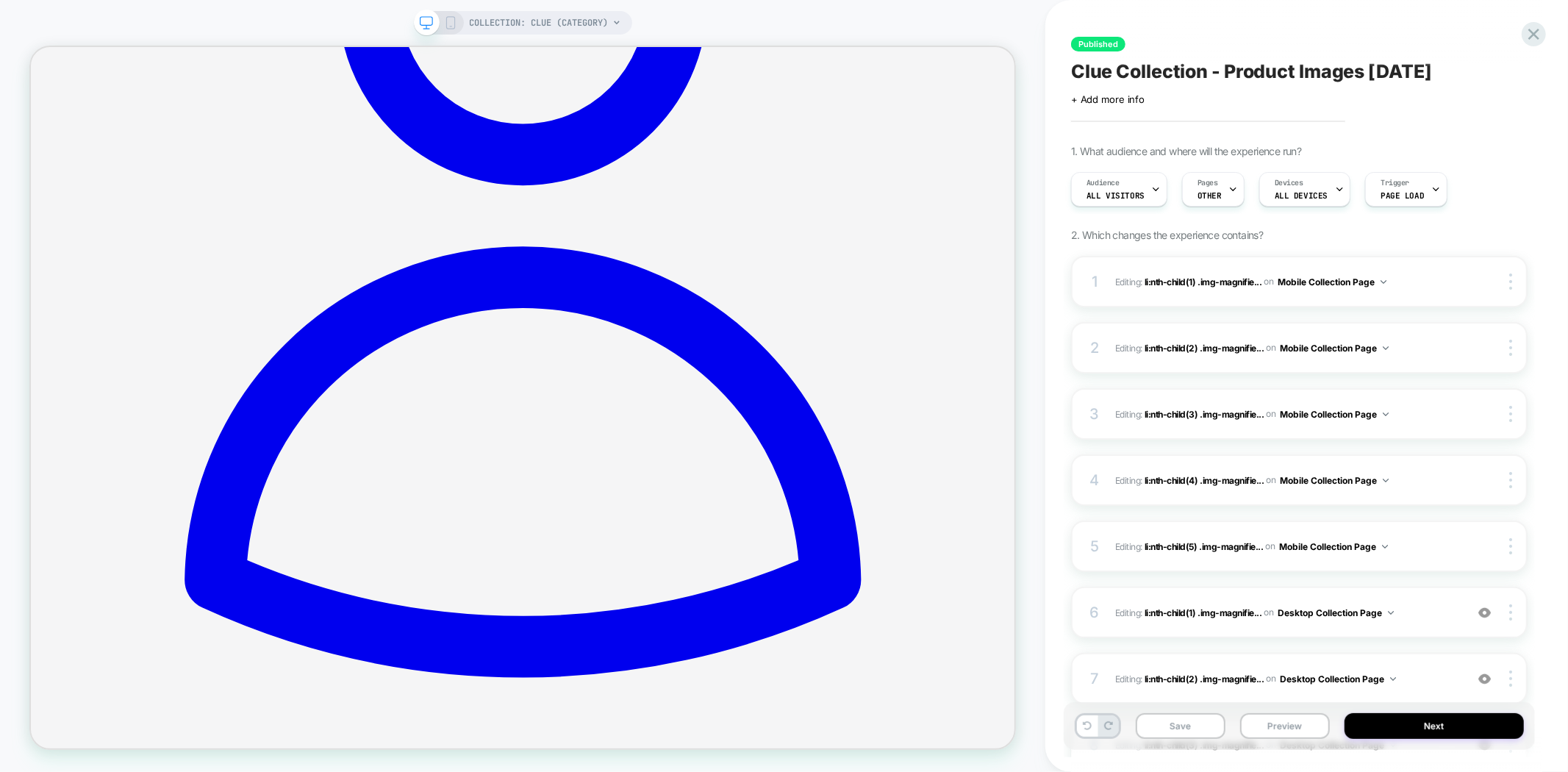
click at [439, 26] on div at bounding box center [438, 23] width 38 height 13
click at [452, 21] on icon at bounding box center [450, 23] width 13 height 13
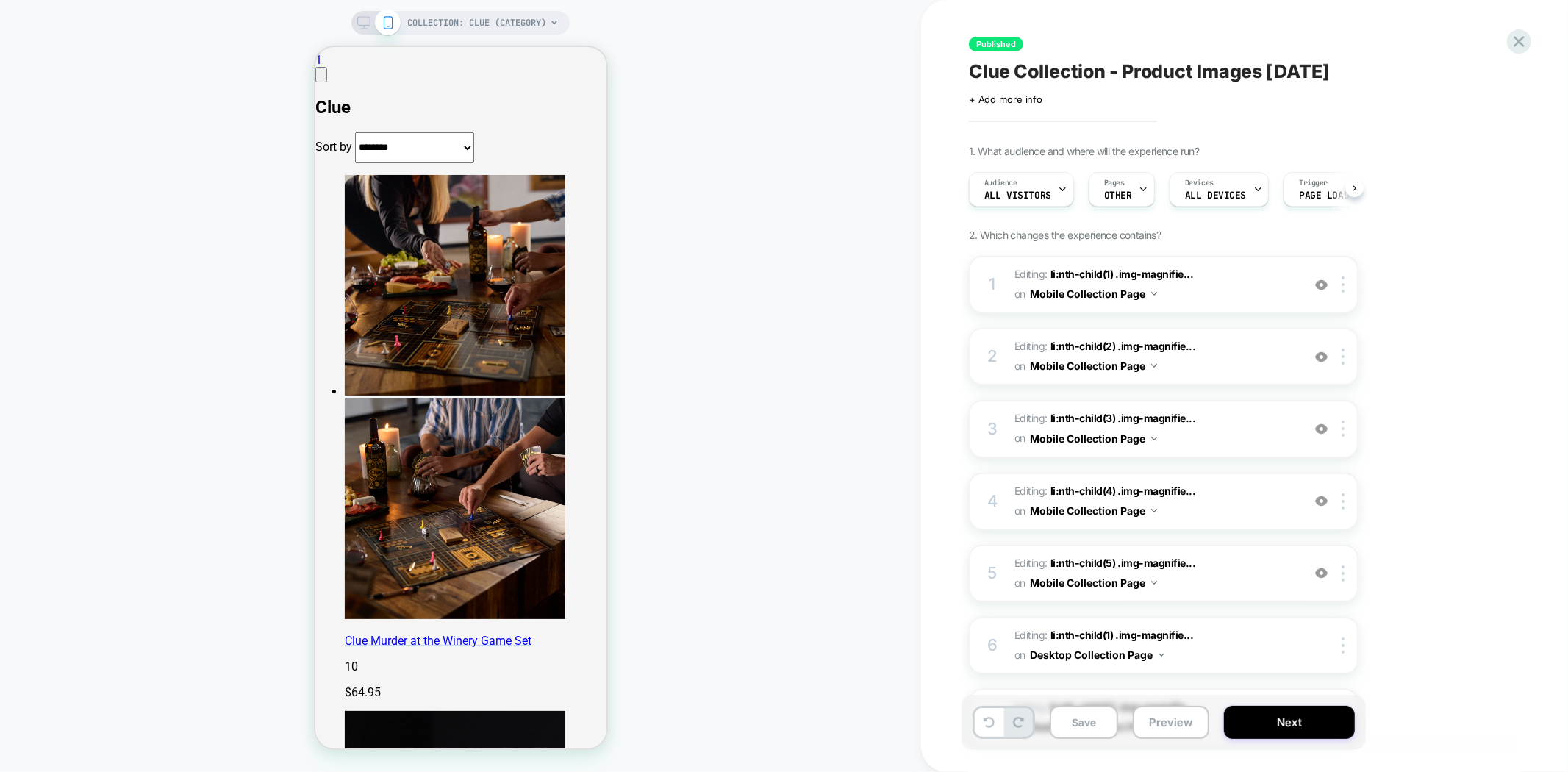
scroll to position [0, 1]
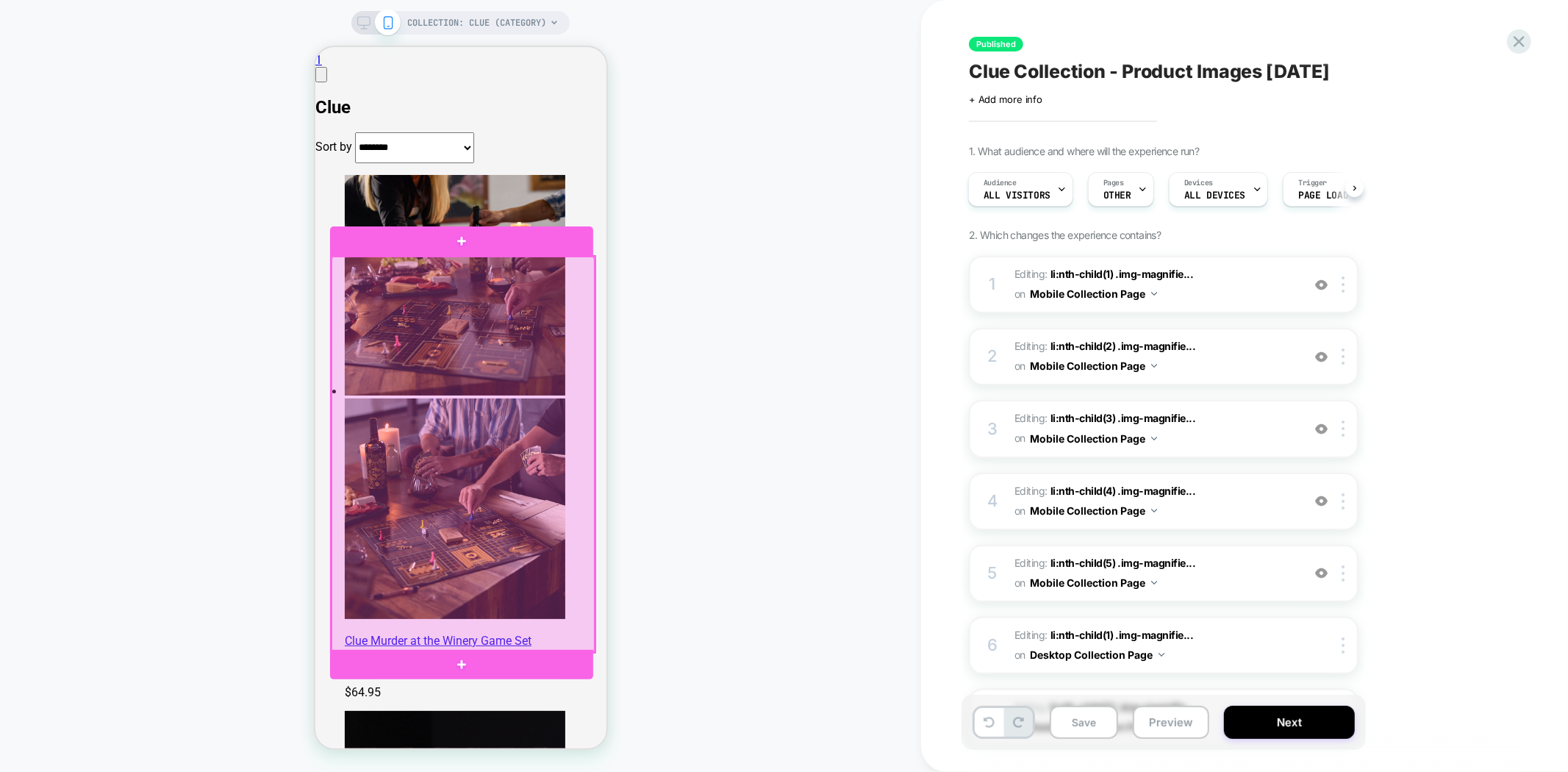
click at [537, 545] on div at bounding box center [462, 453] width 263 height 396
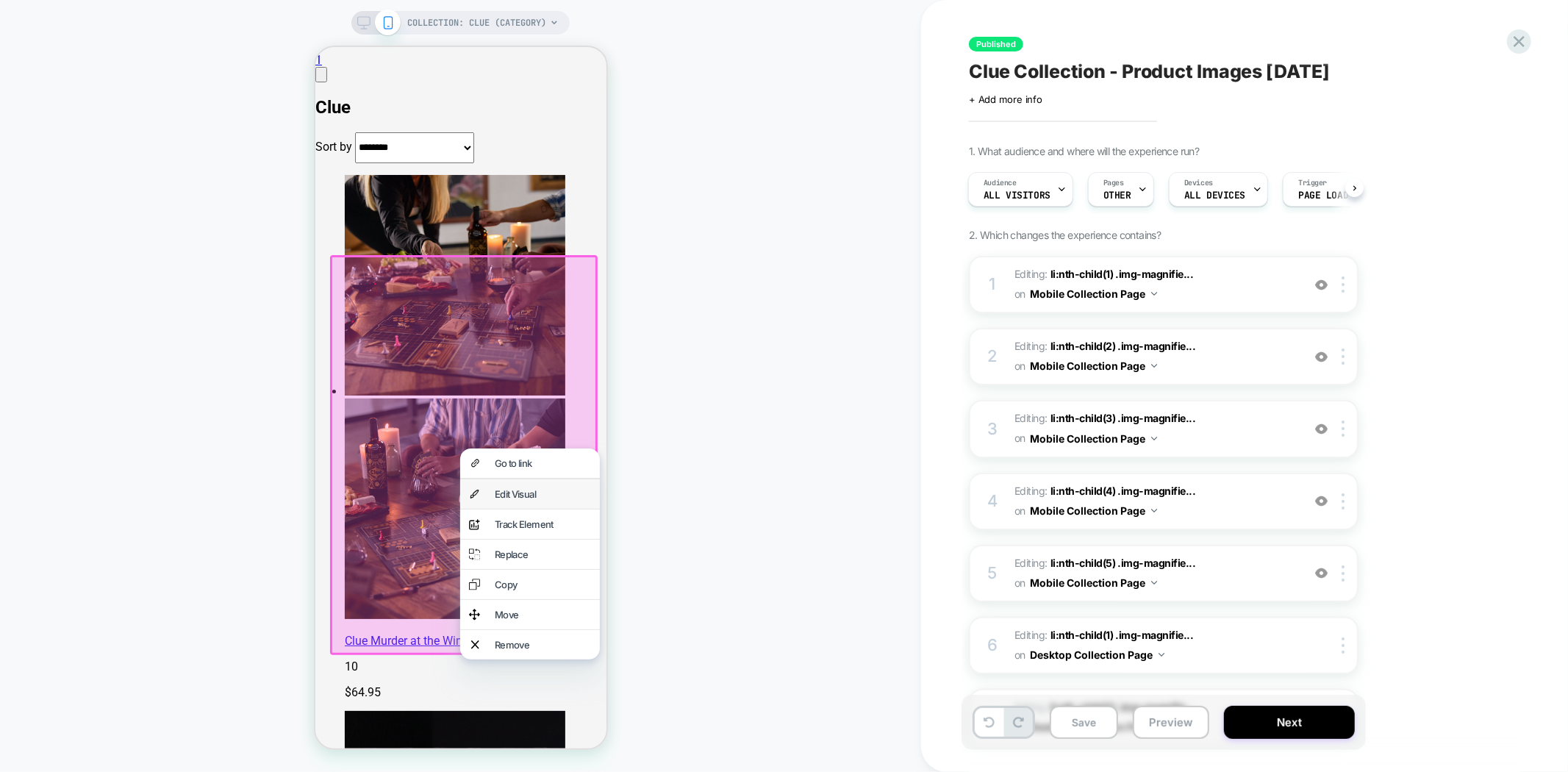
click at [538, 498] on div "Edit Visual" at bounding box center [542, 493] width 97 height 12
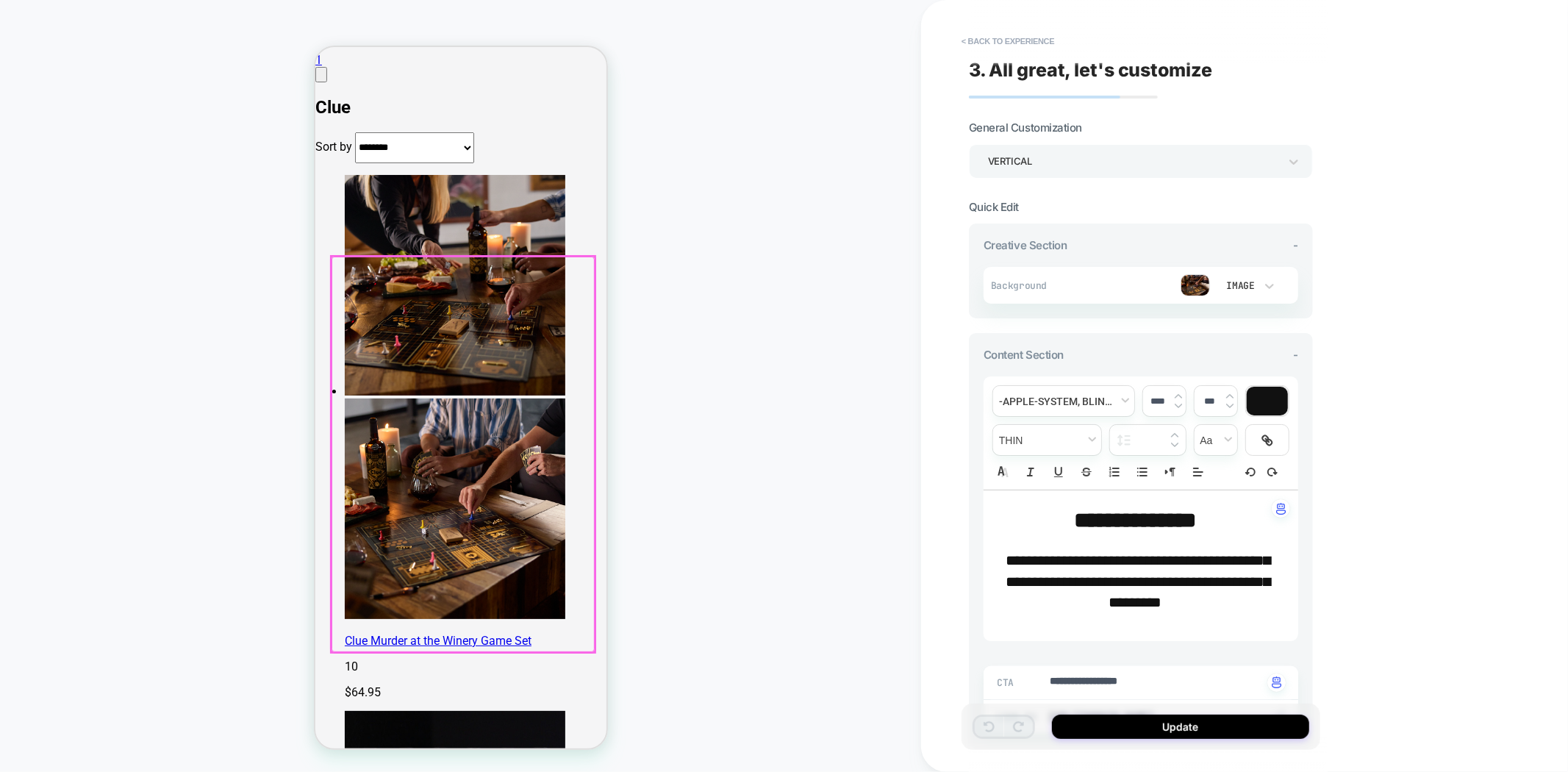
type textarea "*"
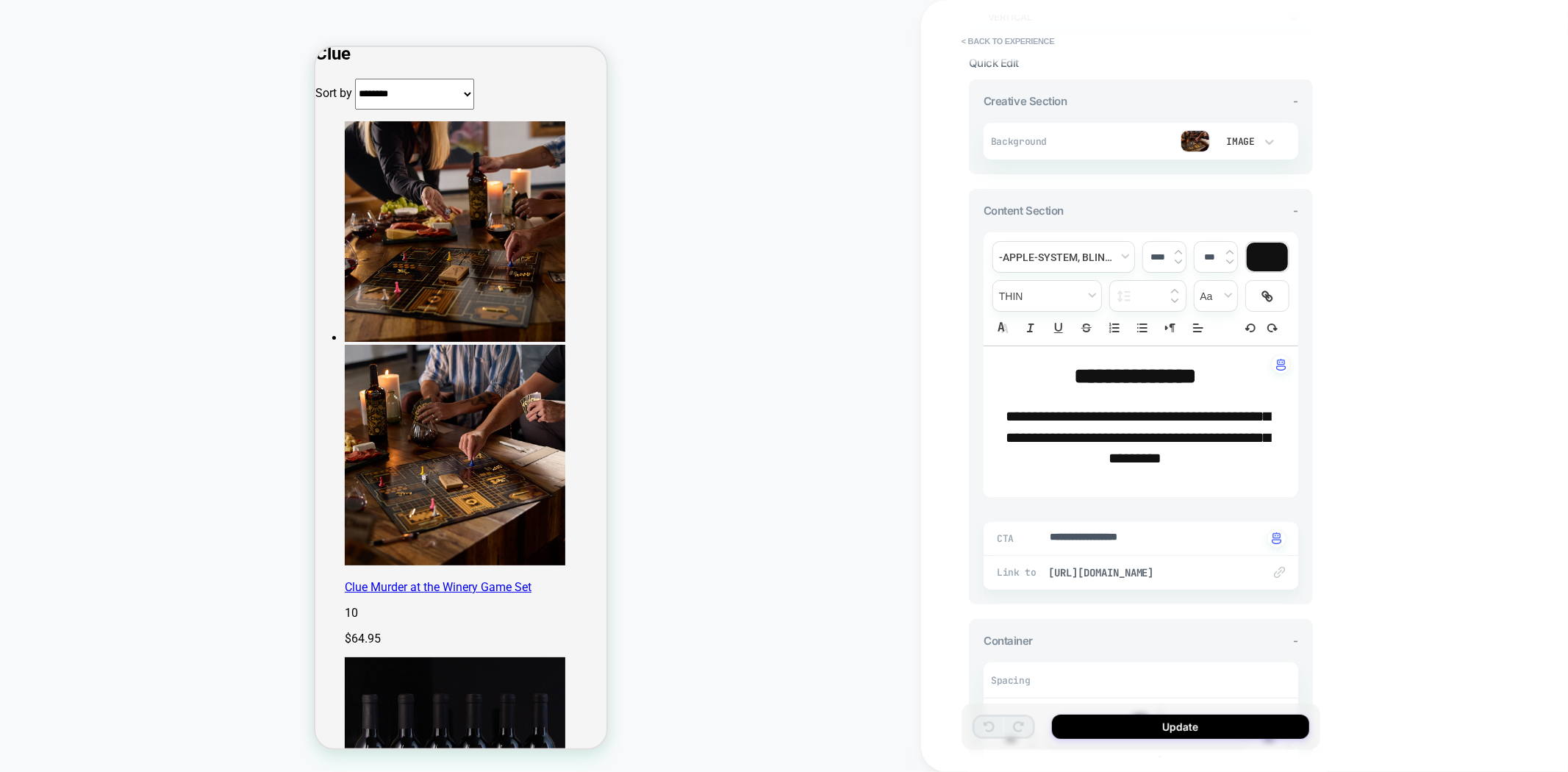
scroll to position [362, 0]
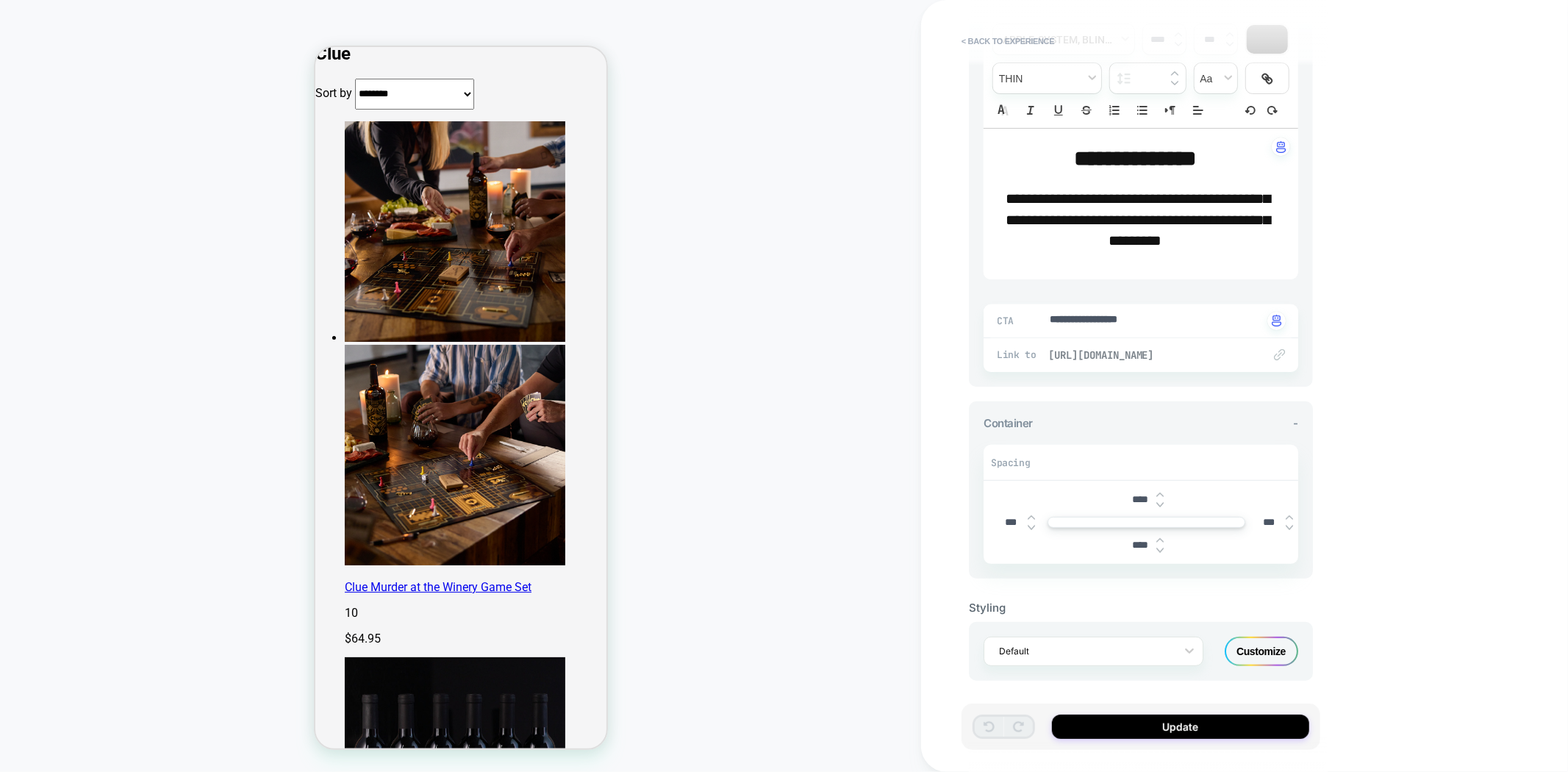
click at [1170, 355] on span "[URL][DOMAIN_NAME]" at bounding box center [1148, 355] width 200 height 13
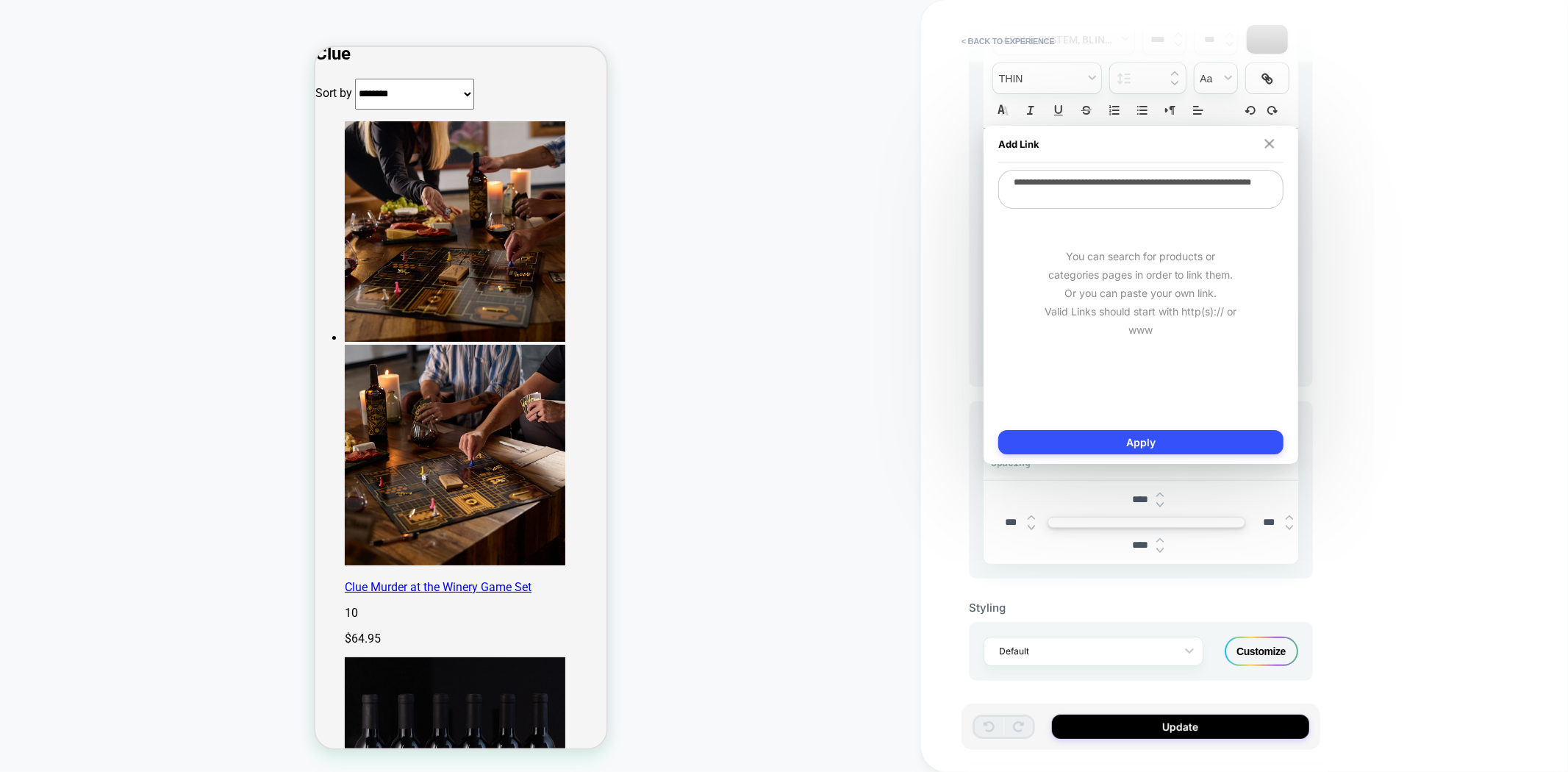
click at [1265, 144] on img at bounding box center [1269, 144] width 10 height 10
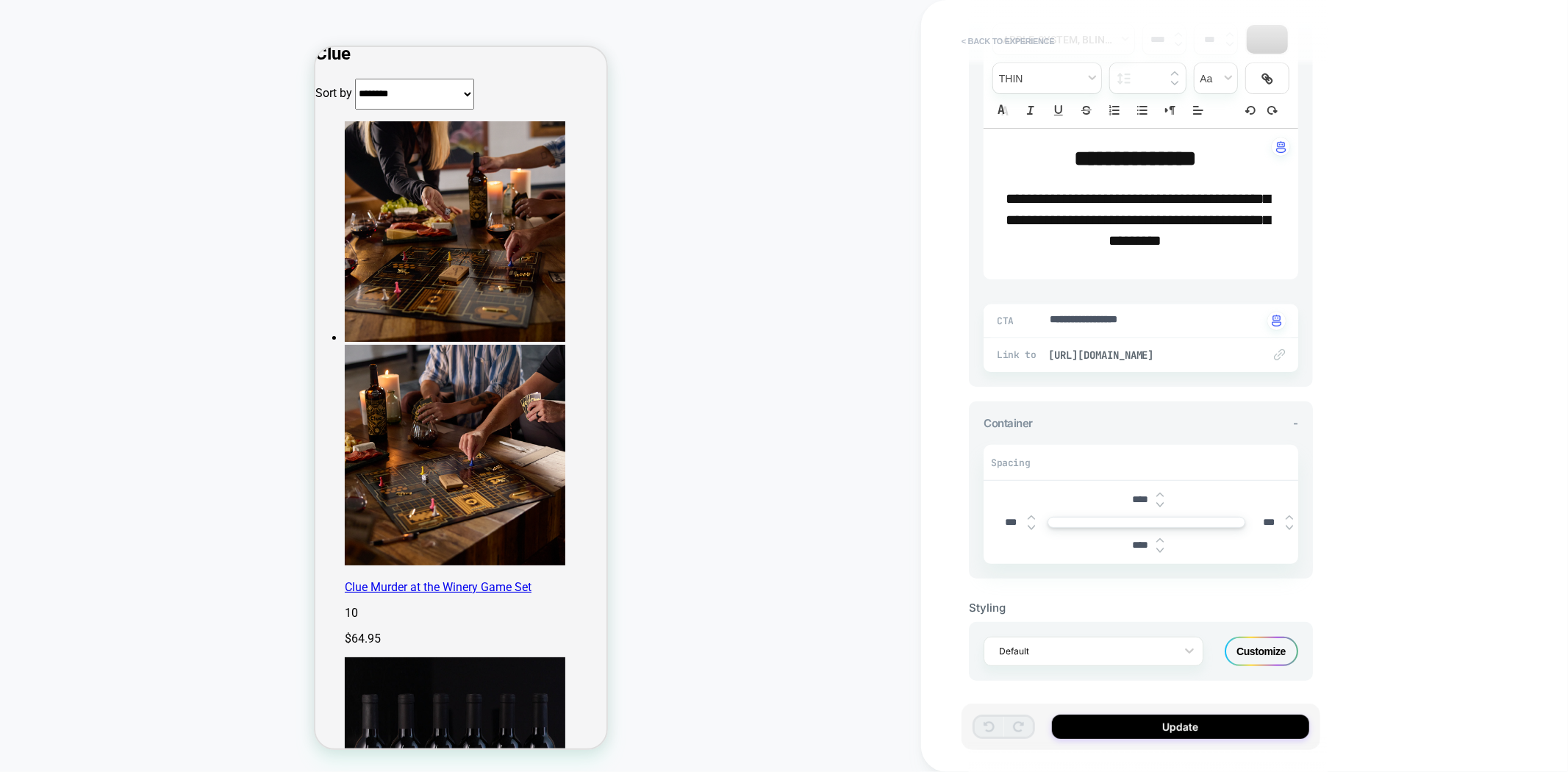
click at [972, 38] on button "< Back to experience" at bounding box center [1008, 41] width 108 height 24
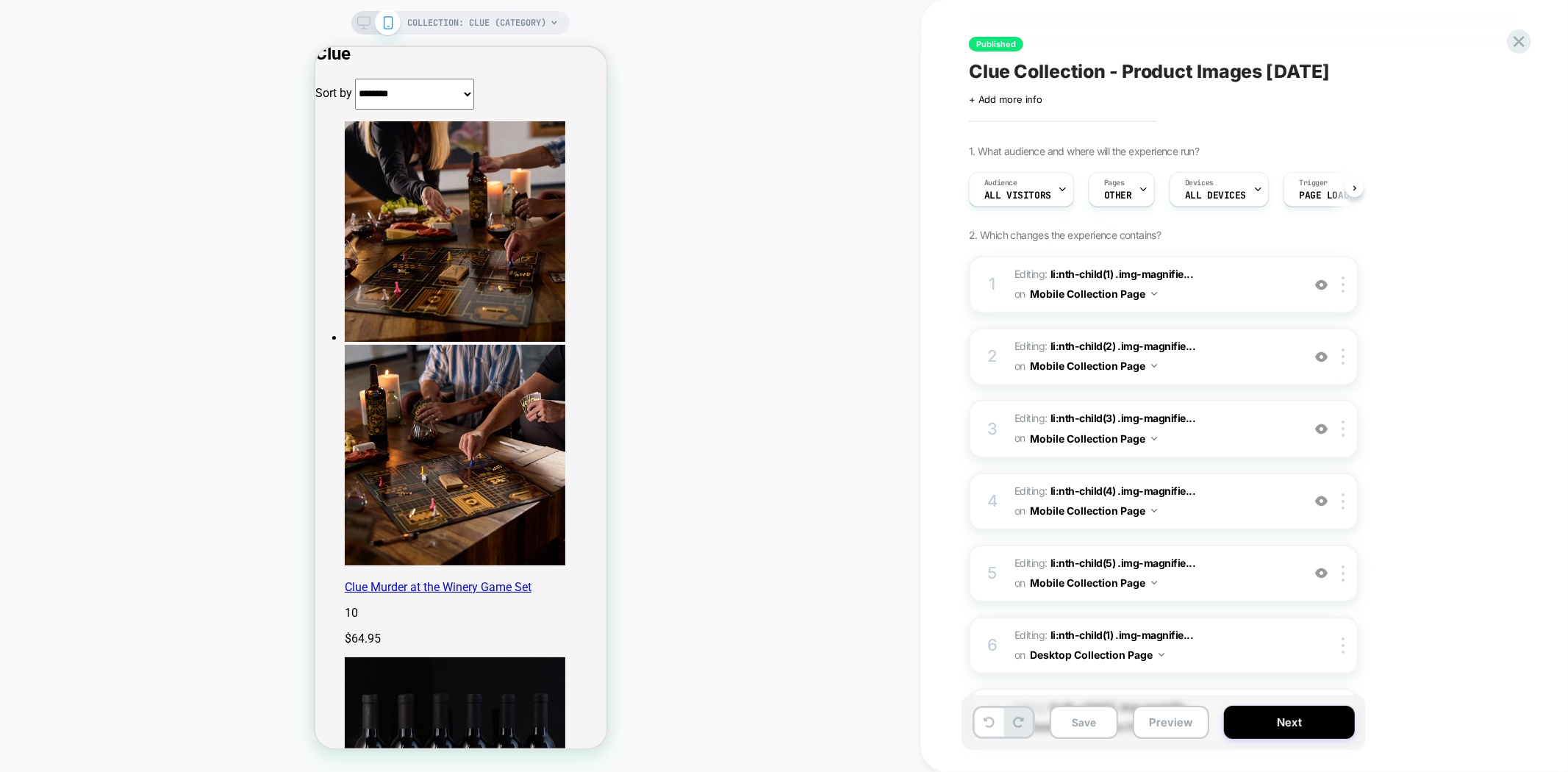
scroll to position [0, 1]
click at [1515, 43] on icon at bounding box center [1519, 41] width 20 height 20
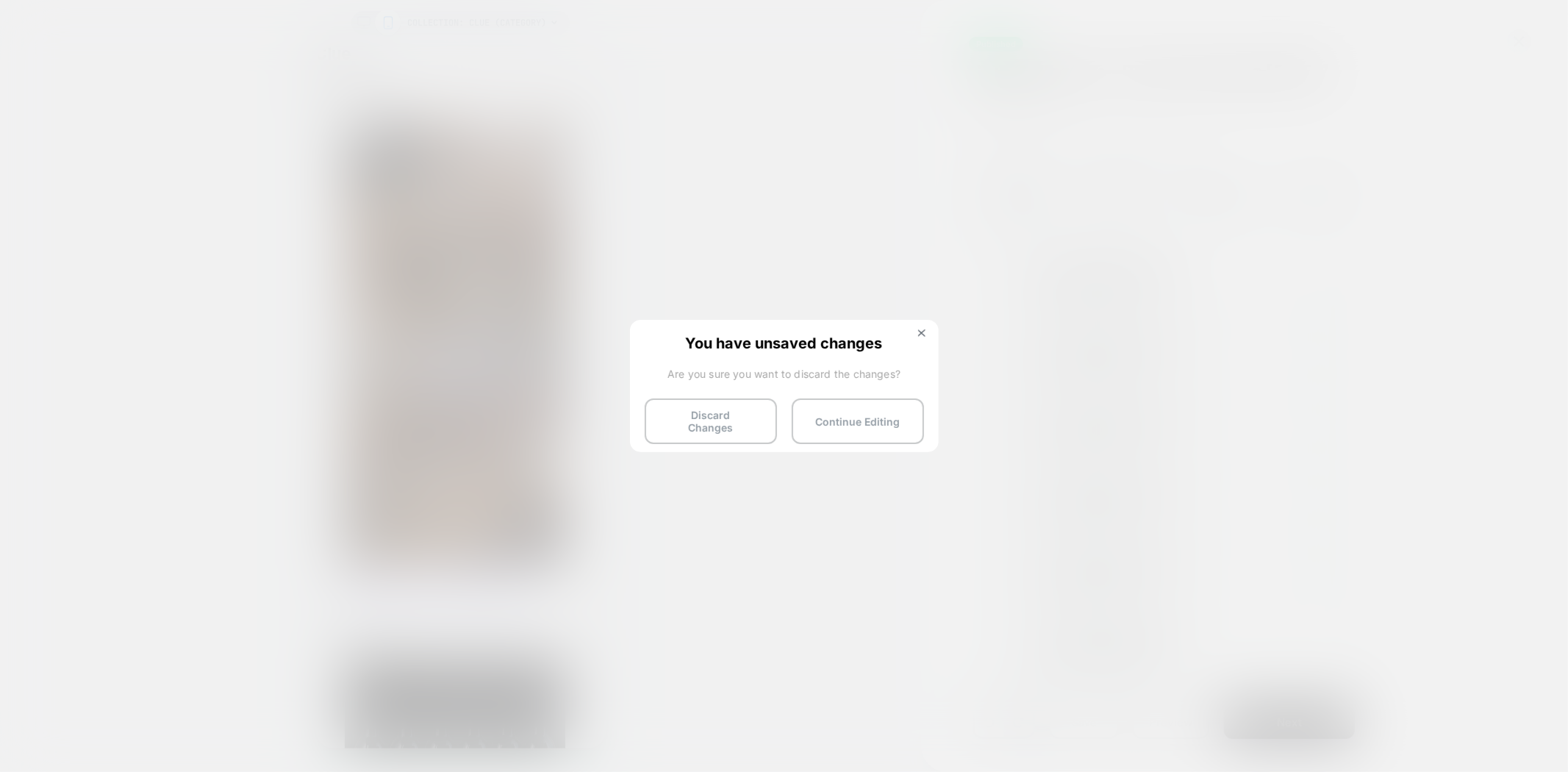
click at [679, 435] on div "You have unsaved changes Are you sure you want to discard the changes? Discard …" at bounding box center [784, 385] width 309 height 131
click at [682, 430] on button "Discard Changes" at bounding box center [711, 422] width 133 height 46
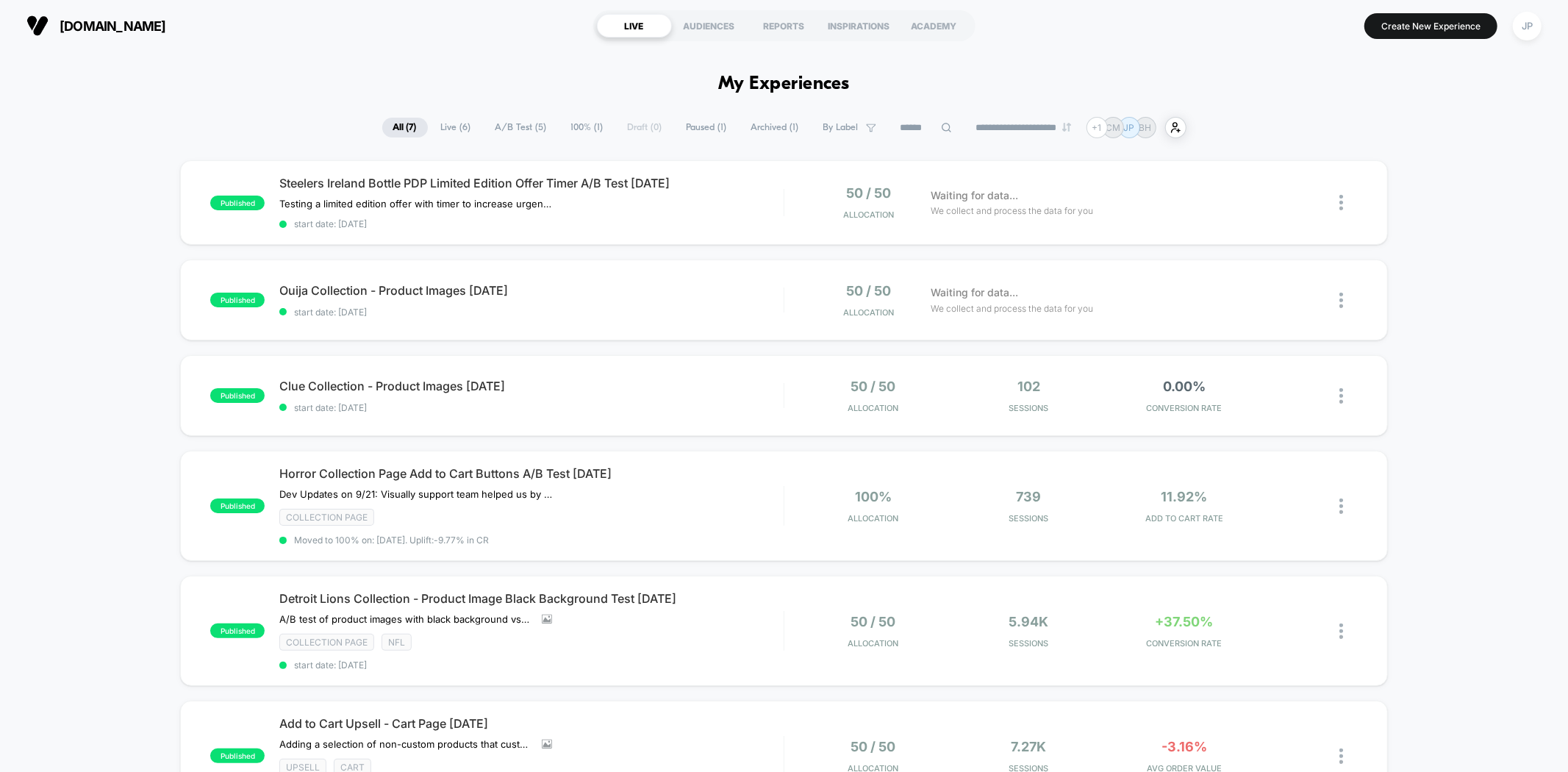
click at [98, 216] on div "published Steelers Ireland Bottle PDP Limited Edition Offer Timer A/B Test [DAT…" at bounding box center [784, 585] width 1568 height 849
click at [648, 388] on span "Clue Collection - Product Images [DATE] Click to edit experience details" at bounding box center [531, 386] width 503 height 15
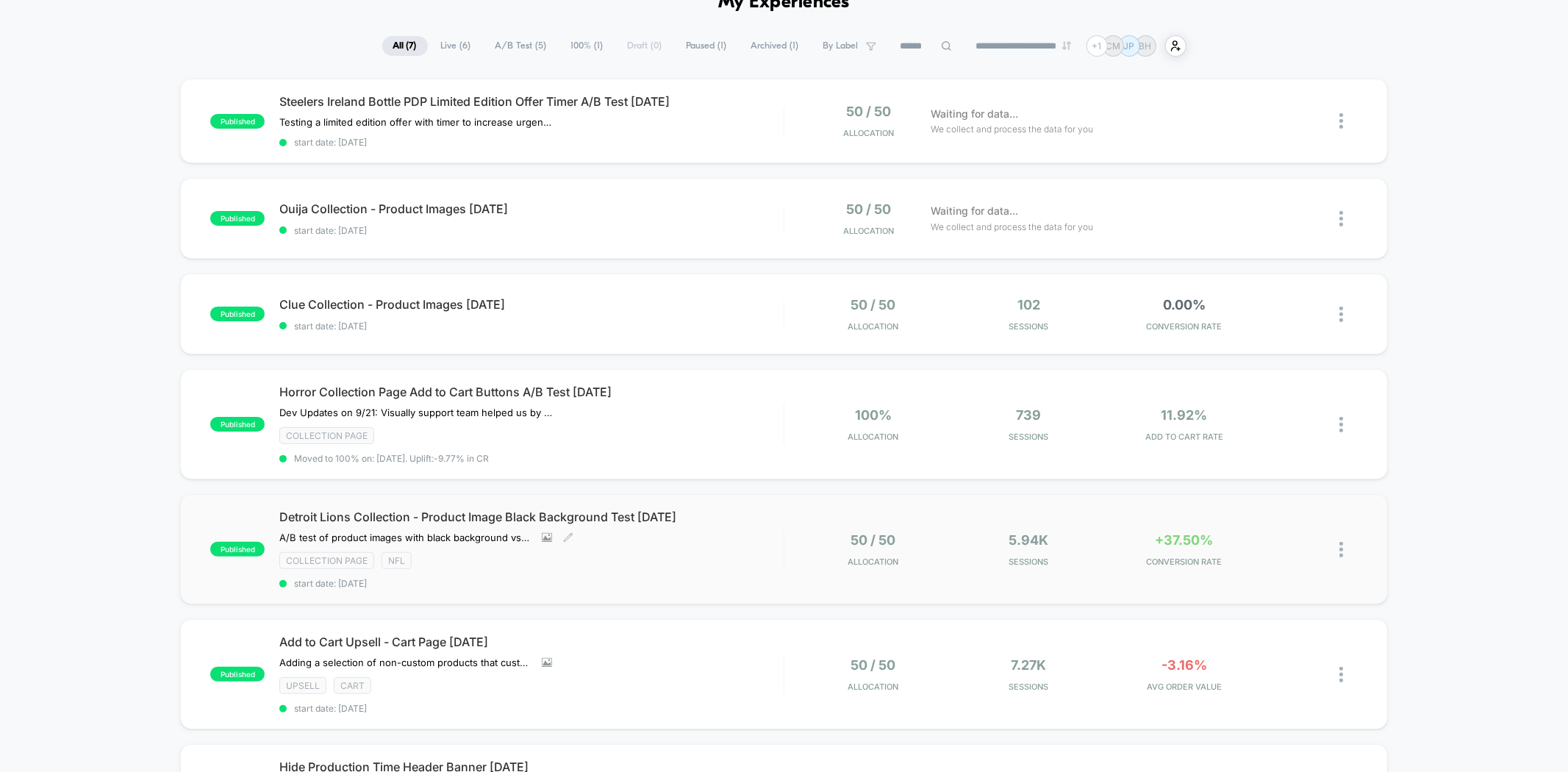
click at [764, 526] on div "Detroit Lions Collection - Product Image Black Background Test [DATE] A/B test …" at bounding box center [531, 549] width 503 height 80
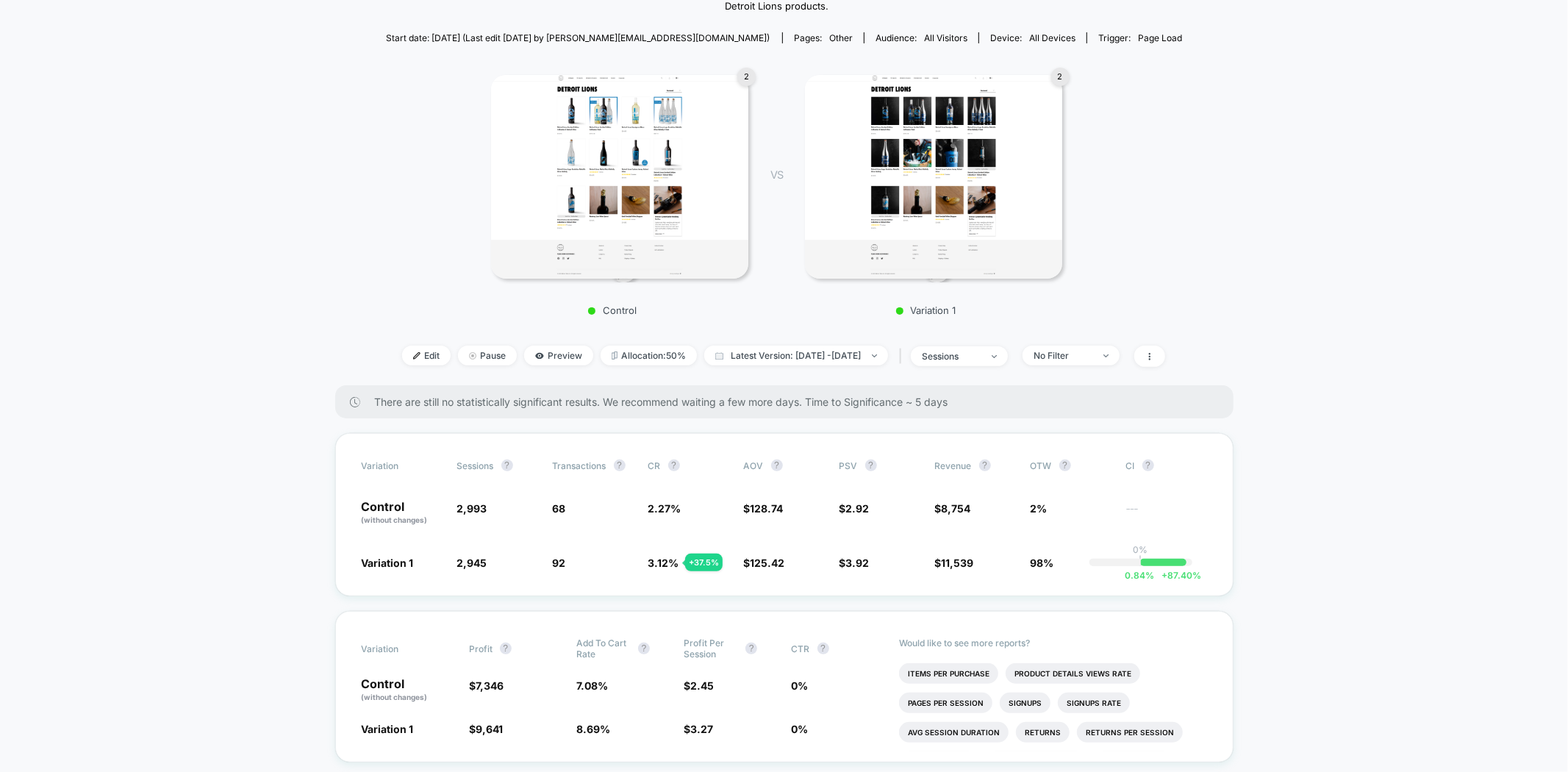
scroll to position [245, 0]
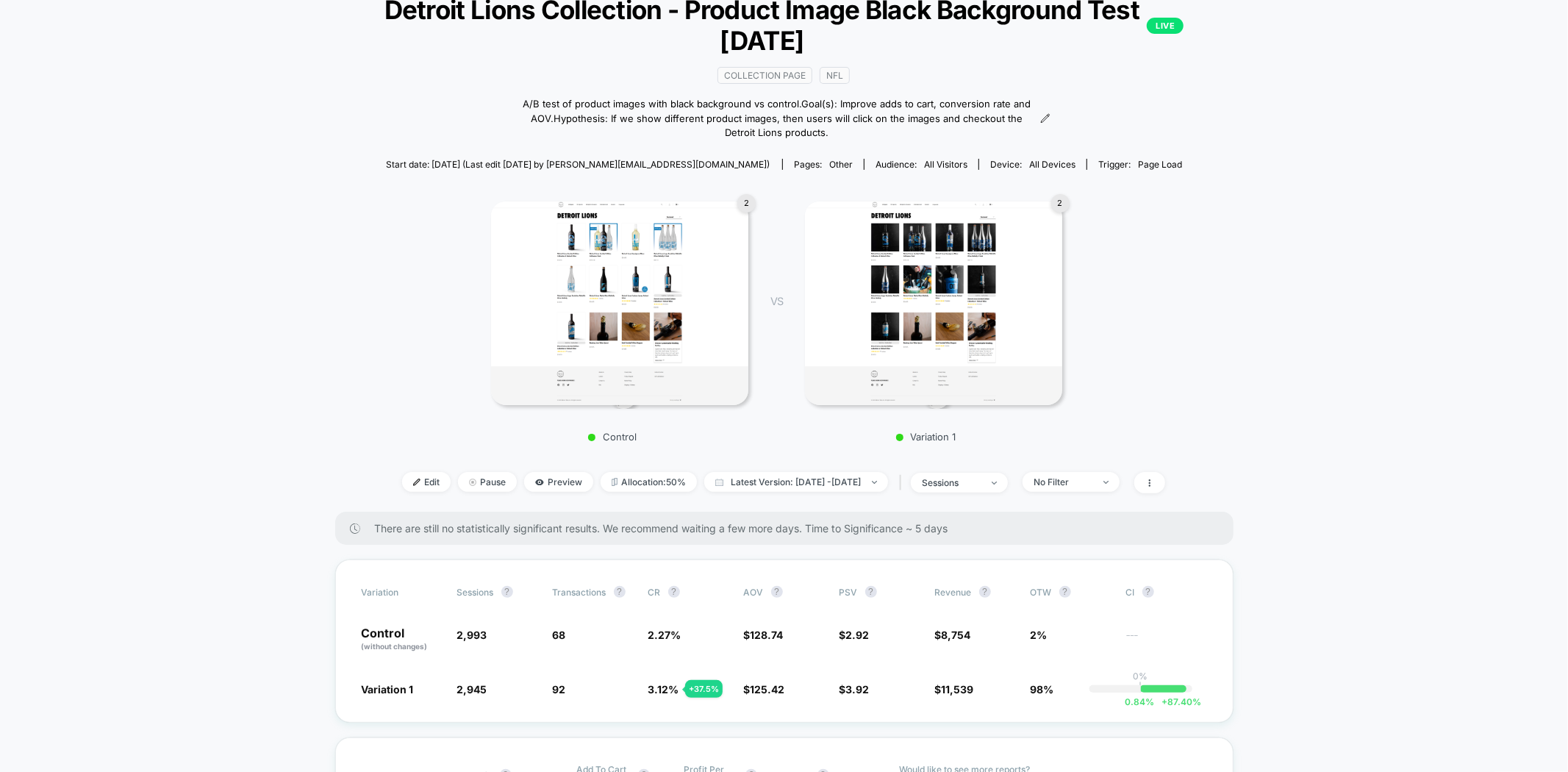
scroll to position [0, 0]
